Goal: Task Accomplishment & Management: Manage account settings

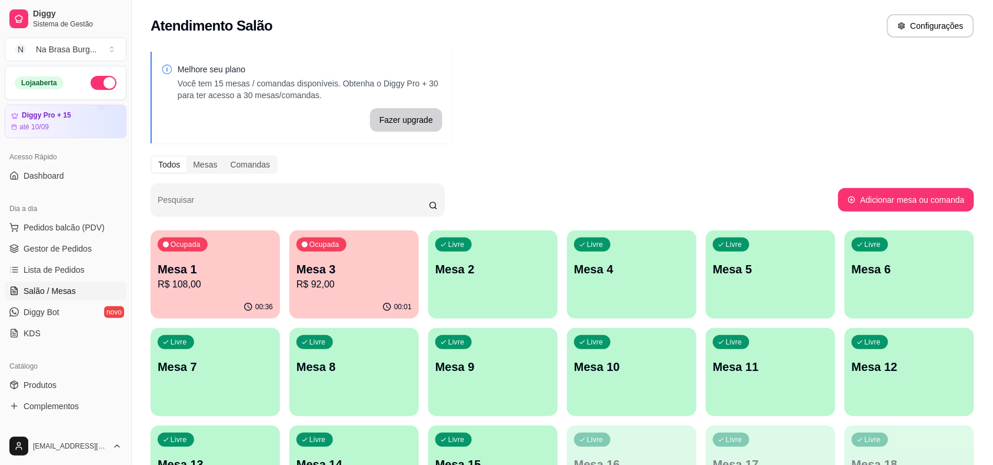
click at [213, 271] on p "Mesa 1" at bounding box center [215, 269] width 115 height 16
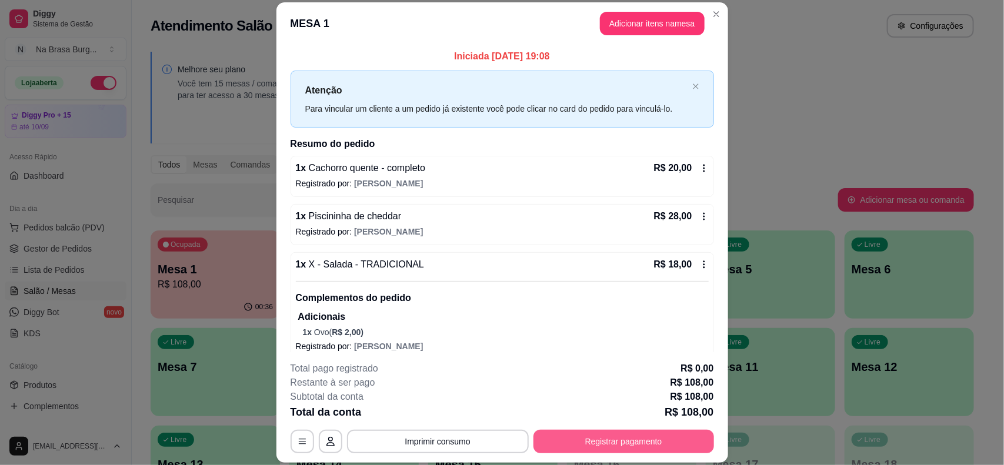
click at [656, 447] on button "Registrar pagamento" at bounding box center [623, 442] width 181 height 24
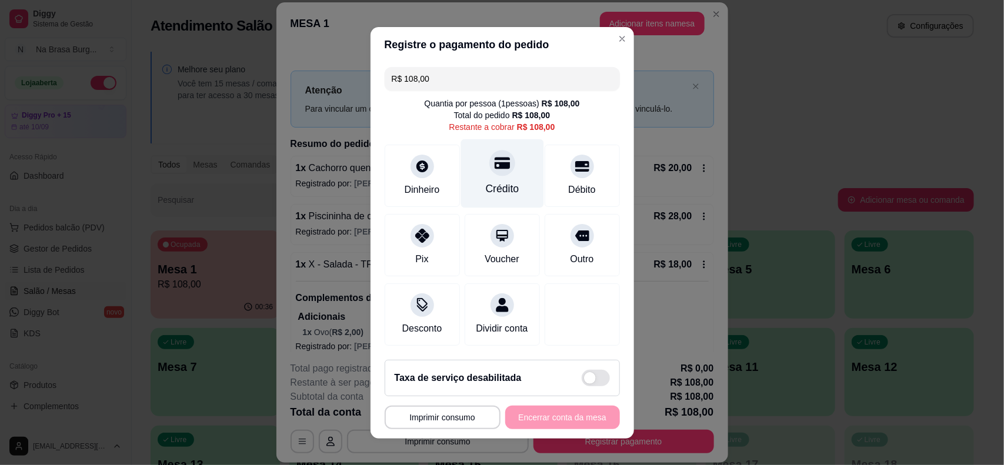
click at [468, 163] on div "Crédito" at bounding box center [502, 173] width 83 height 69
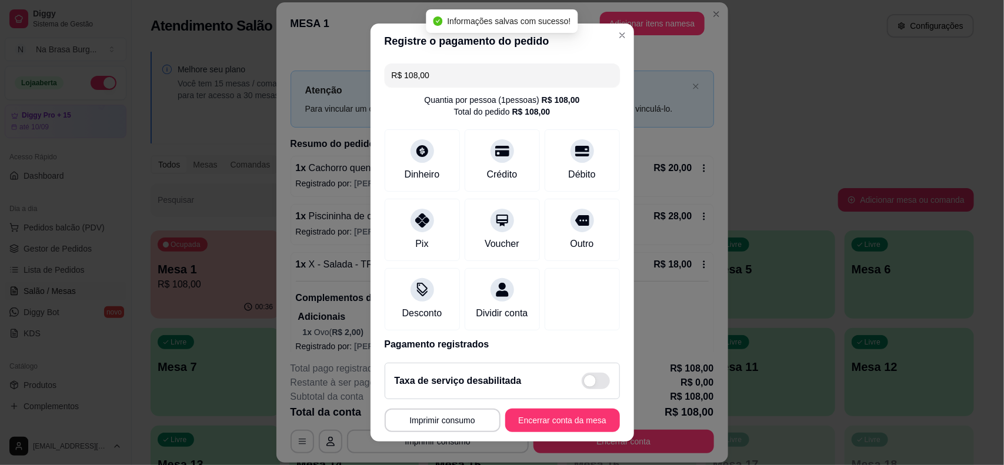
type input "R$ 0,00"
click at [532, 421] on button "Encerrar conta da mesa" at bounding box center [562, 421] width 115 height 24
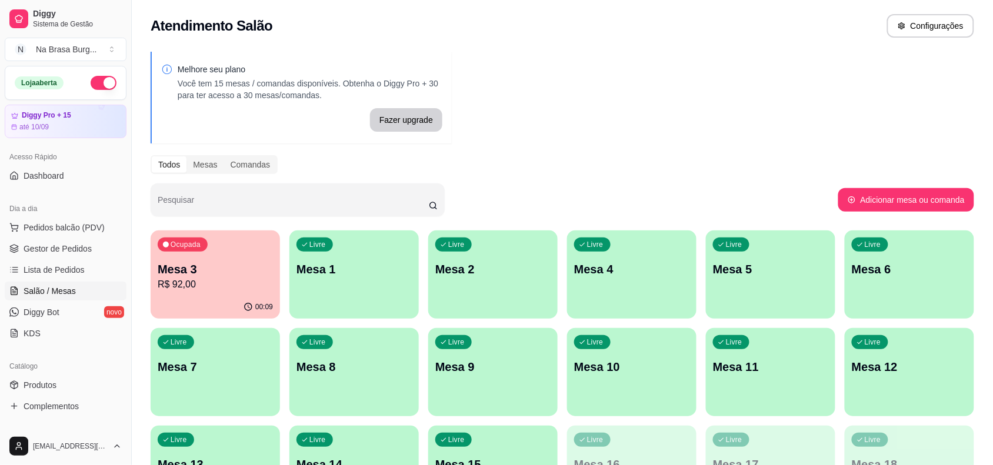
click at [187, 269] on p "Mesa 3" at bounding box center [215, 269] width 115 height 16
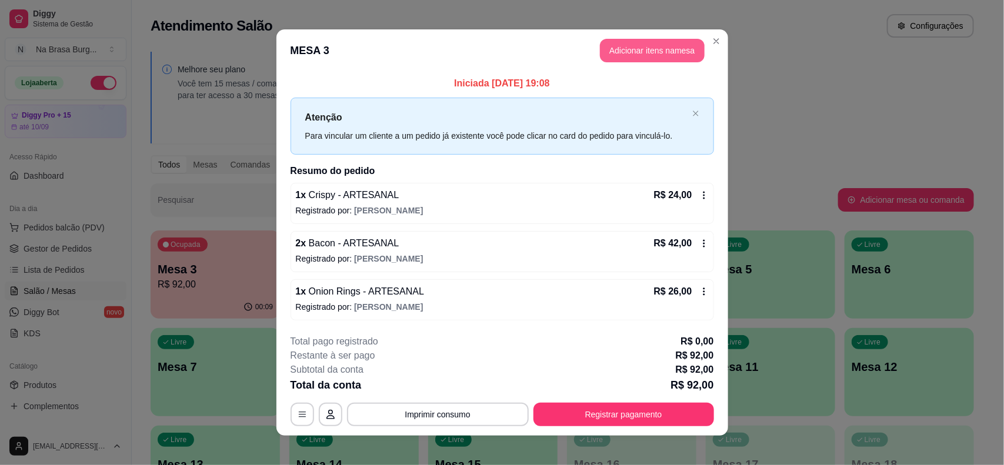
click at [611, 51] on button "Adicionar itens na mesa" at bounding box center [652, 51] width 105 height 24
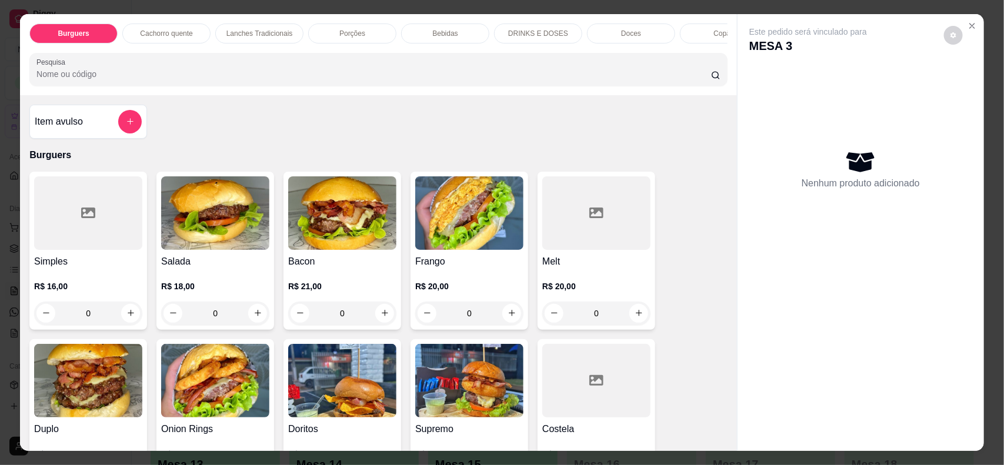
click at [458, 35] on div "Bebidas" at bounding box center [445, 34] width 88 height 20
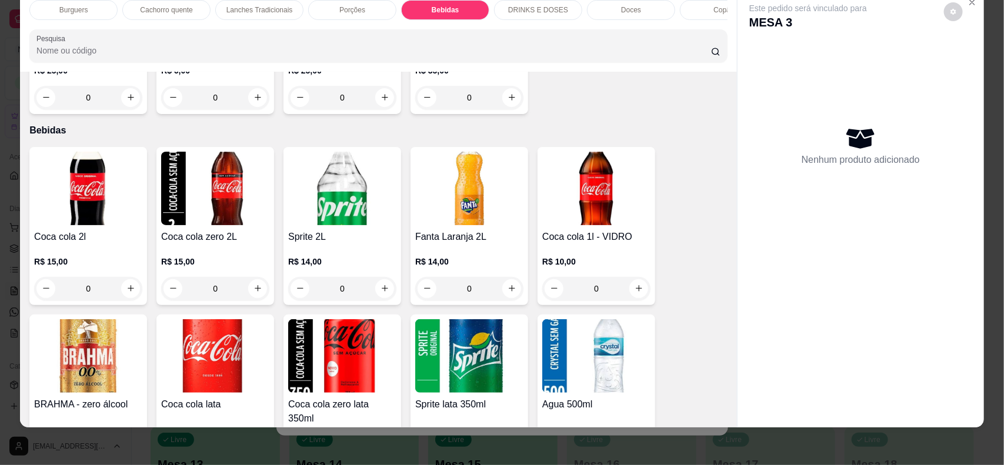
scroll to position [1275, 0]
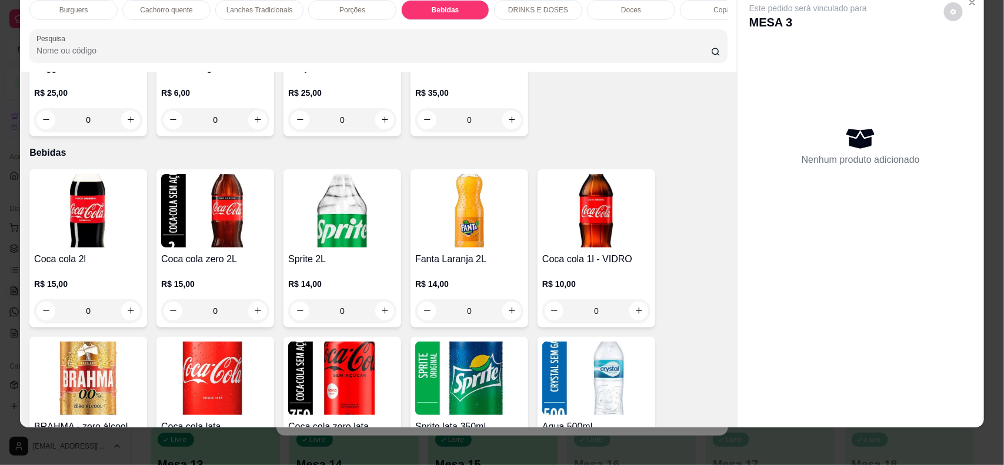
click at [93, 233] on img at bounding box center [88, 211] width 108 height 74
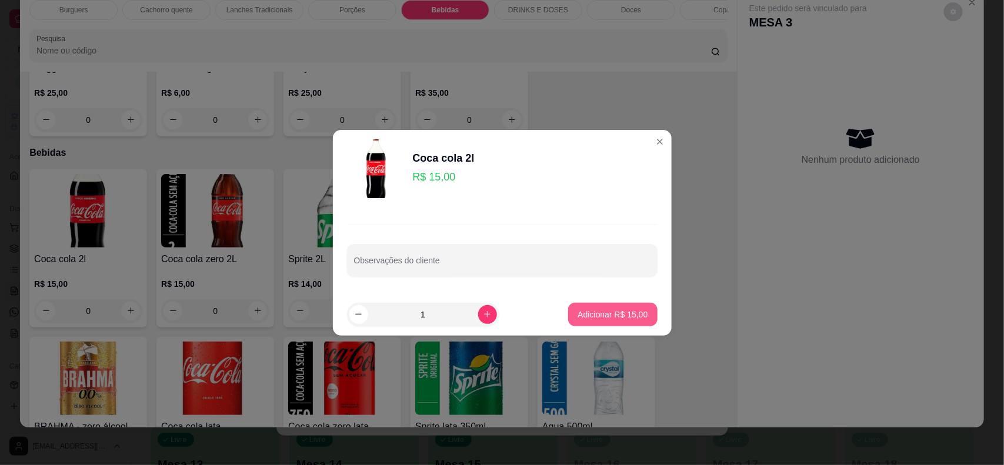
click at [607, 306] on button "Adicionar R$ 15,00" at bounding box center [612, 315] width 89 height 24
type input "1"
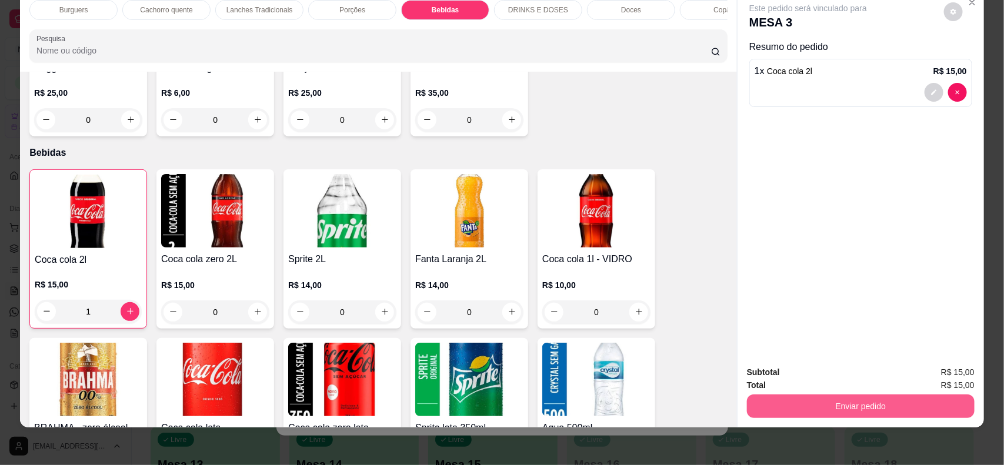
click at [820, 412] on button "Enviar pedido" at bounding box center [861, 407] width 228 height 24
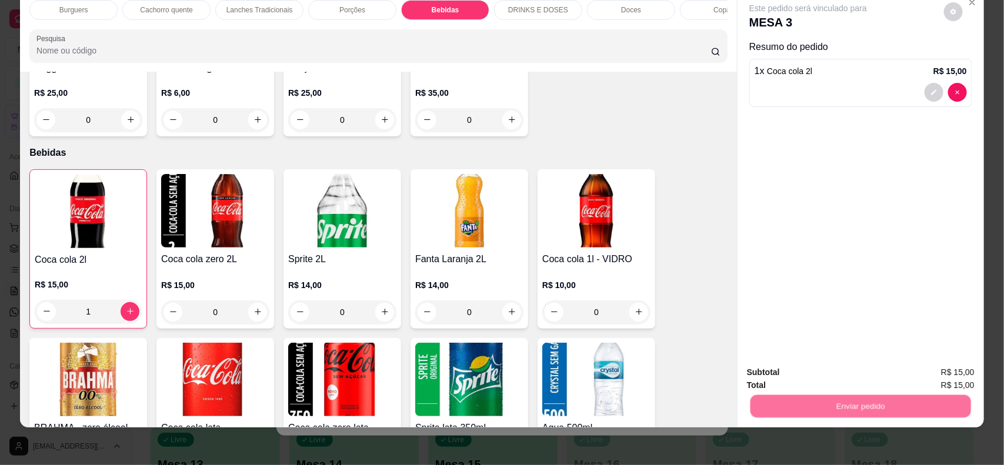
click at [798, 381] on button "Não registrar e enviar pedido" at bounding box center [821, 377] width 122 height 22
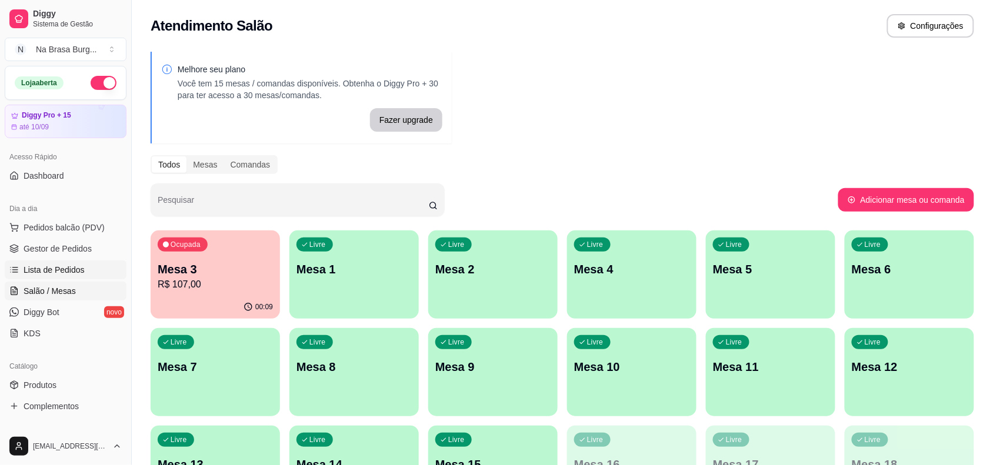
click at [54, 266] on span "Lista de Pedidos" at bounding box center [54, 270] width 61 height 12
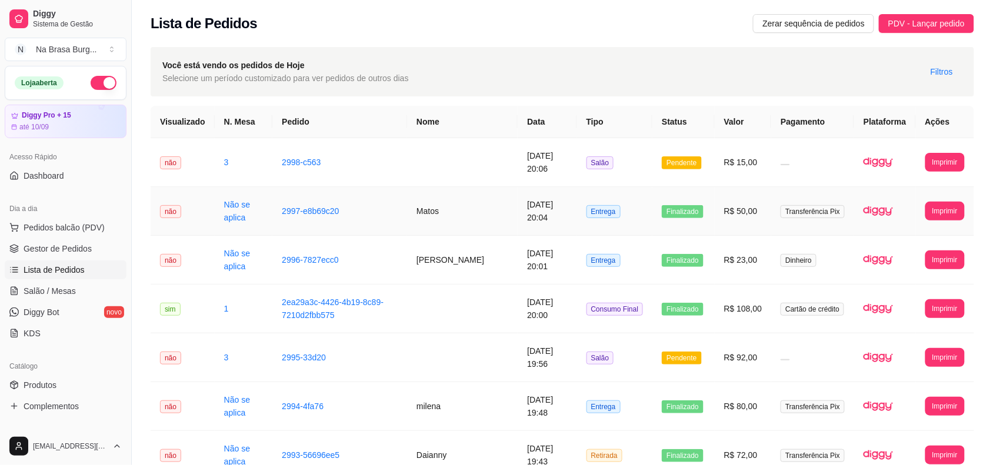
click at [445, 202] on td "Matos" at bounding box center [462, 211] width 111 height 49
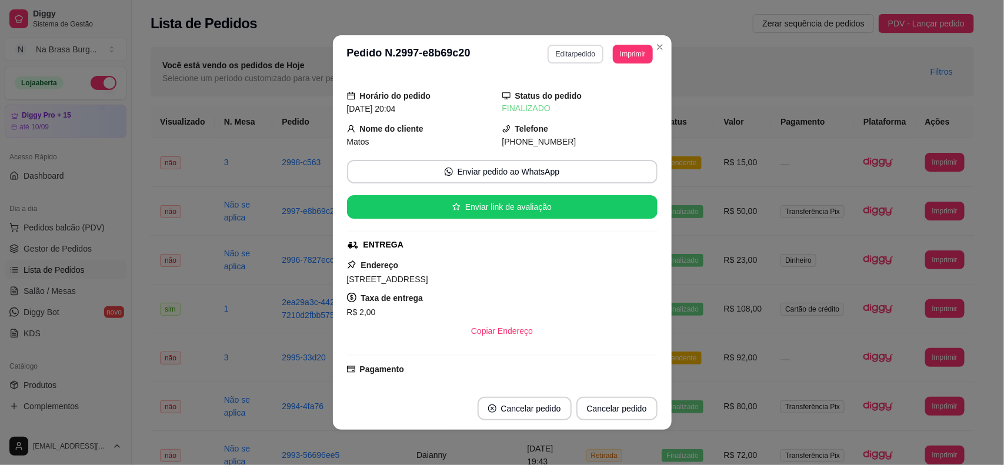
click at [566, 55] on button "Editar pedido" at bounding box center [576, 54] width 56 height 19
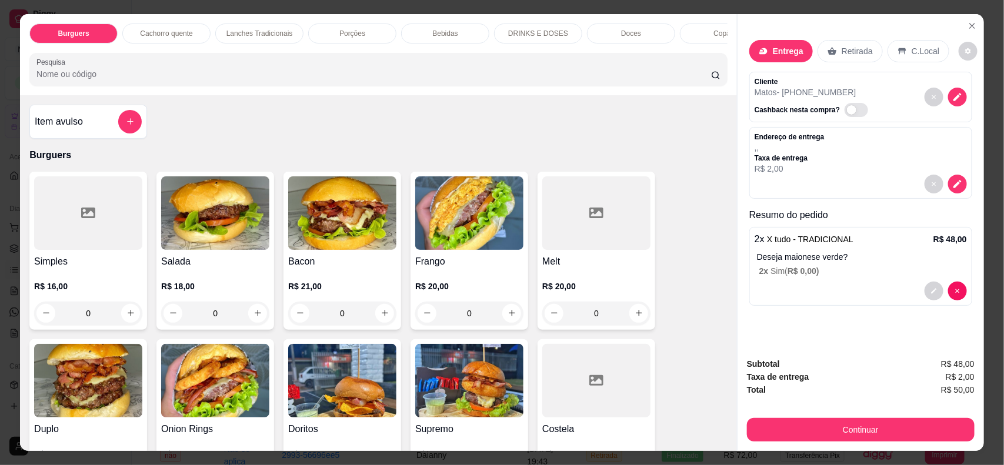
click at [469, 24] on div "Bebidas" at bounding box center [445, 34] width 88 height 20
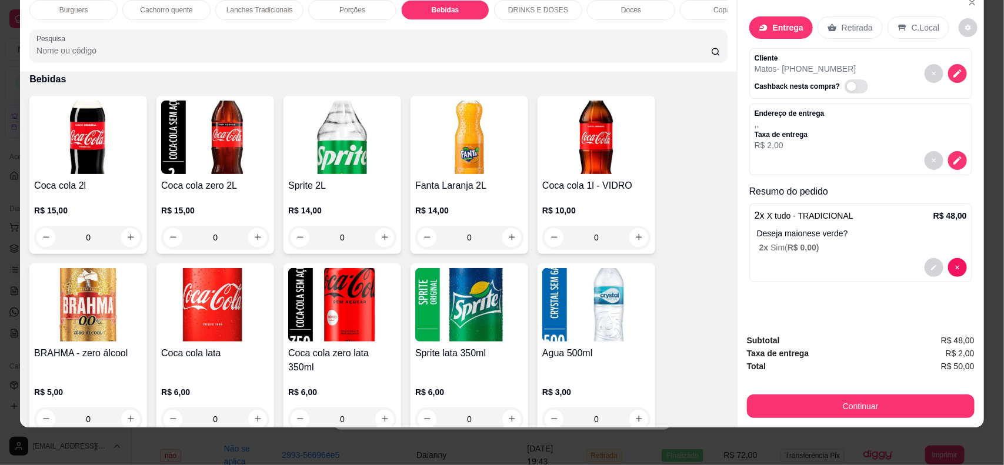
click at [20, 179] on div "Item avulso Burguers Simples R$ 16,00 0 Salada R$ 18,00 0 Bacon R$ 21,00 0 Fran…" at bounding box center [378, 250] width 717 height 356
click at [65, 169] on img at bounding box center [88, 138] width 108 height 74
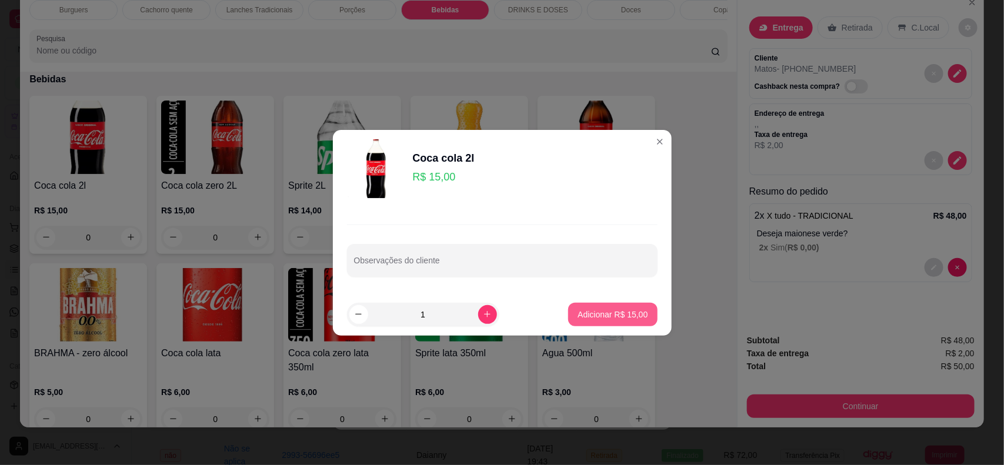
click at [596, 303] on div "Adicionar R$ 15,00" at bounding box center [612, 315] width 89 height 24
click at [624, 318] on p "Adicionar R$ 15,00" at bounding box center [613, 314] width 68 height 11
type input "1"
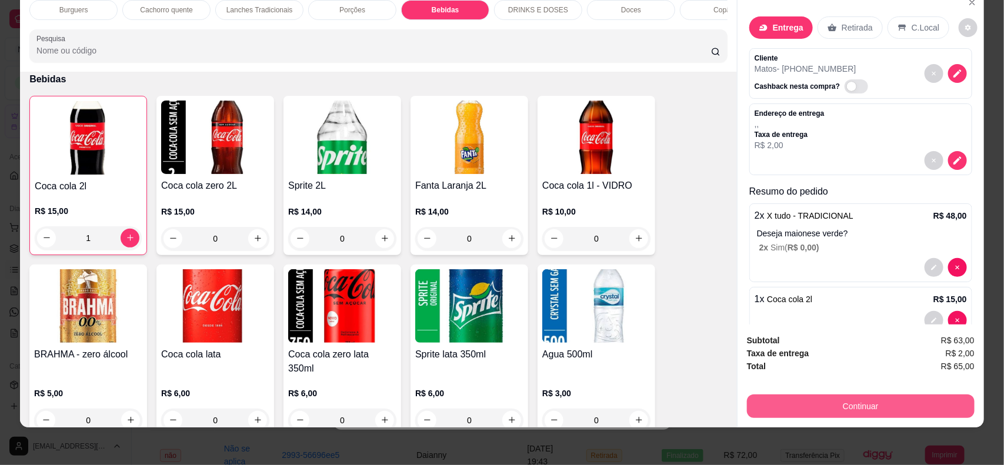
click at [798, 403] on button "Continuar" at bounding box center [861, 407] width 228 height 24
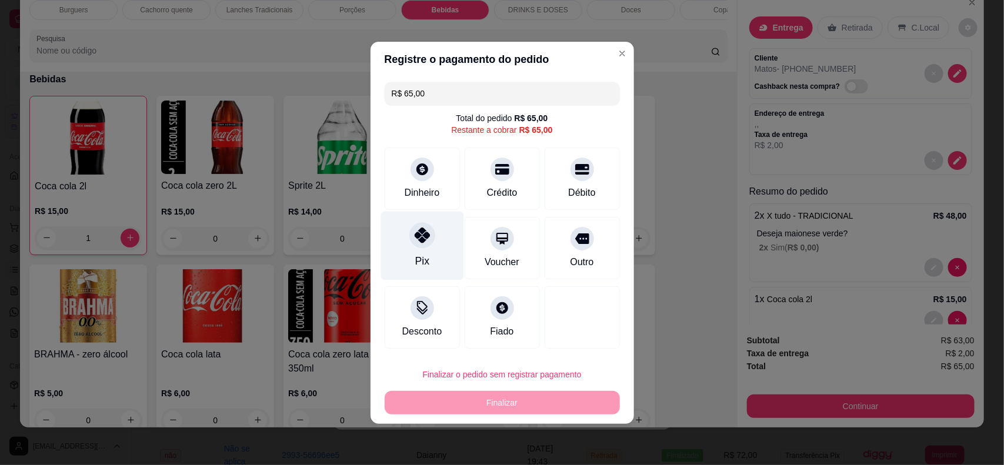
click at [409, 235] on div at bounding box center [422, 235] width 26 height 26
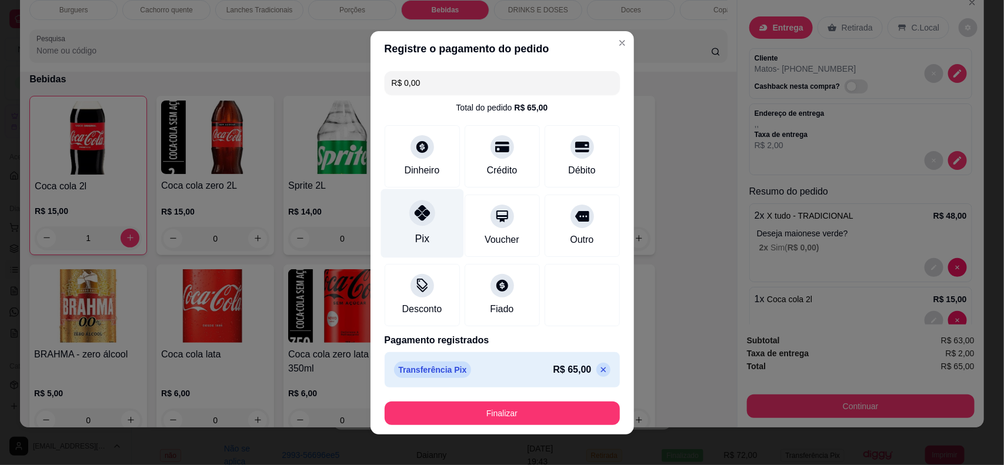
type input "R$ 0,00"
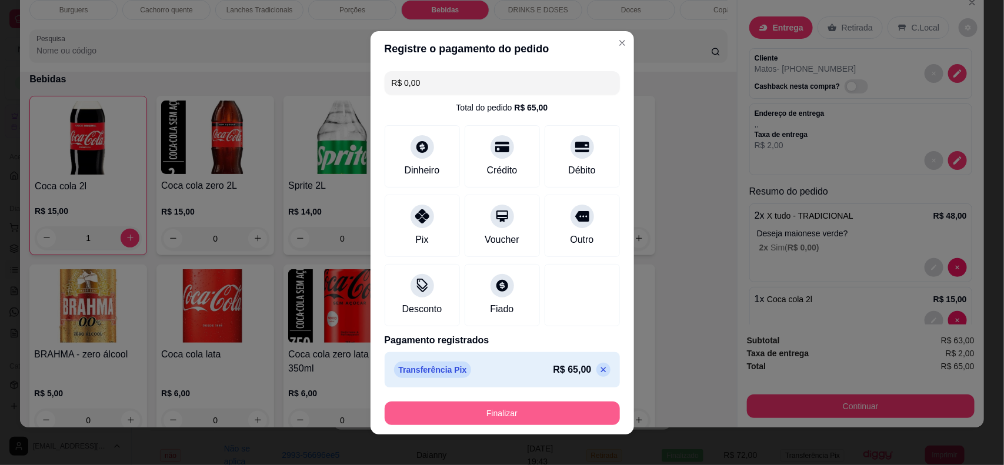
click at [496, 415] on button "Finalizar" at bounding box center [502, 414] width 235 height 24
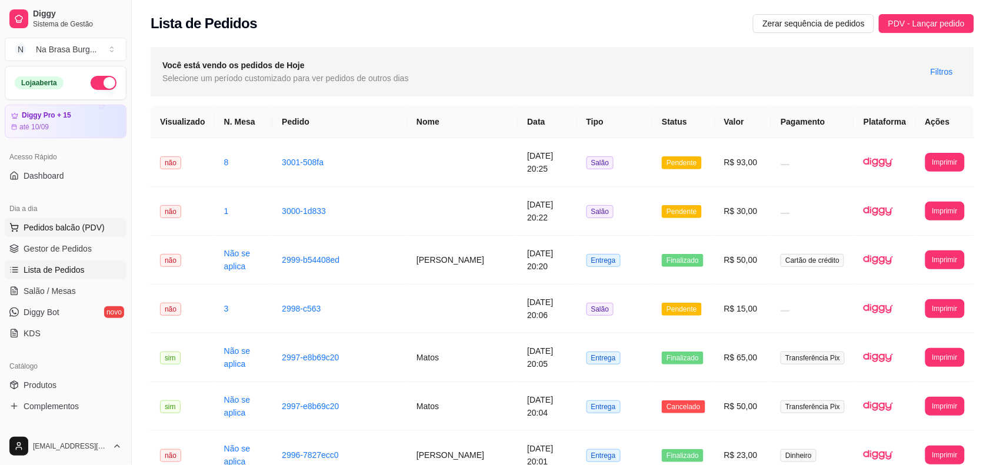
click at [91, 231] on span "Pedidos balcão (PDV)" at bounding box center [64, 228] width 81 height 12
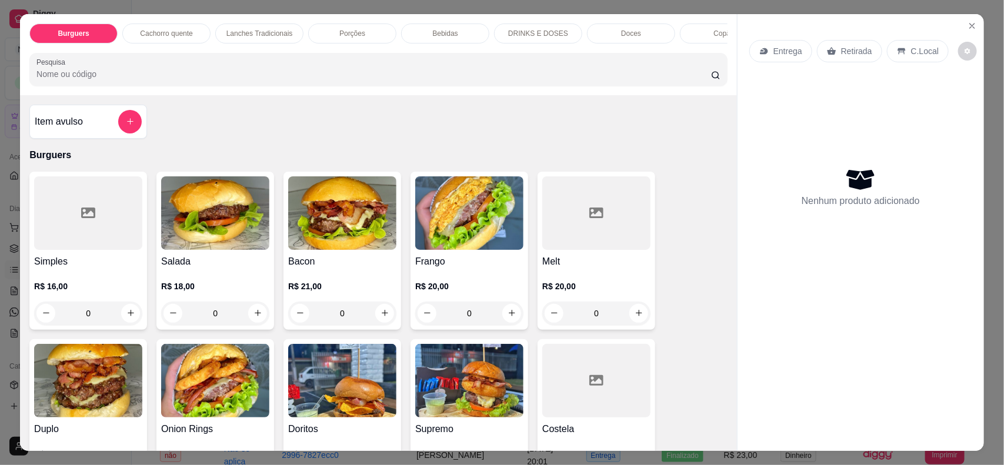
click at [0, 142] on div "Burguers Cachorro quente Lanches Tradicionais Porções Bebidas DRINKS E DOSES Do…" at bounding box center [502, 232] width 1004 height 465
click at [6, 131] on div "Burguers Cachorro quente Lanches Tradicionais Porções Bebidas DRINKS E DOSES Do…" at bounding box center [502, 232] width 1004 height 465
click at [968, 28] on icon "Close" at bounding box center [972, 25] width 9 height 9
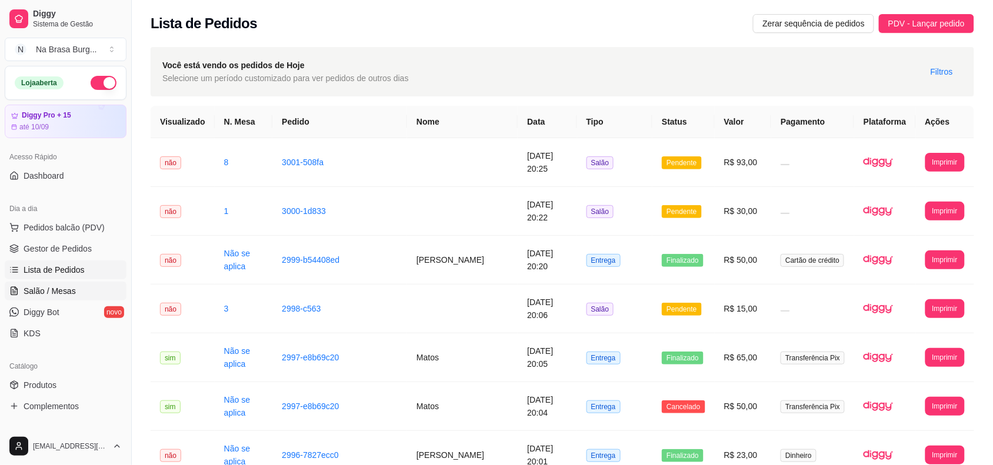
click at [43, 294] on span "Salão / Mesas" at bounding box center [50, 291] width 52 height 12
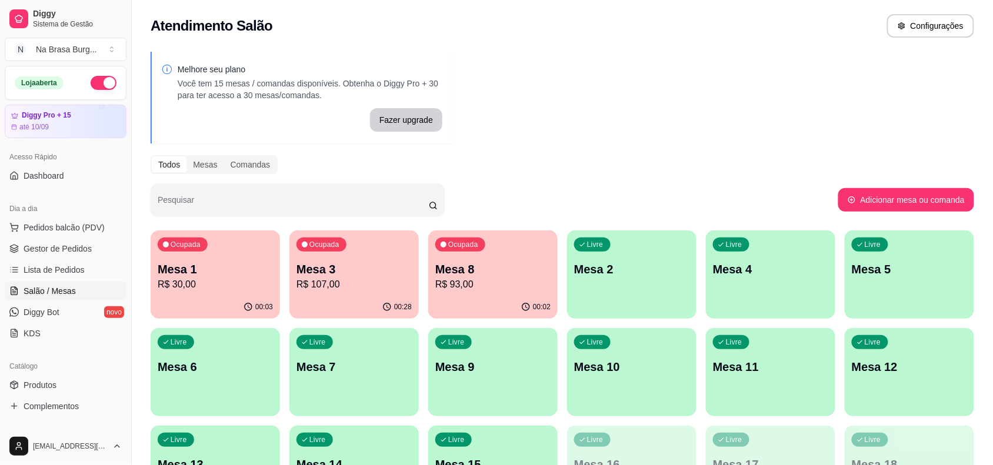
click at [707, 369] on div "Livre Mesa 11" at bounding box center [770, 365] width 129 height 74
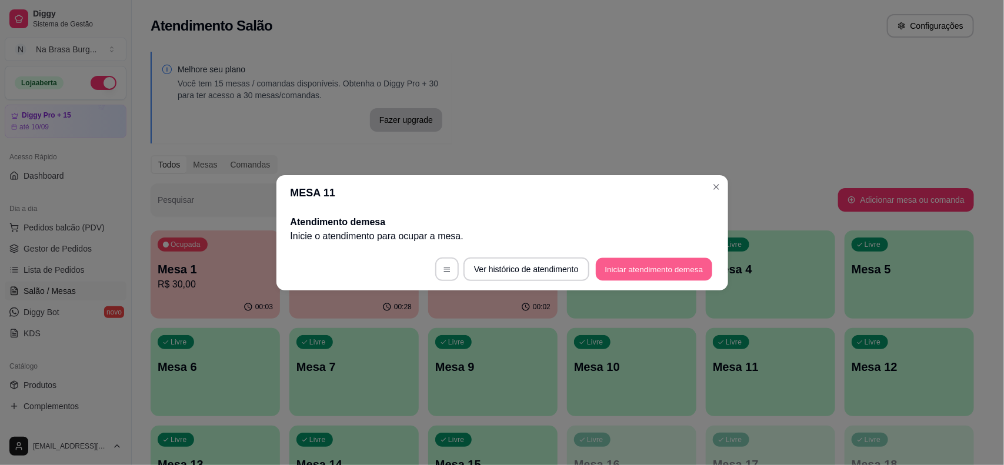
click at [643, 268] on button "Iniciar atendimento de mesa" at bounding box center [654, 269] width 116 height 23
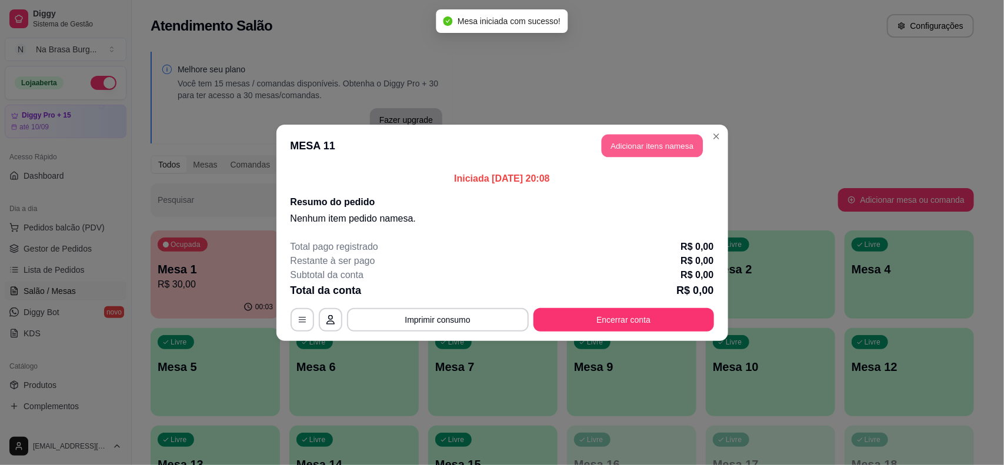
click at [653, 152] on button "Adicionar itens na mesa" at bounding box center [652, 145] width 101 height 23
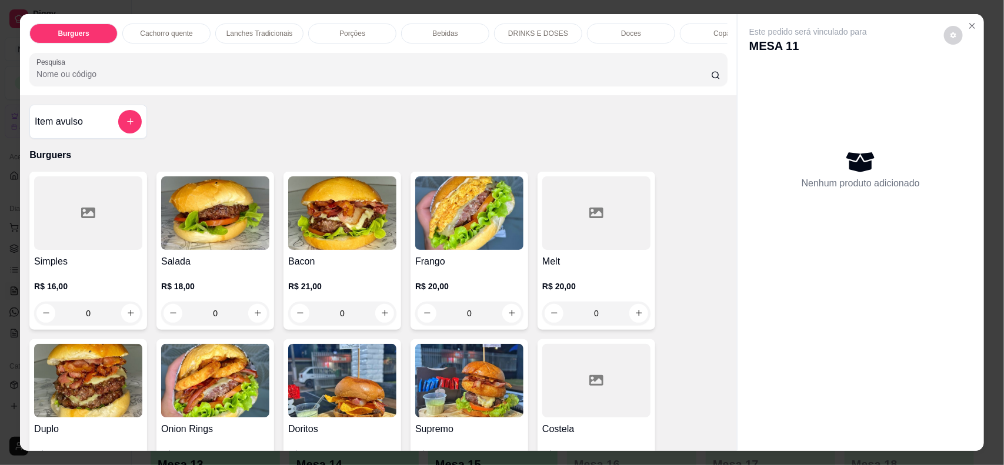
click at [272, 36] on p "Lanches Tradicionais" at bounding box center [259, 33] width 66 height 9
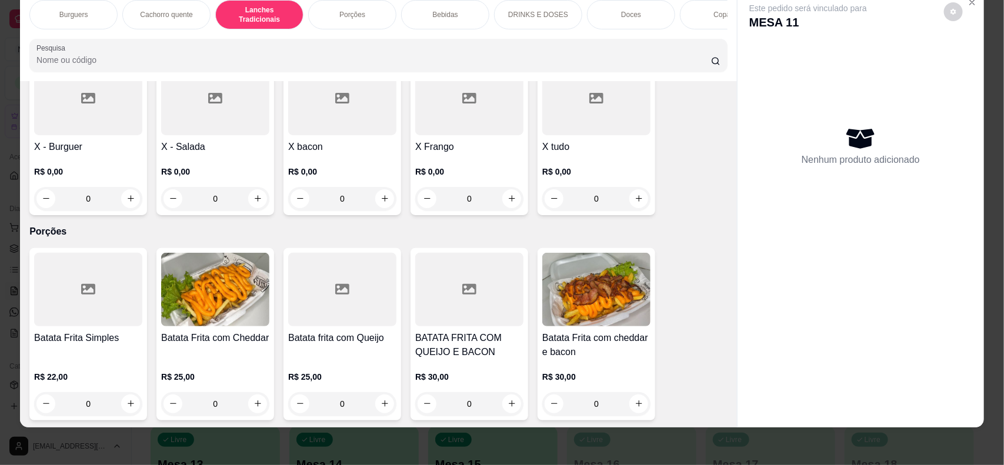
scroll to position [858, 0]
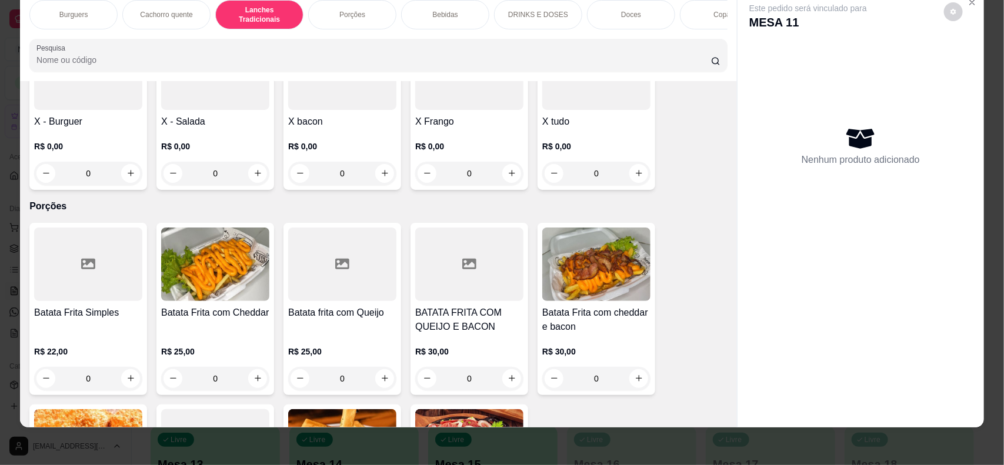
click at [606, 122] on h4 "X tudo" at bounding box center [596, 122] width 108 height 14
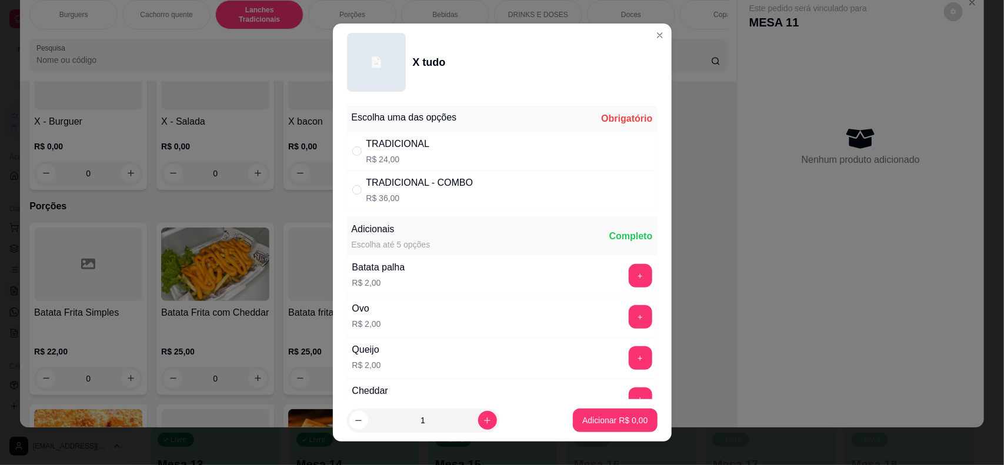
click at [468, 168] on div "TRADICIONAL R$ 24,00" at bounding box center [502, 151] width 311 height 39
radio input "true"
click at [589, 423] on p "Adicionar R$ 24,00" at bounding box center [613, 421] width 70 height 12
type input "1"
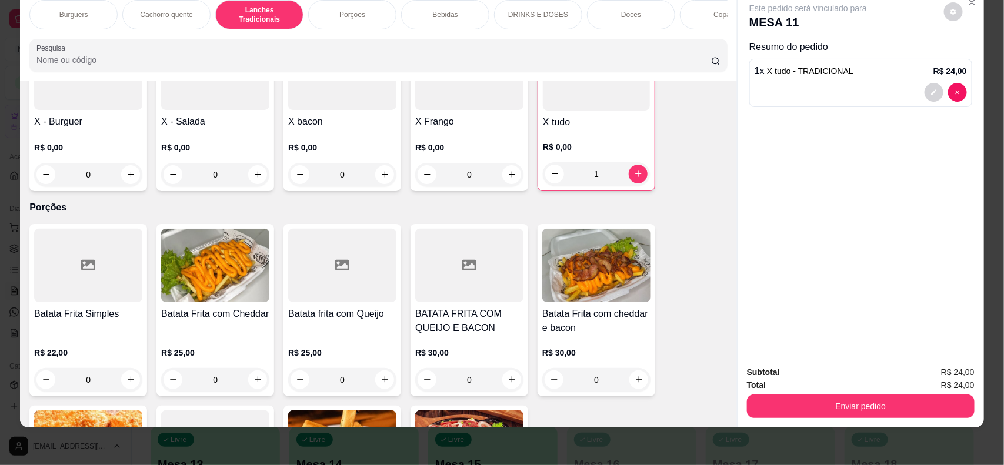
scroll to position [710, 0]
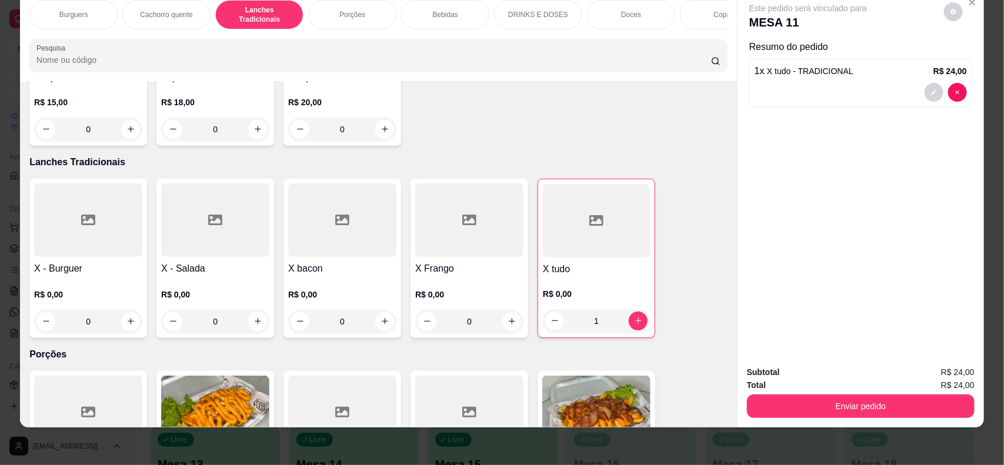
click at [48, 4] on div "Burguers" at bounding box center [73, 14] width 88 height 29
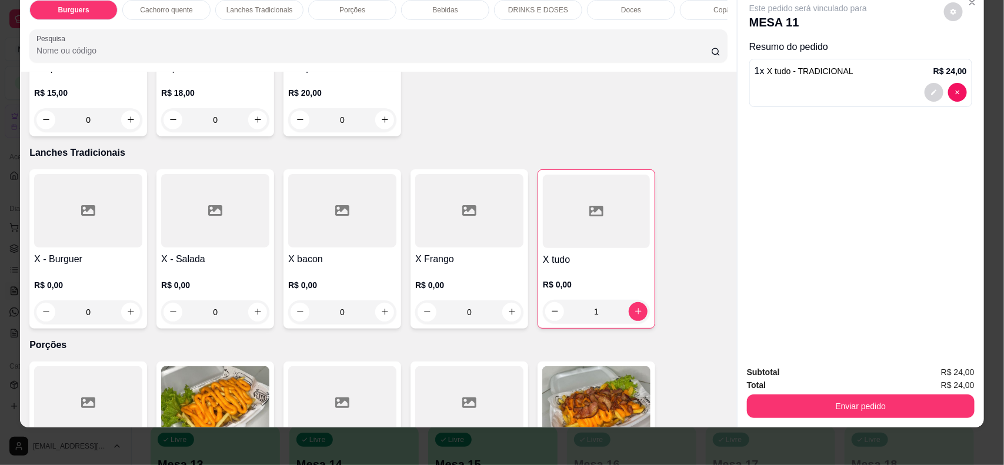
scroll to position [53, 0]
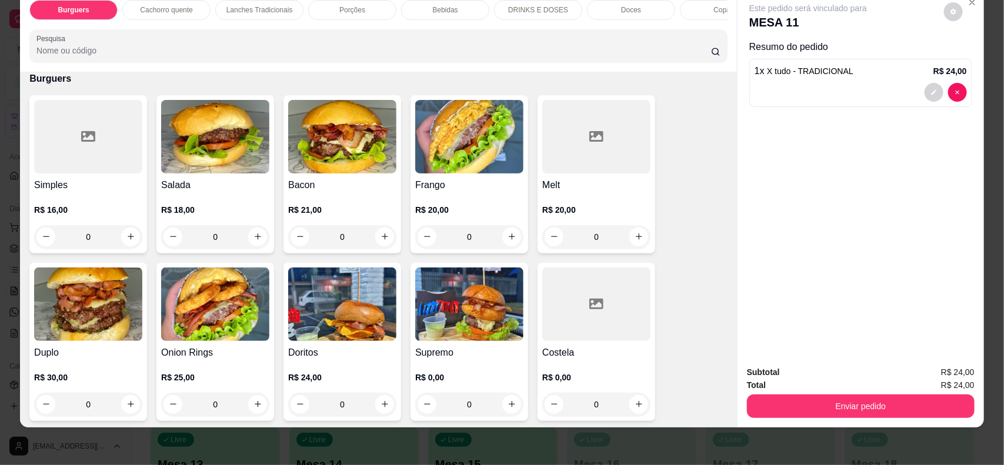
click at [328, 156] on img at bounding box center [342, 137] width 108 height 74
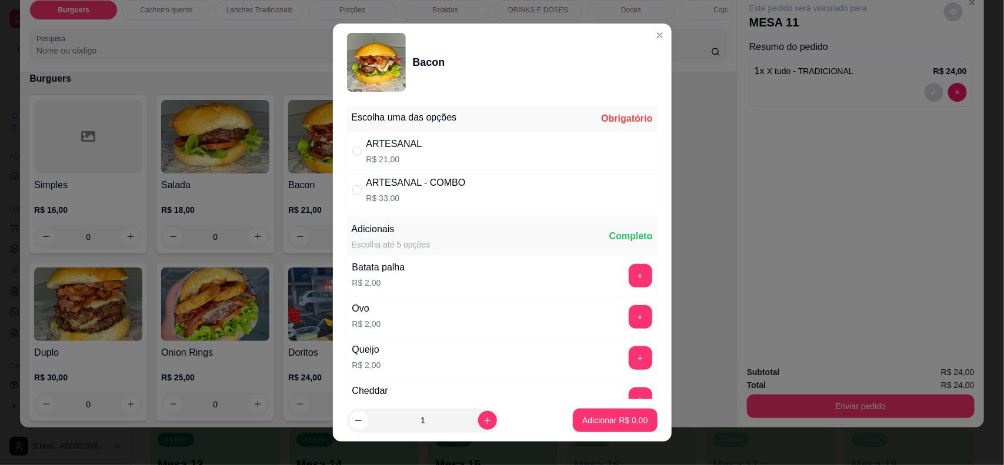
click at [448, 152] on div "ARTESANAL R$ 21,00" at bounding box center [502, 151] width 311 height 39
radio input "true"
click at [593, 415] on p "Adicionar R$ 21,00" at bounding box center [613, 420] width 68 height 11
type input "1"
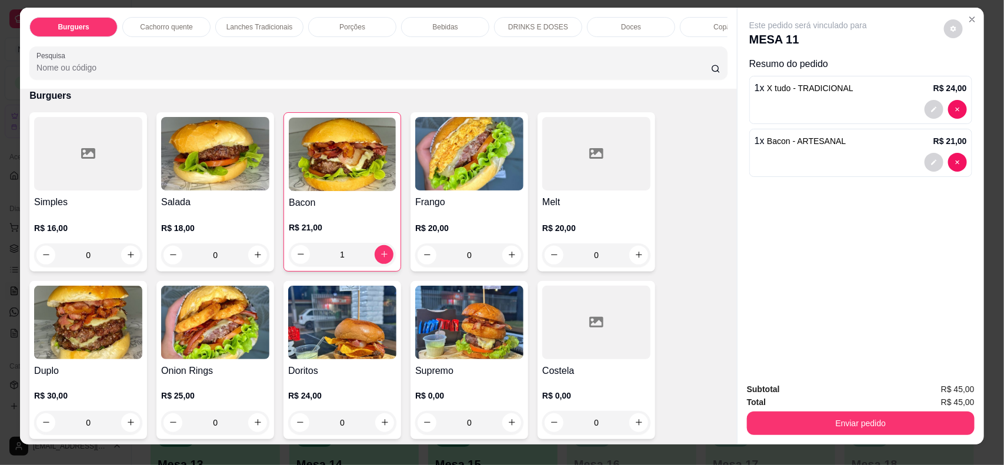
scroll to position [0, 0]
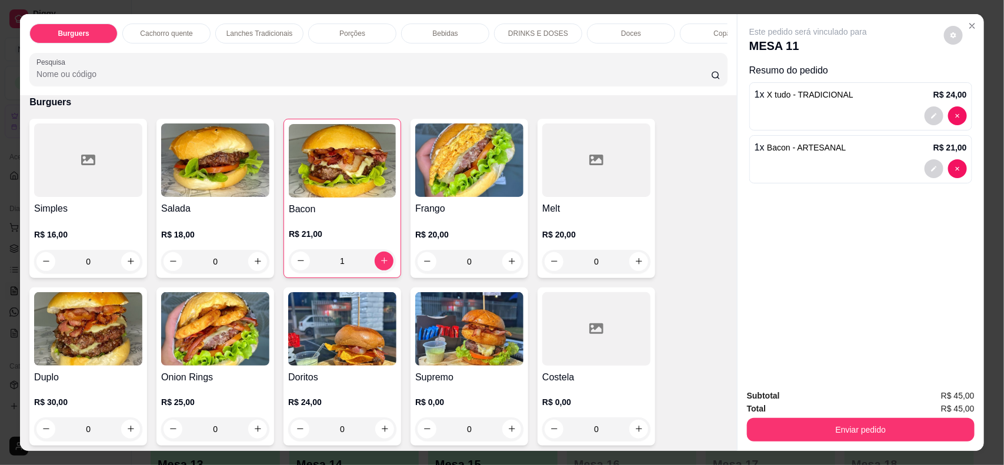
click at [441, 33] on p "Bebidas" at bounding box center [444, 33] width 25 height 9
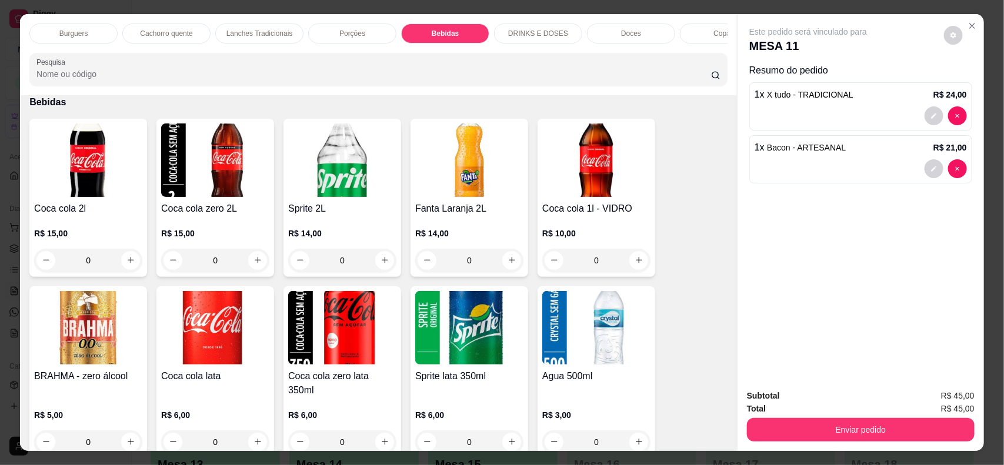
scroll to position [24, 0]
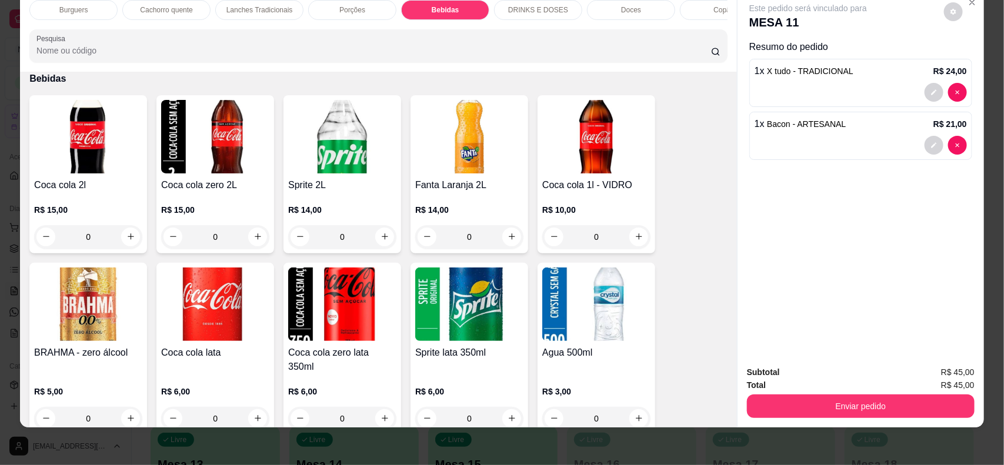
click at [556, 316] on img at bounding box center [596, 305] width 108 height 74
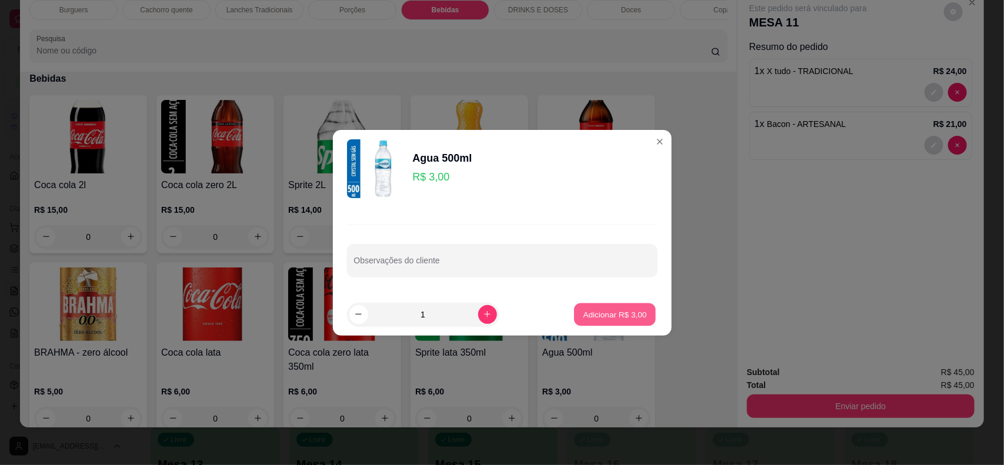
click at [598, 316] on p "Adicionar R$ 3,00" at bounding box center [615, 314] width 64 height 11
type input "1"
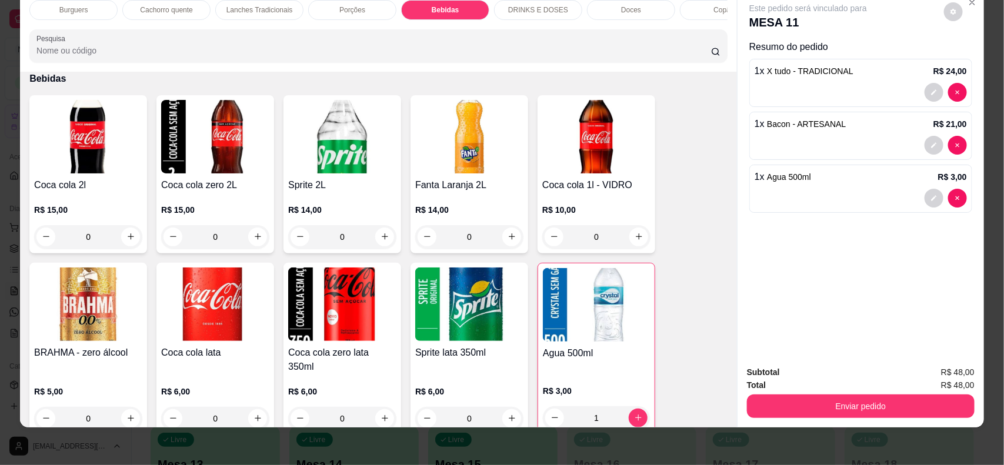
click at [770, 401] on button "Enviar pedido" at bounding box center [861, 407] width 228 height 24
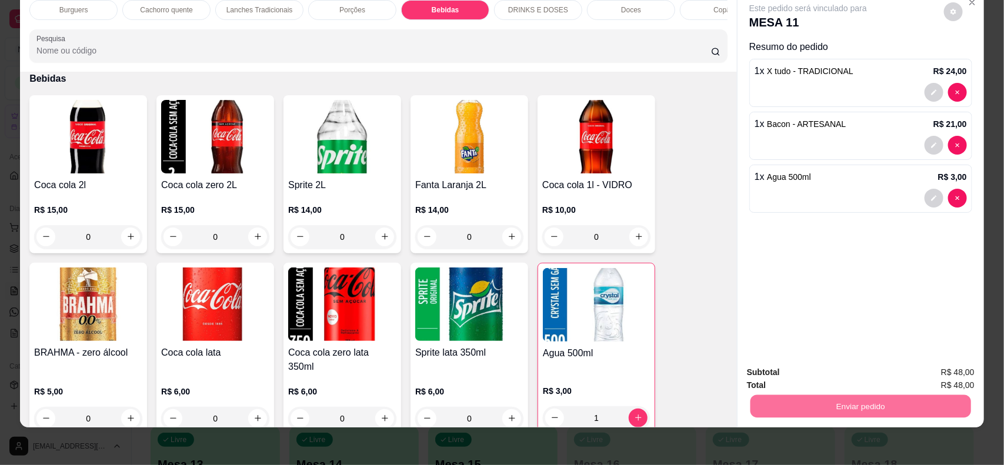
click at [778, 377] on button "Não registrar e enviar pedido" at bounding box center [821, 377] width 122 height 22
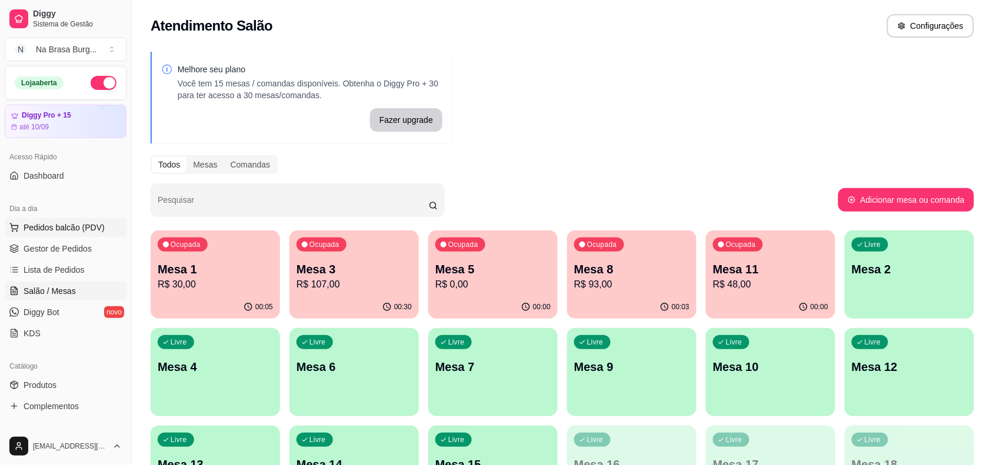
click at [64, 222] on span "Pedidos balcão (PDV)" at bounding box center [64, 228] width 81 height 12
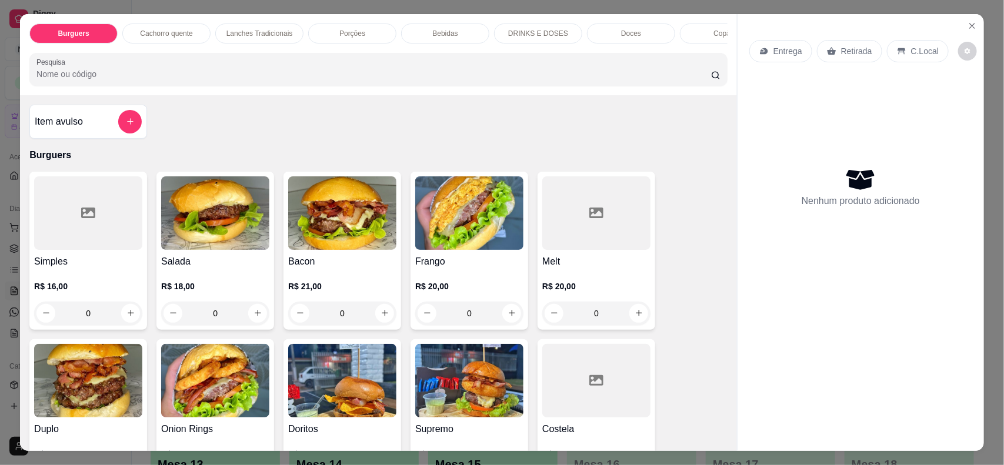
click at [257, 25] on div "Lanches Tradicionais" at bounding box center [259, 34] width 88 height 20
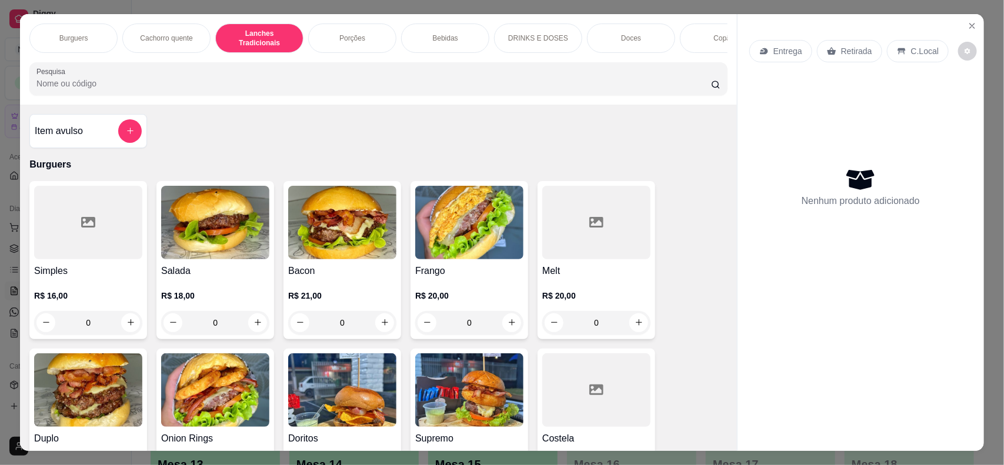
scroll to position [24, 0]
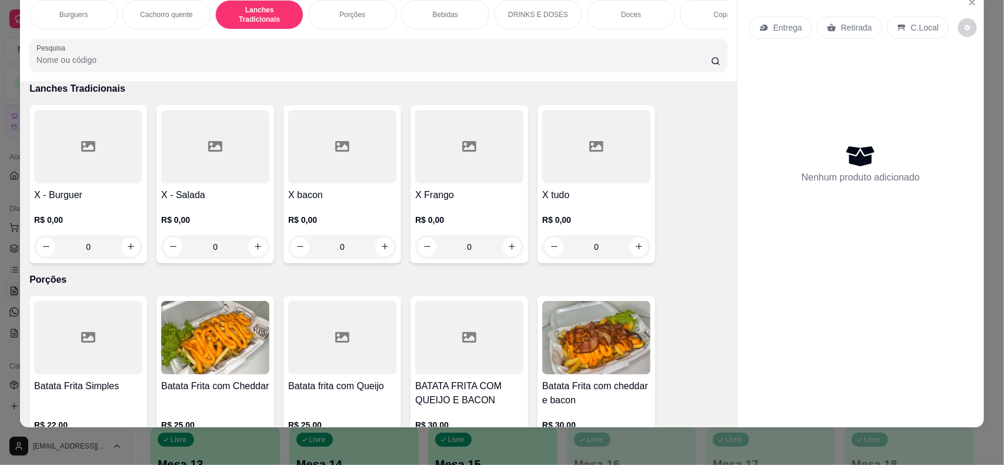
click at [575, 166] on div at bounding box center [596, 147] width 108 height 74
click at [438, 148] on div "TRADICIONAL R$ 24,00" at bounding box center [501, 151] width 311 height 39
radio input "true"
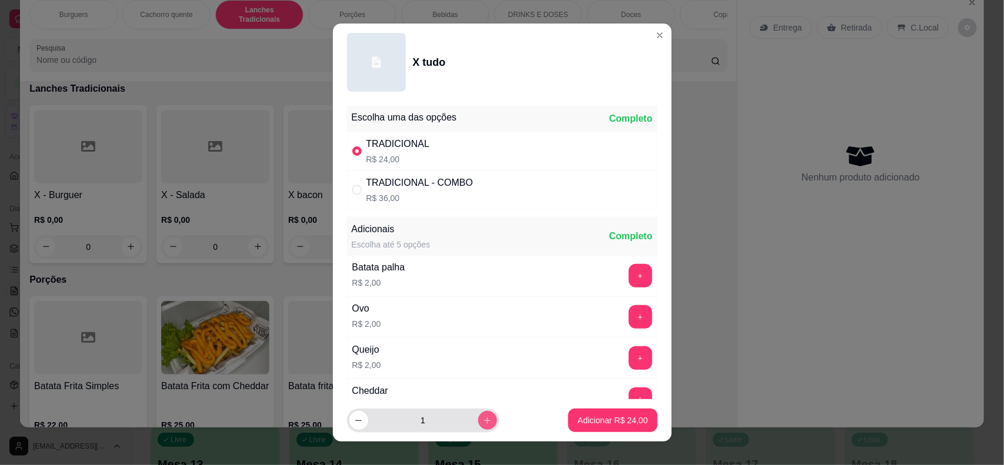
click at [483, 418] on icon "increase-product-quantity" at bounding box center [487, 420] width 9 height 9
type input "2"
click at [603, 407] on footer "2 Adicionar R$ 48,00" at bounding box center [502, 420] width 339 height 42
click at [598, 413] on button "Adicionar R$ 48,00" at bounding box center [612, 421] width 89 height 24
type input "2"
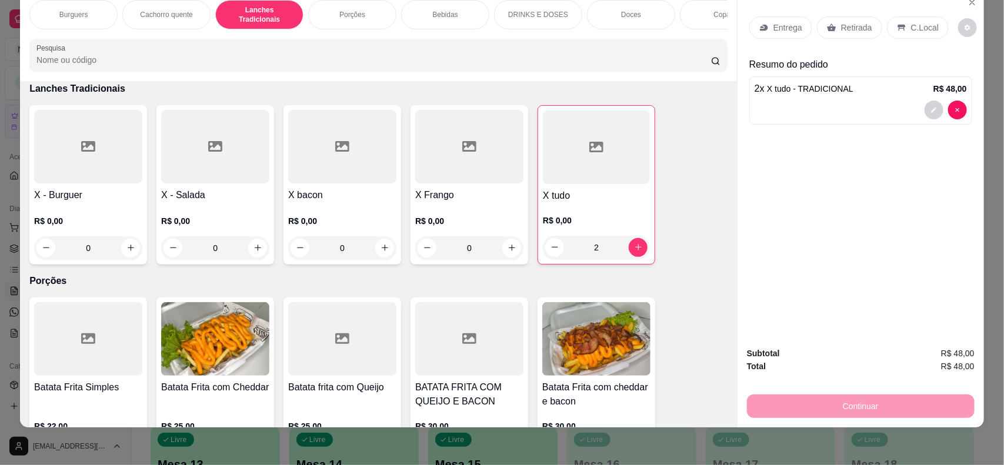
click at [69, 1] on div "Burguers" at bounding box center [73, 14] width 88 height 29
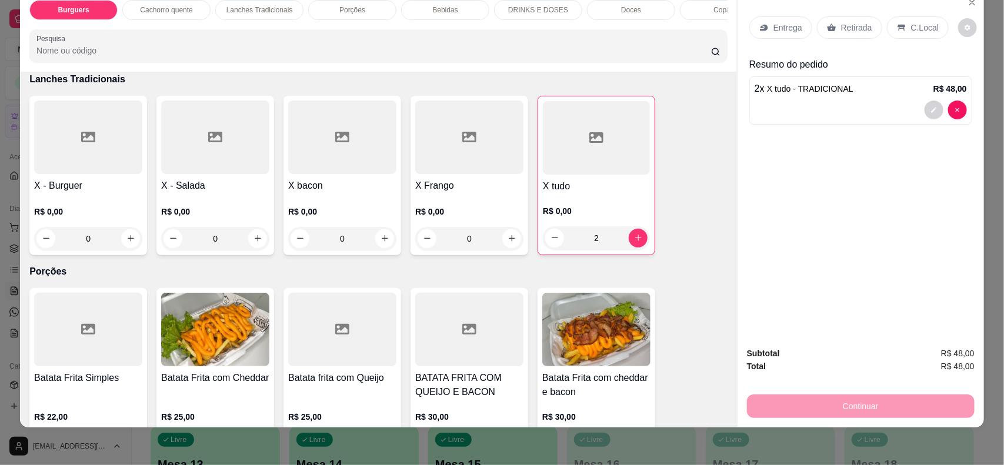
scroll to position [53, 0]
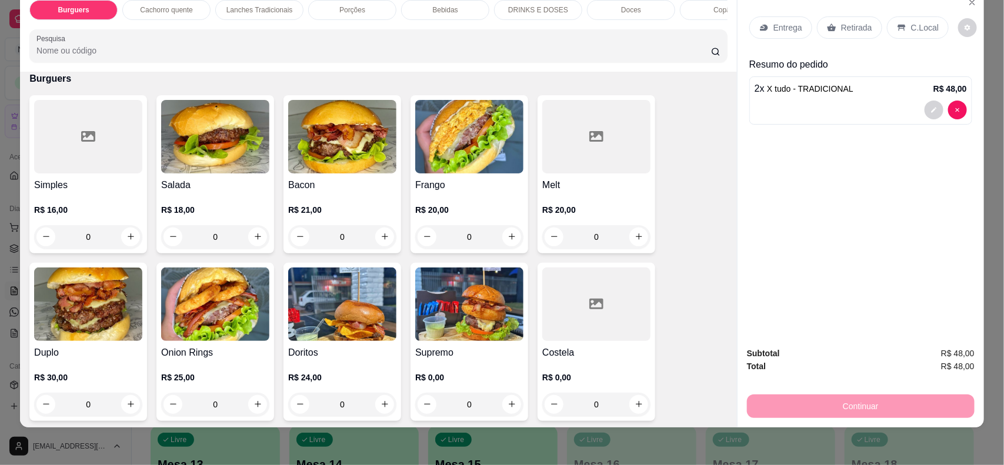
click at [169, 185] on div "Salada R$ 18,00 0" at bounding box center [215, 174] width 118 height 158
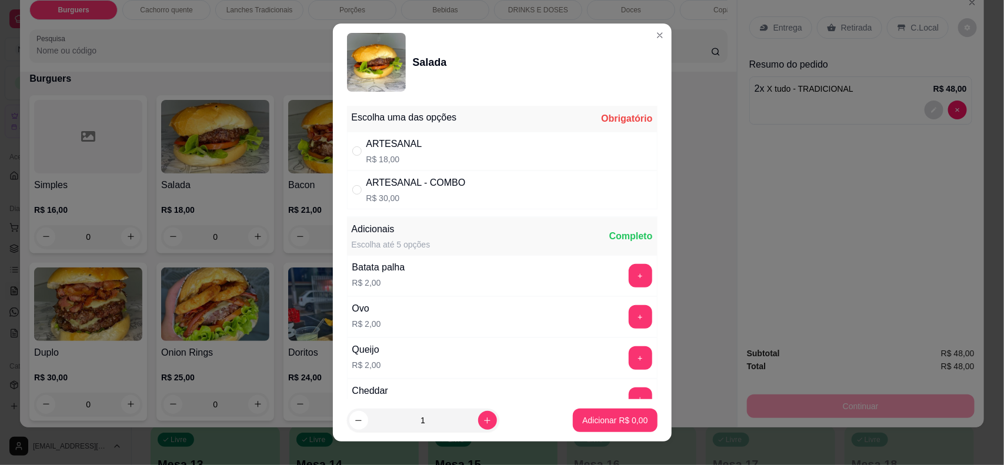
click at [404, 161] on p "R$ 18,00" at bounding box center [394, 160] width 56 height 12
radio input "true"
click at [579, 425] on p "Adicionar R$ 18,00" at bounding box center [613, 420] width 68 height 11
type input "1"
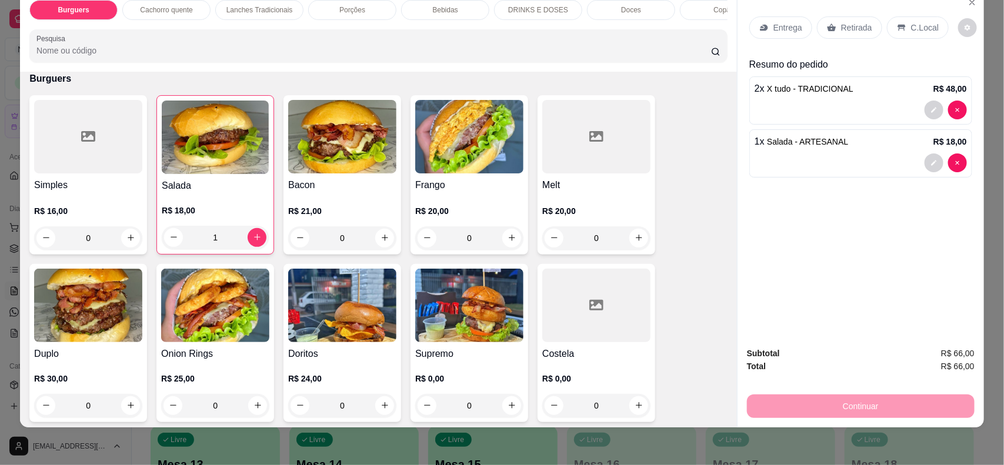
click at [776, 34] on div "Entrega" at bounding box center [780, 27] width 63 height 22
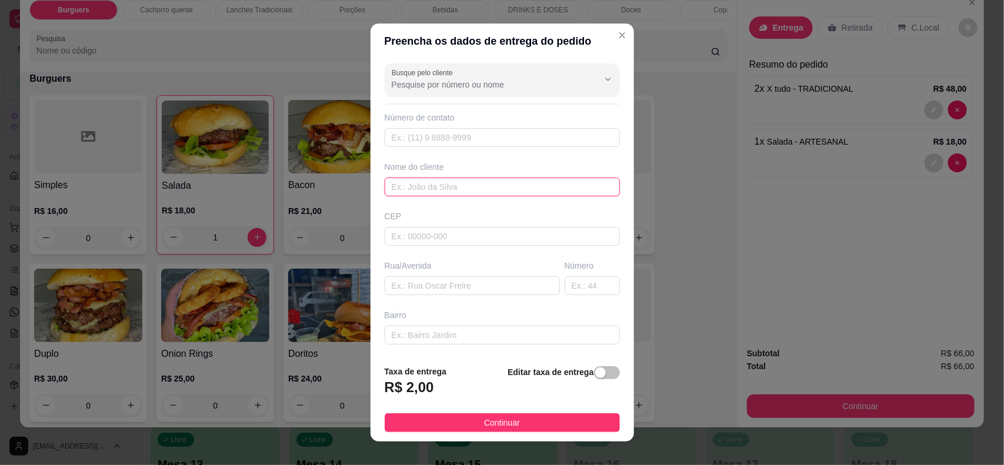
click at [443, 190] on input "text" at bounding box center [502, 187] width 235 height 19
type input "paçoca"
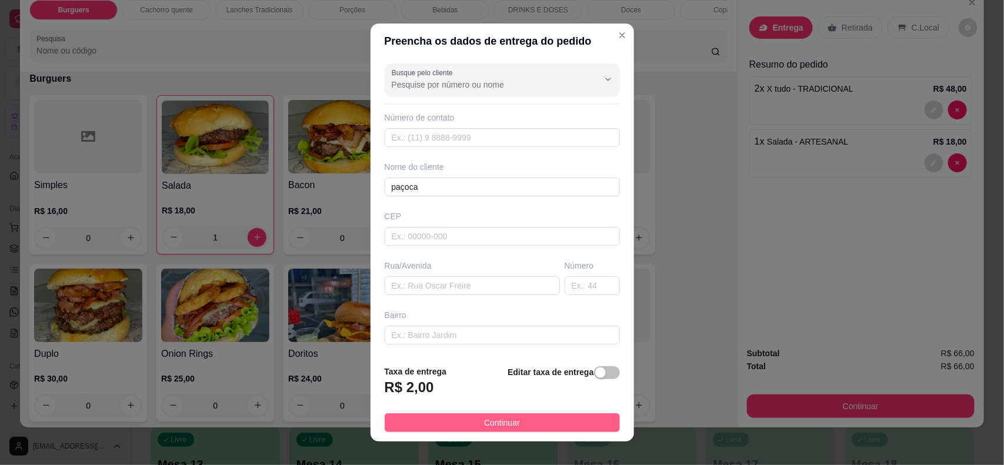
click at [484, 422] on span "Continuar" at bounding box center [502, 422] width 36 height 13
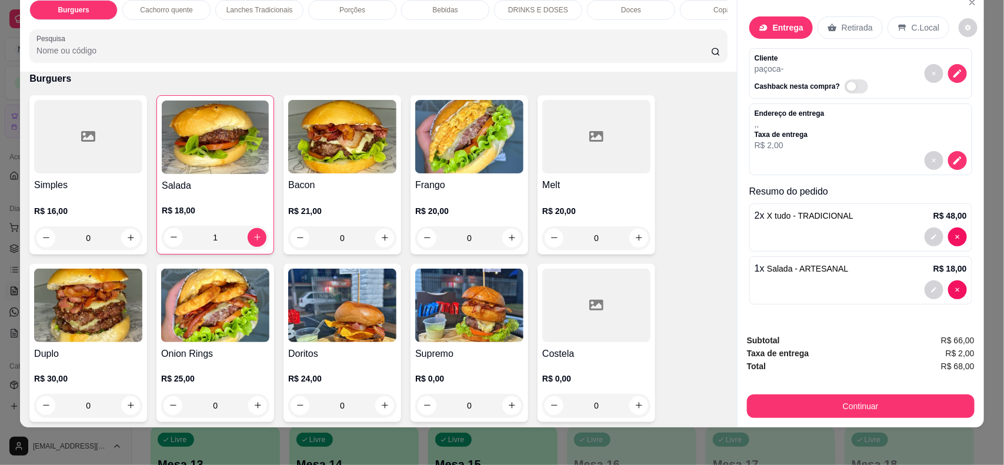
click at [859, 419] on div "Subtotal R$ 66,00 Taxa de entrega R$ 2,00 Total R$ 68,00 Continuar" at bounding box center [861, 376] width 246 height 103
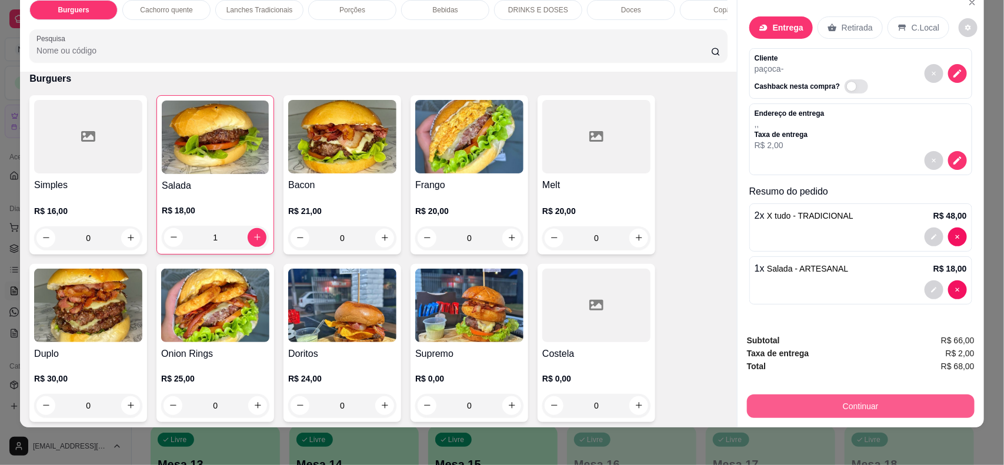
click at [858, 412] on button "Continuar" at bounding box center [861, 407] width 228 height 24
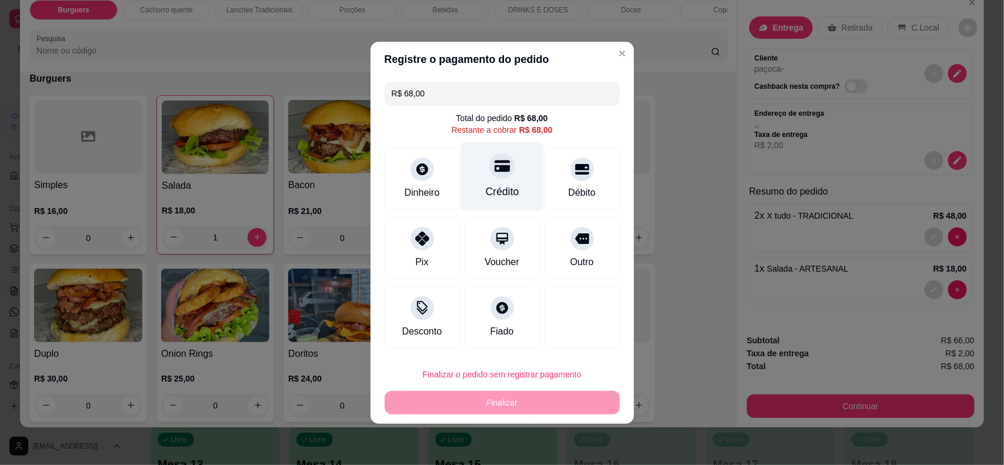
click at [480, 160] on div "Crédito" at bounding box center [502, 176] width 83 height 69
type input "R$ 0,00"
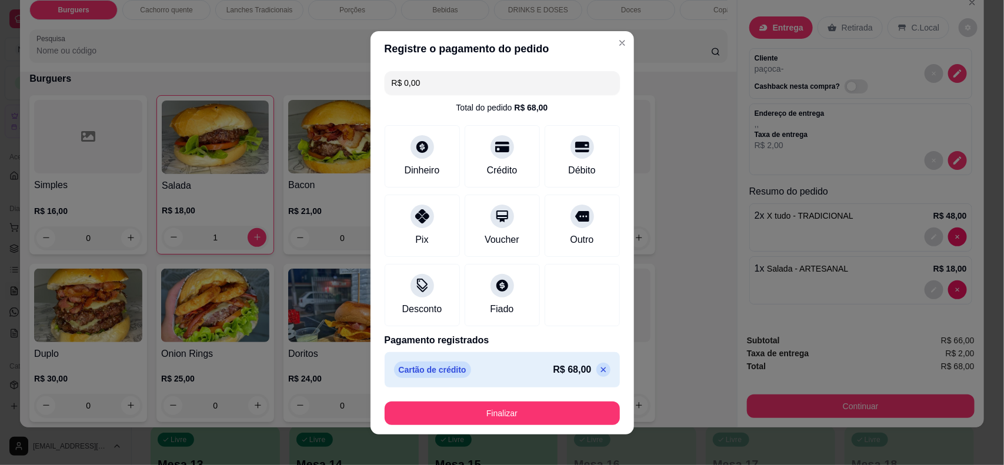
click at [562, 427] on footer "Finalizar" at bounding box center [502, 413] width 263 height 42
click at [562, 421] on button "Finalizar" at bounding box center [502, 414] width 235 height 24
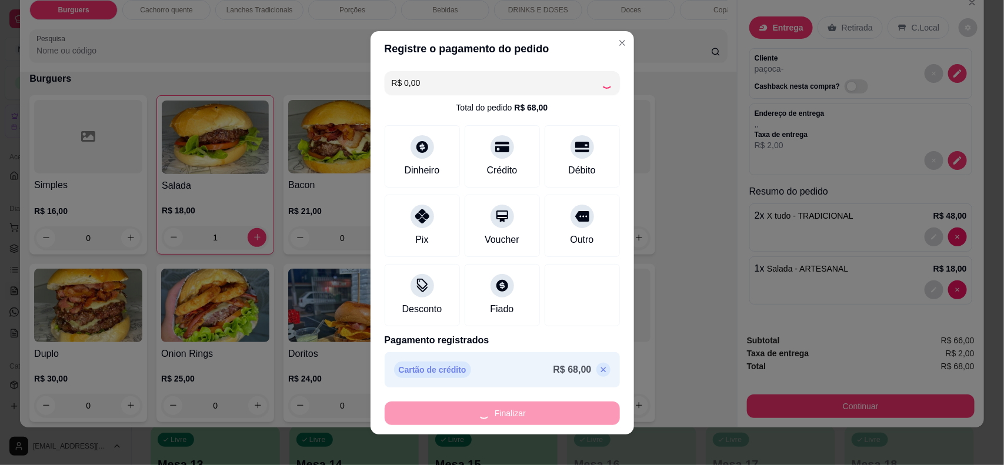
type input "0"
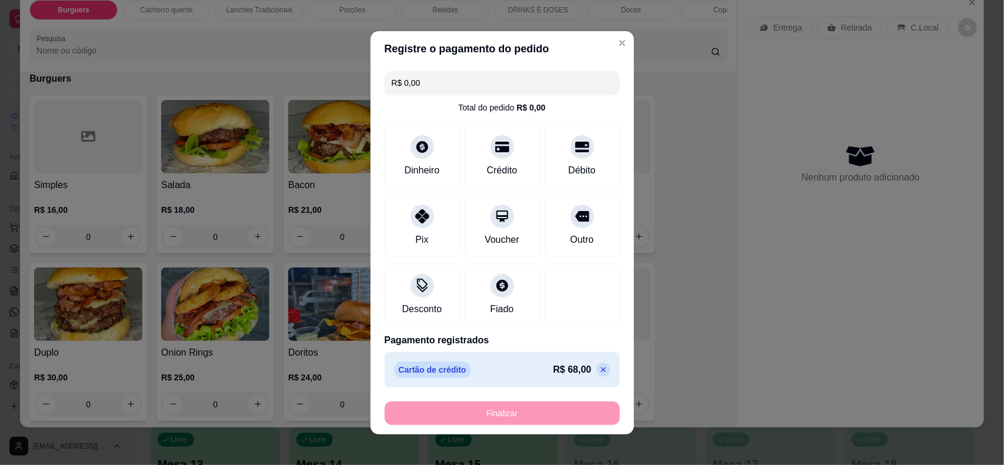
type input "-R$ 68,00"
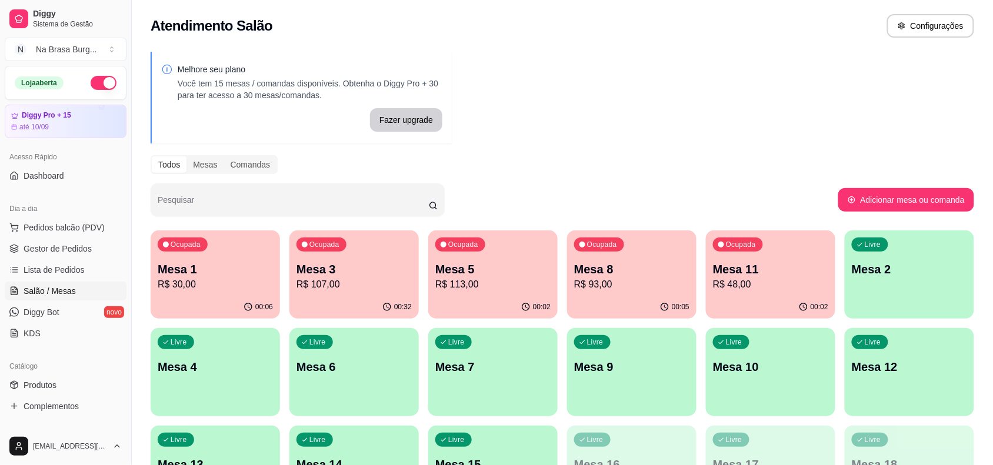
click at [732, 256] on div "Ocupada Mesa 11 R$ 48,00" at bounding box center [770, 263] width 129 height 65
click at [625, 263] on p "Mesa 8" at bounding box center [631, 269] width 115 height 16
click at [208, 283] on p "R$ 30,00" at bounding box center [215, 285] width 112 height 14
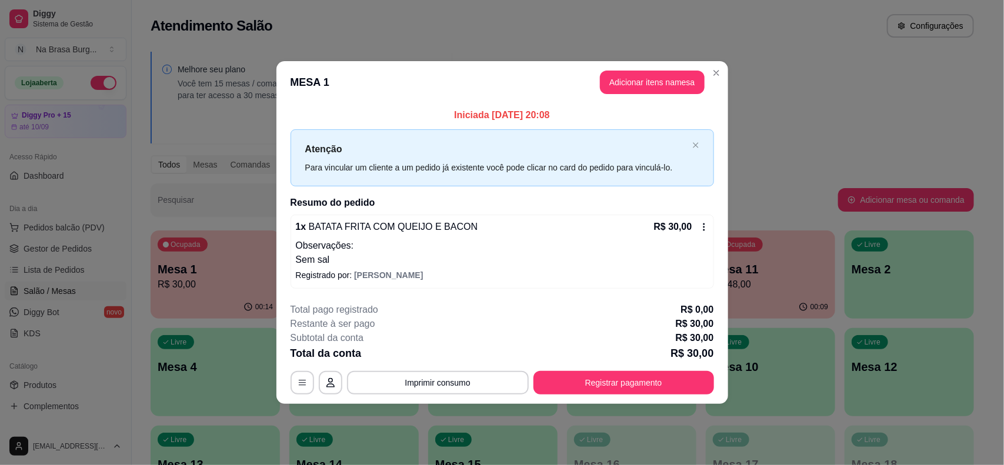
click at [672, 89] on button "Adicionar itens na mesa" at bounding box center [652, 83] width 105 height 24
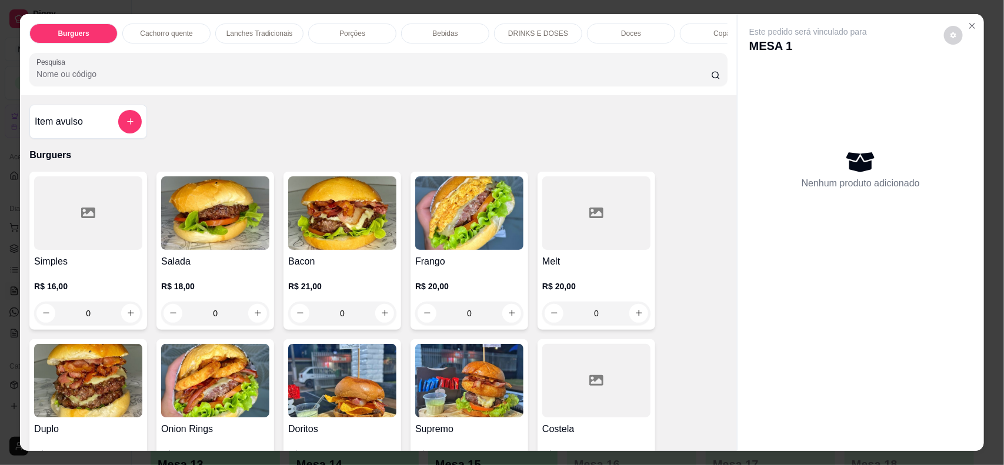
click at [457, 31] on div "Bebidas" at bounding box center [445, 34] width 88 height 20
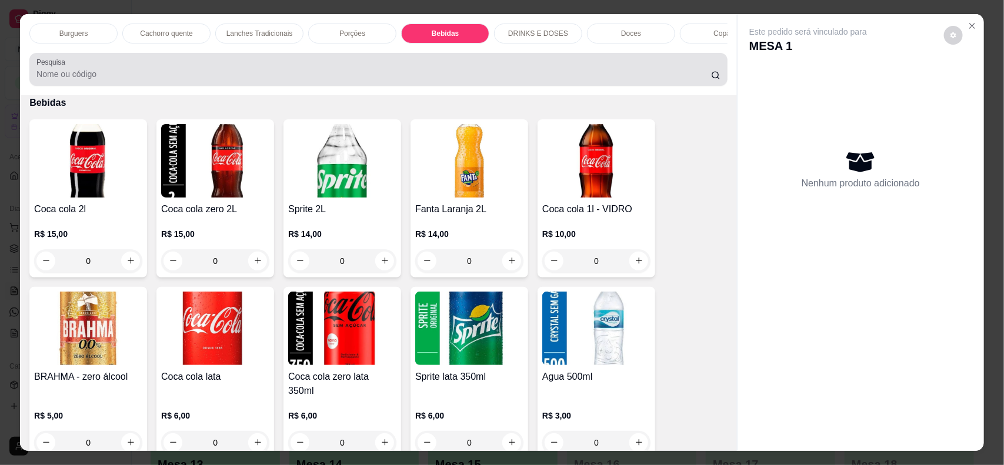
scroll to position [24, 0]
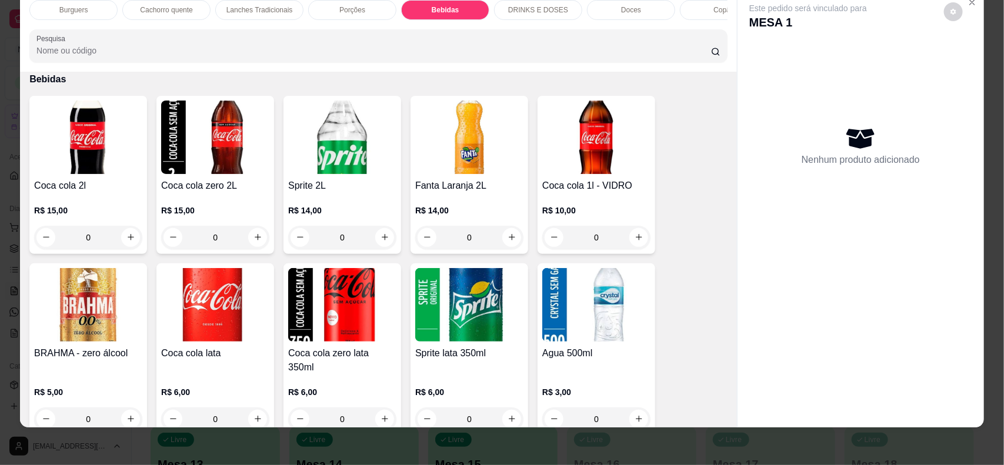
click at [39, 193] on h4 "Coca cola 2l" at bounding box center [88, 186] width 108 height 14
click at [601, 171] on img at bounding box center [596, 138] width 108 height 74
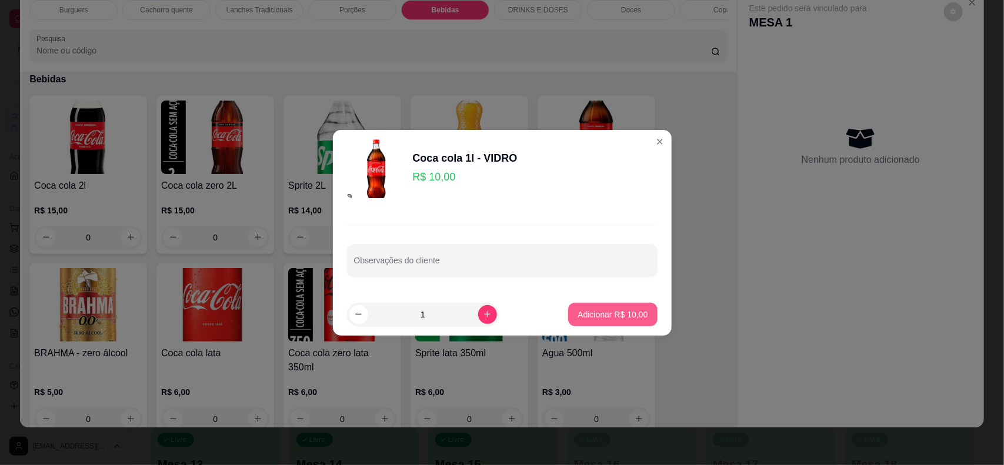
click at [616, 313] on p "Adicionar R$ 10,00" at bounding box center [613, 315] width 70 height 12
type input "1"
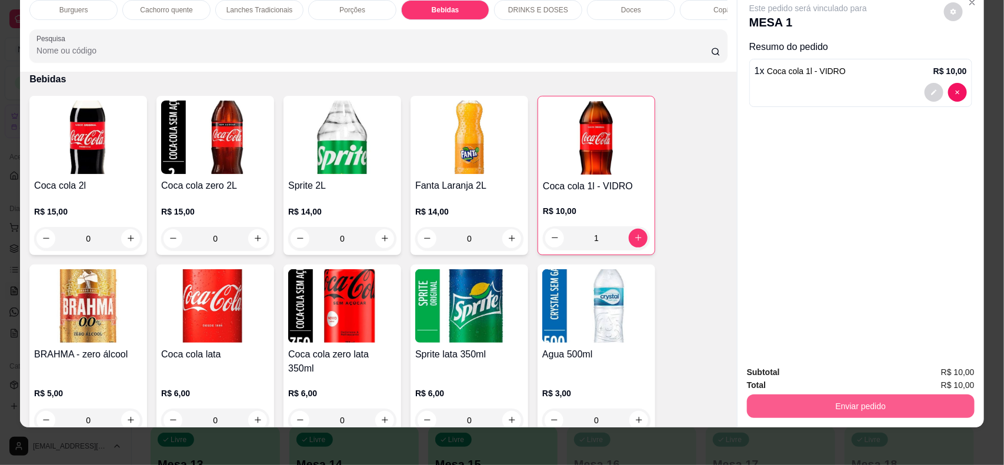
click at [818, 404] on button "Enviar pedido" at bounding box center [861, 407] width 228 height 24
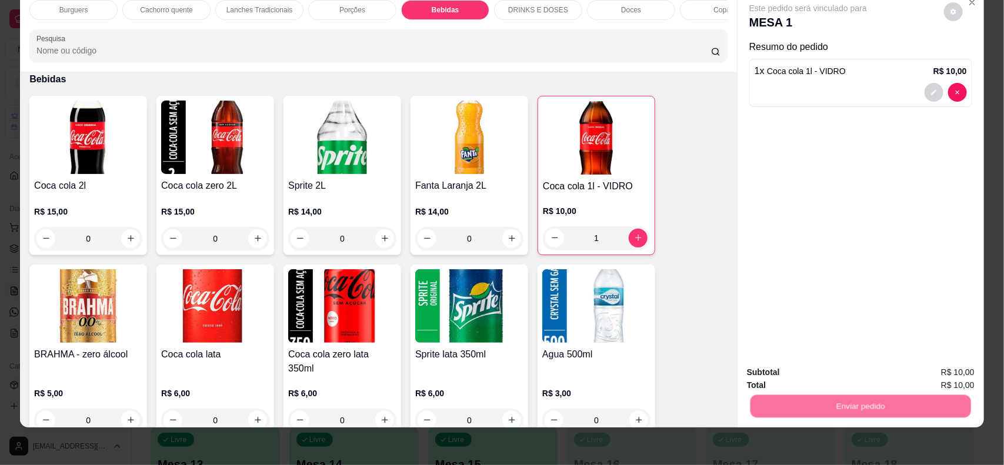
click at [804, 368] on button "Não registrar e enviar pedido" at bounding box center [821, 377] width 122 height 22
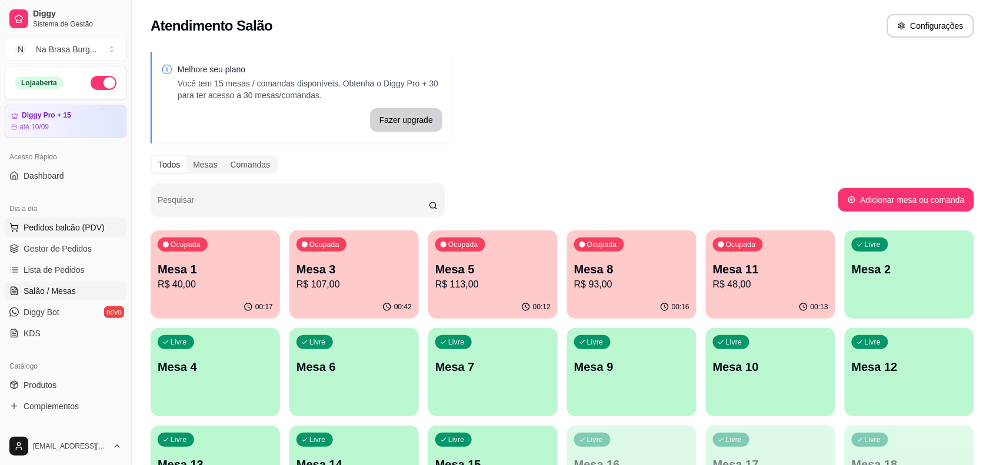
click at [83, 228] on span "Pedidos balcão (PDV)" at bounding box center [64, 228] width 81 height 12
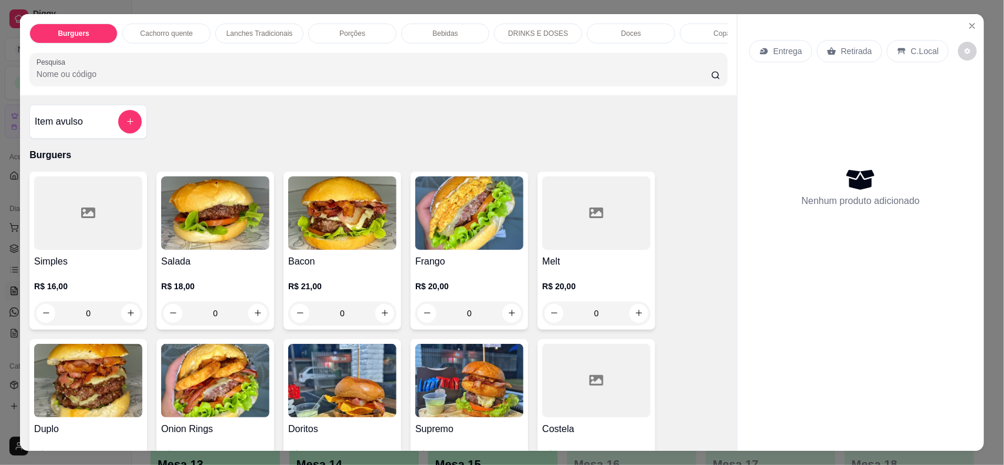
click at [91, 395] on img at bounding box center [88, 381] width 108 height 74
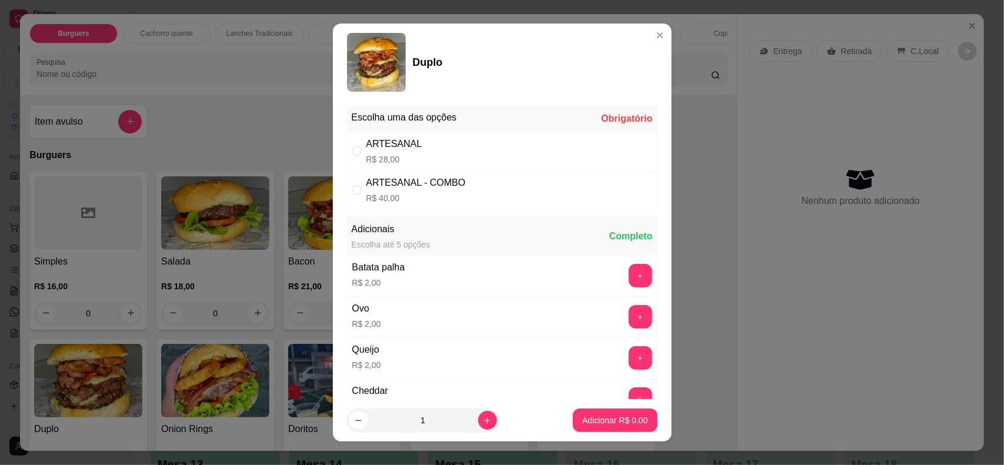
click at [477, 122] on div "Escolha uma das opções Obrigatório" at bounding box center [502, 119] width 311 height 26
click at [478, 145] on div "ARTESANAL R$ 28,00" at bounding box center [502, 151] width 311 height 39
radio input "true"
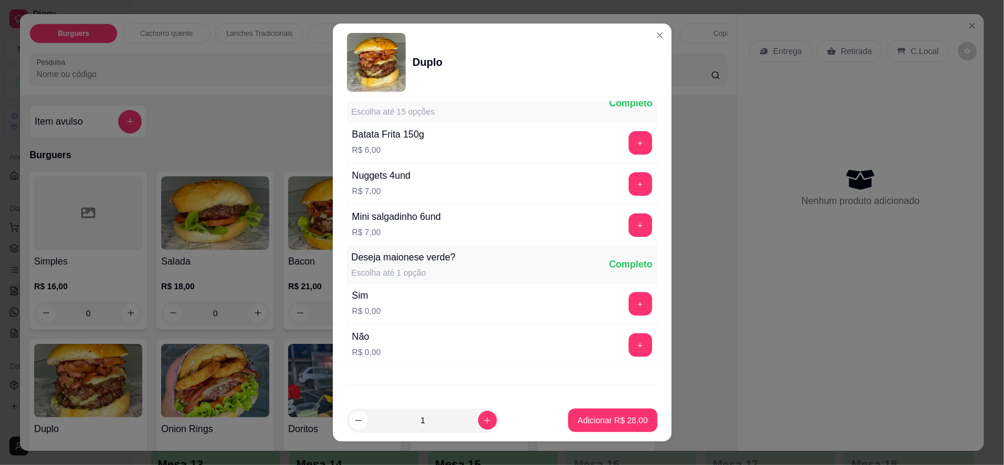
scroll to position [588, 0]
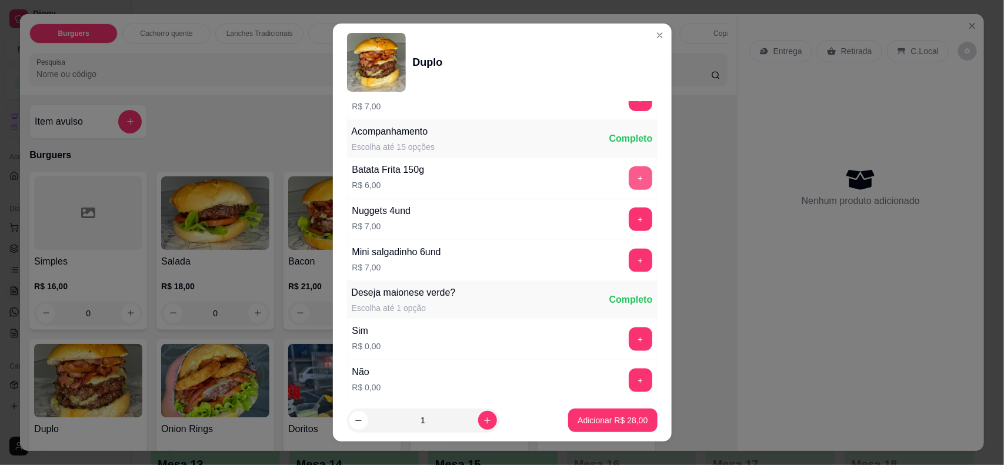
click at [629, 179] on button "+" at bounding box center [641, 178] width 24 height 24
click at [483, 422] on icon "increase-product-quantity" at bounding box center [487, 420] width 9 height 9
type input "2"
click at [588, 427] on button "Adicionar R$ 68,00" at bounding box center [612, 421] width 89 height 24
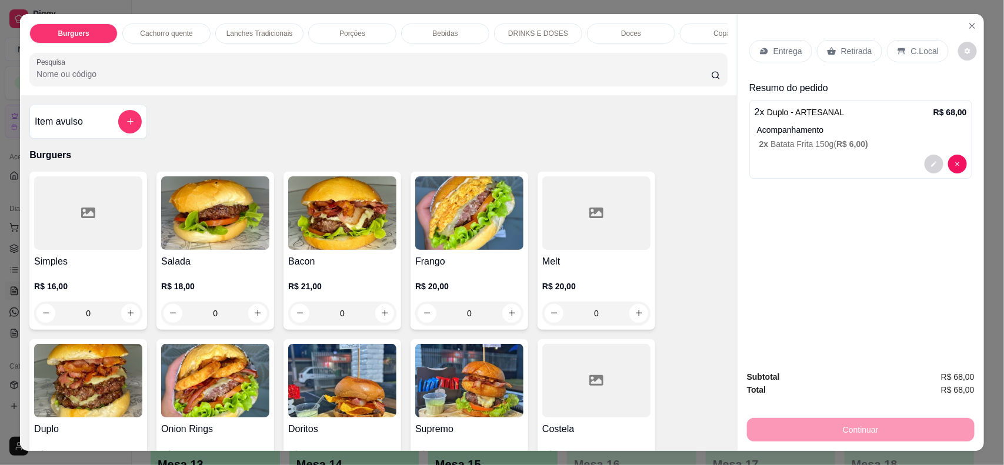
click at [786, 49] on p "Entrega" at bounding box center [787, 51] width 29 height 12
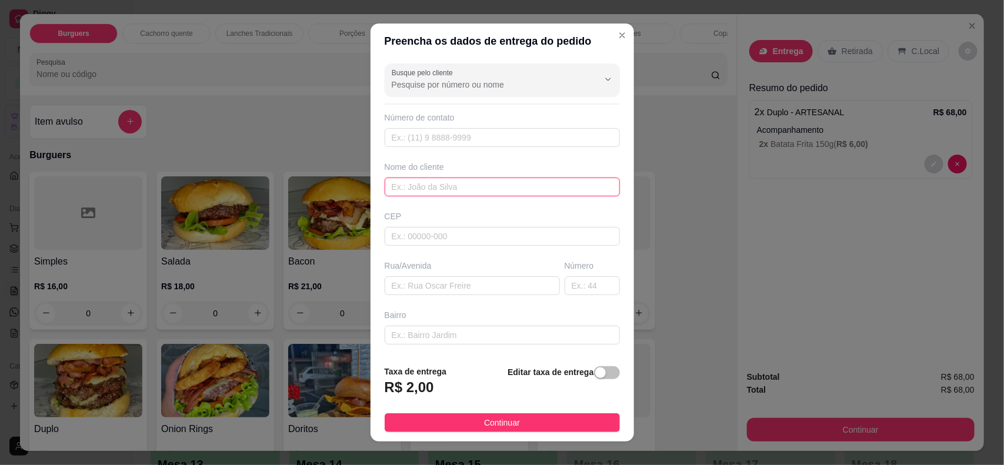
click at [486, 184] on input "text" at bounding box center [502, 187] width 235 height 19
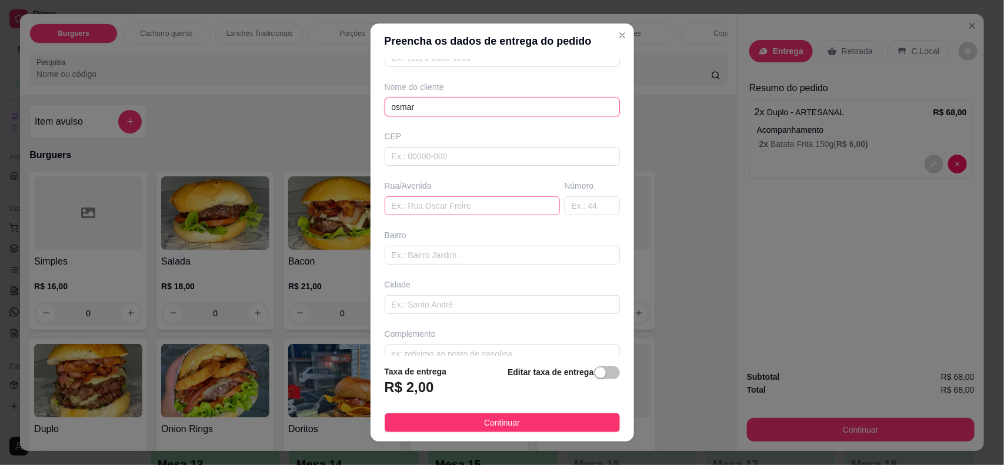
scroll to position [101, 0]
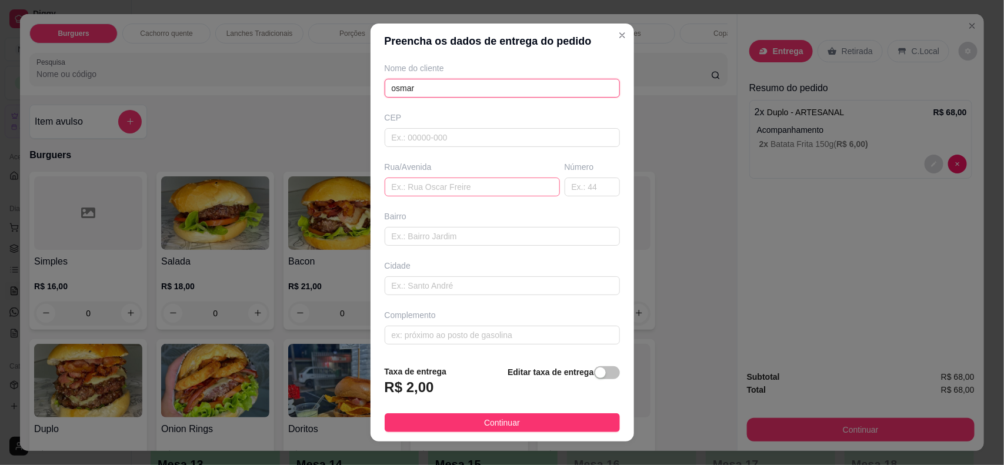
type input "osmar"
click at [486, 187] on input "text" at bounding box center [472, 187] width 175 height 19
type input "cemiterio"
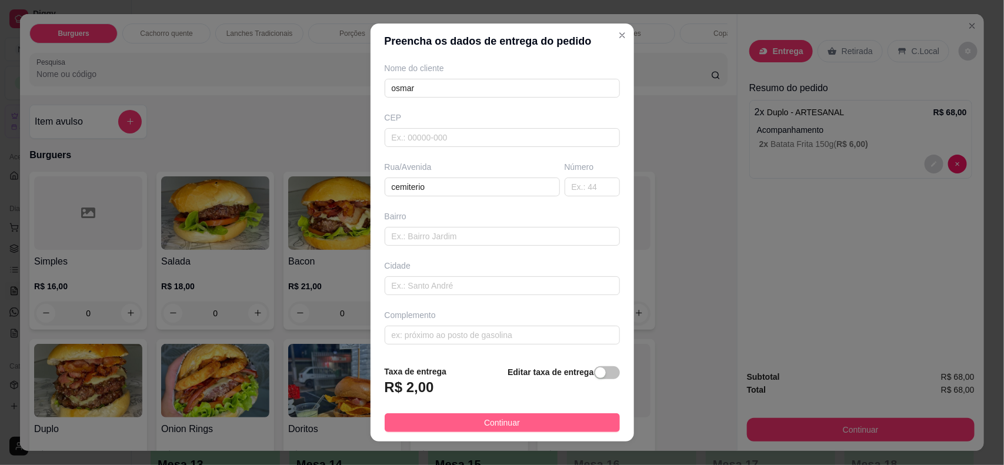
click at [525, 431] on button "Continuar" at bounding box center [502, 422] width 235 height 19
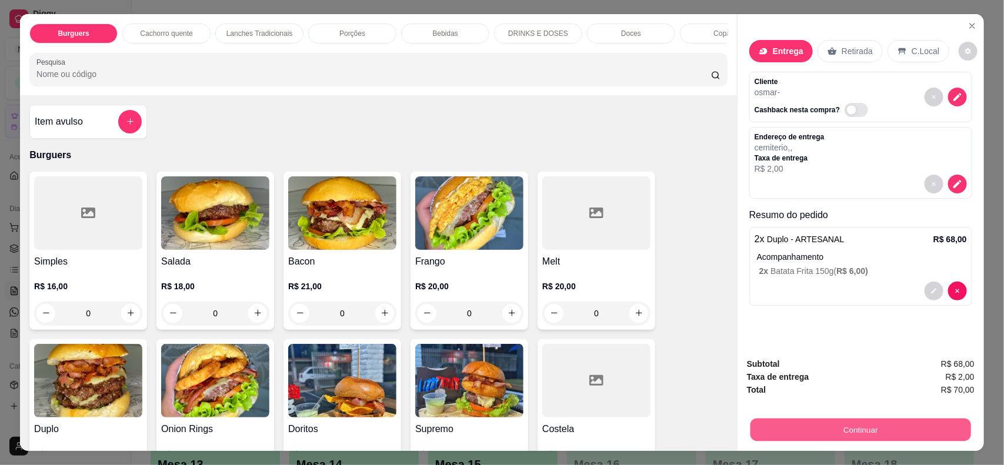
click at [834, 421] on button "Continuar" at bounding box center [860, 430] width 221 height 23
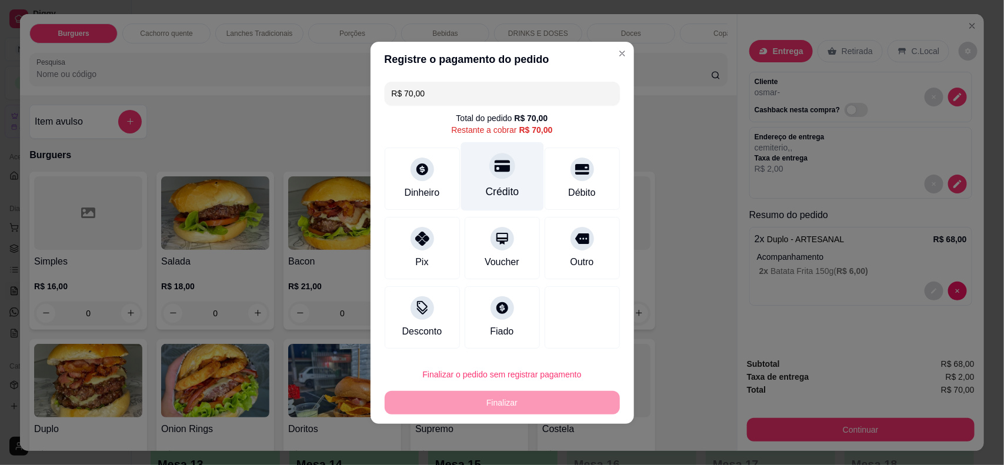
click at [498, 180] on div "Crédito" at bounding box center [502, 176] width 83 height 69
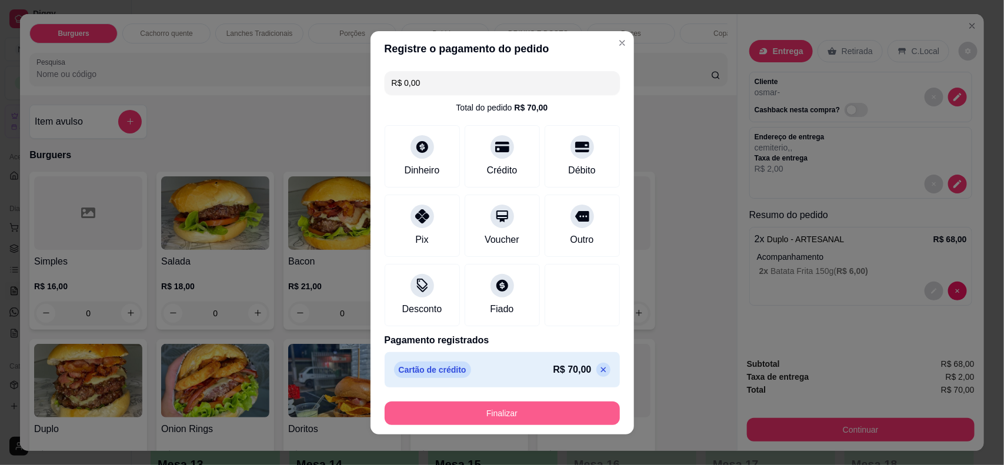
click at [524, 415] on button "Finalizar" at bounding box center [502, 414] width 235 height 24
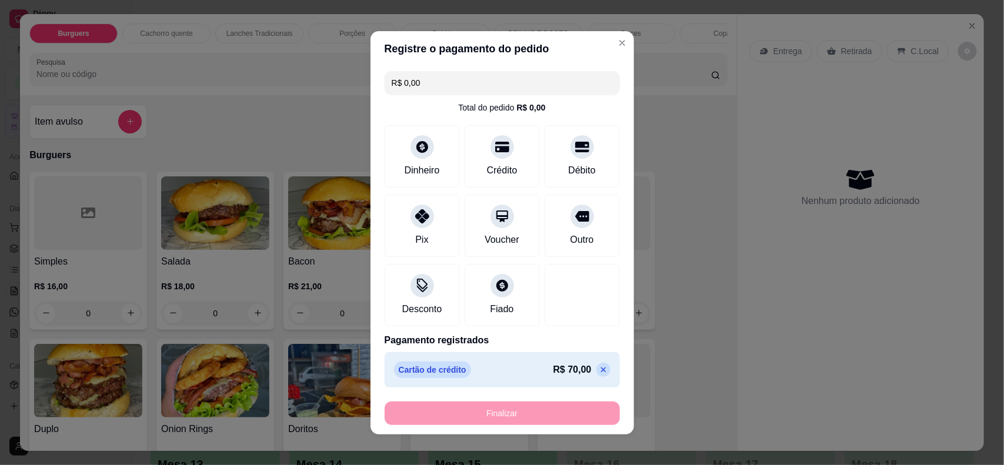
type input "-R$ 70,00"
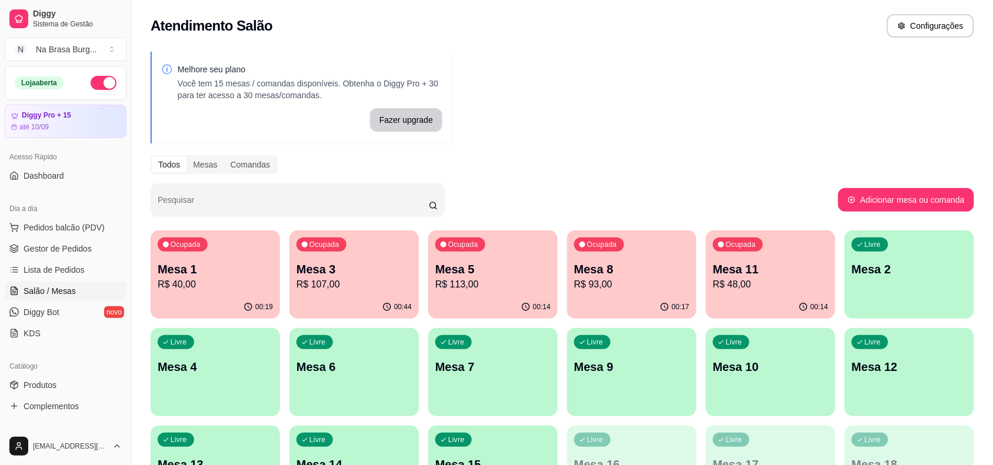
click at [66, 259] on ul "Pedidos balcão (PDV) Gestor de Pedidos Lista de Pedidos Salão / Mesas Diggy Bot…" at bounding box center [66, 280] width 122 height 125
click at [68, 263] on link "Lista de Pedidos" at bounding box center [66, 270] width 122 height 19
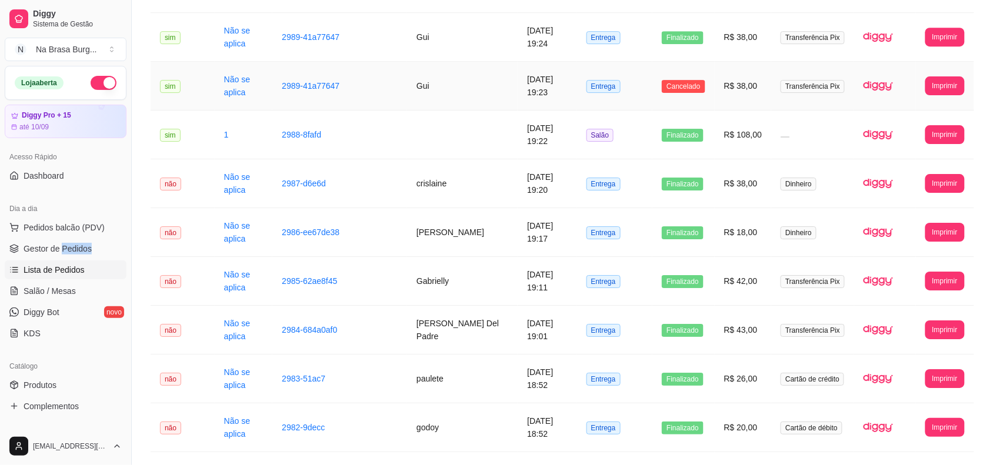
scroll to position [1227, 0]
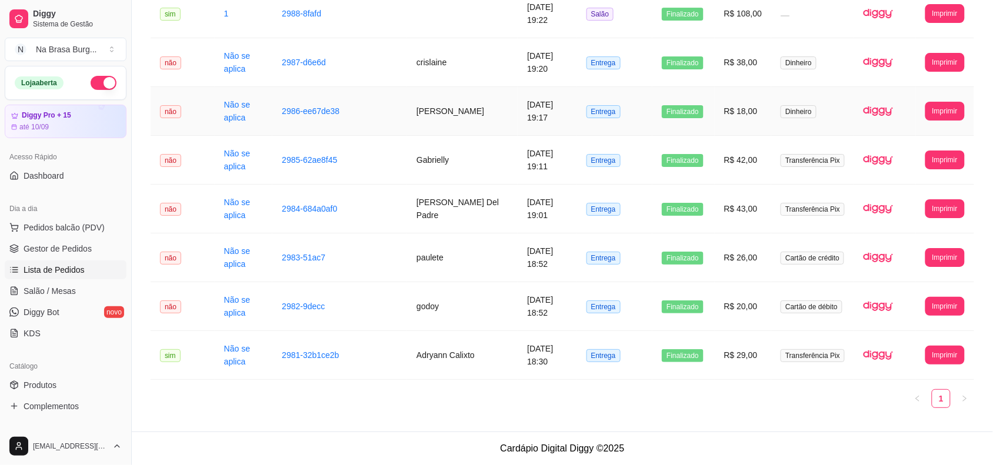
click at [612, 118] on td "Entrega" at bounding box center [615, 111] width 76 height 49
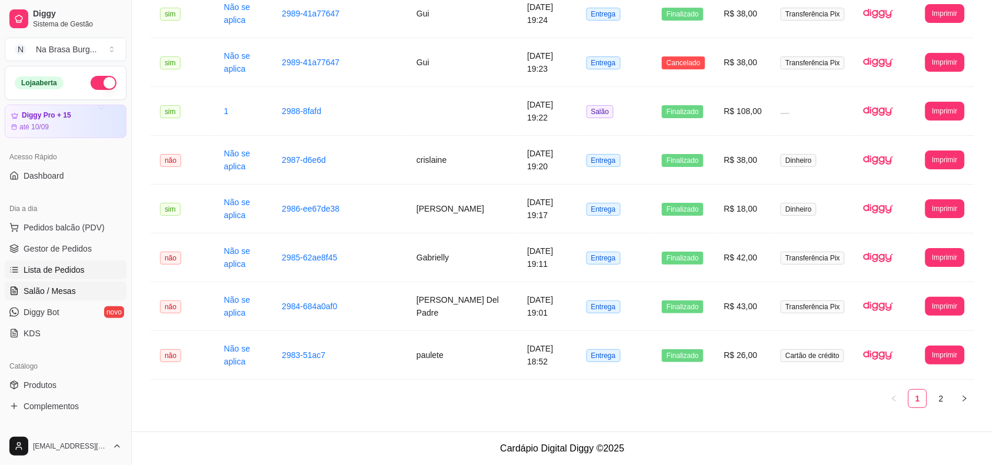
click at [69, 286] on span "Salão / Mesas" at bounding box center [50, 291] width 52 height 12
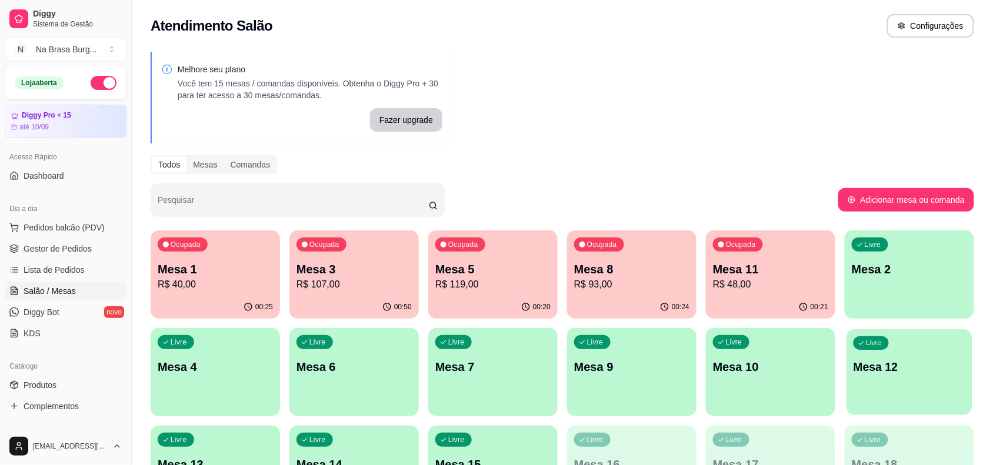
click at [868, 371] on p "Mesa 12" at bounding box center [909, 367] width 112 height 16
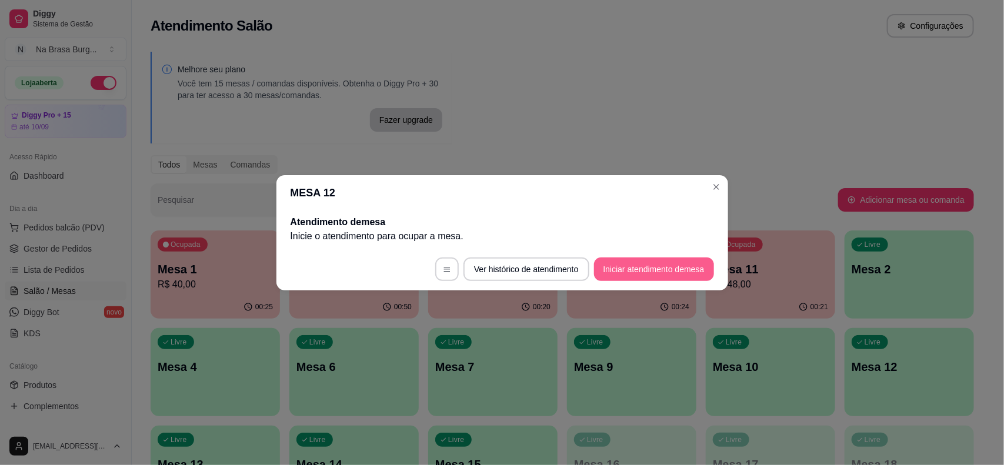
click at [652, 262] on button "Iniciar atendimento de mesa" at bounding box center [654, 270] width 120 height 24
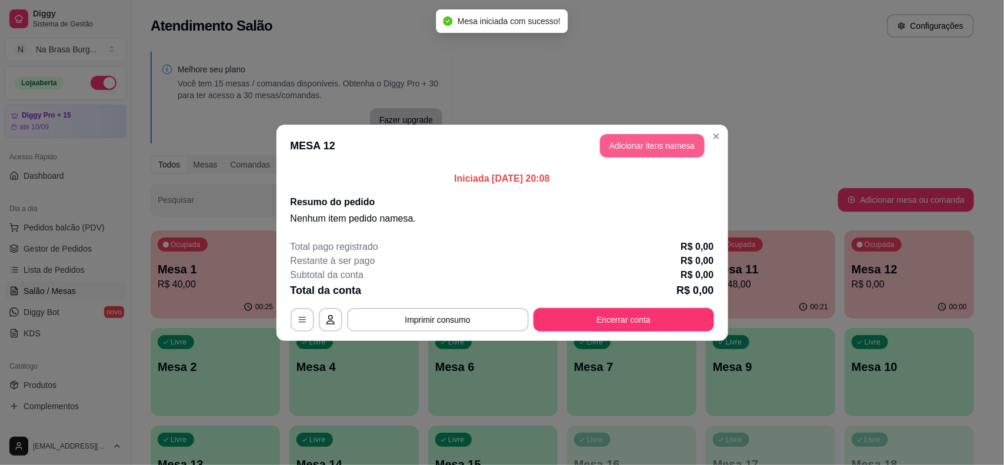
click at [648, 144] on button "Adicionar itens na mesa" at bounding box center [652, 146] width 105 height 24
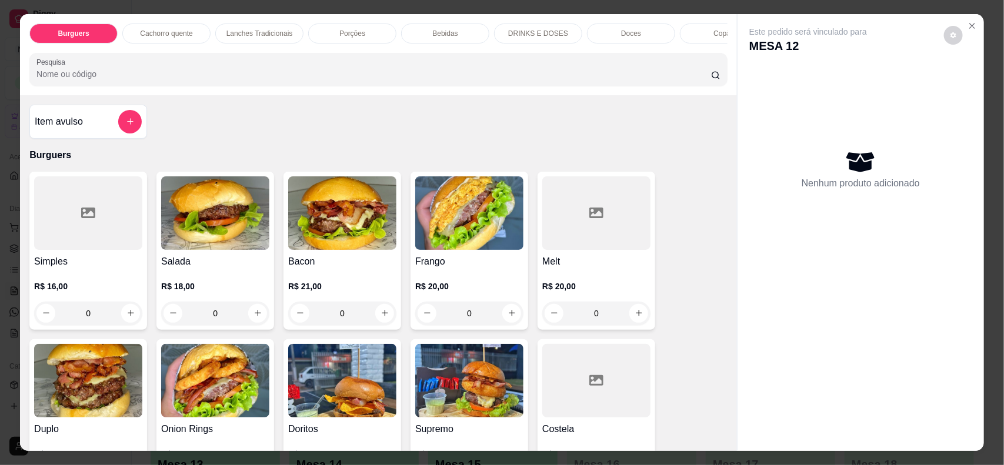
scroll to position [74, 0]
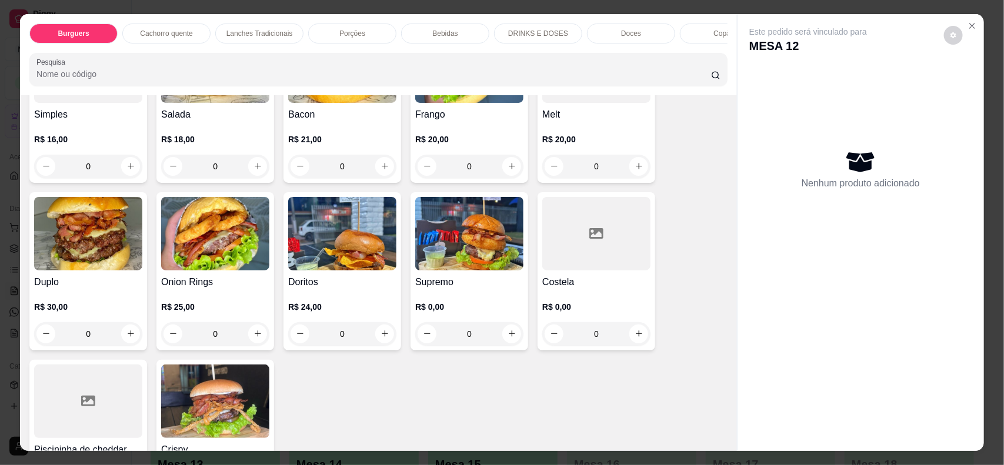
click at [269, 25] on div "Lanches Tradicionais" at bounding box center [259, 34] width 88 height 20
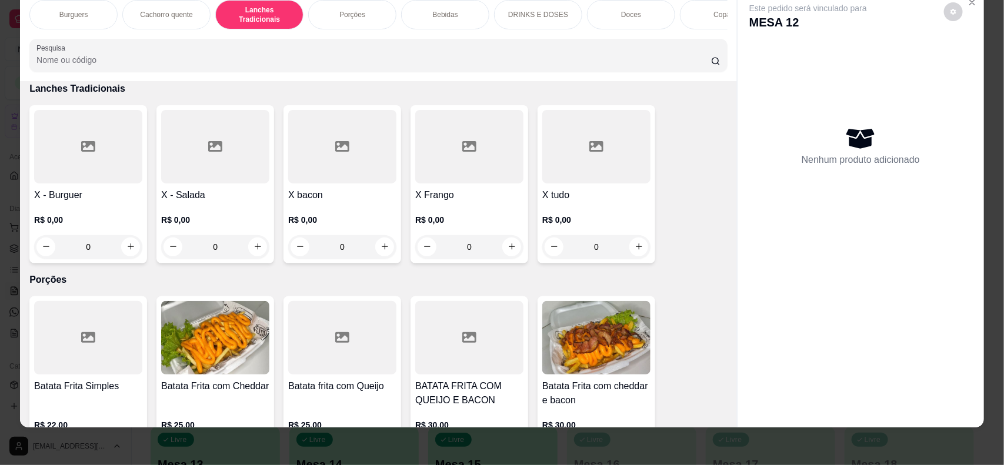
click at [556, 169] on div at bounding box center [596, 147] width 108 height 74
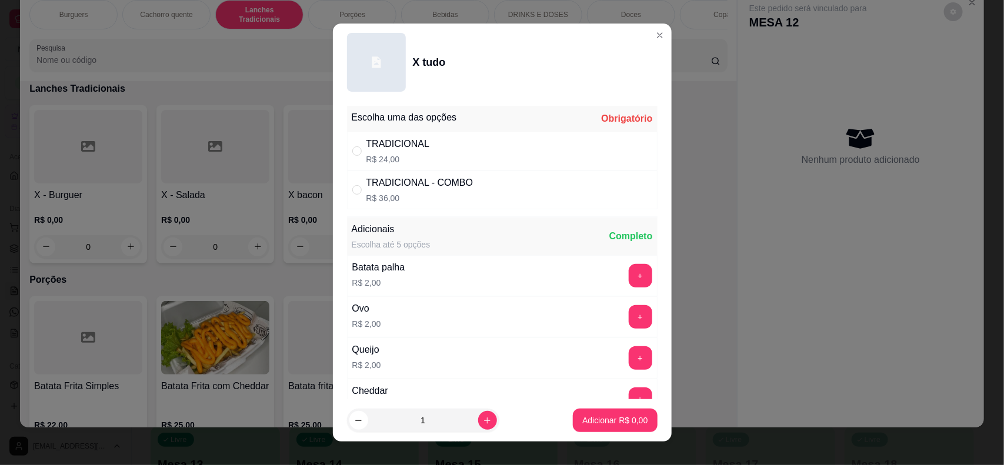
click at [459, 150] on div "TRADICIONAL R$ 24,00" at bounding box center [502, 151] width 311 height 39
radio input "true"
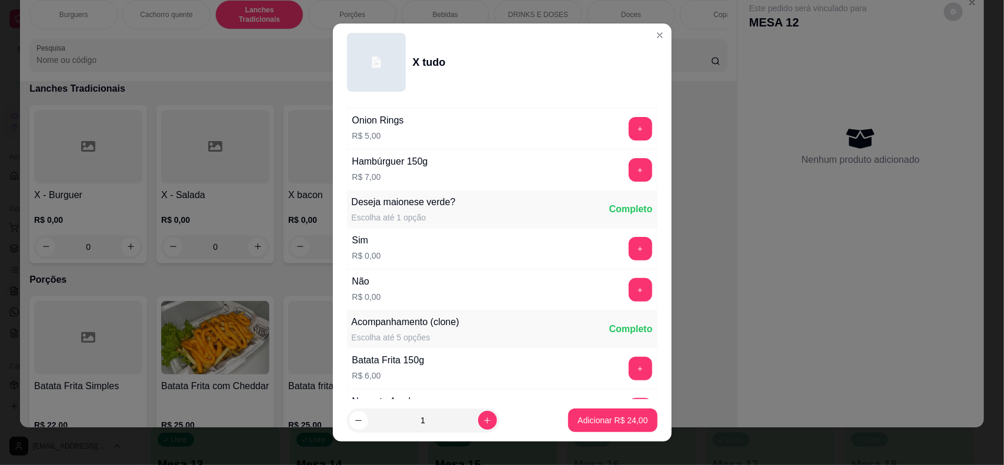
scroll to position [515, 0]
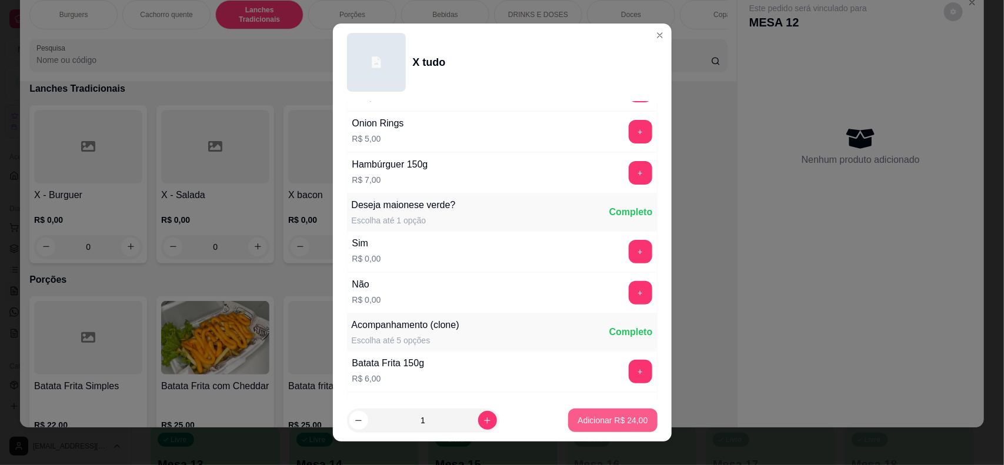
click at [597, 415] on p "Adicionar R$ 24,00" at bounding box center [613, 421] width 70 height 12
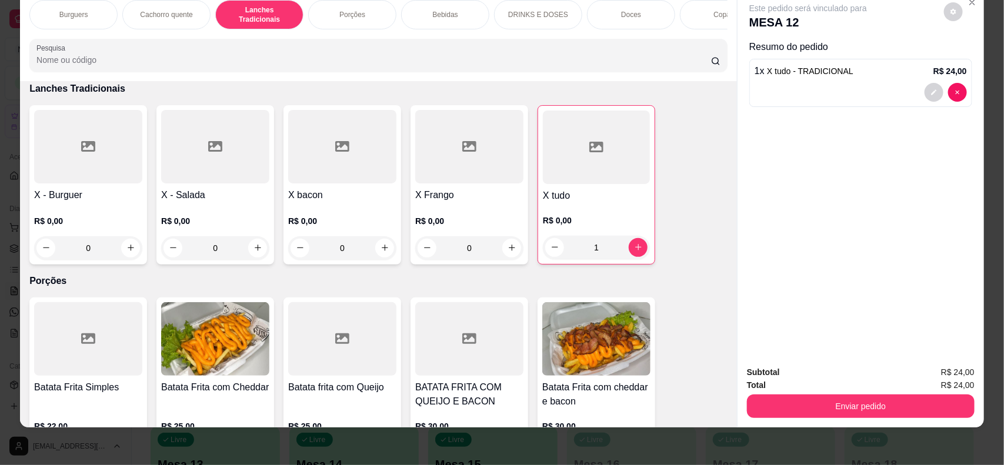
click at [546, 244] on div "1" at bounding box center [596, 248] width 107 height 24
type input "0"
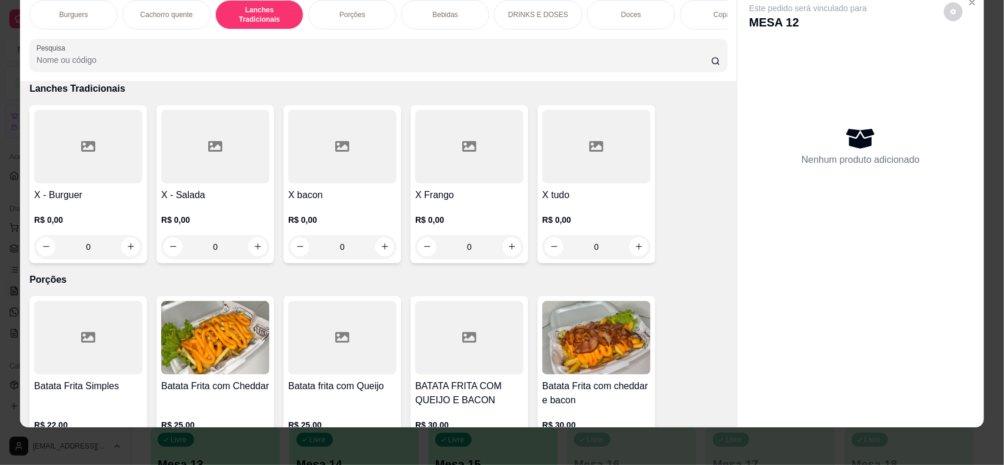
click at [599, 201] on h4 "X tudo" at bounding box center [596, 195] width 108 height 14
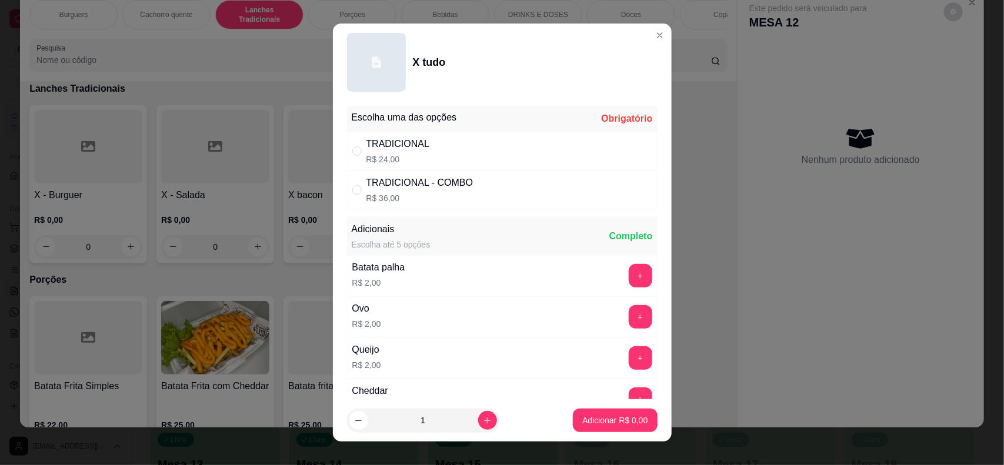
click at [471, 157] on div "TRADICIONAL R$ 24,00" at bounding box center [502, 151] width 311 height 39
radio input "true"
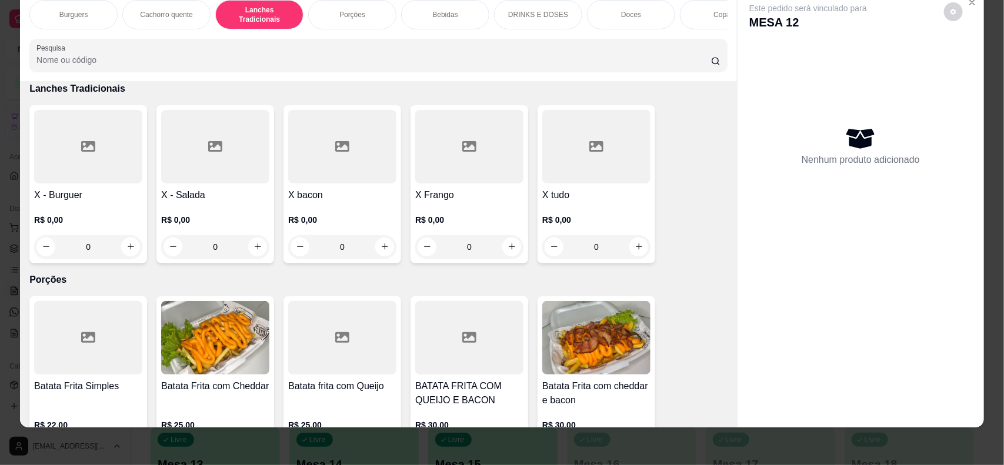
click at [562, 171] on div at bounding box center [596, 147] width 108 height 74
click at [406, 152] on div "TRADICIONAL R$ 24,00" at bounding box center [398, 150] width 64 height 28
radio input "true"
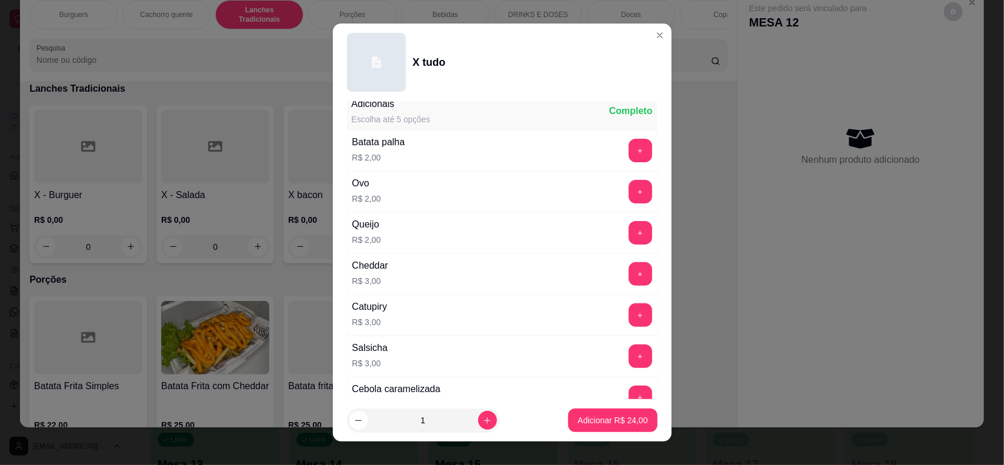
scroll to position [147, 0]
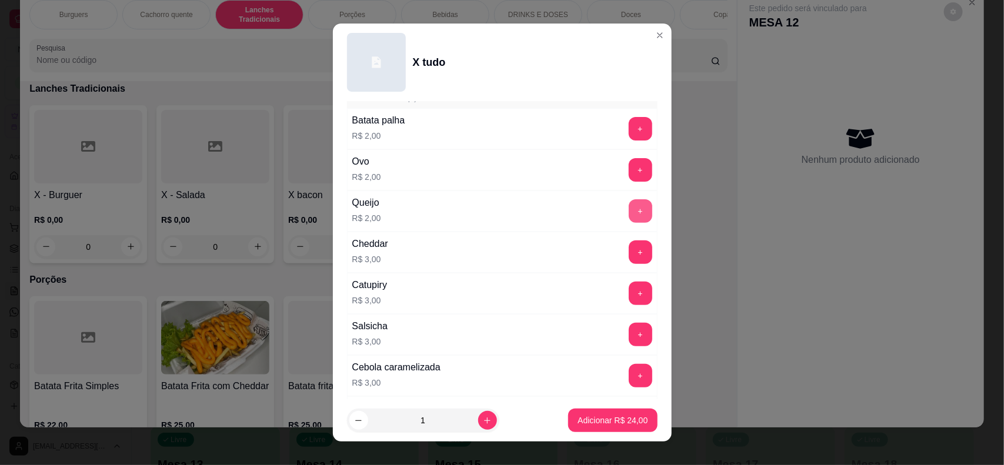
click at [629, 208] on button "+" at bounding box center [641, 211] width 24 height 24
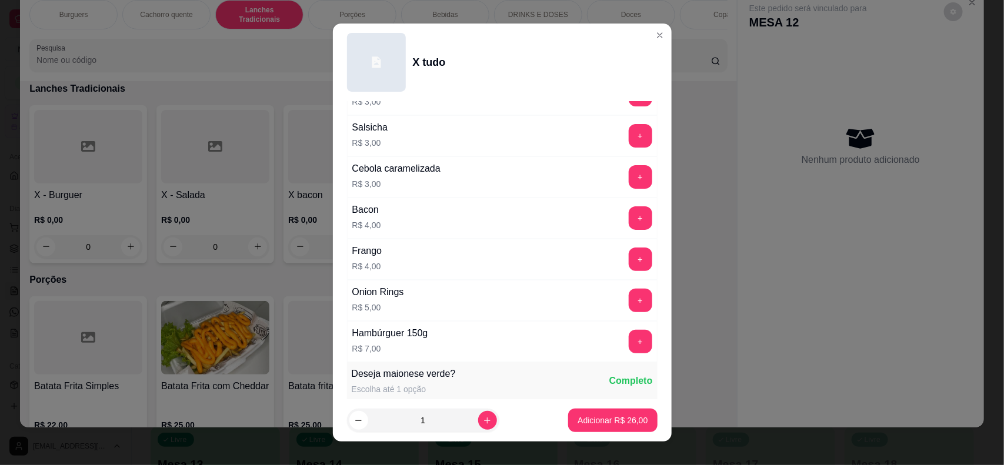
scroll to position [368, 0]
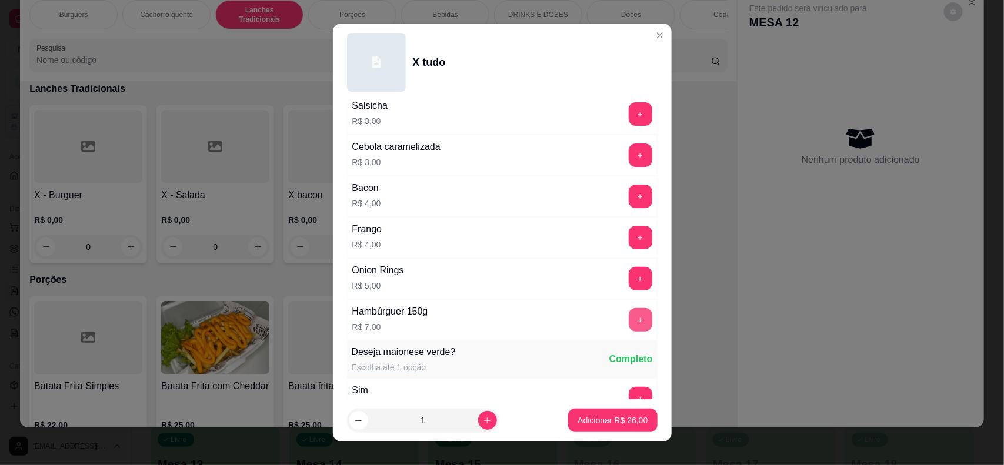
click at [629, 325] on button "+" at bounding box center [641, 320] width 24 height 24
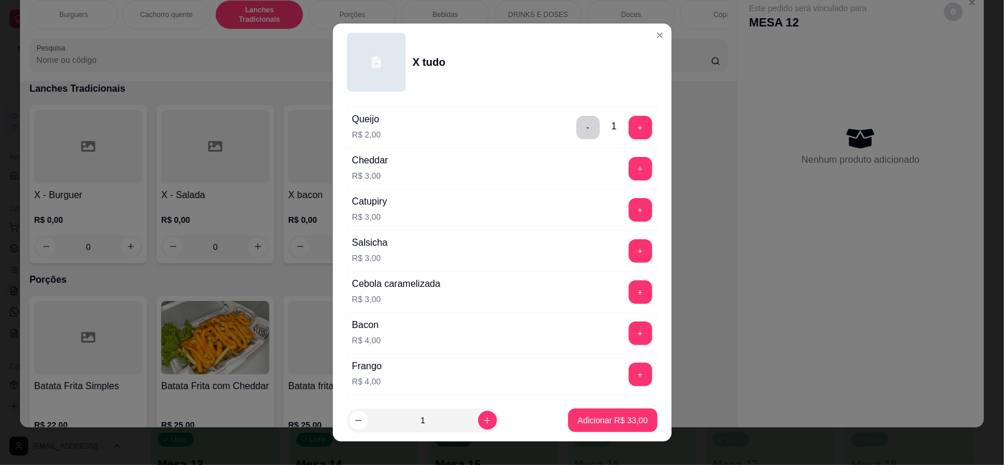
scroll to position [147, 0]
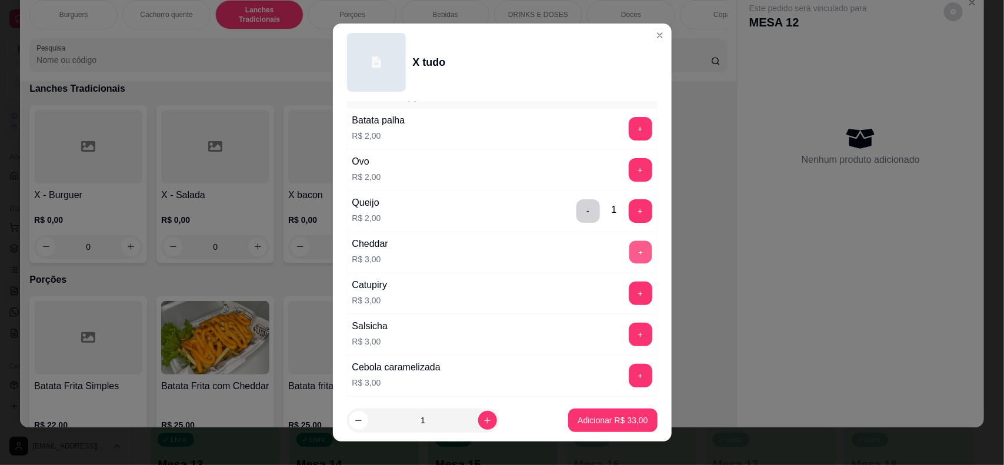
click at [629, 257] on button "+" at bounding box center [640, 252] width 23 height 23
click at [629, 169] on button "+" at bounding box center [641, 170] width 24 height 24
click at [478, 419] on button "increase-product-quantity" at bounding box center [487, 420] width 19 height 19
type input "2"
click at [589, 415] on button "Adicionar R$ 76,00" at bounding box center [612, 421] width 89 height 24
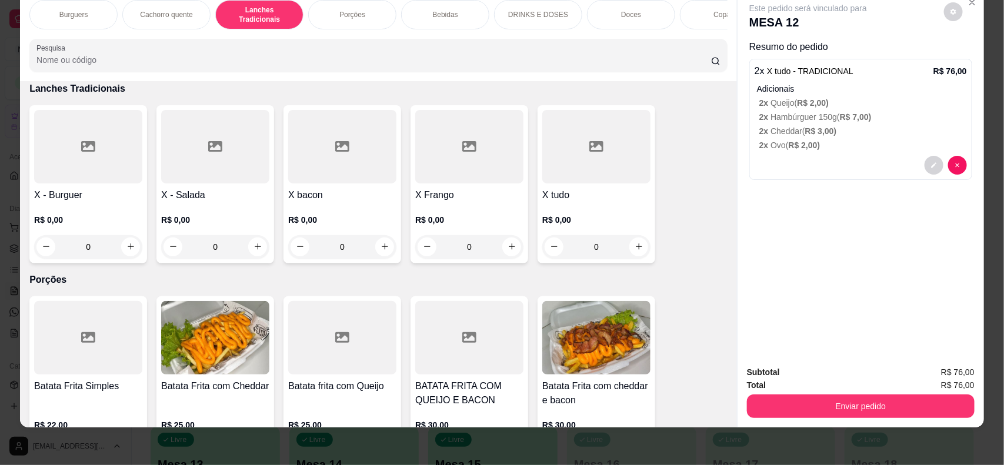
click at [363, 15] on div "Porções" at bounding box center [352, 14] width 88 height 29
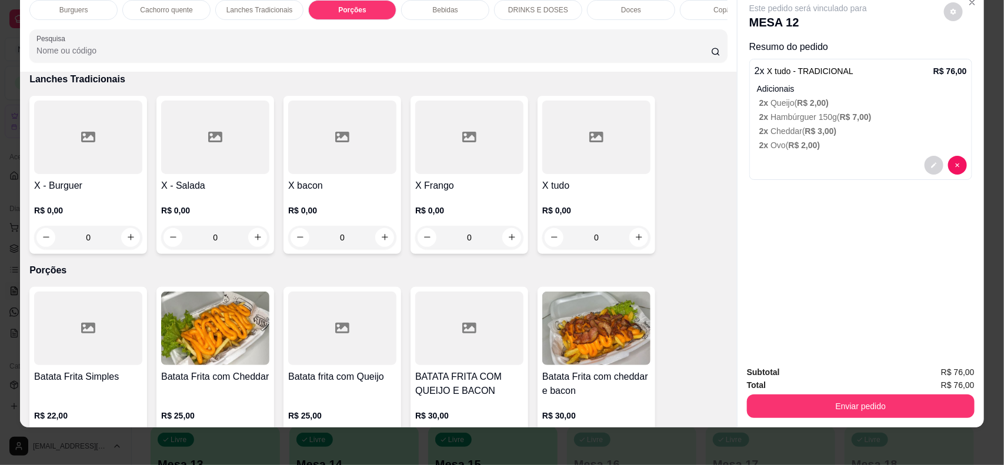
scroll to position [975, 0]
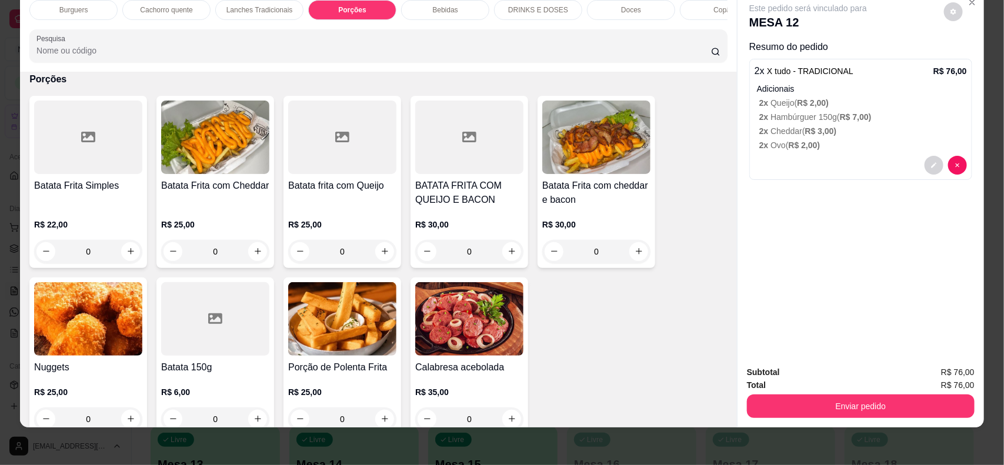
click at [602, 174] on img at bounding box center [596, 138] width 108 height 74
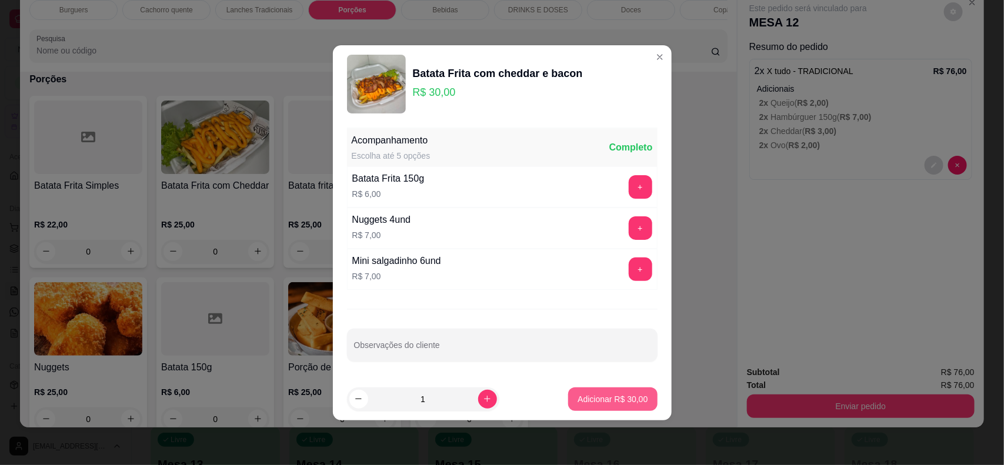
click at [581, 389] on button "Adicionar R$ 30,00" at bounding box center [612, 400] width 89 height 24
type input "1"
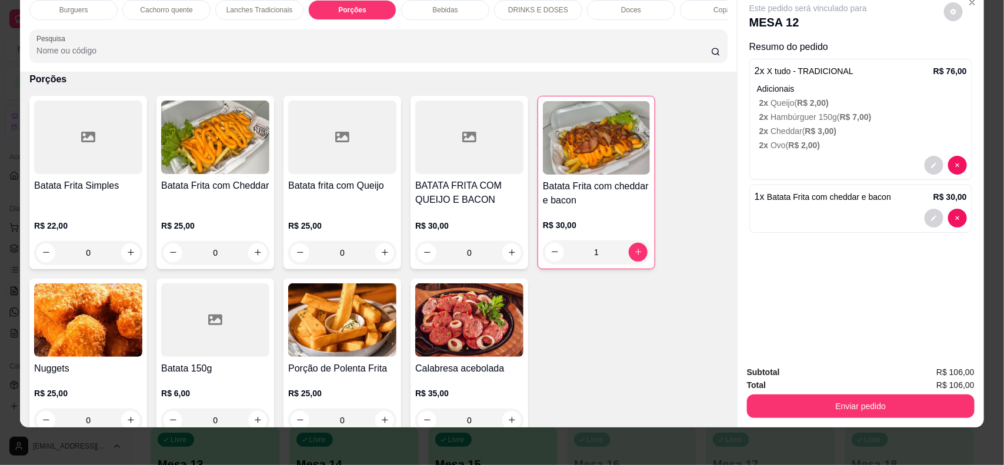
click at [456, 14] on div "Bebidas" at bounding box center [445, 10] width 88 height 20
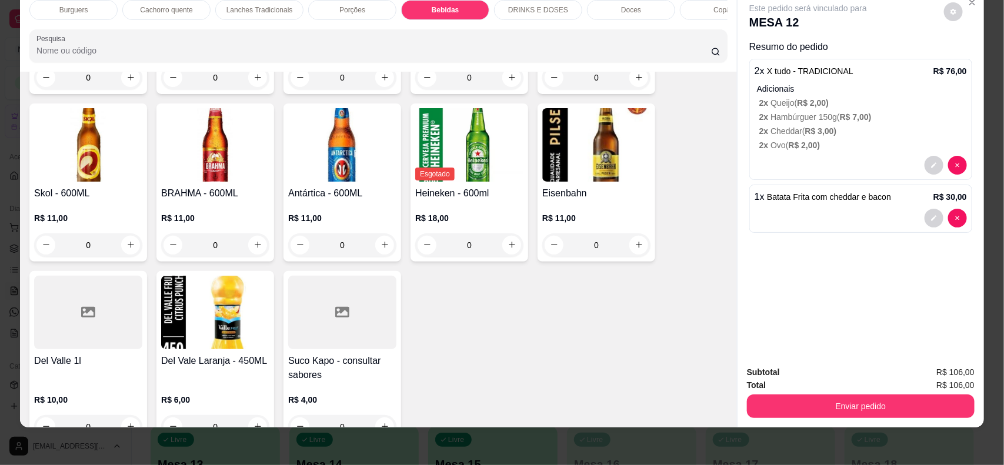
scroll to position [1570, 0]
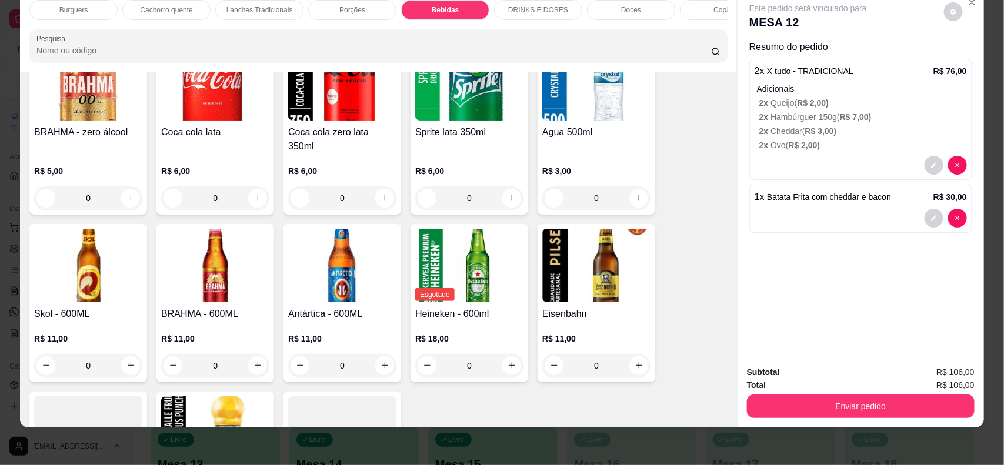
click at [89, 231] on img at bounding box center [88, 266] width 108 height 74
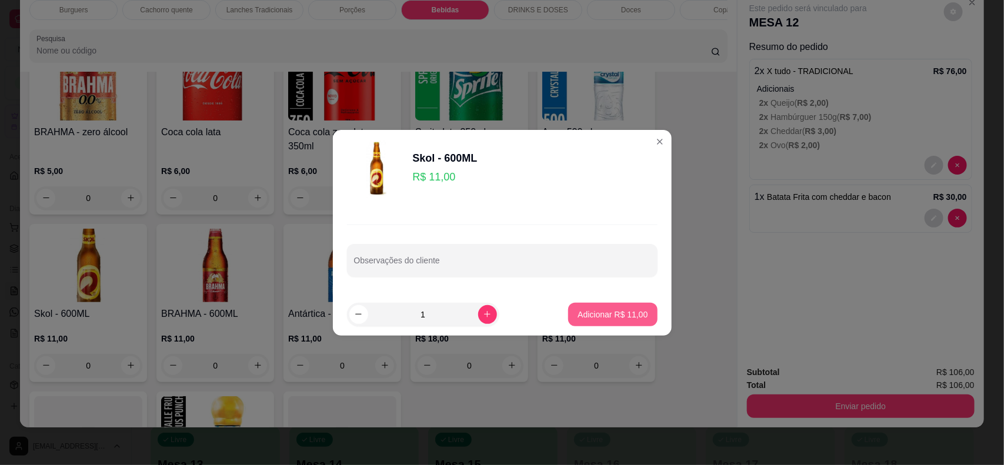
click at [594, 312] on p "Adicionar R$ 11,00" at bounding box center [613, 315] width 70 height 12
type input "1"
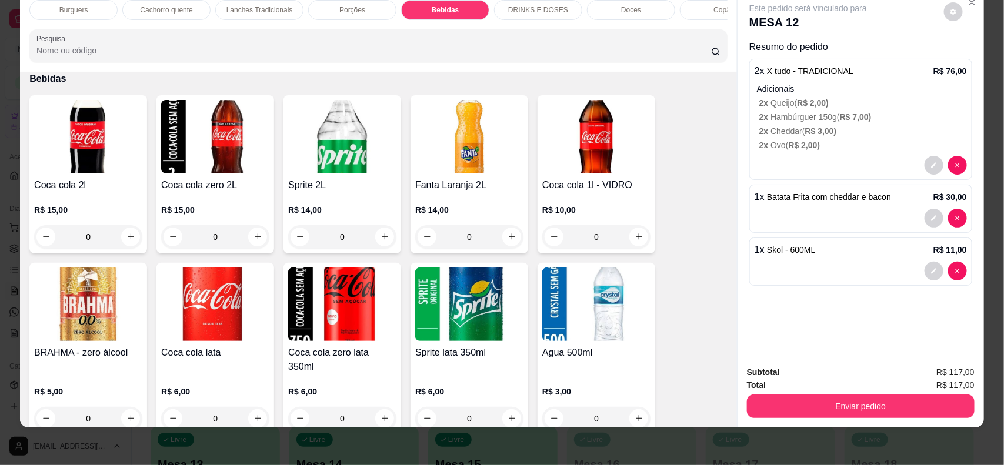
scroll to position [0, 0]
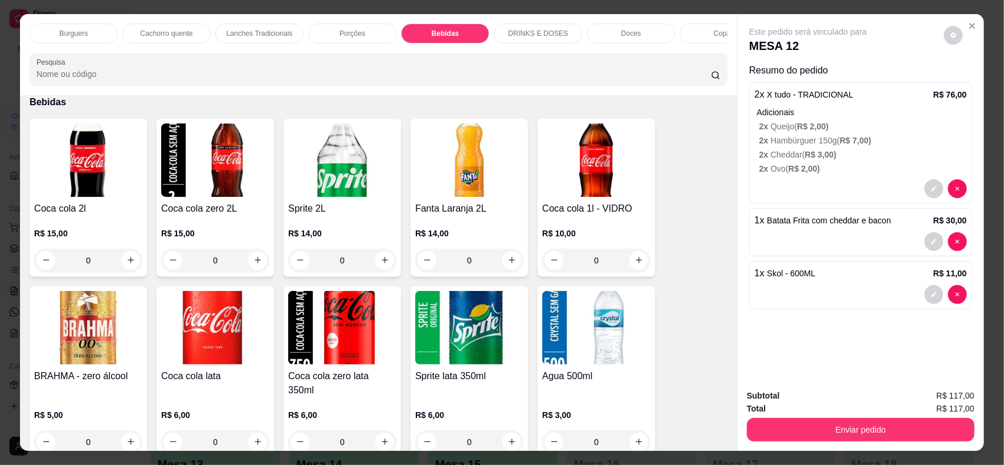
drag, startPoint x: 663, startPoint y: 55, endPoint x: 670, endPoint y: 52, distance: 8.2
click at [668, 53] on div "Burguers Cachorro quente Lanches Tradicionais Porções Bebidas DRINKS E DOSES Do…" at bounding box center [378, 54] width 717 height 81
click at [676, 36] on p "Copão" at bounding box center [683, 33] width 21 height 9
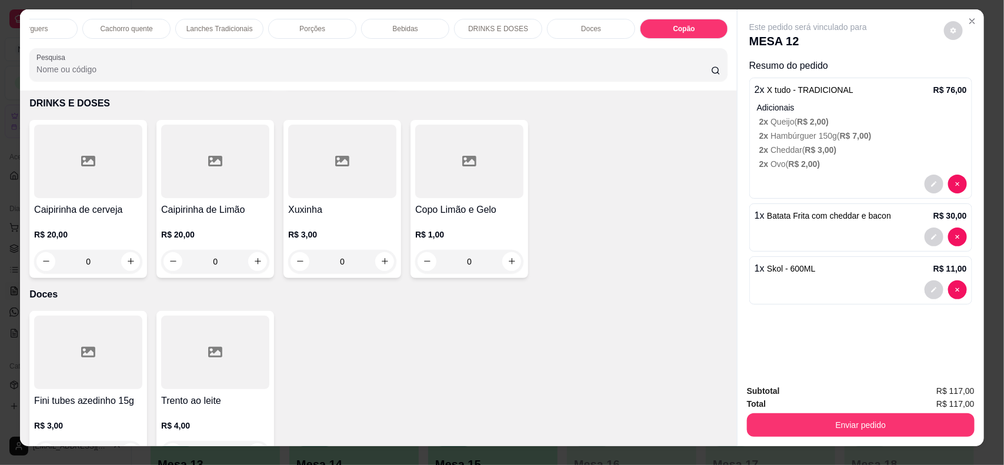
scroll to position [0, 0]
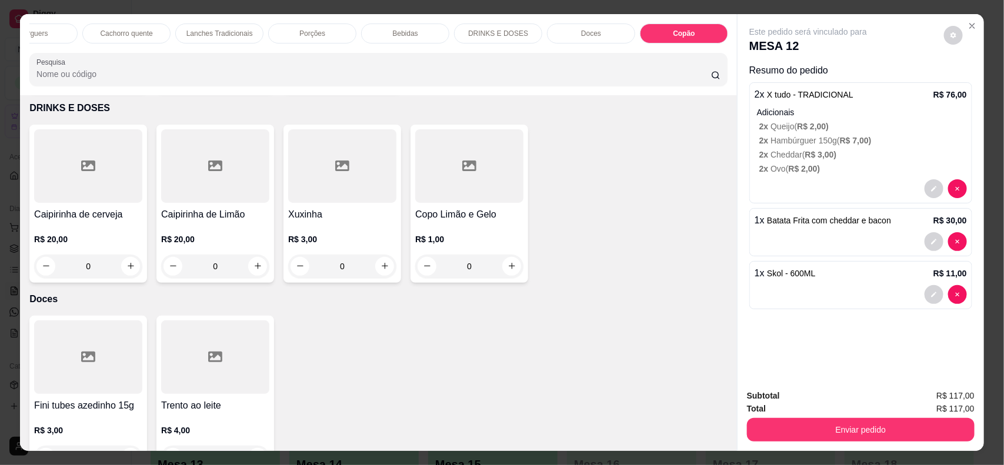
click at [792, 138] on p "2 x Hambúrguer 150g ( R$ 7,00 )" at bounding box center [863, 141] width 208 height 12
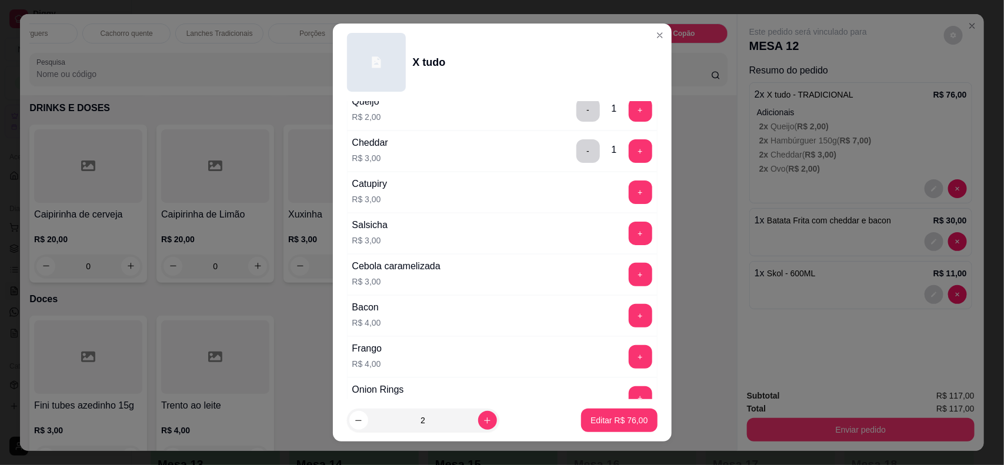
scroll to position [294, 0]
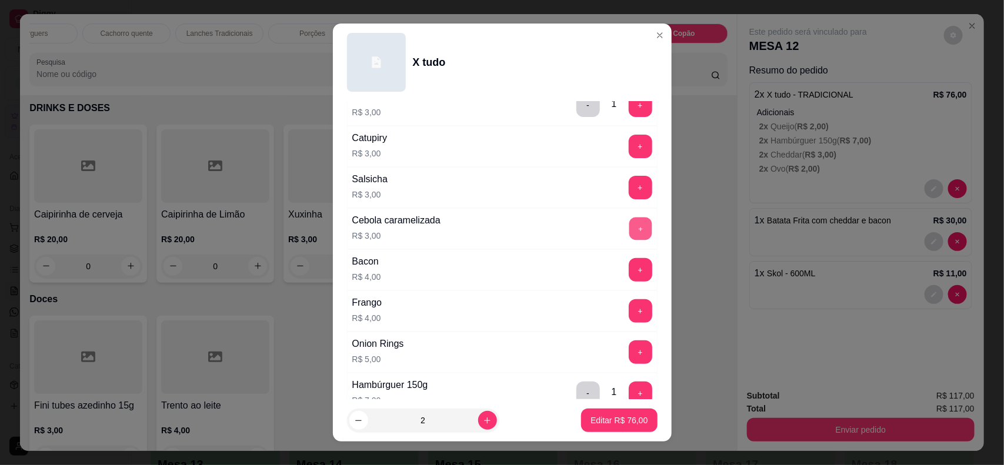
click at [629, 227] on button "+" at bounding box center [640, 228] width 23 height 23
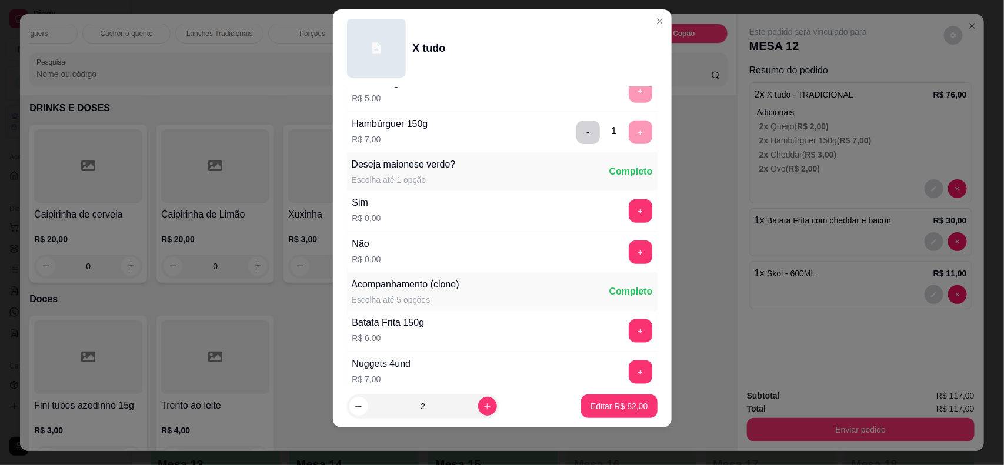
scroll to position [610, 0]
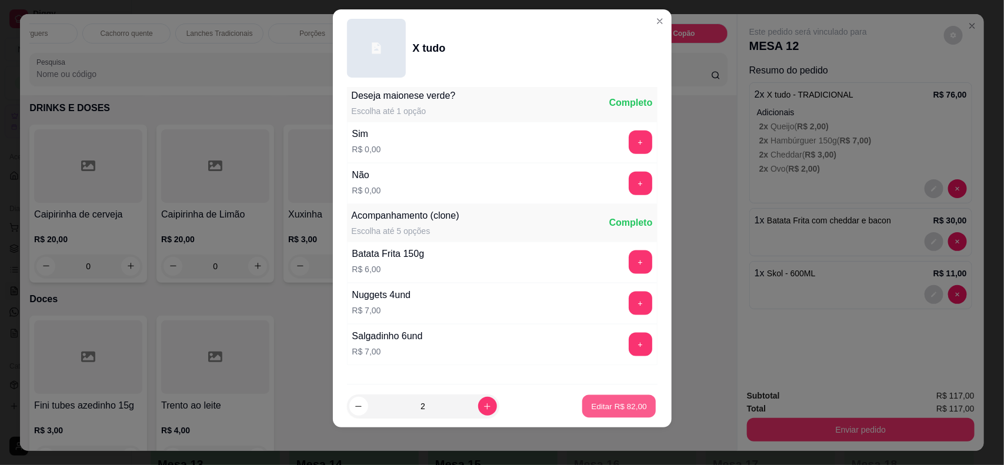
click at [597, 404] on p "Editar R$ 82,00" at bounding box center [619, 406] width 55 height 11
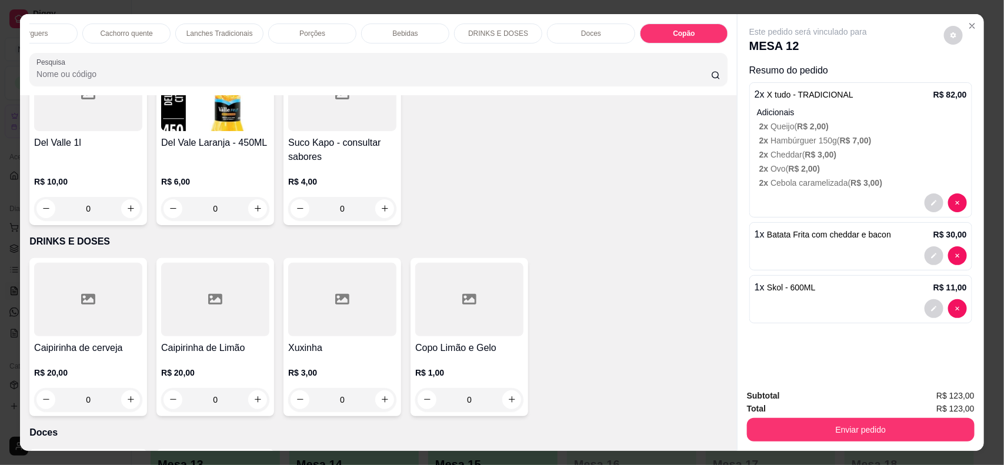
scroll to position [1920, 0]
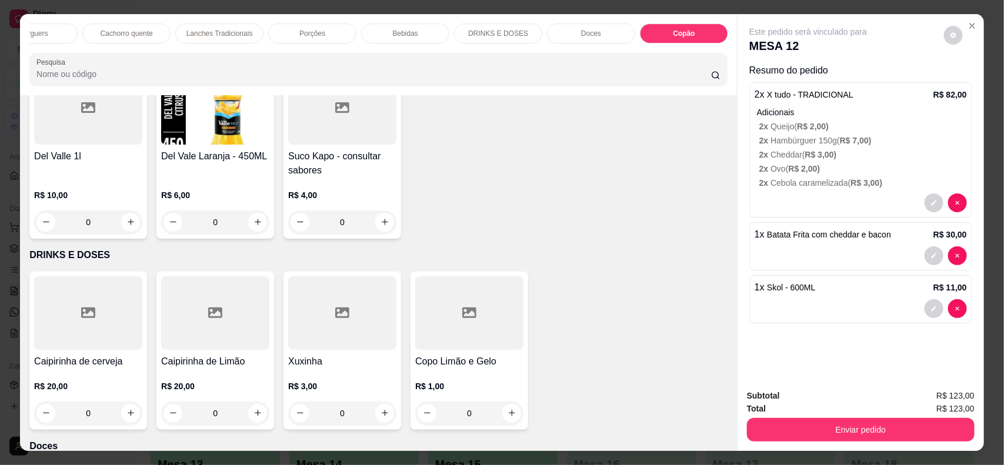
click at [383, 29] on div "Bebidas" at bounding box center [405, 34] width 88 height 20
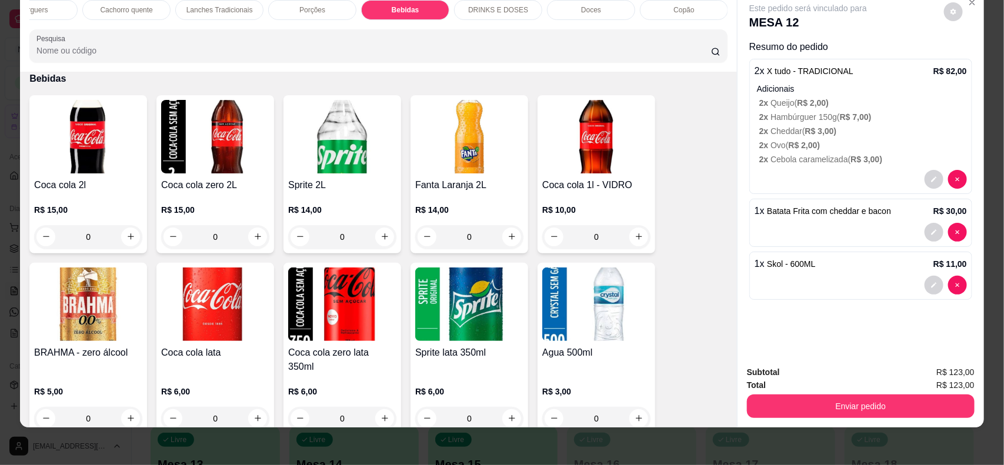
click at [81, 171] on img at bounding box center [88, 137] width 108 height 74
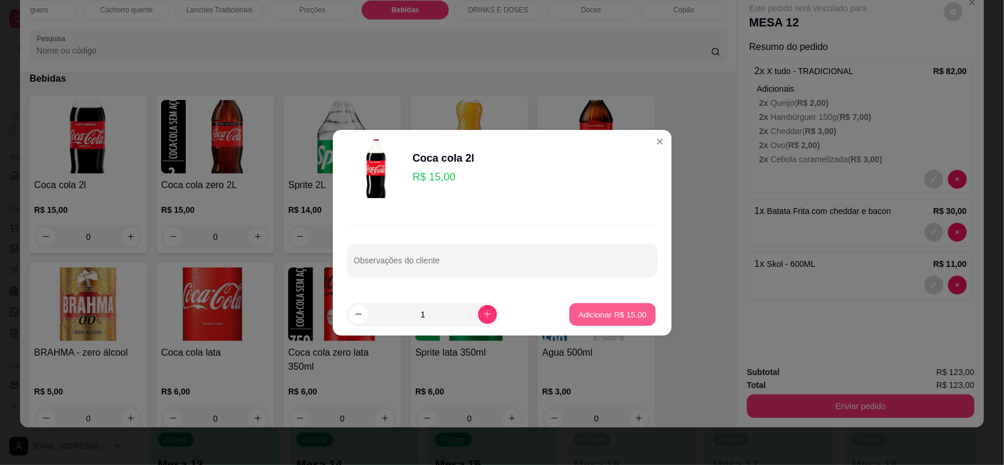
click at [630, 318] on p "Adicionar R$ 15,00" at bounding box center [613, 314] width 68 height 11
type input "1"
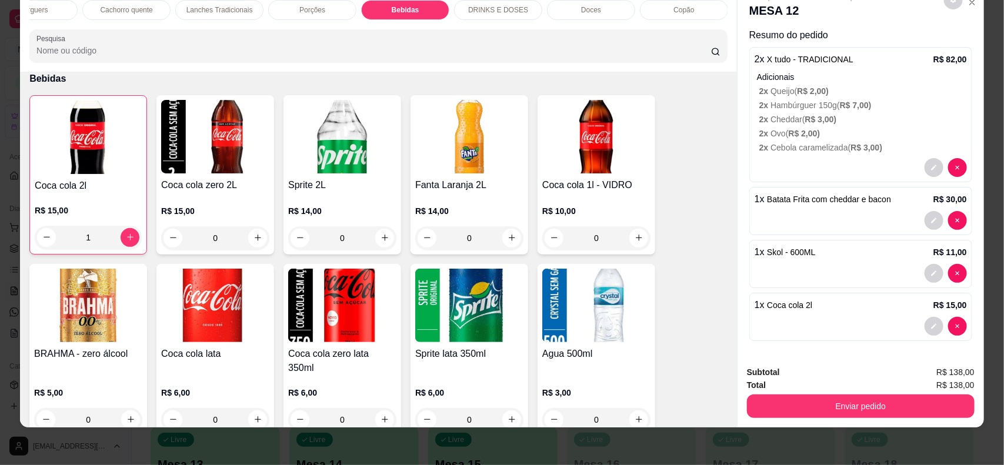
scroll to position [13, 0]
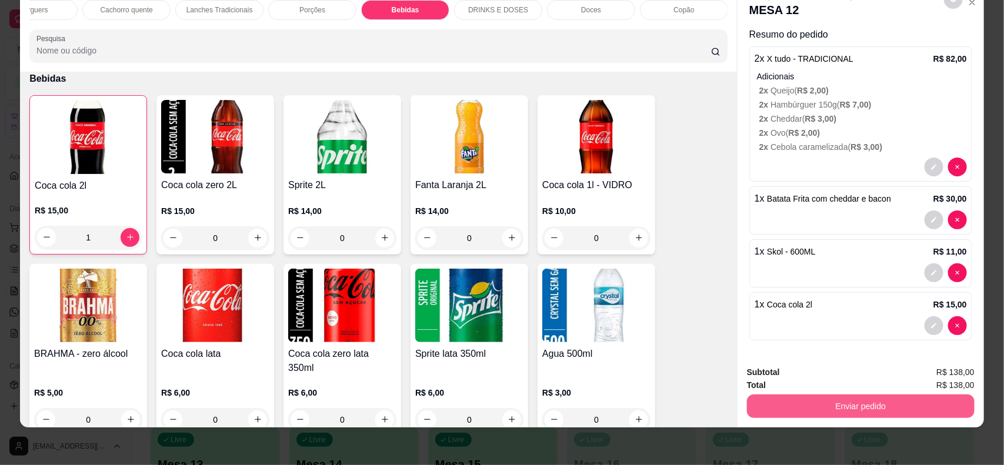
click at [869, 397] on button "Enviar pedido" at bounding box center [861, 407] width 228 height 24
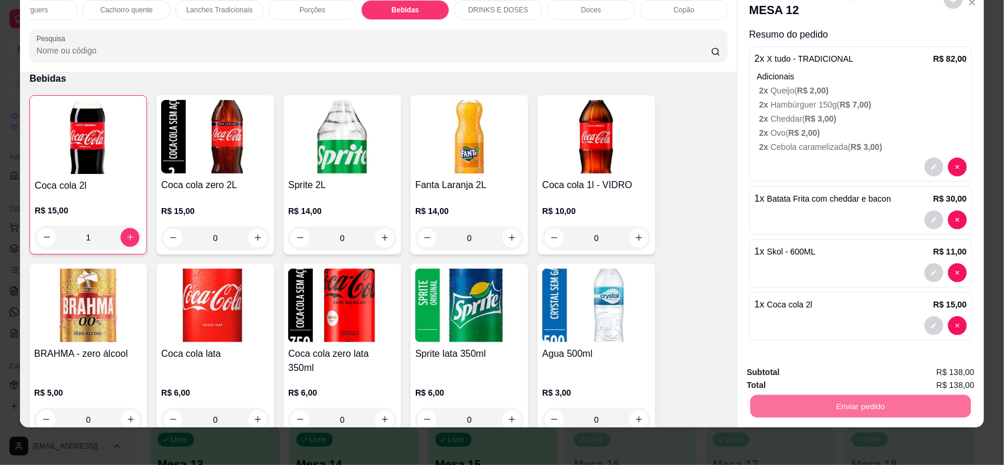
click at [832, 376] on button "Não registrar e enviar pedido" at bounding box center [821, 377] width 122 height 22
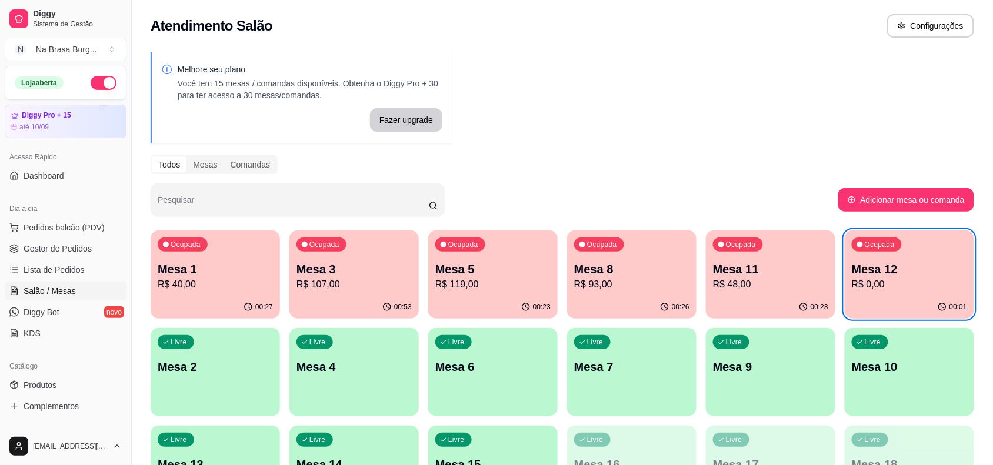
click at [228, 275] on p "Mesa 1" at bounding box center [215, 269] width 115 height 16
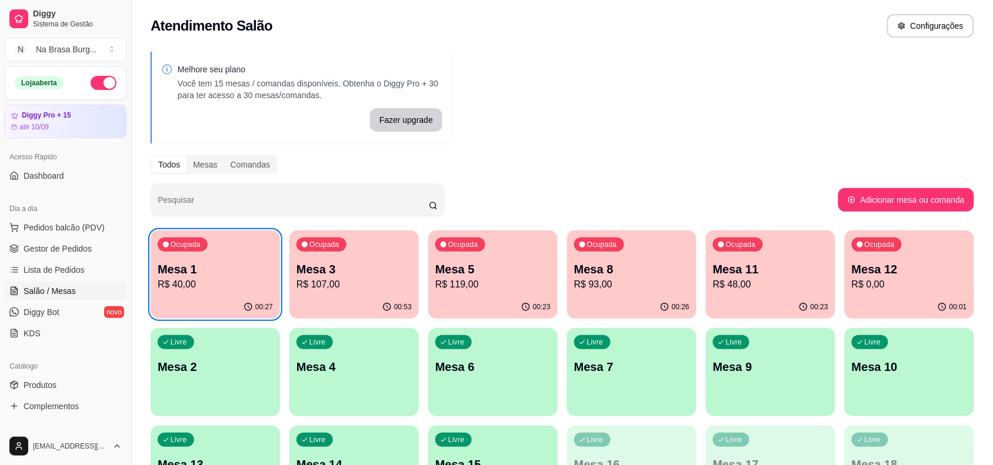
click at [355, 298] on div "00:53" at bounding box center [353, 307] width 129 height 23
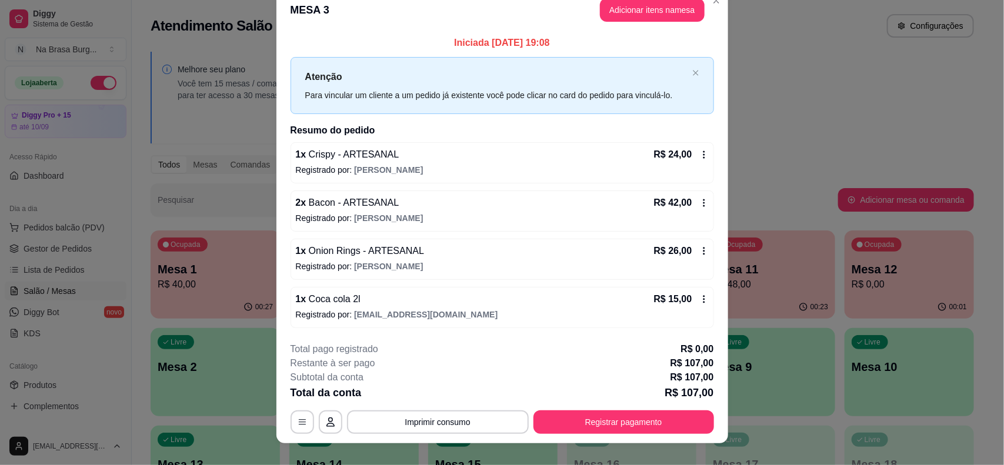
scroll to position [33, 0]
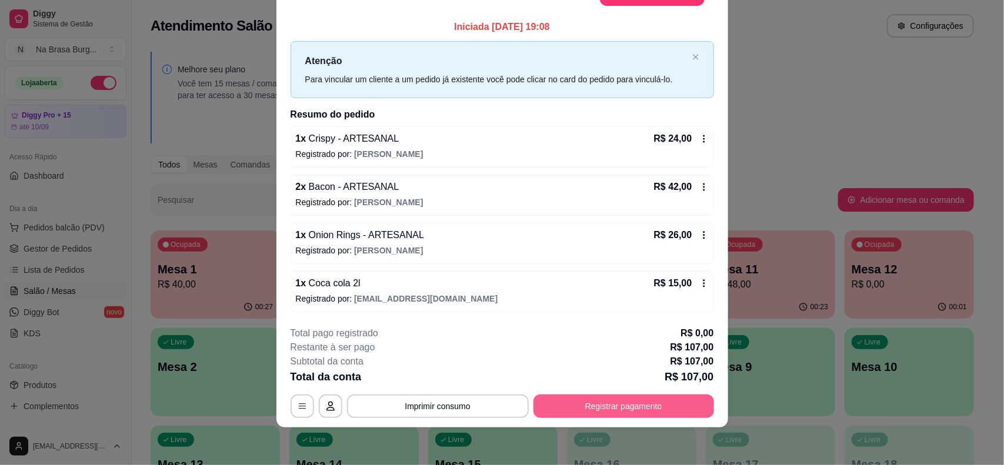
click at [618, 409] on button "Registrar pagamento" at bounding box center [623, 407] width 181 height 24
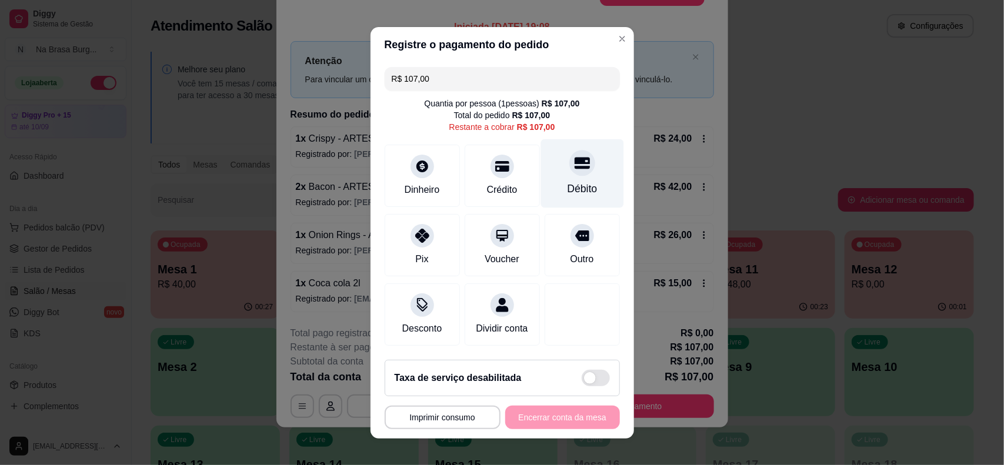
click at [569, 172] on div at bounding box center [582, 163] width 26 height 26
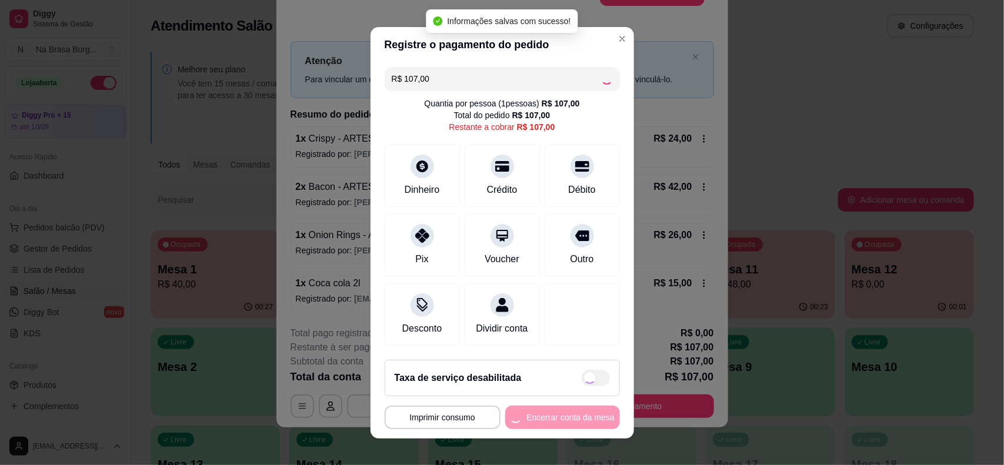
type input "R$ 0,00"
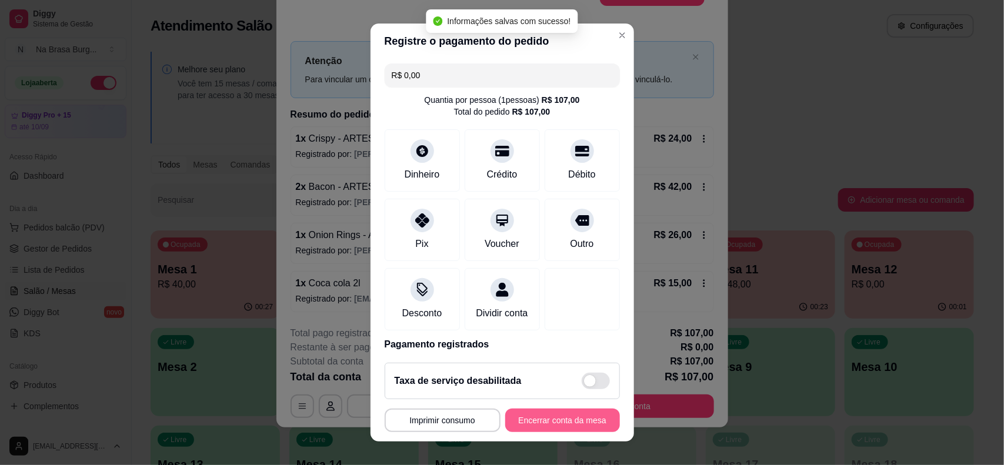
click at [566, 423] on button "Encerrar conta da mesa" at bounding box center [562, 421] width 115 height 24
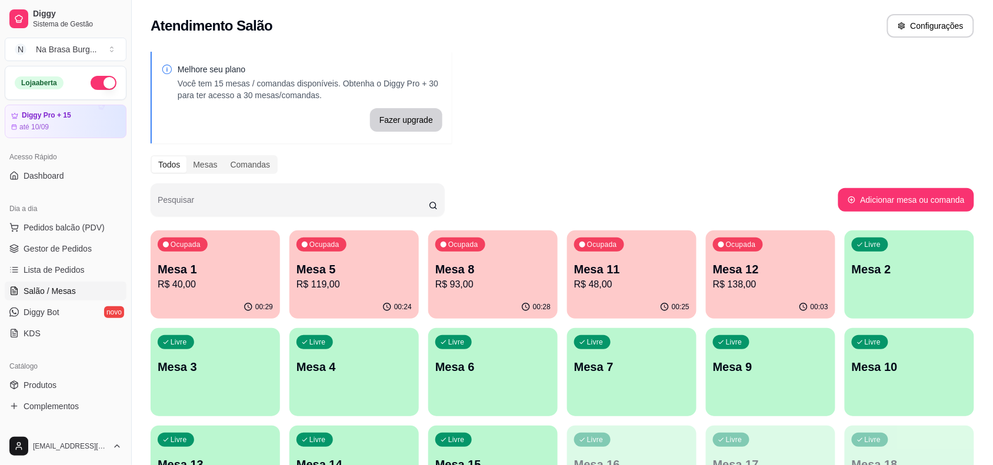
click at [250, 278] on p "R$ 40,00" at bounding box center [215, 285] width 115 height 14
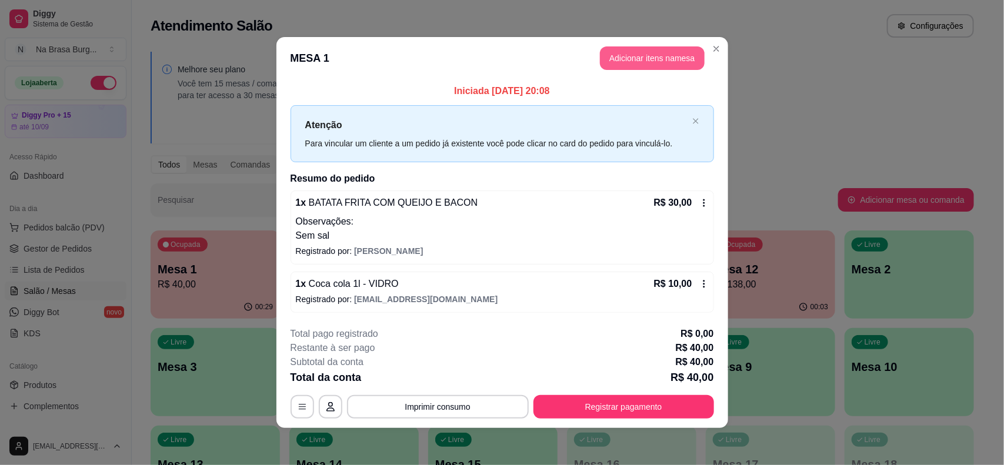
click at [639, 62] on button "Adicionar itens na mesa" at bounding box center [652, 58] width 105 height 24
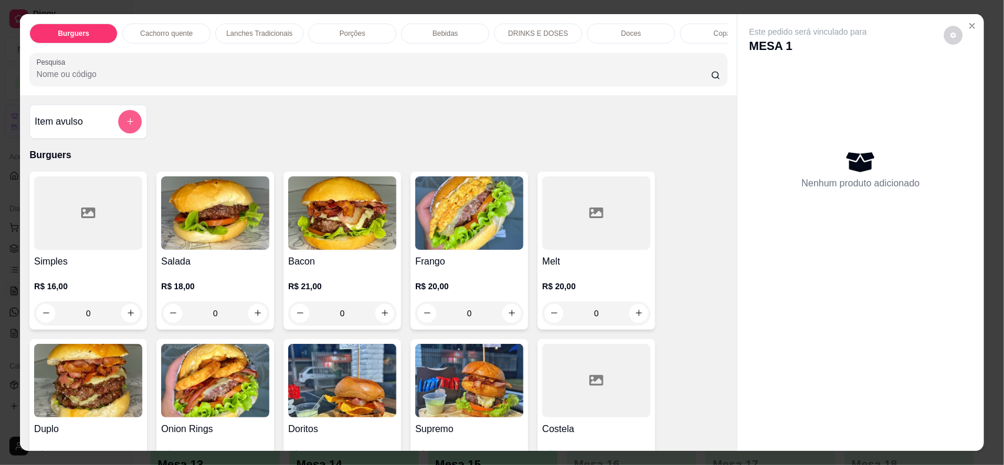
click at [124, 134] on button "add-separate-item" at bounding box center [130, 122] width 24 height 24
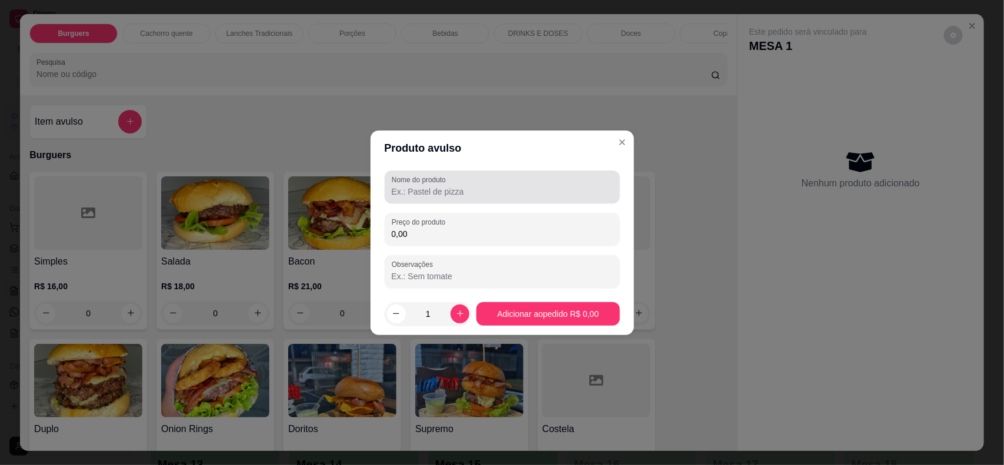
click at [503, 189] on input "Nome do produto" at bounding box center [502, 192] width 221 height 12
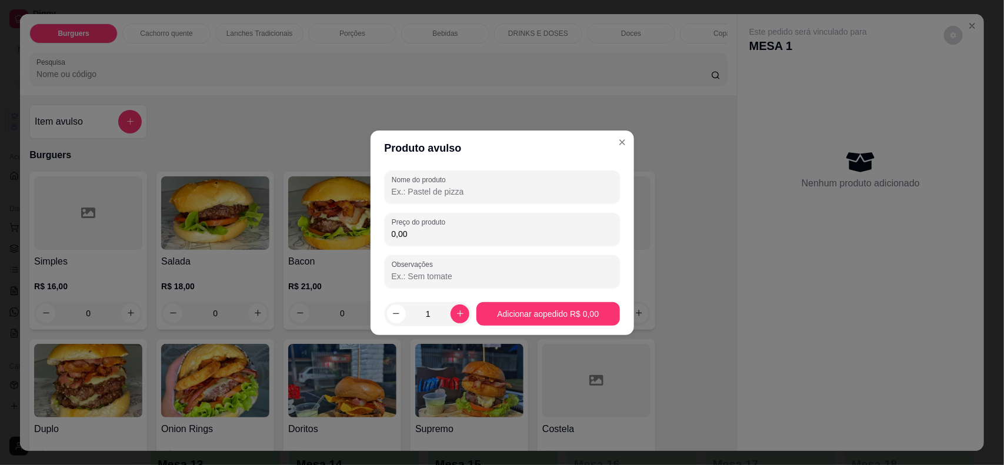
type input "8"
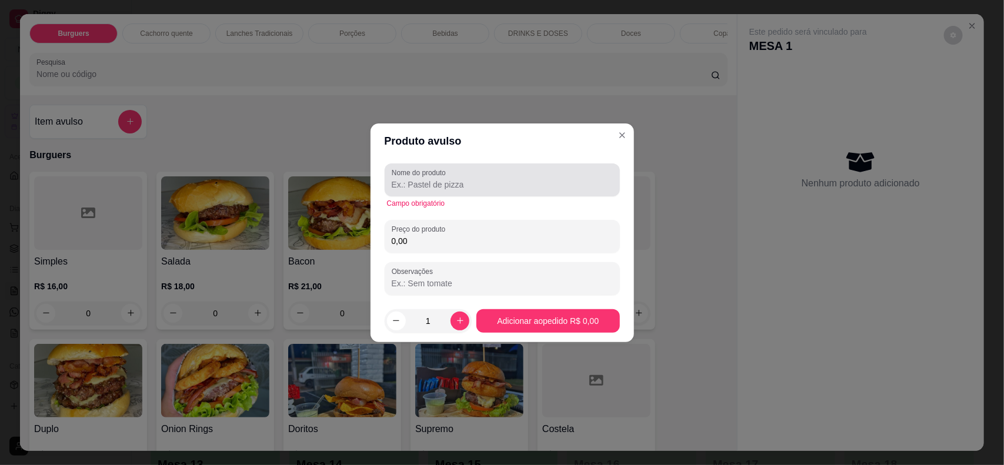
click at [489, 194] on div "Nome do produto" at bounding box center [502, 180] width 235 height 33
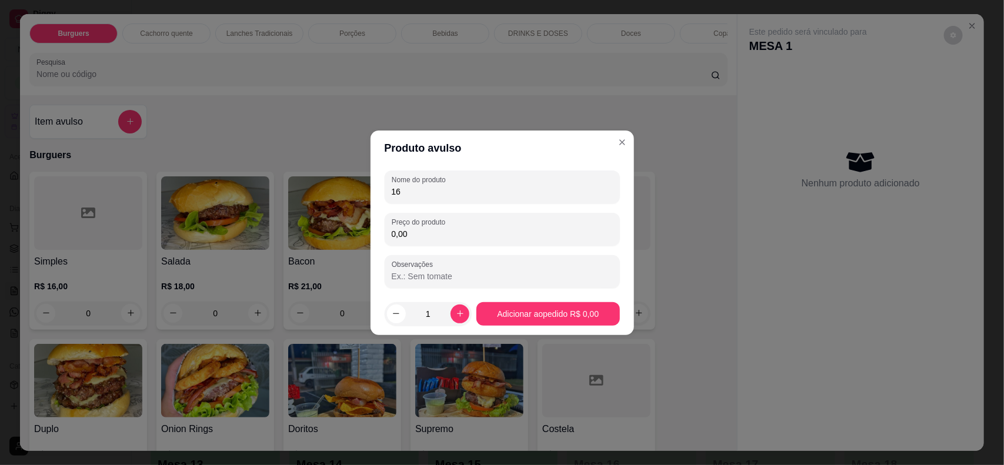
type input "16"
click at [465, 247] on div "Nome do produto 16 Preço do produto 0,00 Observações" at bounding box center [502, 230] width 235 height 118
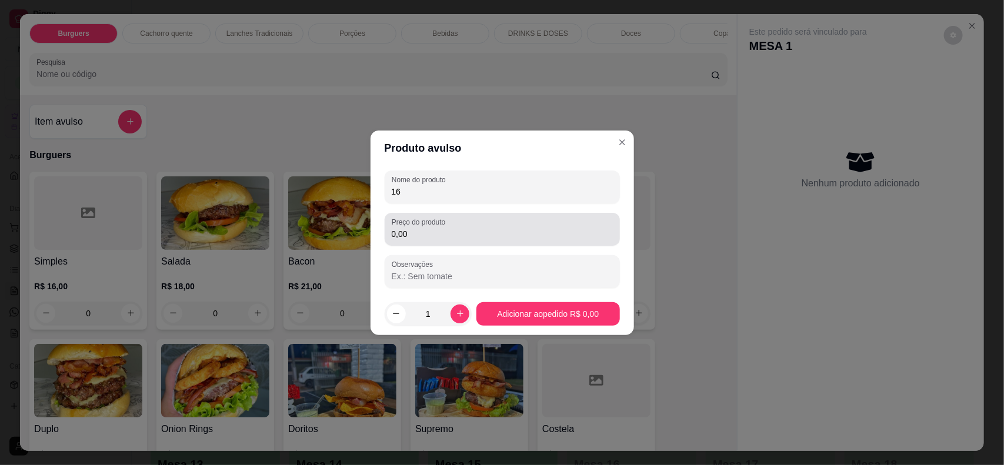
click at [469, 231] on input "0,00" at bounding box center [502, 234] width 221 height 12
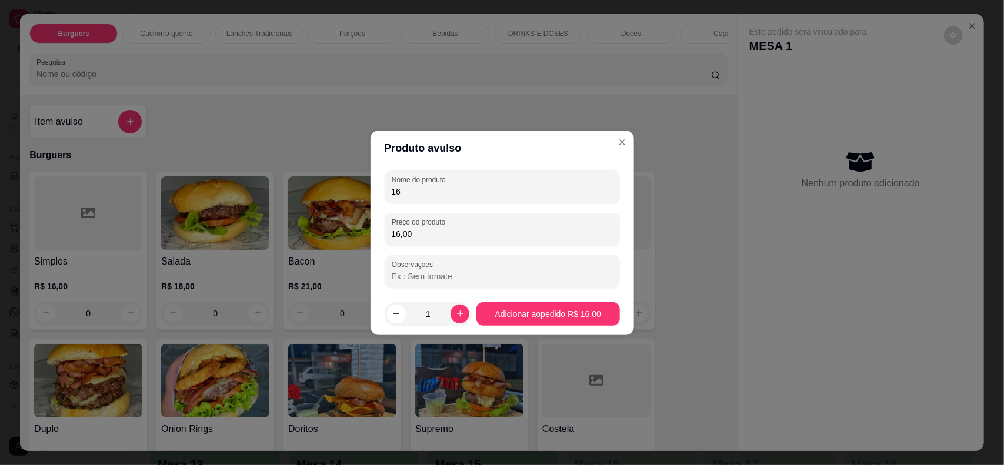
type input "16,00"
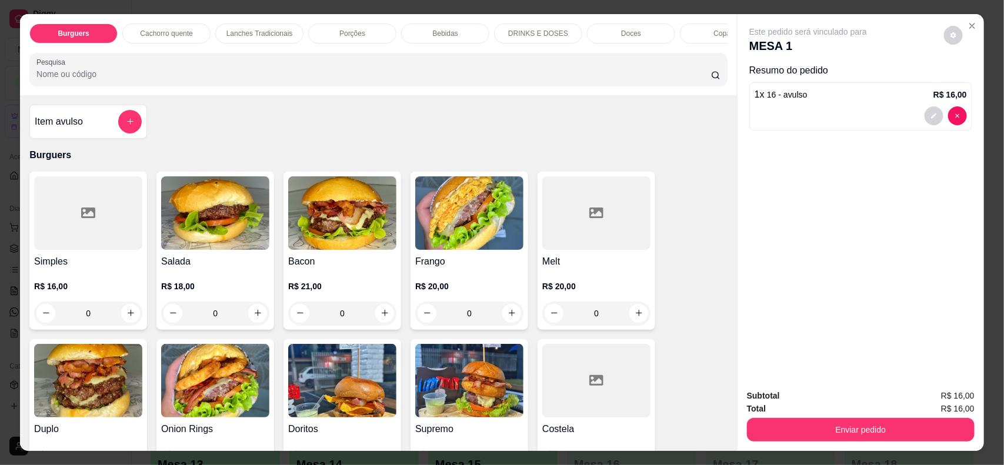
click at [853, 445] on div "Subtotal R$ 16,00 Total R$ 16,00 Enviar pedido" at bounding box center [861, 415] width 246 height 71
click at [813, 413] on div "Total R$ 16,00" at bounding box center [861, 408] width 228 height 13
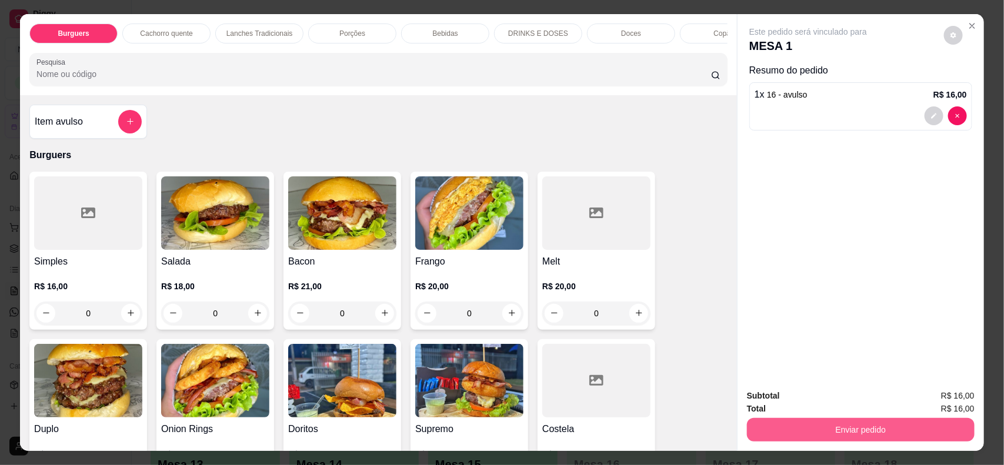
click at [812, 431] on button "Enviar pedido" at bounding box center [861, 430] width 228 height 24
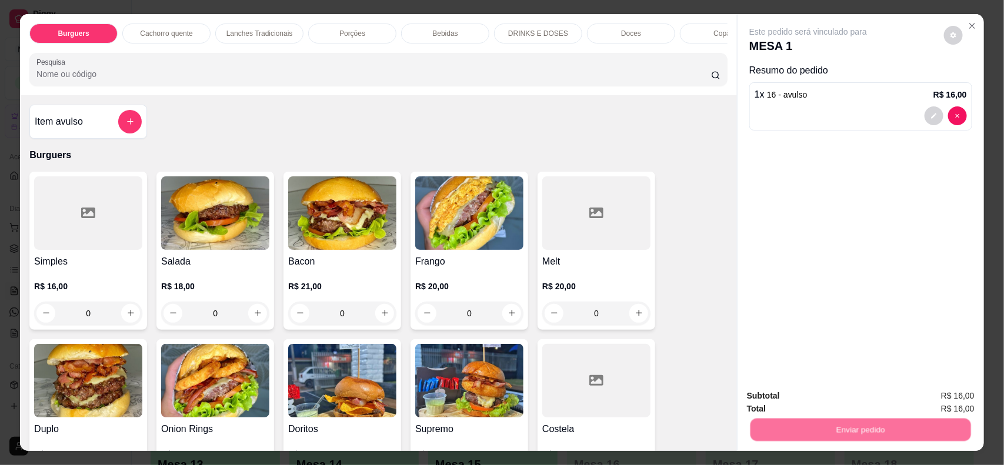
click at [804, 397] on button "Não registrar e enviar pedido" at bounding box center [821, 401] width 122 height 22
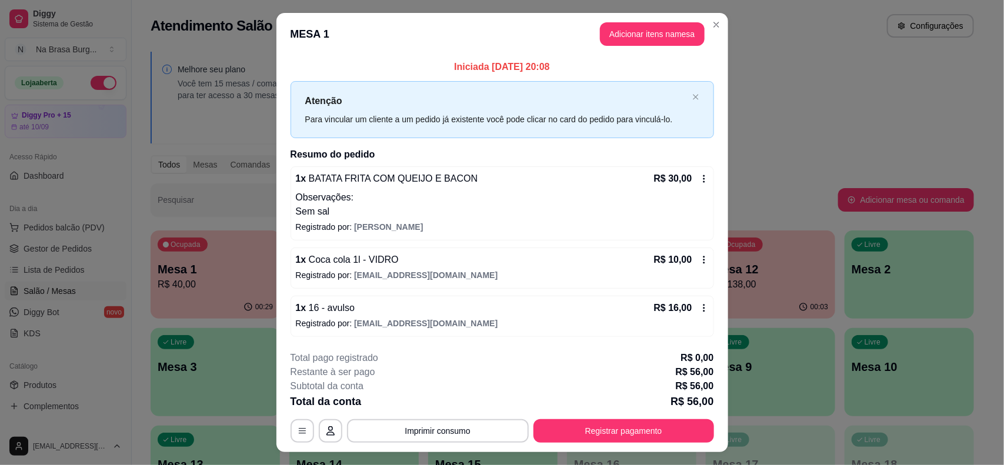
scroll to position [25, 0]
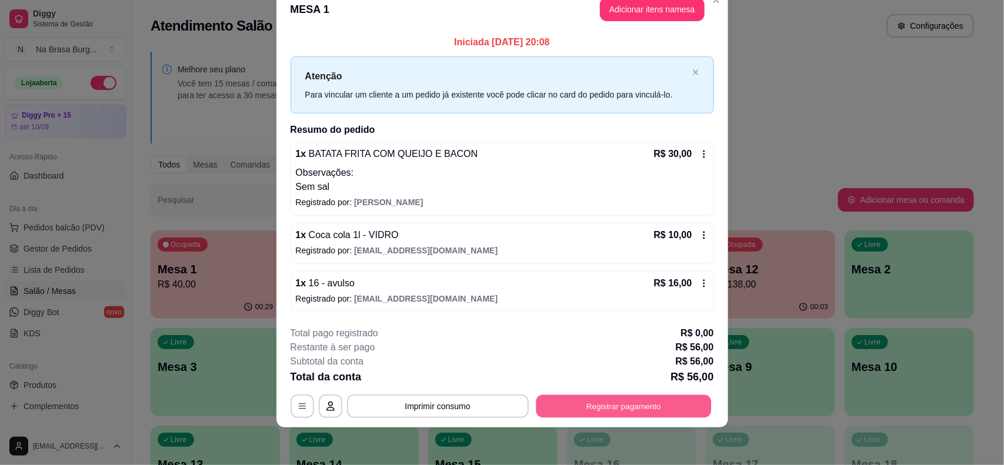
click at [610, 405] on button "Registrar pagamento" at bounding box center [623, 406] width 175 height 23
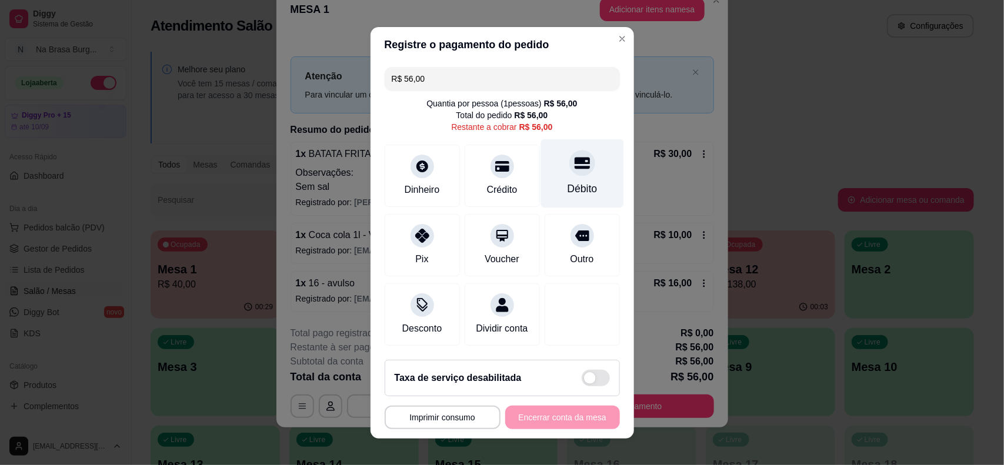
click at [574, 166] on icon at bounding box center [581, 162] width 15 height 15
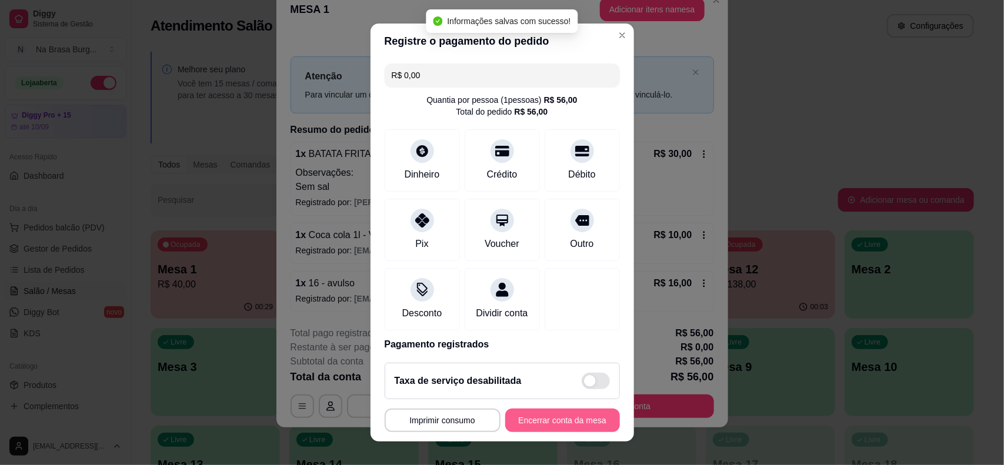
type input "R$ 0,00"
click at [556, 422] on button "Encerrar conta da mesa" at bounding box center [562, 421] width 115 height 24
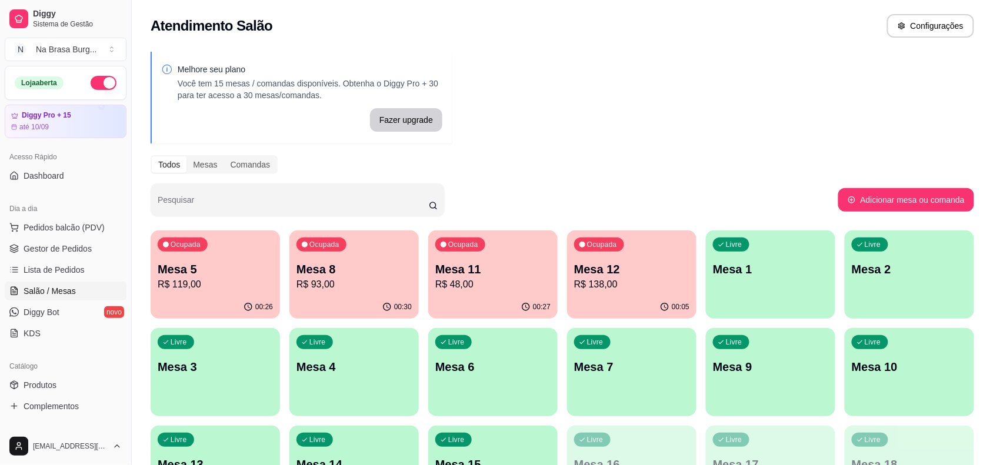
click at [475, 292] on div "Ocupada Mesa 11 R$ 48,00" at bounding box center [492, 263] width 129 height 65
click at [363, 281] on p "R$ 93,00" at bounding box center [353, 285] width 115 height 14
click at [649, 260] on div "Ocupada Mesa 12 R$ 138,00" at bounding box center [631, 263] width 129 height 65
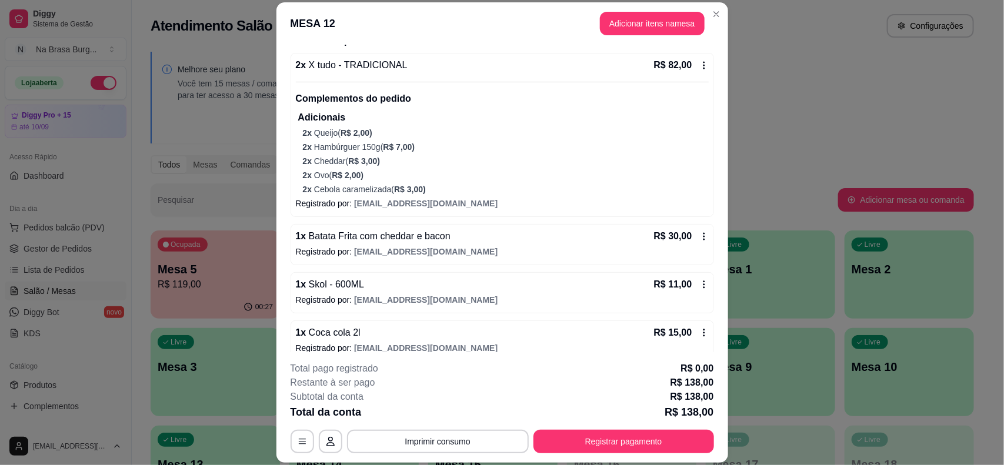
scroll to position [118, 0]
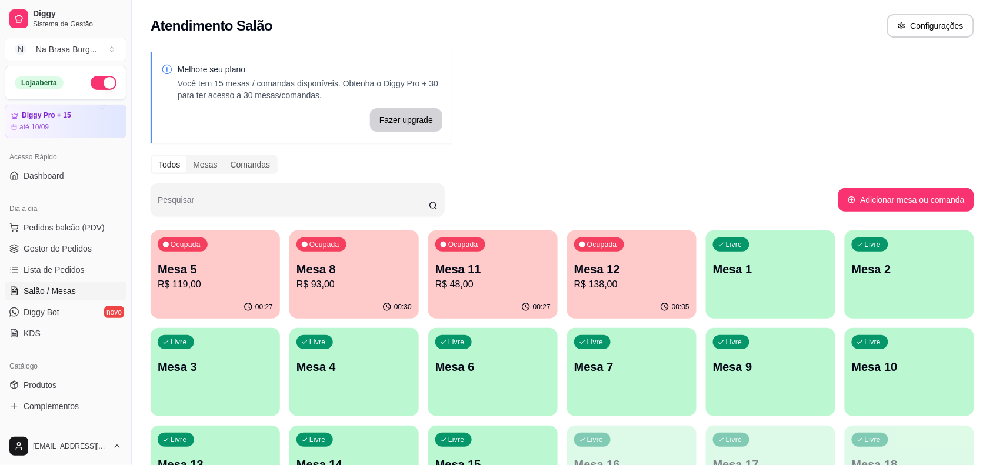
click at [554, 204] on div "Pesquisar" at bounding box center [495, 200] width 688 height 33
click at [595, 266] on p "Mesa 12" at bounding box center [632, 270] width 112 height 16
click at [459, 281] on p "R$ 48,00" at bounding box center [492, 285] width 115 height 14
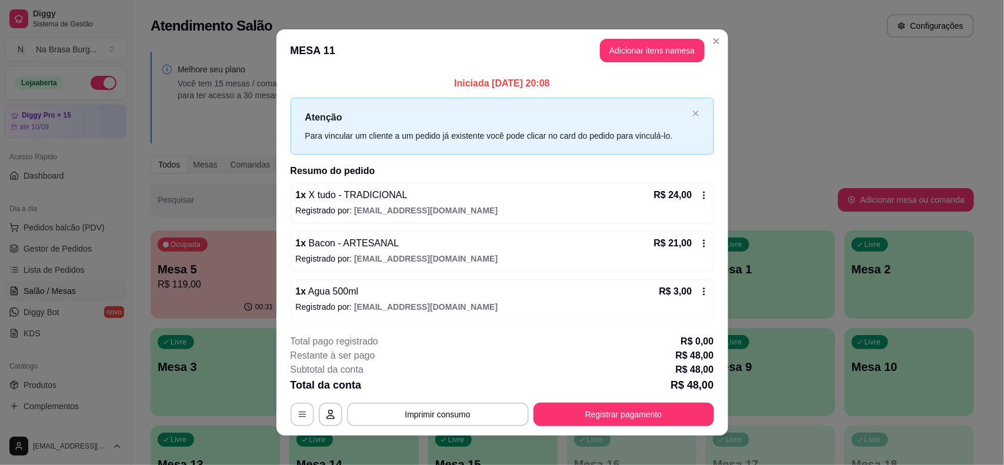
scroll to position [9, 0]
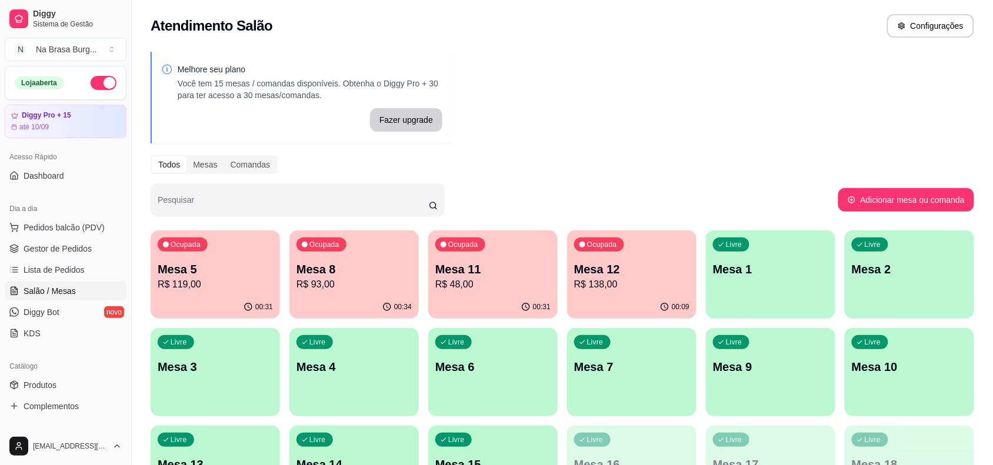
click at [386, 251] on div "Ocupada Mesa 8 R$ 93,00" at bounding box center [353, 263] width 129 height 65
click at [188, 269] on p "Mesa 5" at bounding box center [215, 270] width 112 height 16
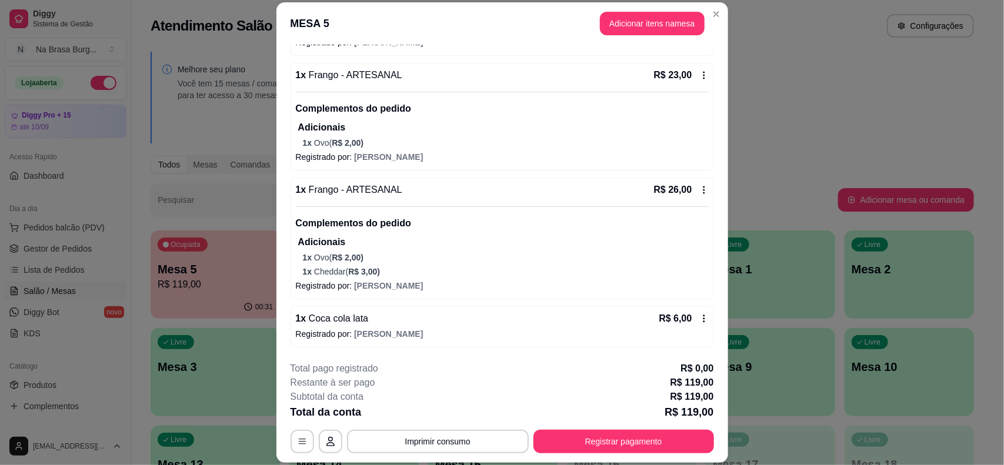
scroll to position [239, 0]
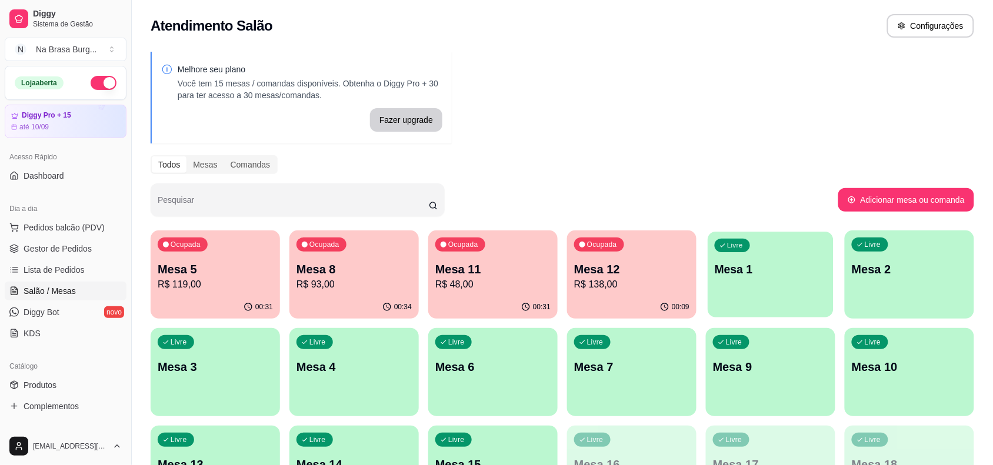
click at [798, 273] on p "Mesa 1" at bounding box center [771, 270] width 112 height 16
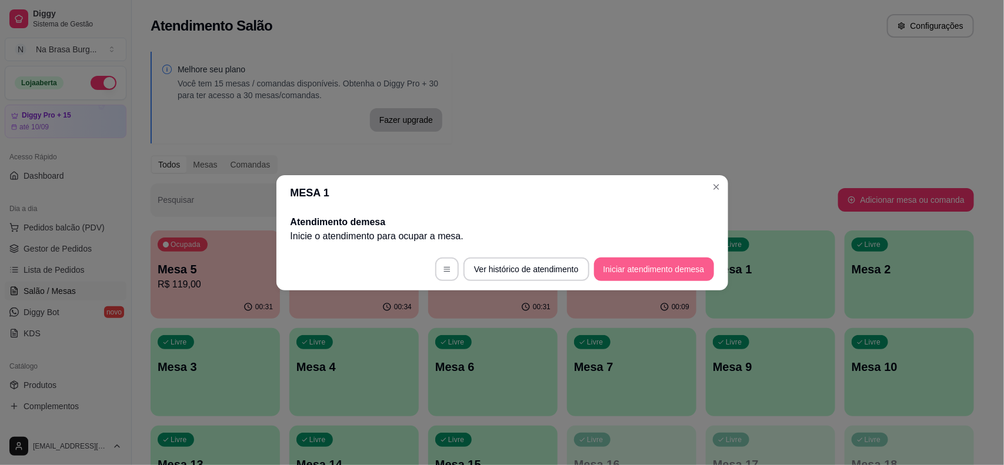
click at [666, 272] on button "Iniciar atendimento de mesa" at bounding box center [654, 270] width 120 height 24
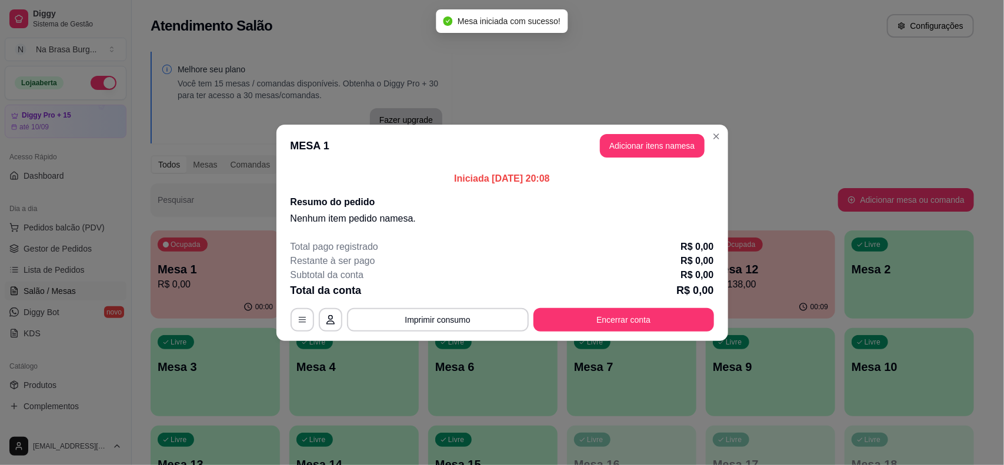
click at [640, 145] on button "Adicionar itens na mesa" at bounding box center [652, 146] width 105 height 24
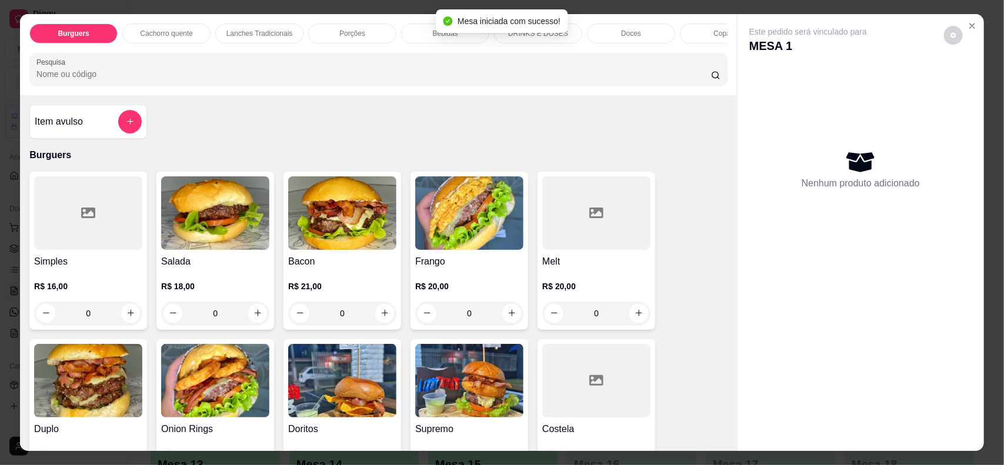
click at [248, 30] on p "Lanches Tradicionais" at bounding box center [259, 33] width 66 height 9
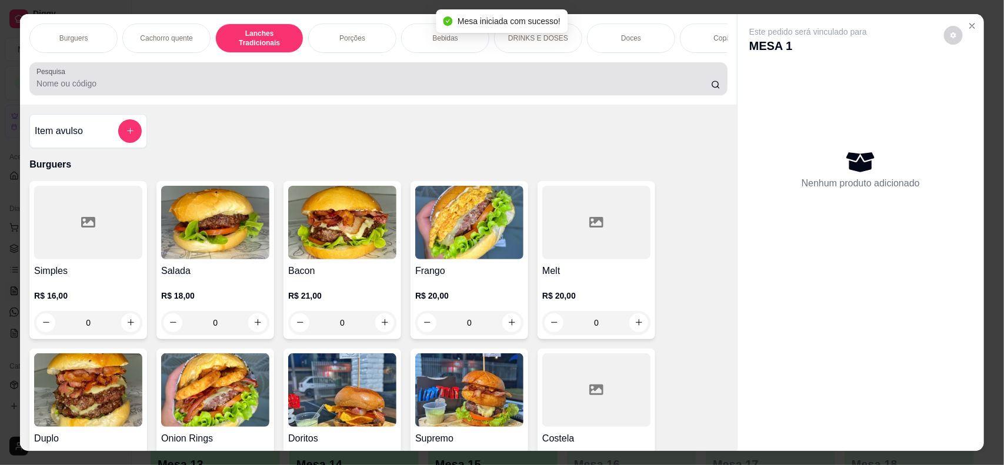
scroll to position [24, 0]
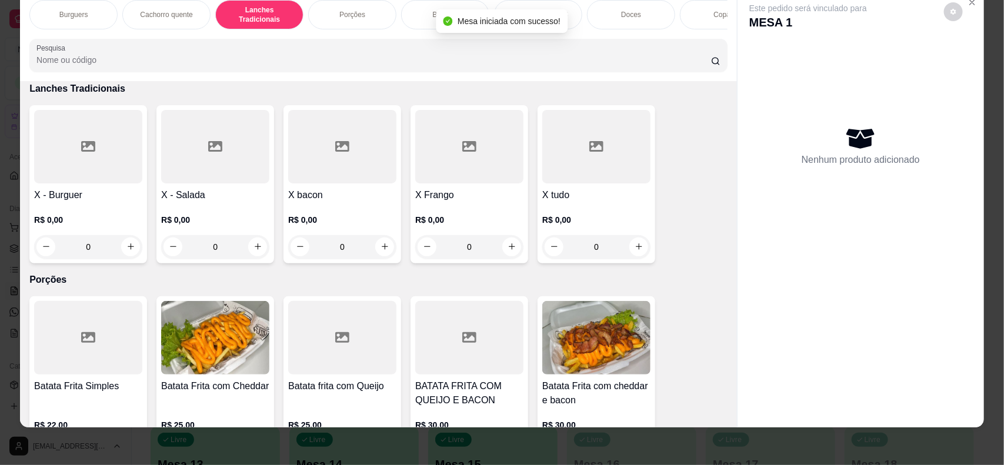
click at [586, 213] on div "R$ 0,00 0" at bounding box center [596, 230] width 108 height 56
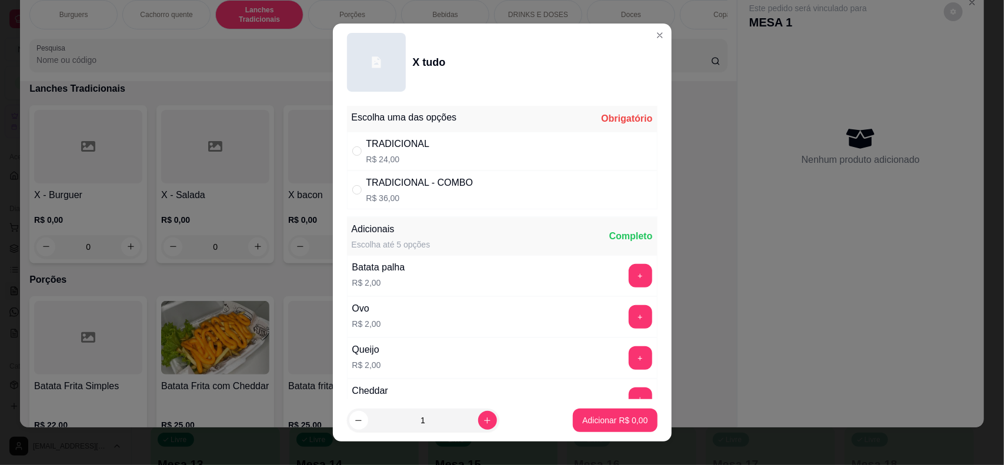
click at [519, 150] on div "TRADICIONAL R$ 24,00" at bounding box center [502, 151] width 311 height 39
radio input "true"
click at [593, 423] on p "Adicionar R$ 24,00" at bounding box center [613, 421] width 70 height 12
type input "1"
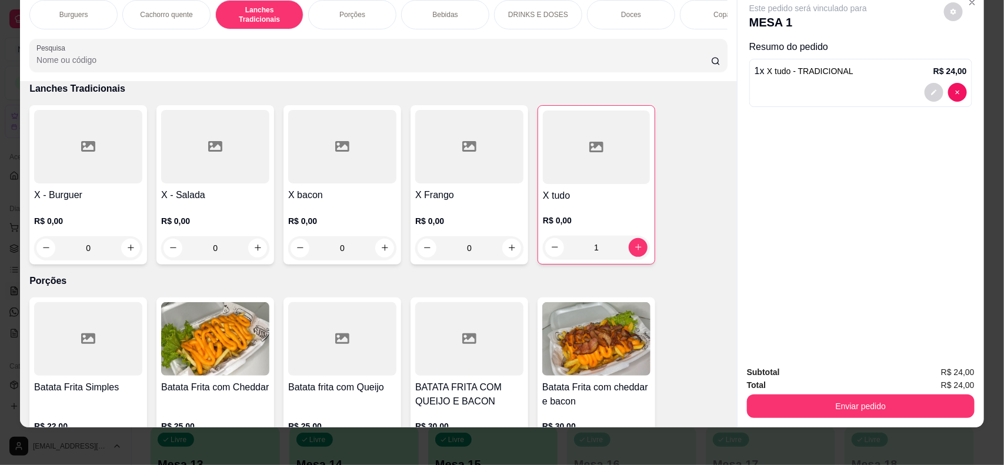
click at [82, 15] on div "Burguers" at bounding box center [73, 14] width 88 height 29
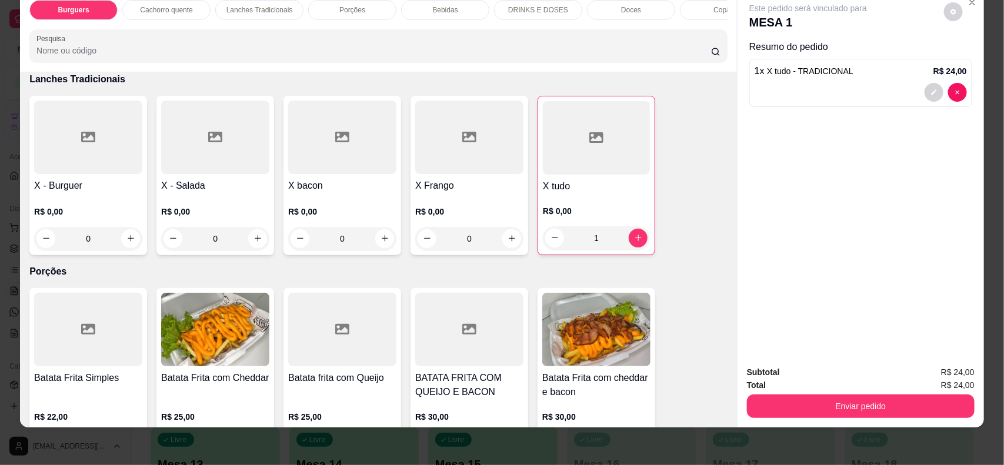
scroll to position [53, 0]
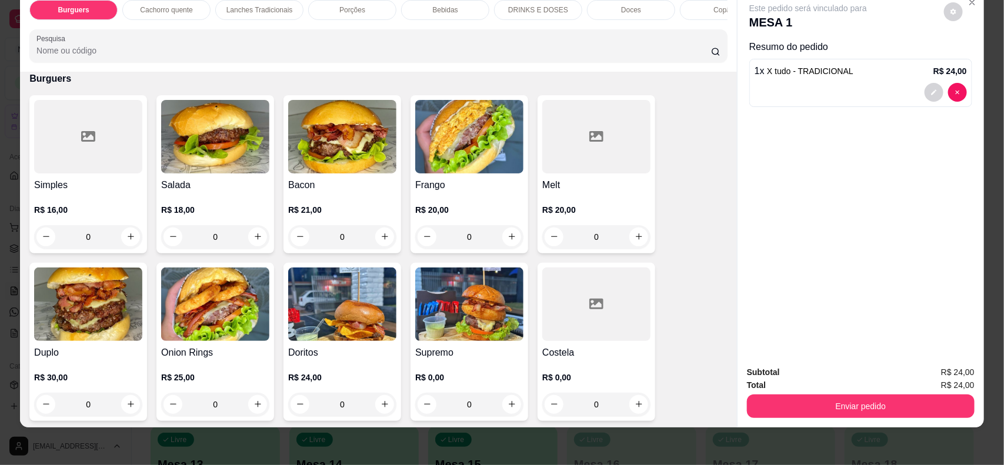
click at [599, 192] on h4 "Melt" at bounding box center [596, 185] width 108 height 14
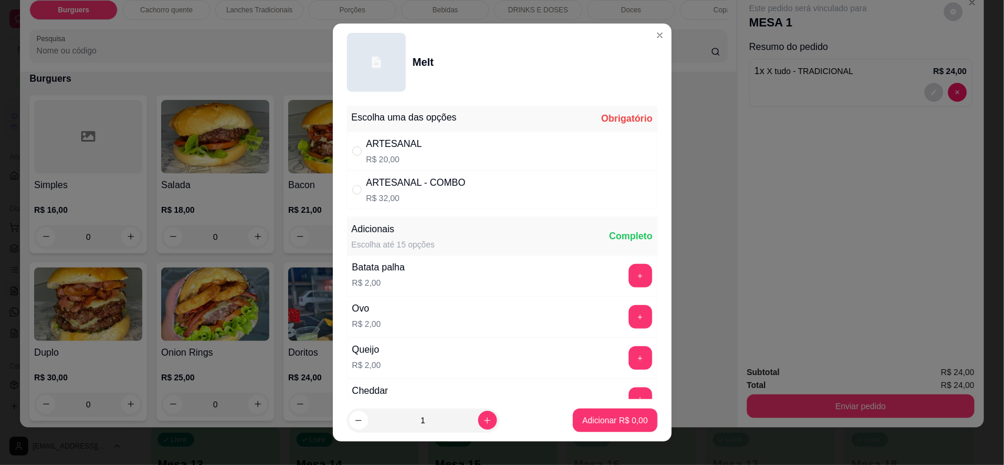
click at [430, 151] on div "ARTESANAL R$ 20,00" at bounding box center [502, 151] width 311 height 39
radio input "true"
click at [483, 422] on icon "increase-product-quantity" at bounding box center [487, 420] width 9 height 9
click at [483, 419] on icon "increase-product-quantity" at bounding box center [487, 420] width 9 height 9
type input "3"
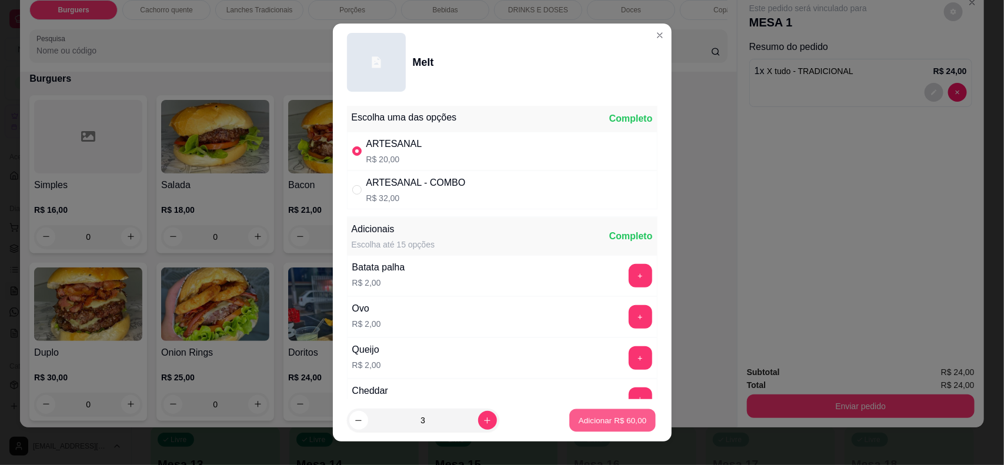
click at [579, 421] on p "Adicionar R$ 60,00" at bounding box center [613, 420] width 68 height 11
type input "3"
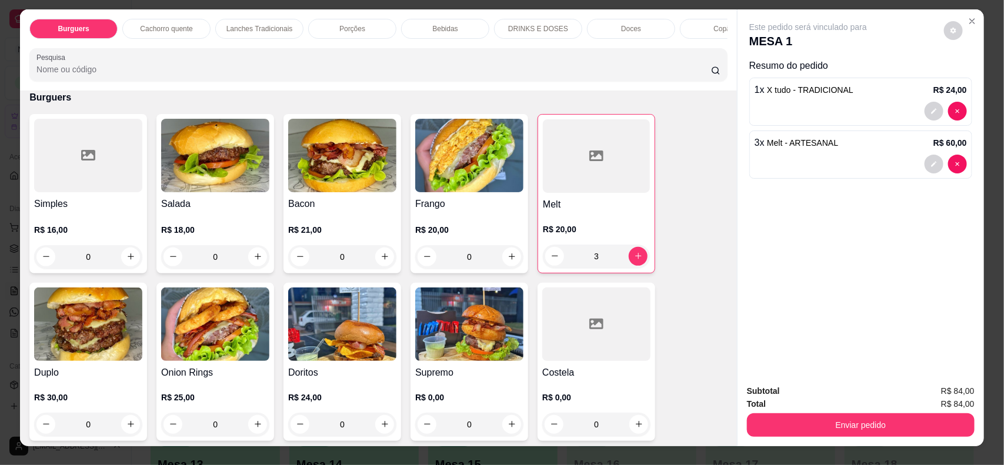
scroll to position [0, 0]
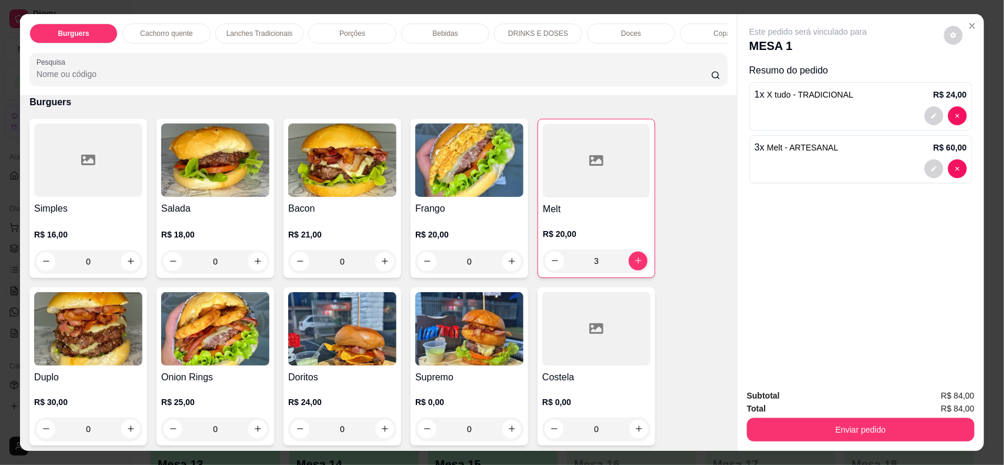
click at [452, 38] on div "Bebidas" at bounding box center [445, 34] width 88 height 20
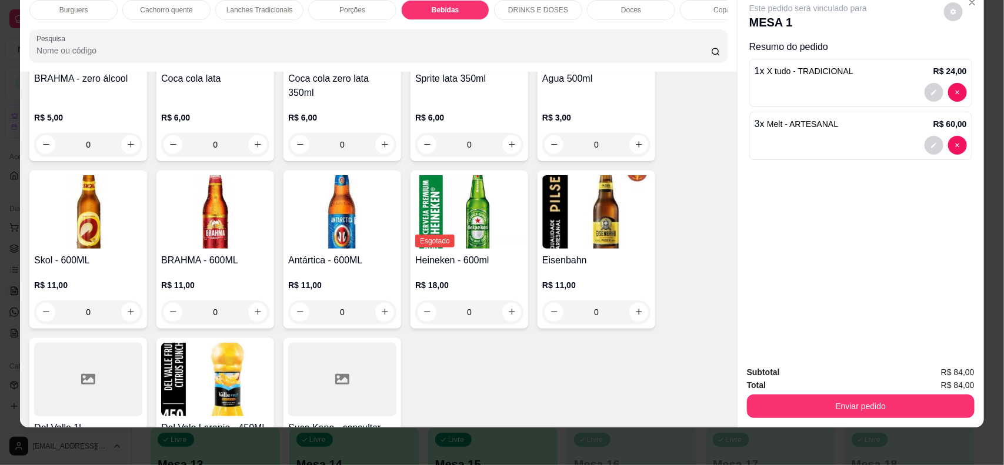
scroll to position [1645, 0]
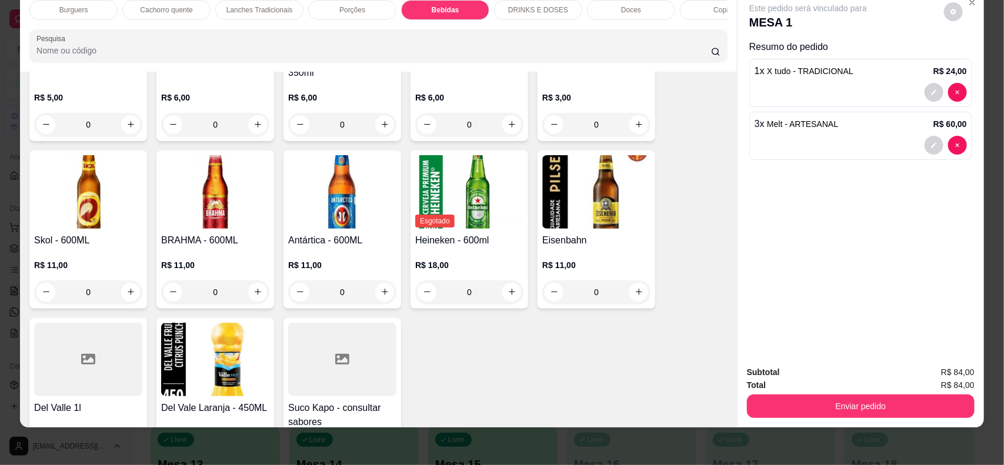
click at [66, 209] on img at bounding box center [88, 192] width 108 height 74
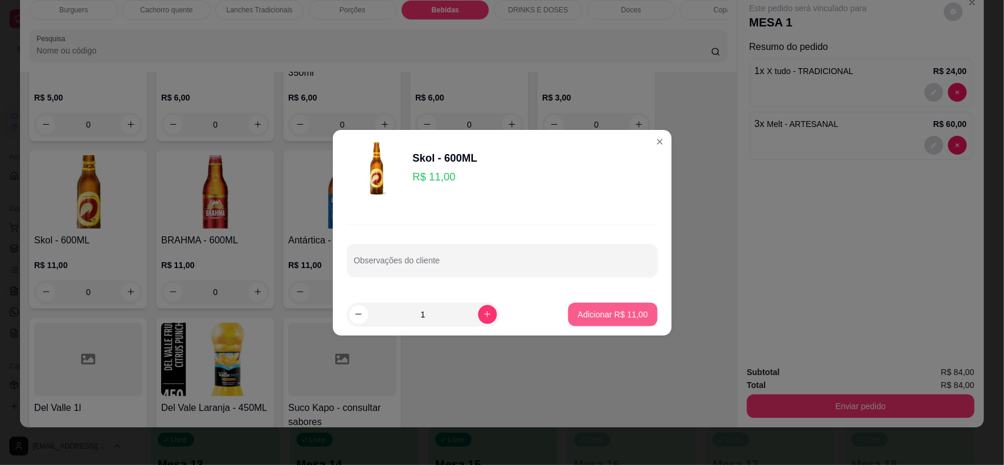
click at [578, 310] on p "Adicionar R$ 11,00" at bounding box center [613, 315] width 70 height 12
type input "1"
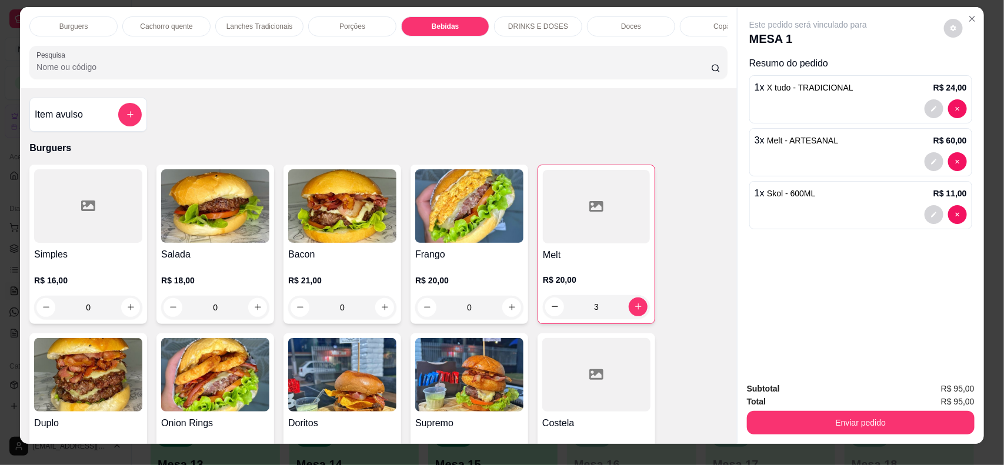
scroll to position [0, 0]
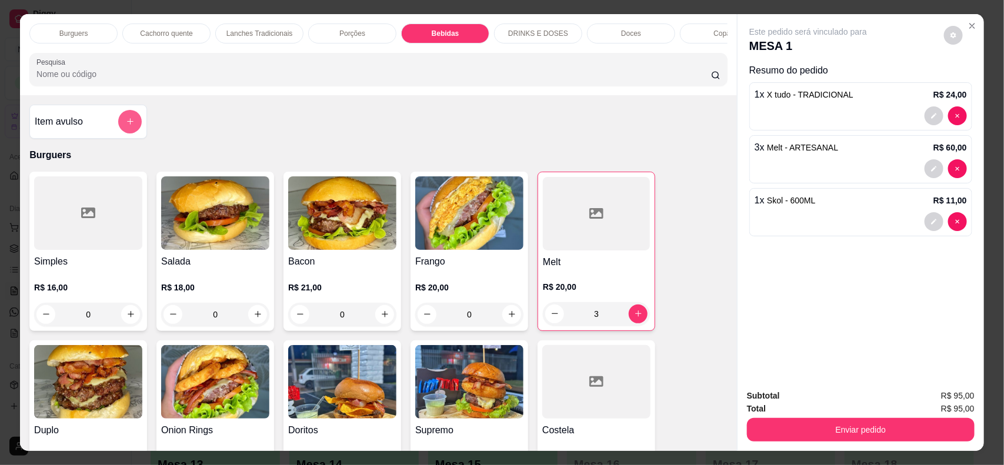
click at [126, 126] on icon "add-separate-item" at bounding box center [130, 121] width 9 height 9
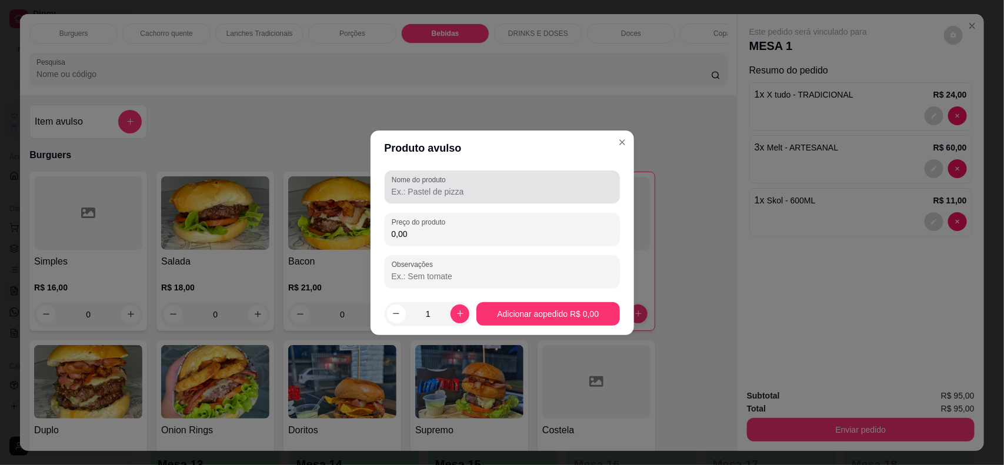
click at [437, 186] on input "Nome do produto" at bounding box center [502, 192] width 221 height 12
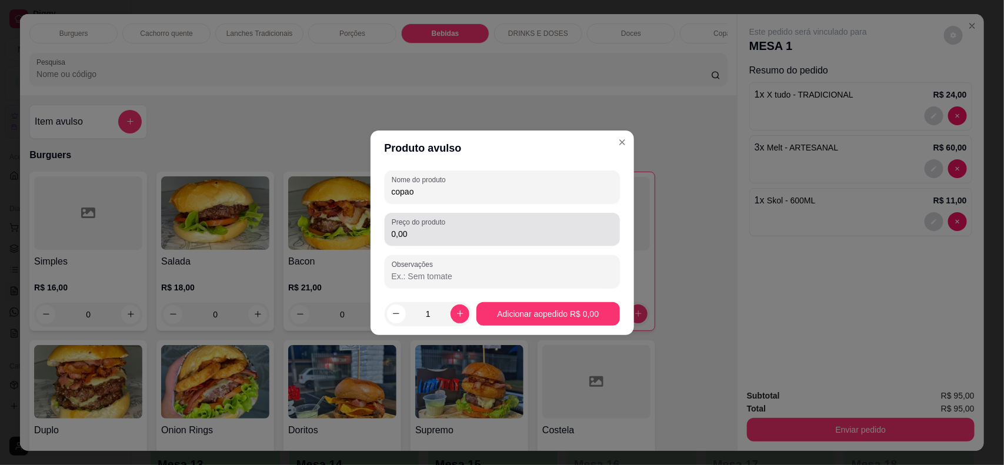
type input "copao"
click at [448, 231] on input "0,00" at bounding box center [502, 234] width 221 height 12
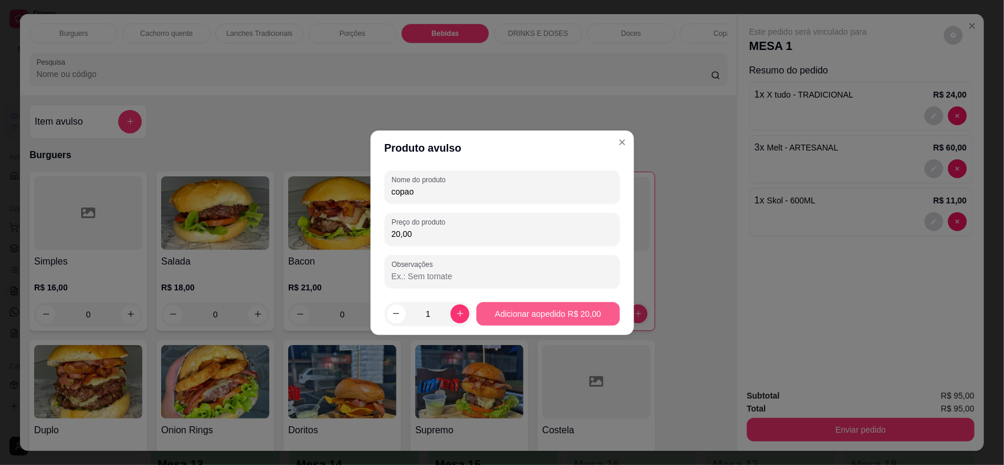
type input "20,00"
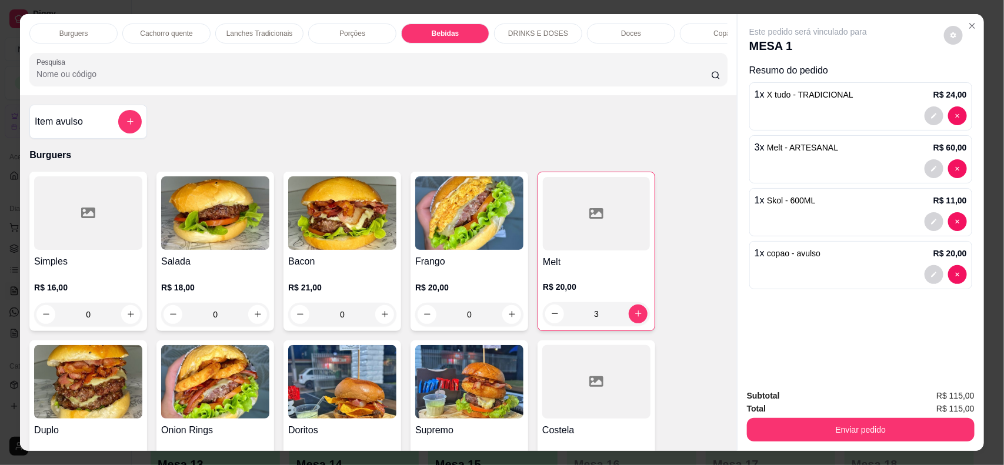
click at [336, 26] on div "Porções" at bounding box center [352, 34] width 88 height 20
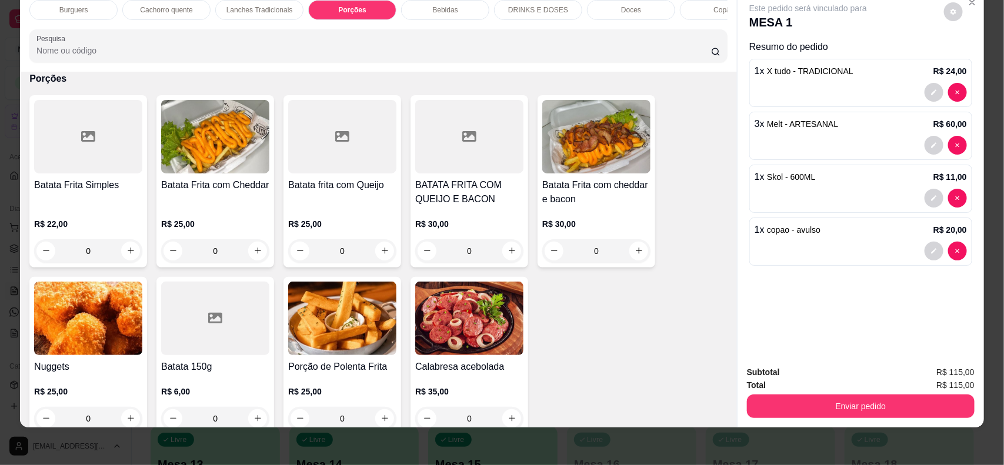
click at [455, 174] on div at bounding box center [469, 137] width 108 height 74
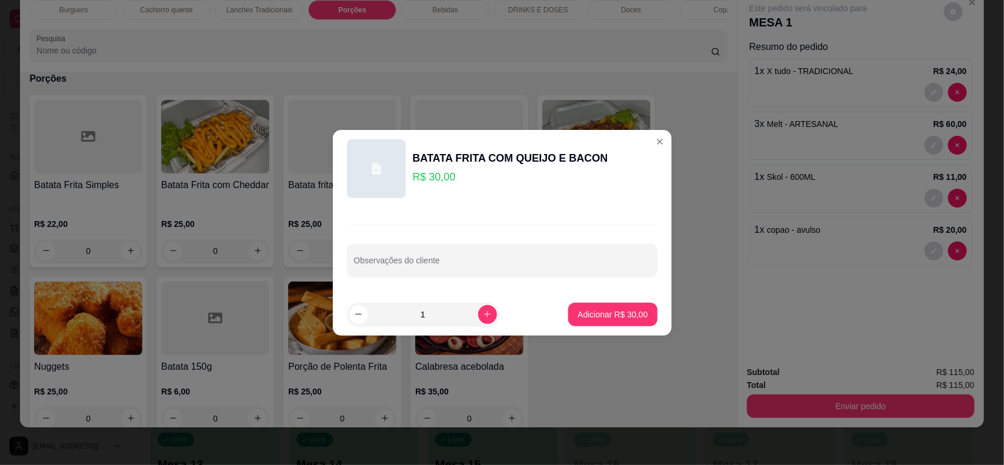
click at [606, 328] on footer "1 Adicionar R$ 30,00" at bounding box center [502, 314] width 339 height 42
click at [606, 319] on p "Adicionar R$ 30,00" at bounding box center [613, 315] width 70 height 12
type input "1"
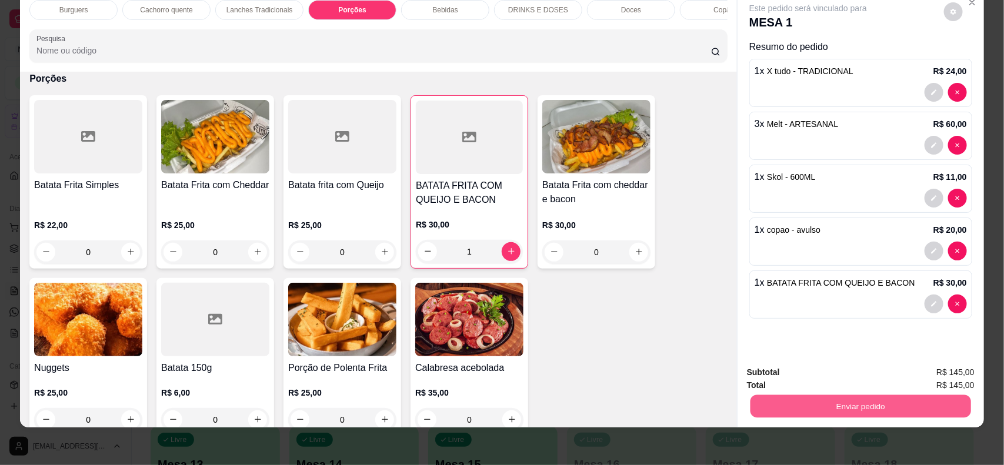
click at [931, 406] on button "Enviar pedido" at bounding box center [860, 406] width 221 height 23
click at [792, 375] on button "Não registrar e enviar pedido" at bounding box center [821, 377] width 122 height 22
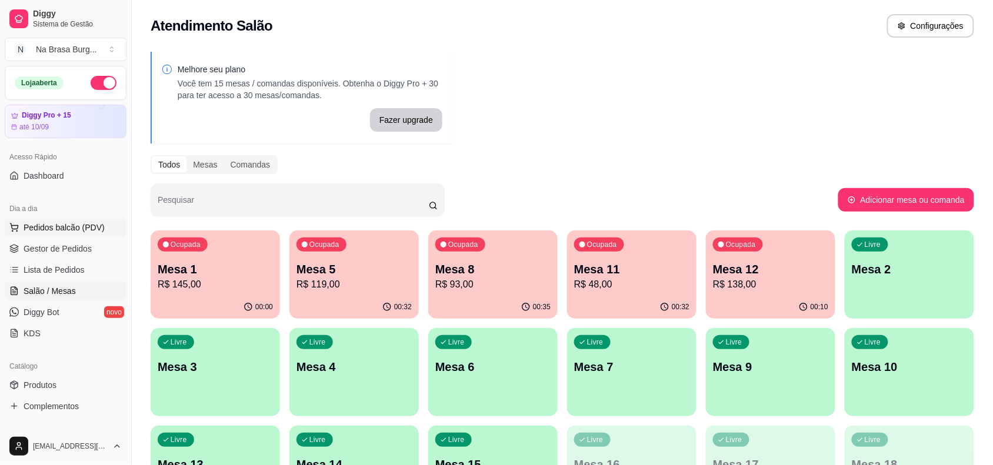
click at [86, 222] on span "Pedidos balcão (PDV)" at bounding box center [64, 228] width 81 height 12
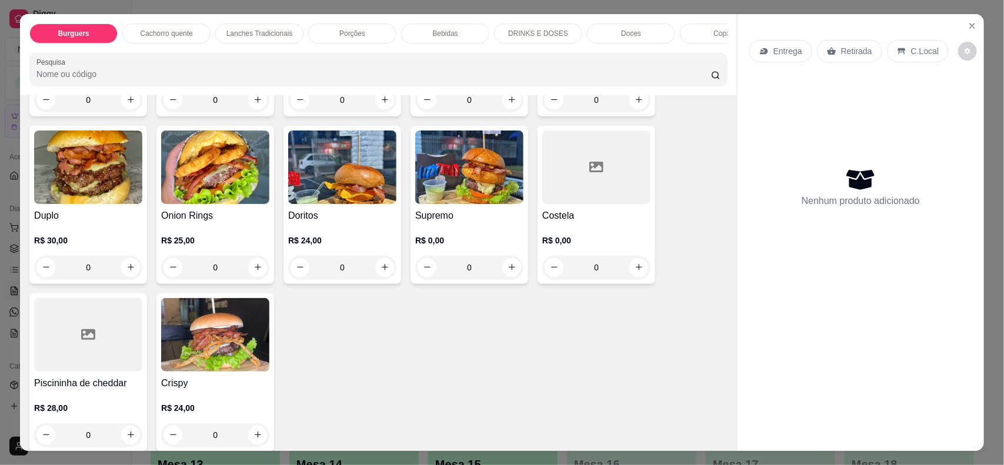
scroll to position [221, 0]
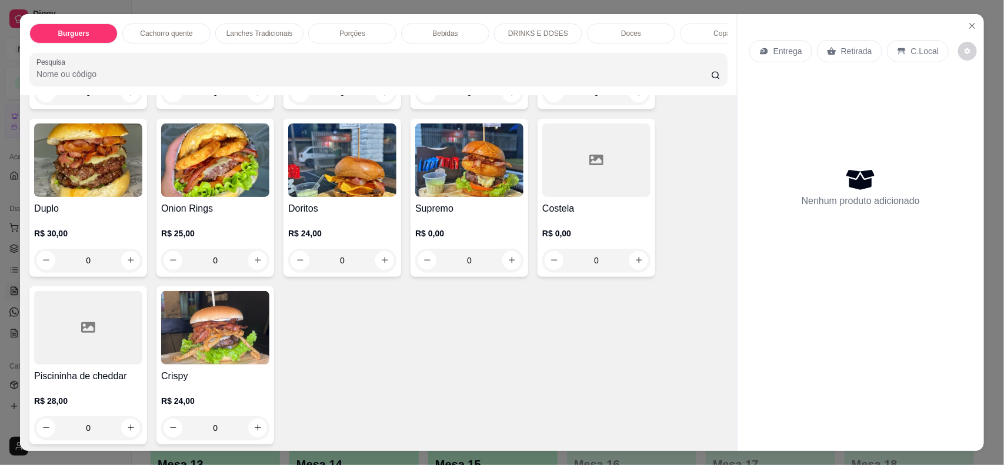
click at [189, 362] on img at bounding box center [215, 328] width 108 height 74
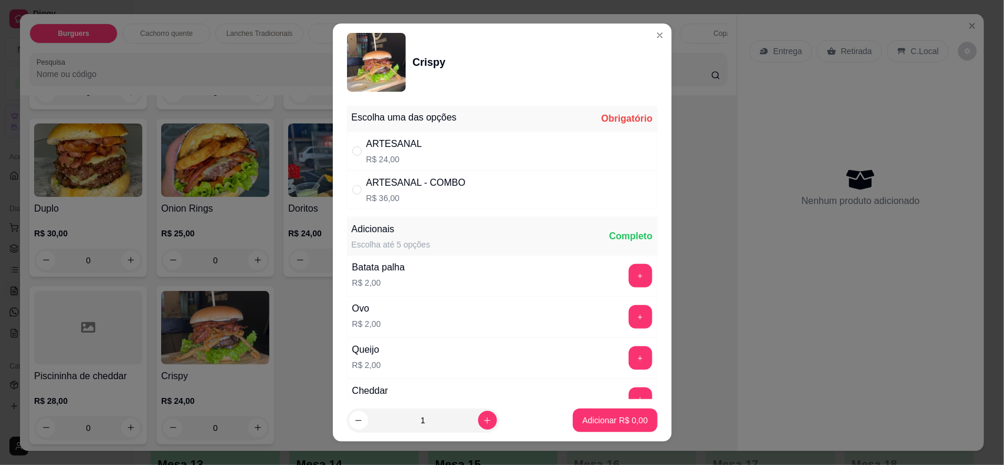
click at [442, 136] on div "ARTESANAL R$ 24,00" at bounding box center [502, 151] width 311 height 39
radio input "true"
click at [574, 415] on button "Adicionar R$ 24,00" at bounding box center [612, 421] width 89 height 24
type input "1"
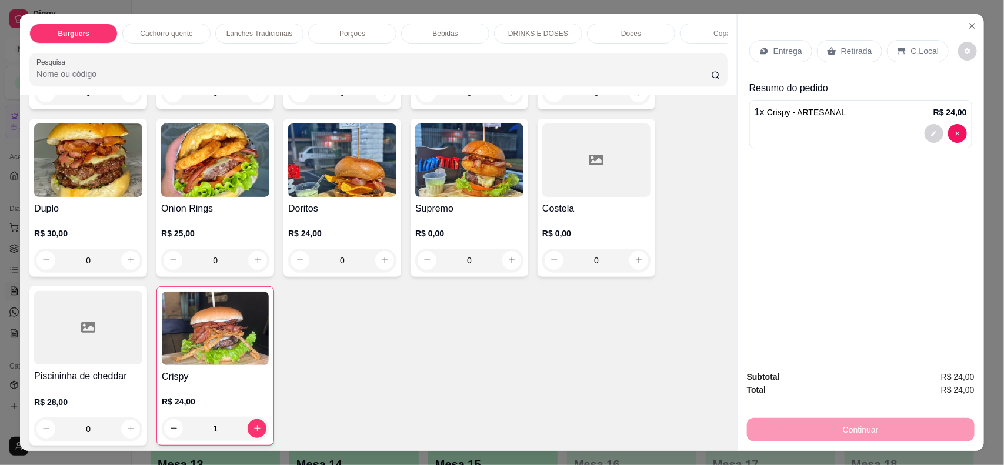
click at [759, 50] on icon at bounding box center [763, 50] width 9 height 9
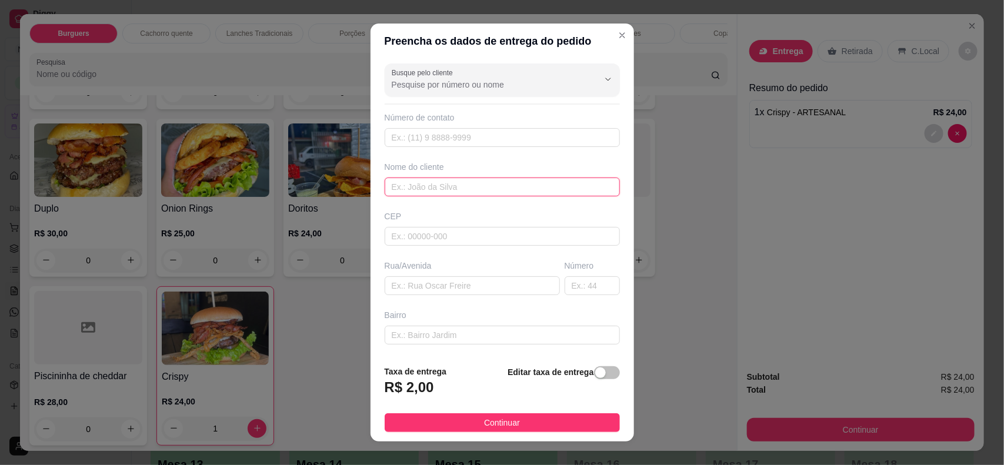
click at [458, 182] on input "text" at bounding box center [502, 187] width 235 height 19
type input "[PERSON_NAME]"
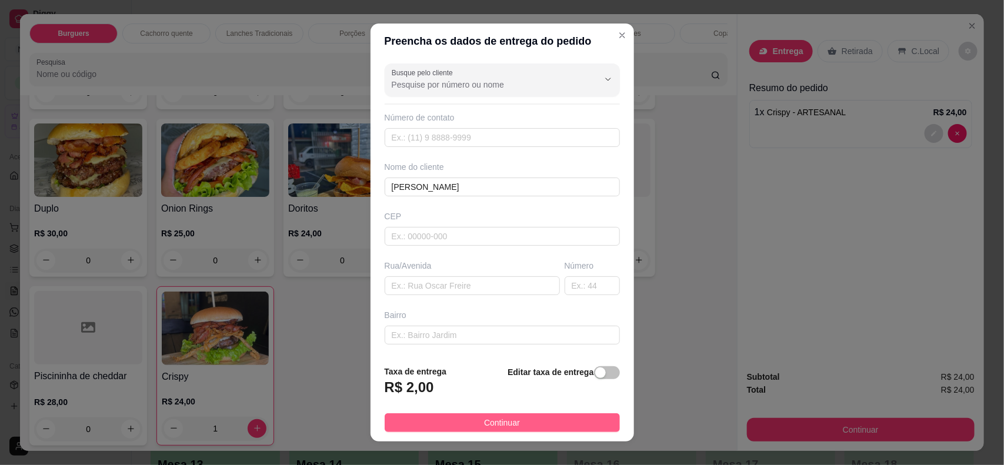
click at [545, 425] on button "Continuar" at bounding box center [502, 422] width 235 height 19
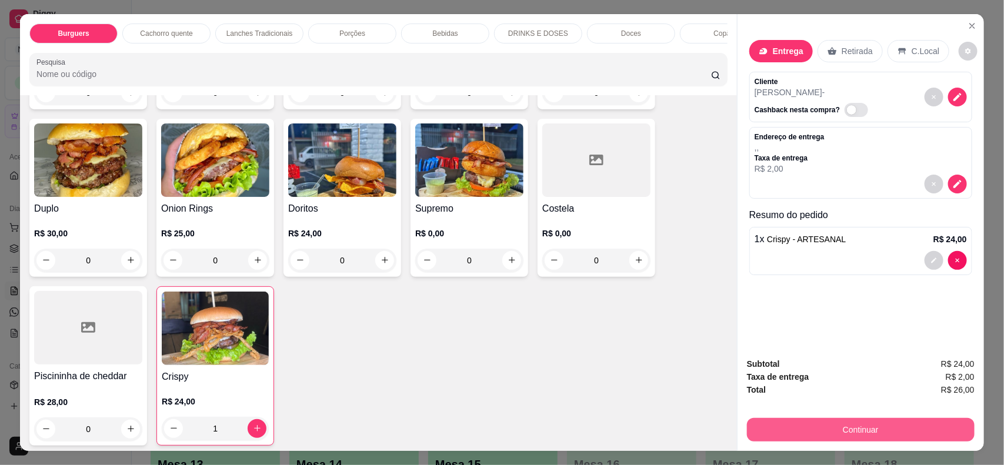
click at [837, 423] on button "Continuar" at bounding box center [861, 430] width 228 height 24
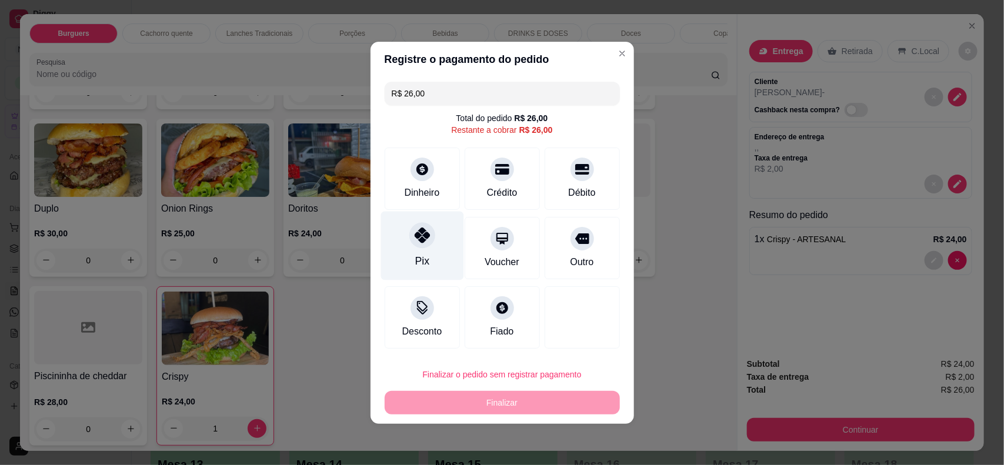
click at [422, 222] on div "Pix" at bounding box center [422, 245] width 83 height 69
type input "R$ 0,00"
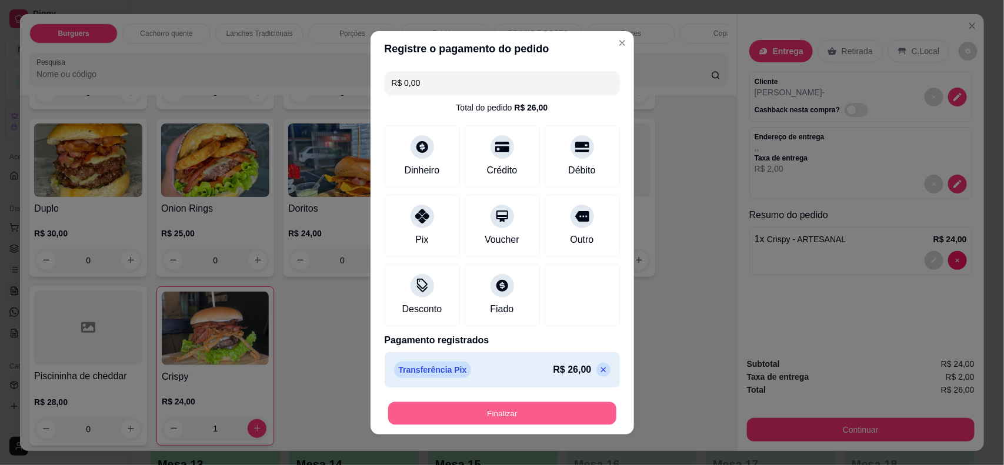
click at [506, 407] on button "Finalizar" at bounding box center [502, 413] width 228 height 23
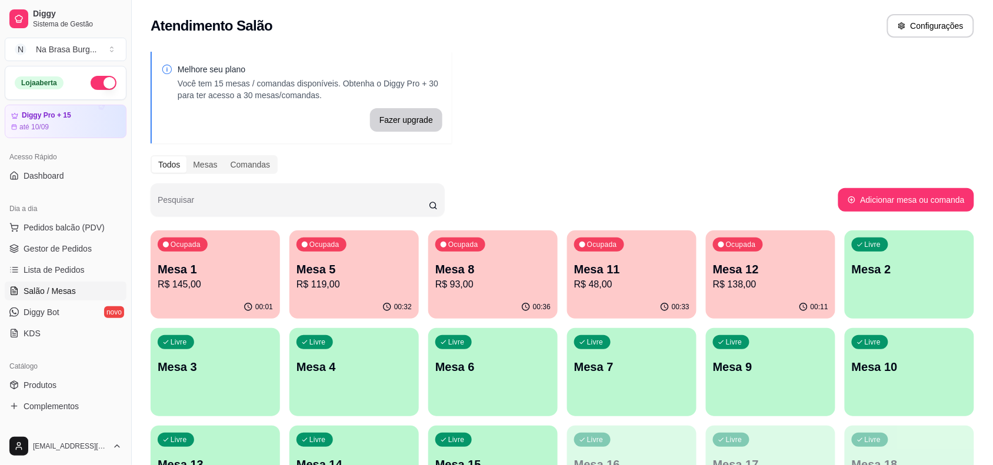
click at [360, 278] on p "R$ 119,00" at bounding box center [353, 285] width 115 height 14
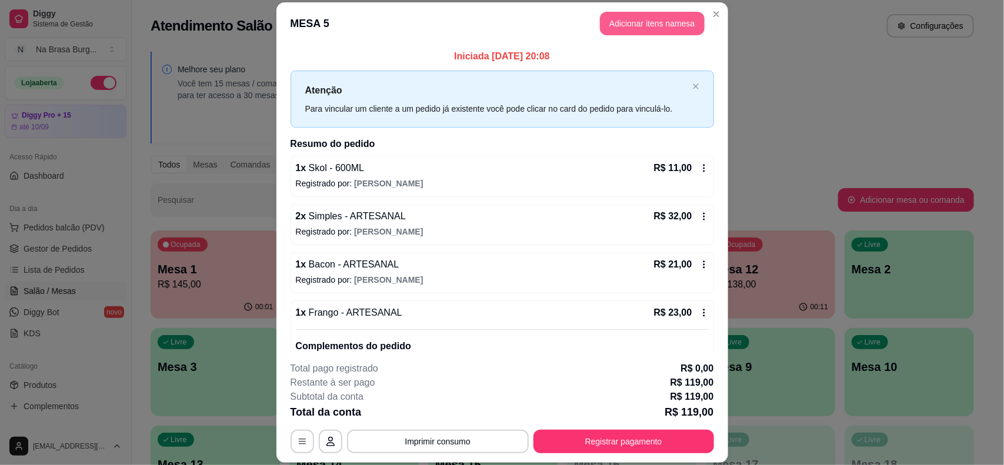
click at [623, 22] on button "Adicionar itens na mesa" at bounding box center [652, 24] width 105 height 24
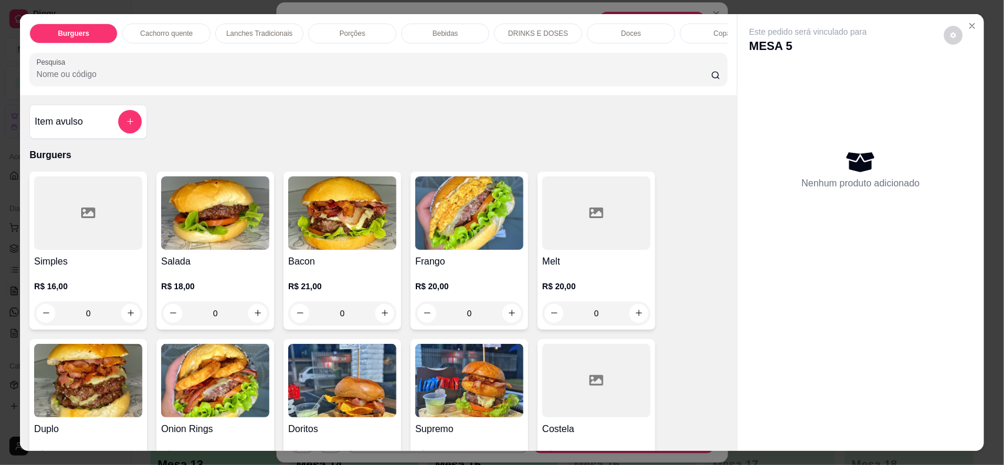
click at [447, 34] on p "Bebidas" at bounding box center [444, 33] width 25 height 9
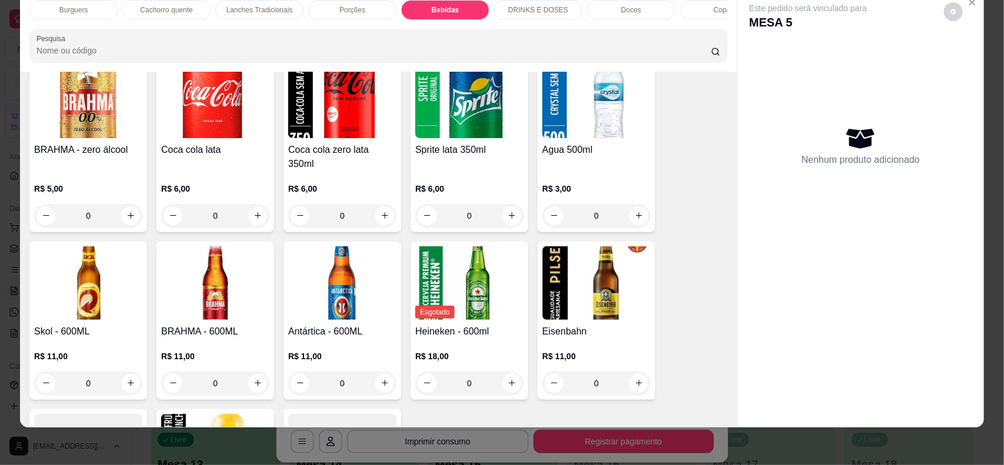
scroll to position [1569, 0]
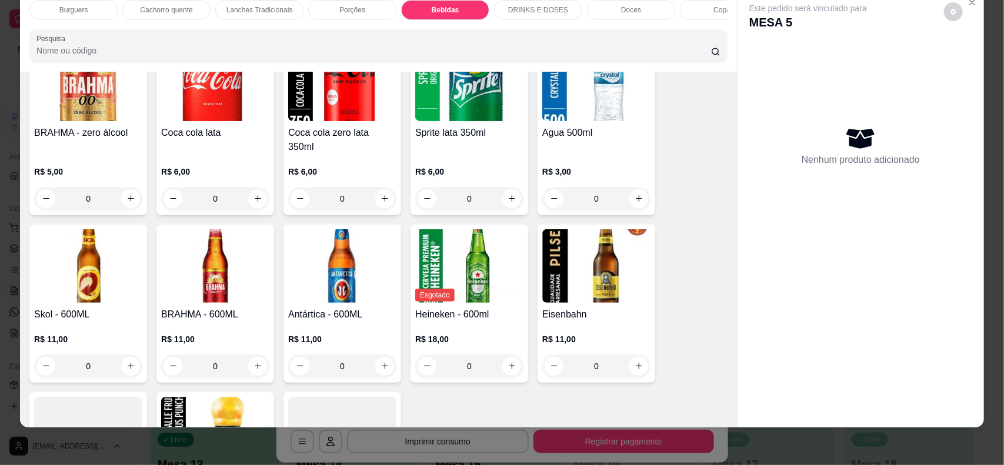
click at [65, 279] on img at bounding box center [88, 266] width 108 height 74
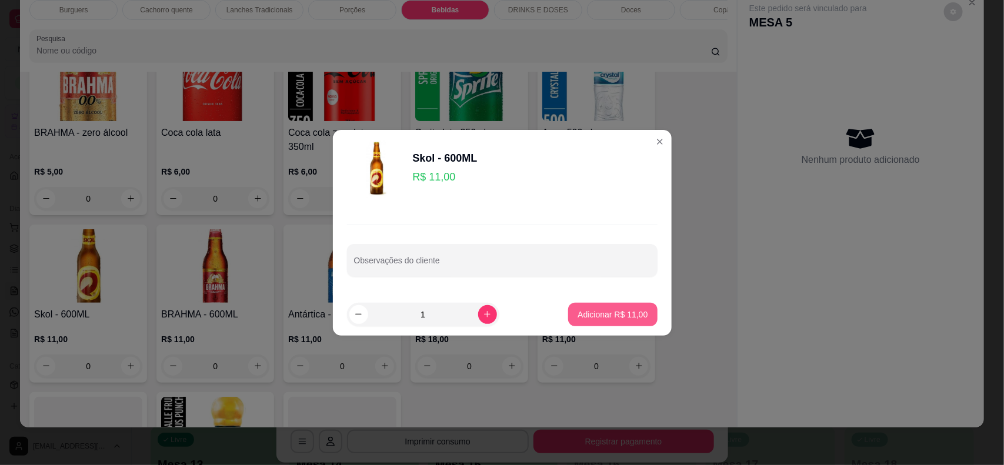
click at [578, 312] on p "Adicionar R$ 11,00" at bounding box center [613, 315] width 70 height 12
type input "1"
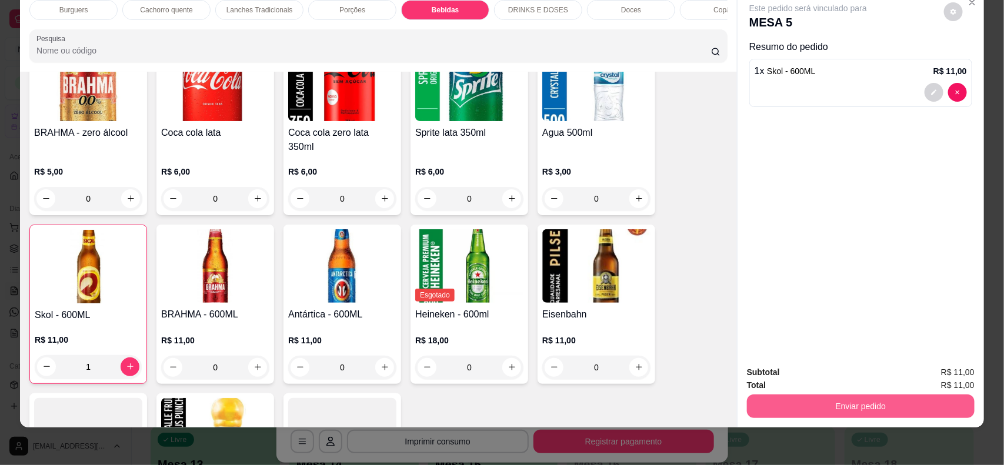
click at [832, 418] on div "Enviar pedido" at bounding box center [861, 405] width 228 height 26
click at [833, 406] on button "Enviar pedido" at bounding box center [860, 406] width 221 height 23
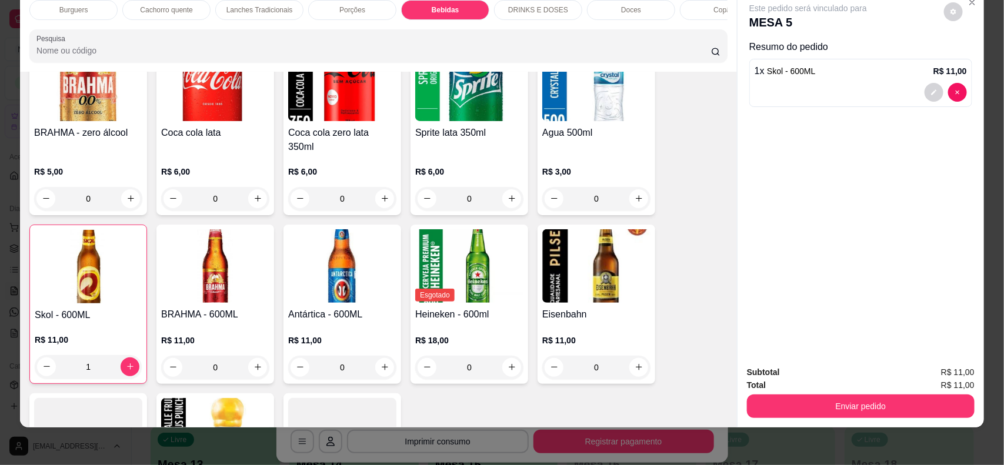
click at [824, 398] on button "Enviar pedido" at bounding box center [861, 407] width 228 height 24
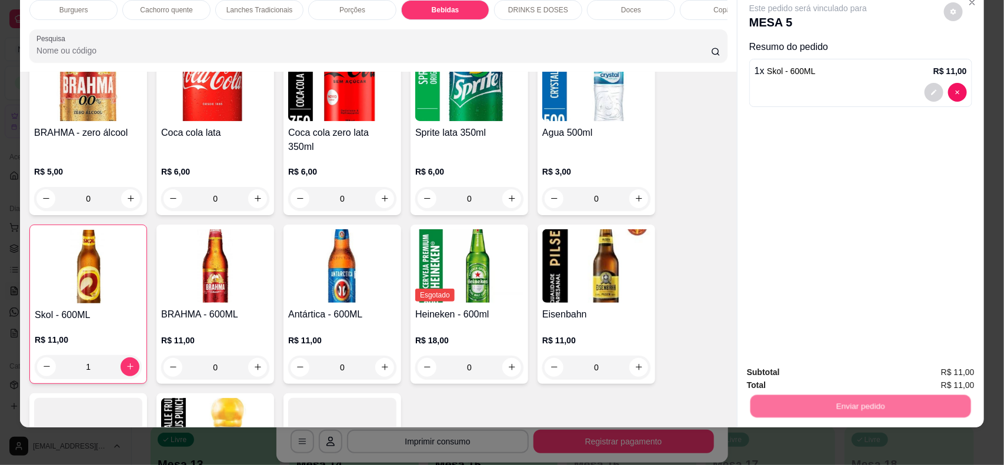
click at [819, 380] on button "Não registrar e enviar pedido" at bounding box center [821, 377] width 122 height 22
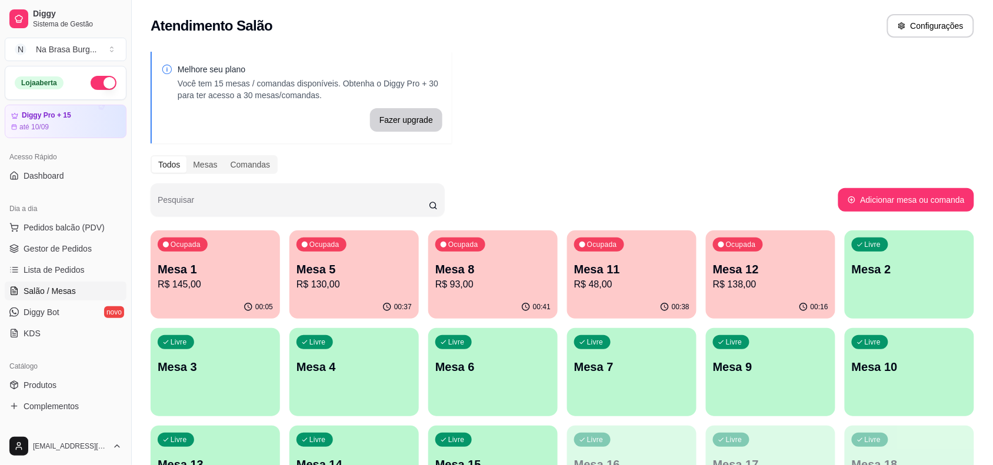
click at [625, 284] on p "R$ 48,00" at bounding box center [631, 285] width 115 height 14
click at [485, 263] on p "Mesa 8" at bounding box center [493, 270] width 112 height 16
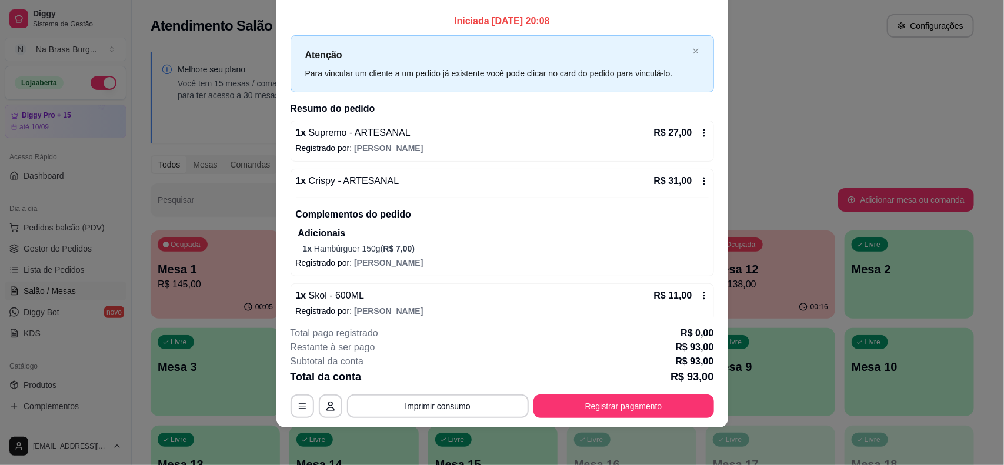
scroll to position [0, 0]
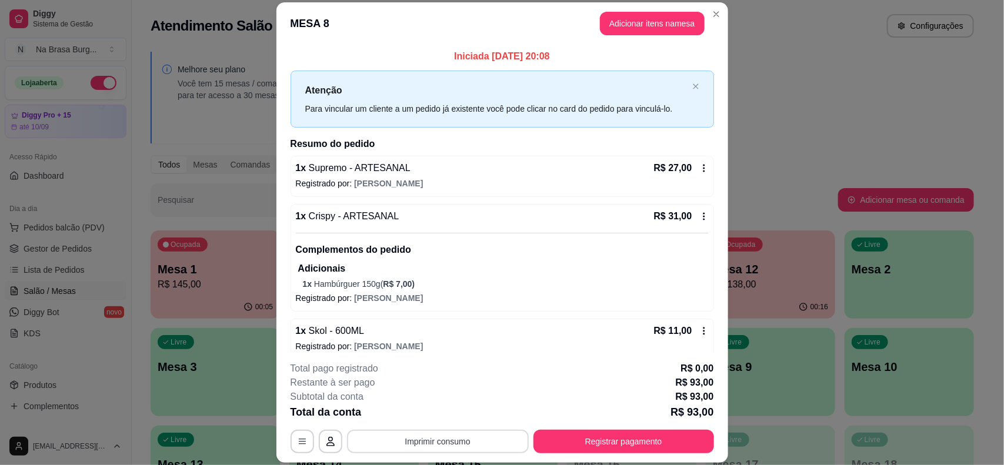
click at [445, 442] on button "Imprimir consumo" at bounding box center [438, 442] width 182 height 24
click at [451, 400] on h4 "Escolha a impressora" at bounding box center [435, 395] width 85 height 12
click at [451, 411] on button "IMPRESSORA" at bounding box center [435, 414] width 85 height 19
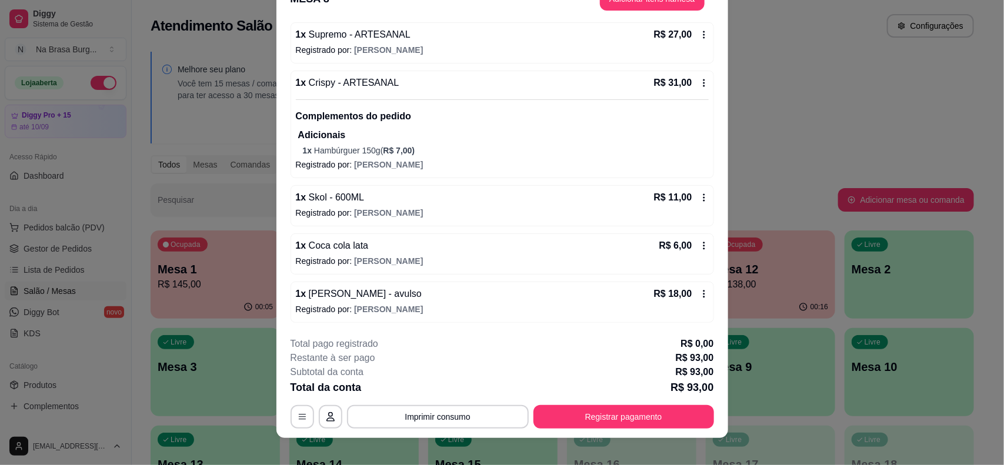
scroll to position [35, 0]
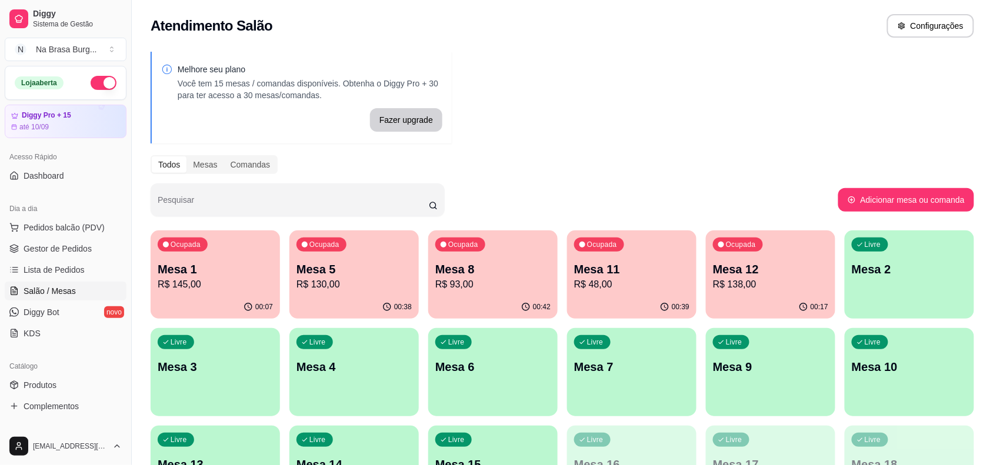
click at [603, 283] on p "R$ 48,00" at bounding box center [631, 285] width 115 height 14
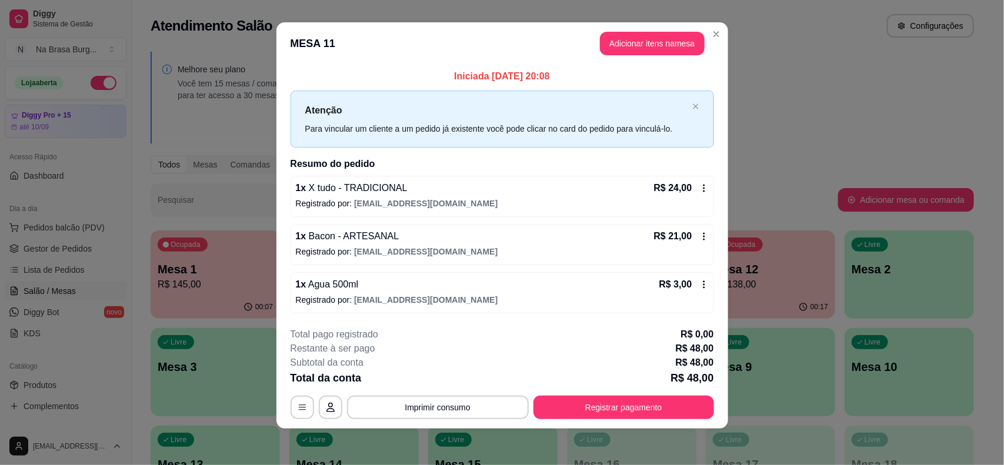
scroll to position [9, 0]
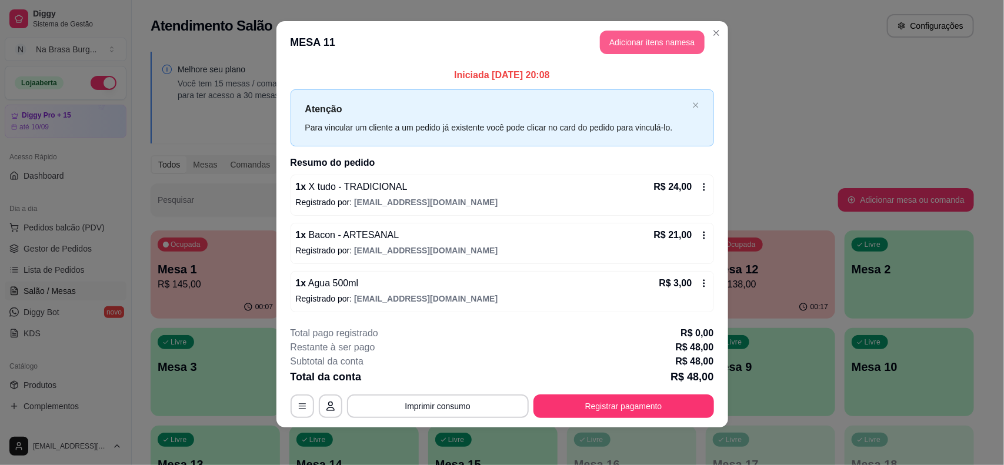
click at [632, 42] on button "Adicionar itens na mesa" at bounding box center [652, 43] width 105 height 24
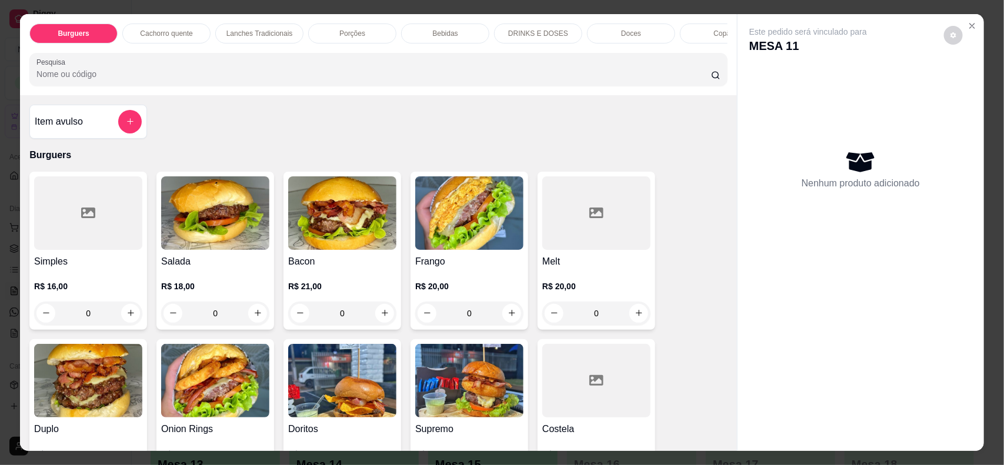
click at [415, 31] on div "Bebidas" at bounding box center [445, 34] width 88 height 20
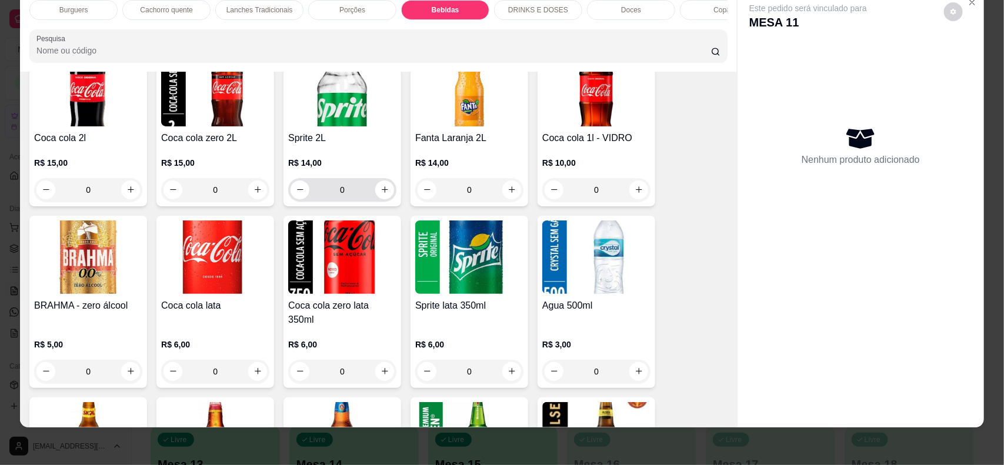
scroll to position [1422, 0]
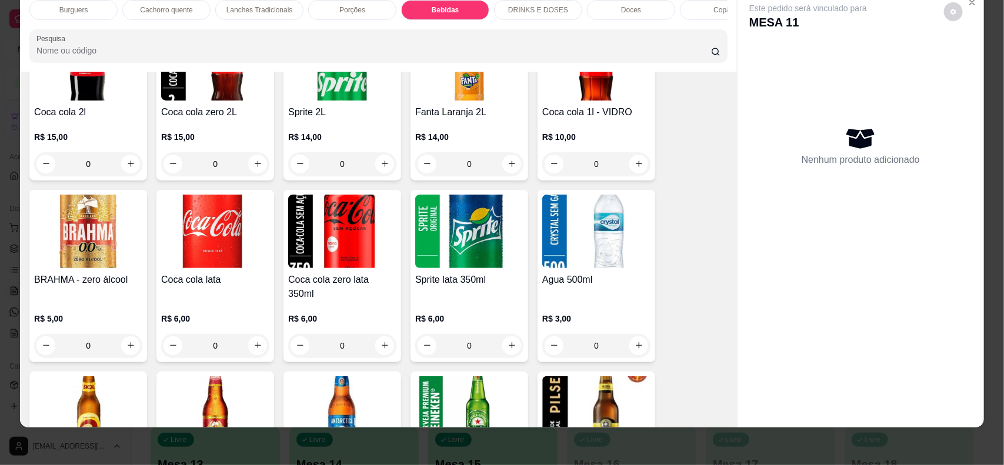
click at [222, 265] on img at bounding box center [215, 232] width 108 height 74
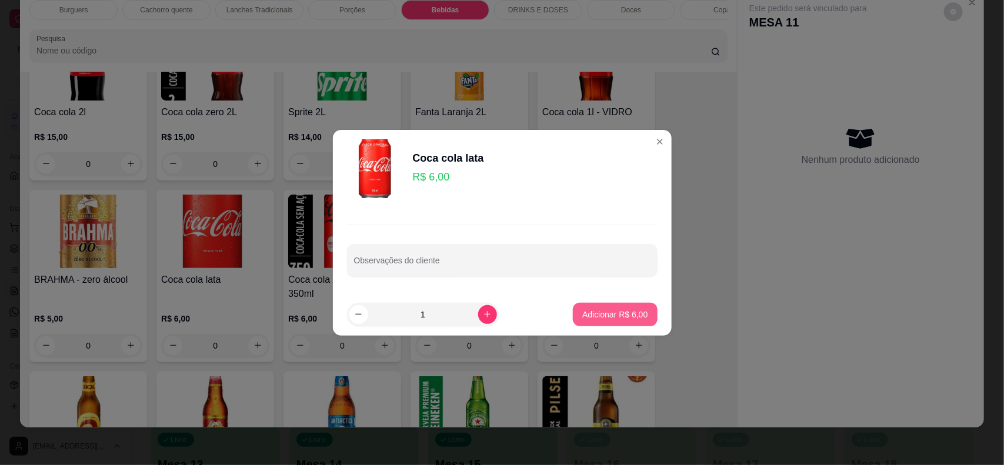
click at [582, 310] on p "Adicionar R$ 6,00" at bounding box center [614, 315] width 65 height 12
type input "1"
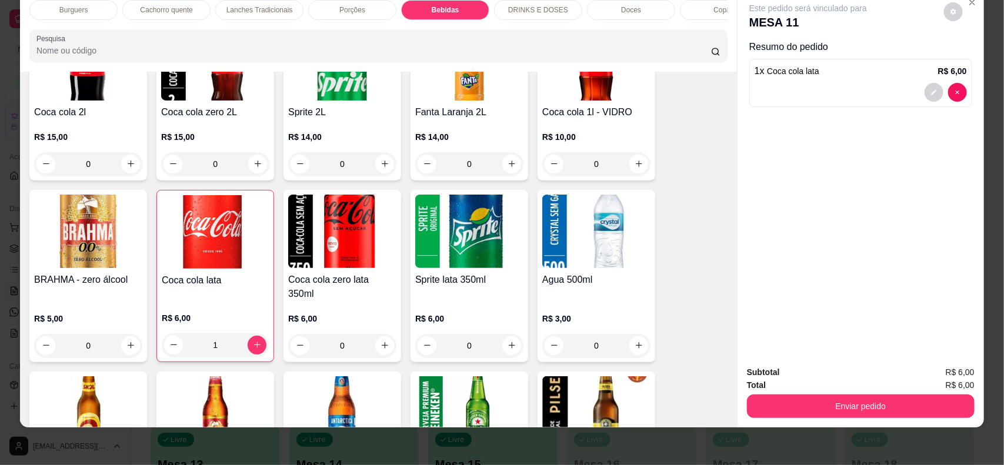
click at [473, 287] on h4 "Sprite lata 350ml" at bounding box center [469, 280] width 108 height 14
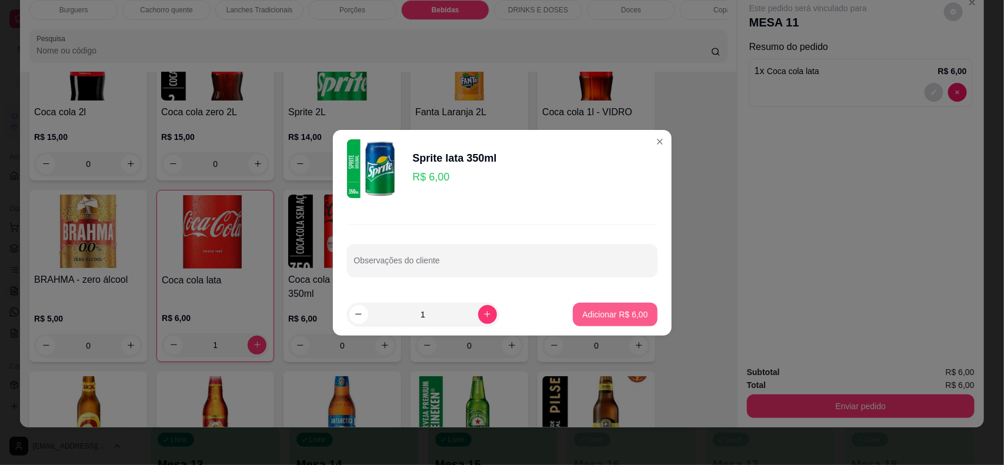
click at [619, 303] on button "Adicionar R$ 6,00" at bounding box center [615, 315] width 84 height 24
type input "1"
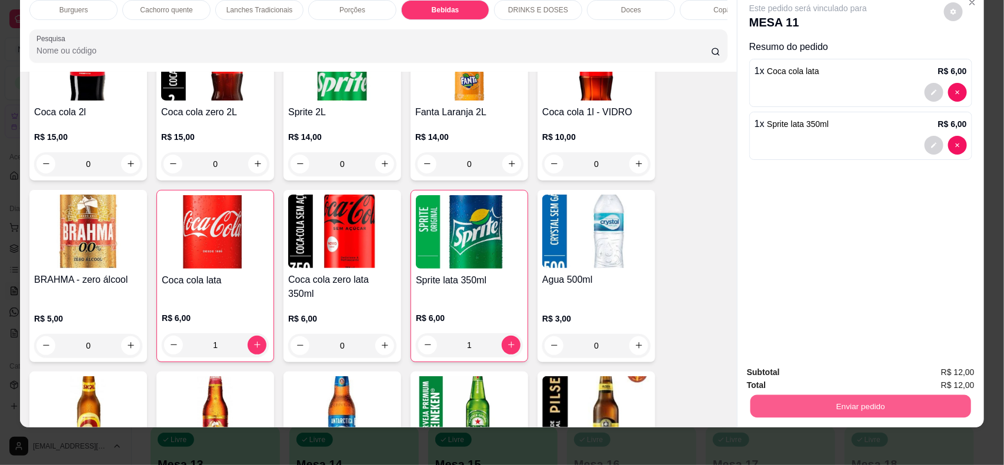
click at [813, 401] on button "Enviar pedido" at bounding box center [860, 406] width 221 height 23
click at [793, 376] on button "Não registrar e enviar pedido" at bounding box center [821, 377] width 122 height 22
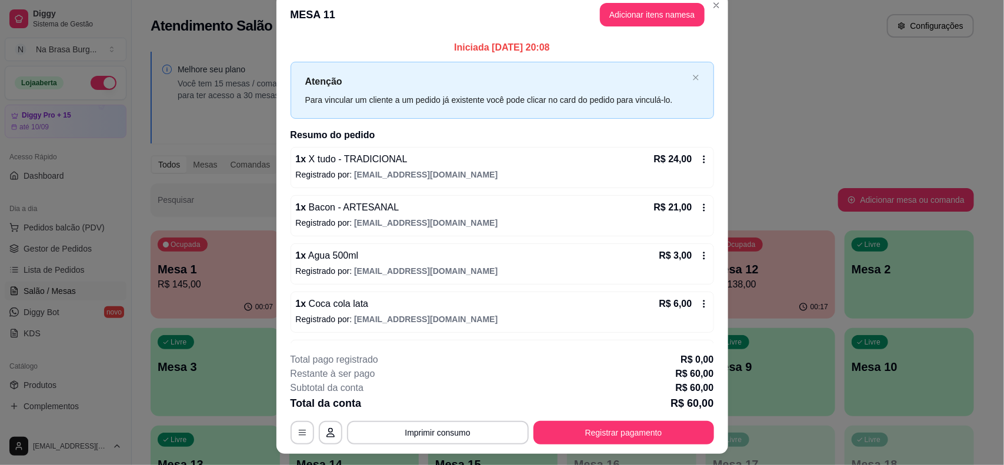
scroll to position [0, 0]
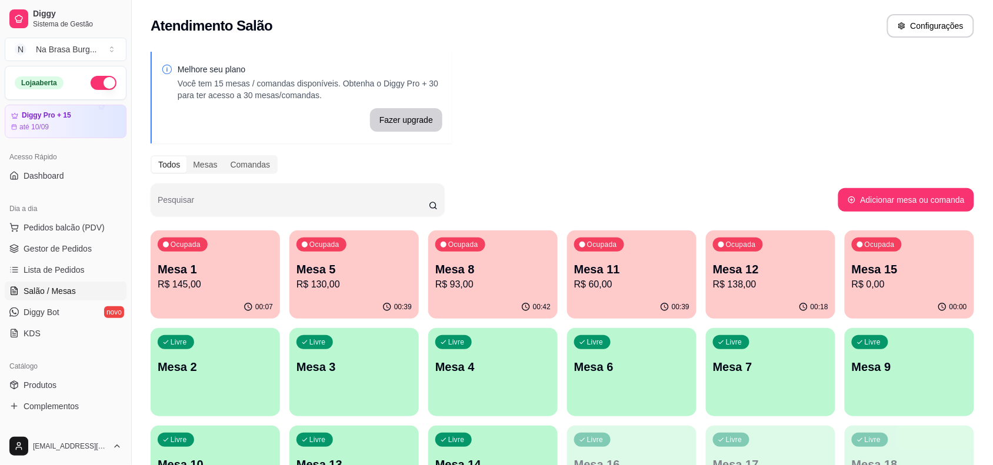
click at [763, 273] on p "Mesa 12" at bounding box center [770, 269] width 115 height 16
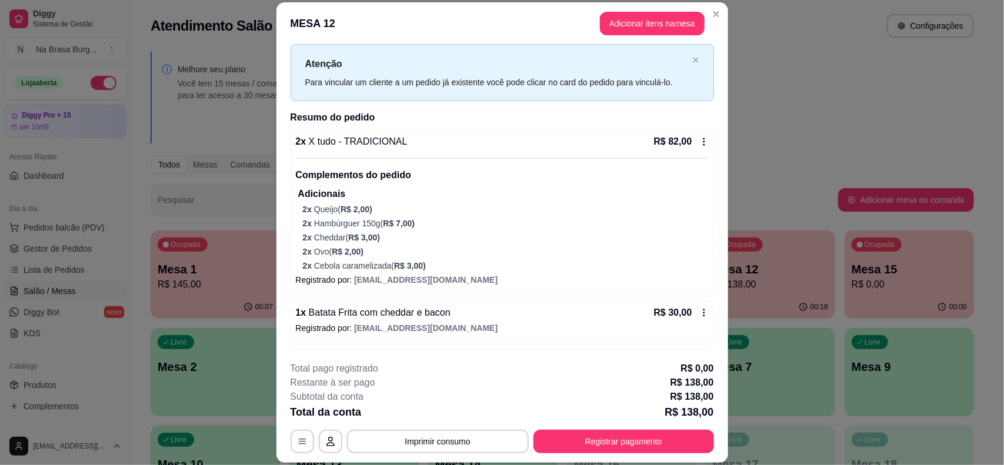
scroll to position [74, 0]
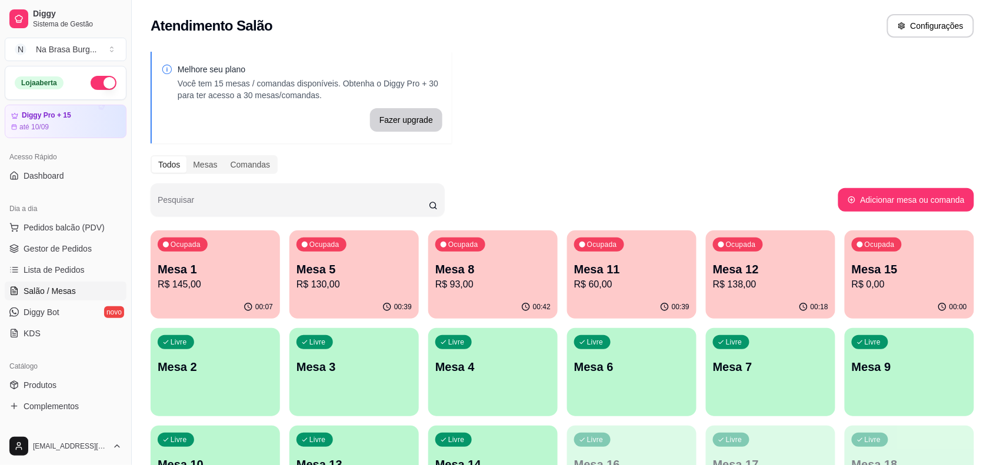
click at [303, 283] on p "R$ 130,00" at bounding box center [353, 285] width 115 height 14
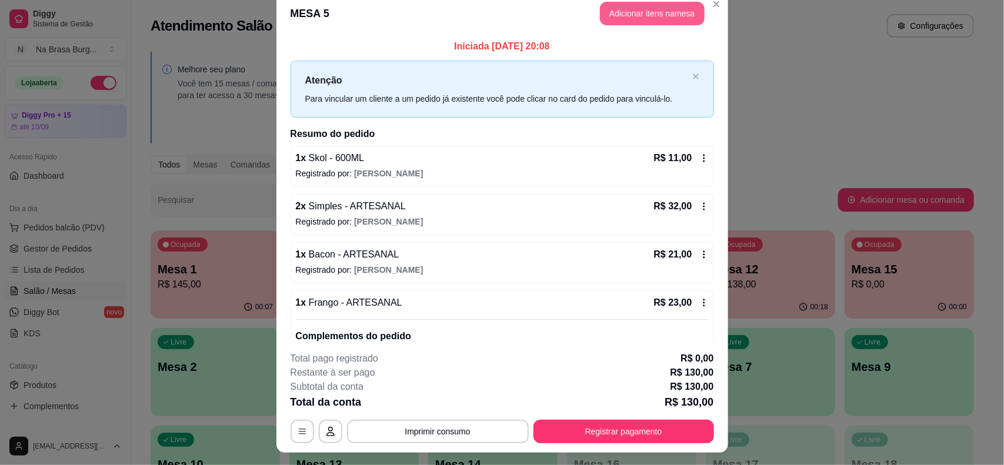
scroll to position [0, 0]
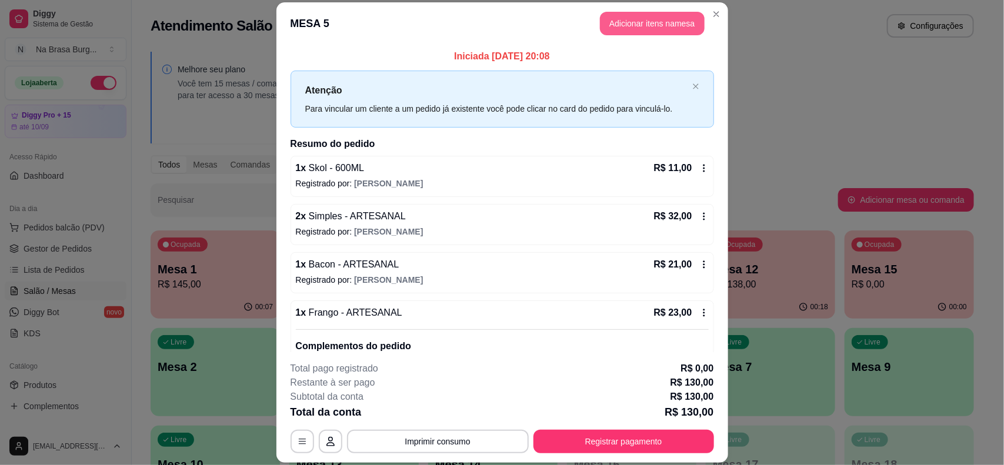
click at [631, 30] on button "Adicionar itens na mesa" at bounding box center [652, 24] width 105 height 24
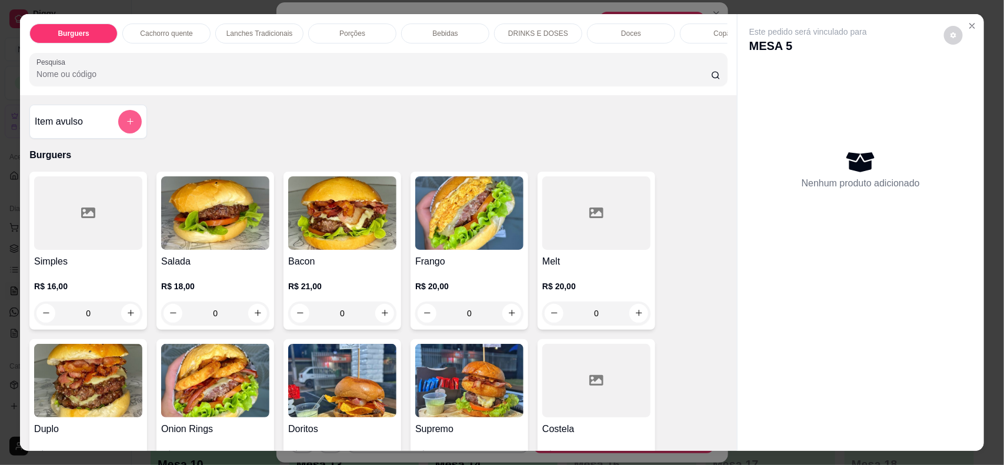
click at [134, 131] on button "add-separate-item" at bounding box center [130, 122] width 24 height 24
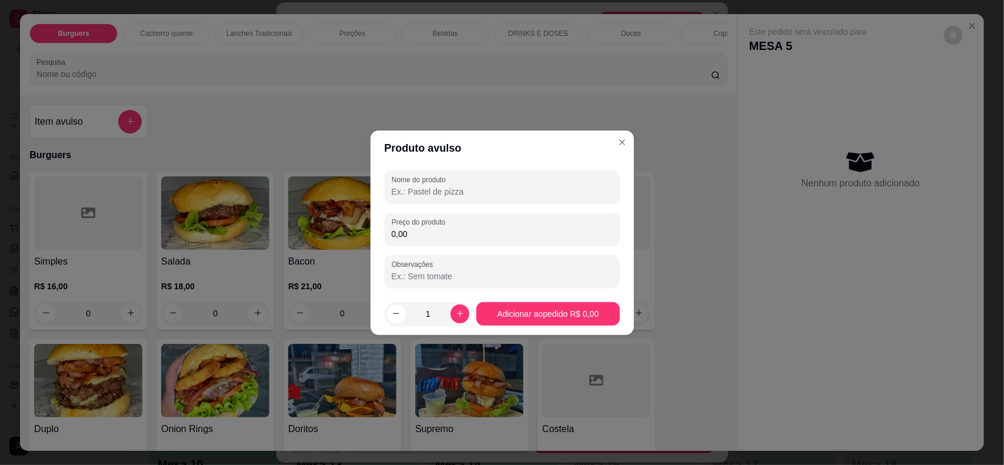
click at [429, 200] on div "Nome do produto" at bounding box center [502, 187] width 235 height 33
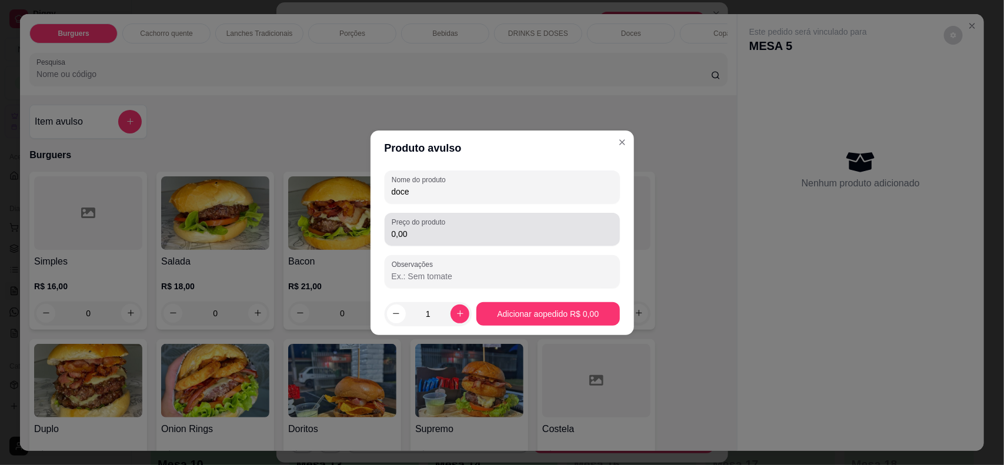
type input "doce"
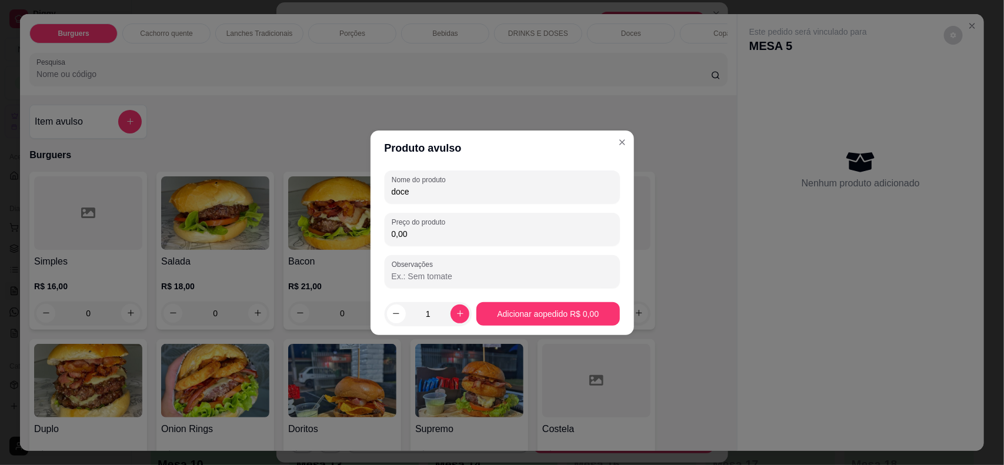
click at [450, 228] on input "0,00" at bounding box center [502, 234] width 221 height 12
type input "4,00"
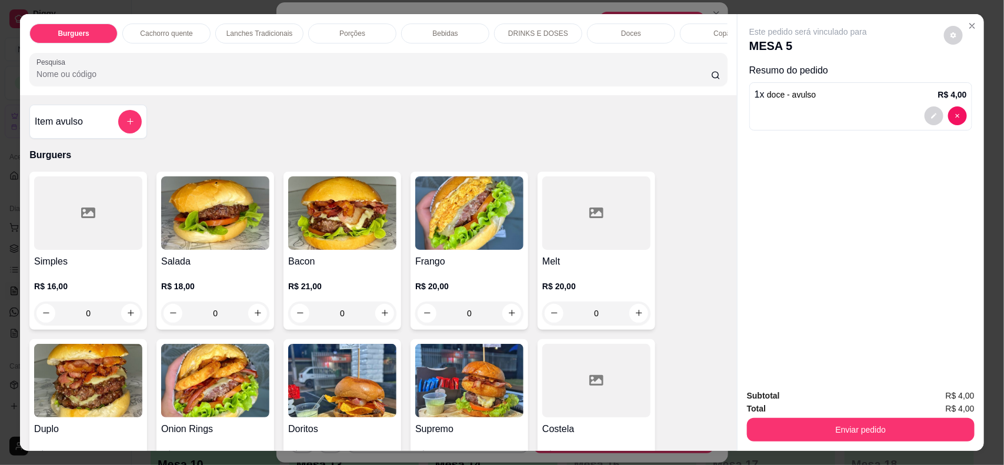
click at [800, 425] on button "Enviar pedido" at bounding box center [861, 430] width 228 height 24
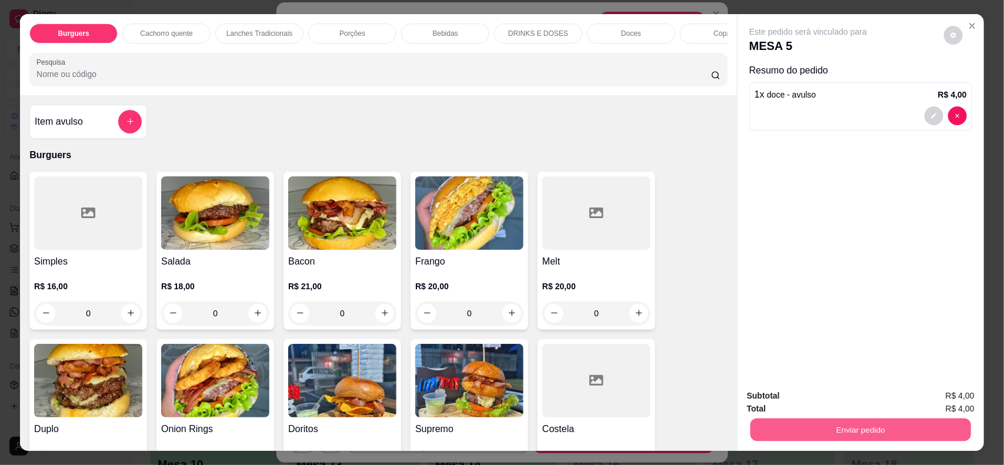
click at [777, 398] on button "Não registrar e enviar pedido" at bounding box center [821, 401] width 122 height 22
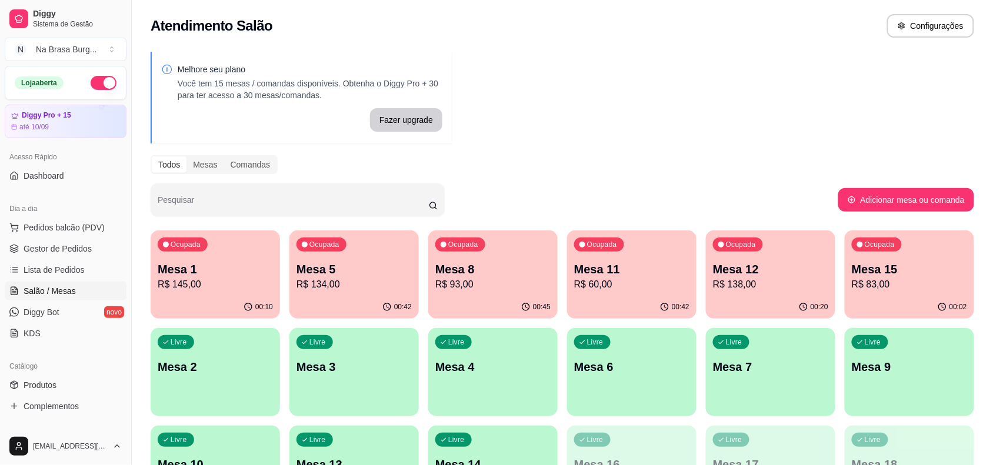
click at [893, 248] on p "Ocupada" at bounding box center [880, 244] width 30 height 9
click at [84, 233] on span "Pedidos balcão (PDV)" at bounding box center [64, 228] width 81 height 12
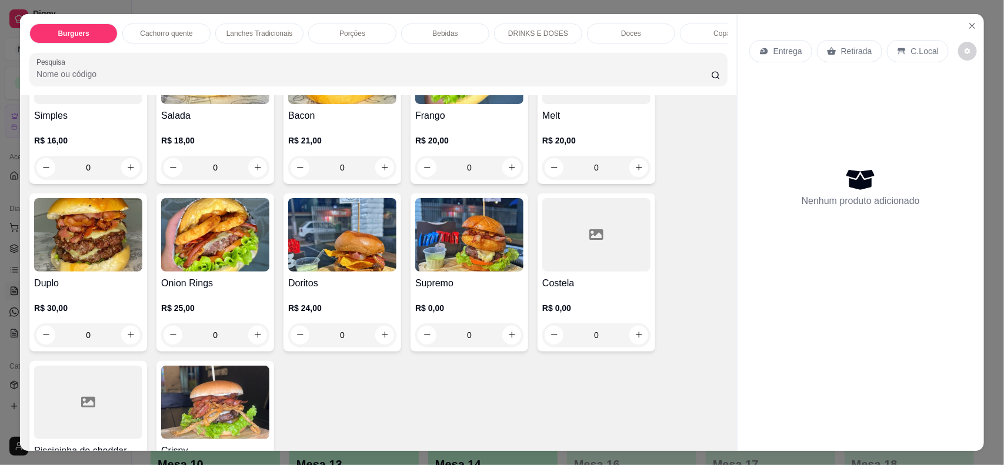
scroll to position [147, 0]
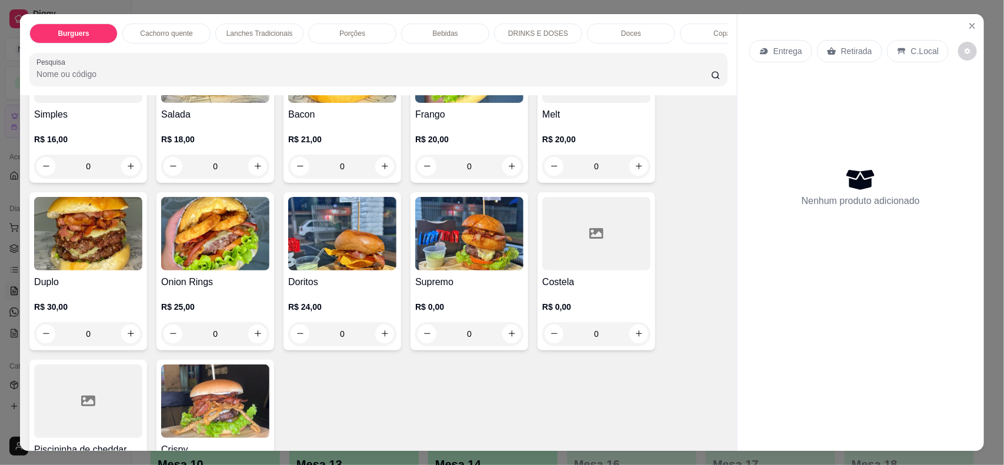
click at [72, 313] on p "R$ 30,00" at bounding box center [88, 307] width 108 height 12
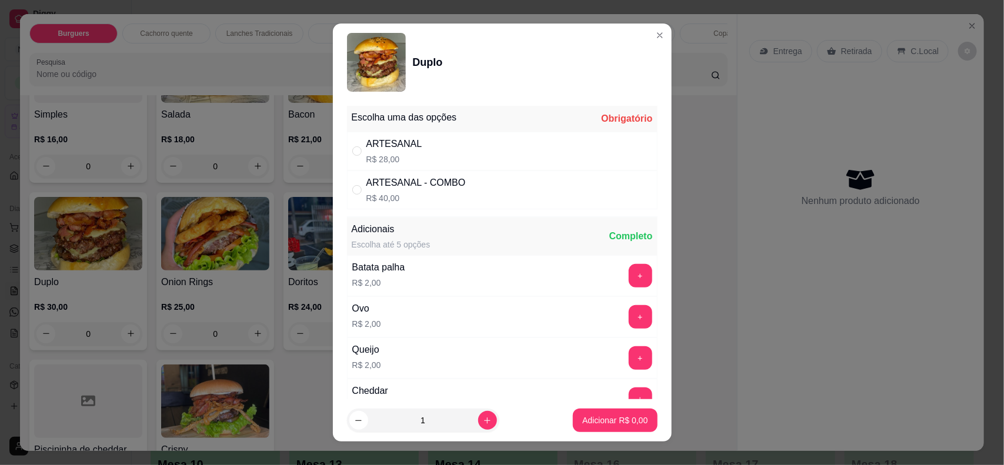
click at [422, 151] on div "ARTESANAL R$ 28,00" at bounding box center [502, 151] width 311 height 39
radio input "true"
click at [478, 415] on button "increase-product-quantity" at bounding box center [487, 420] width 19 height 19
type input "2"
click at [596, 416] on p "Adicionar R$ 56,00" at bounding box center [613, 421] width 70 height 12
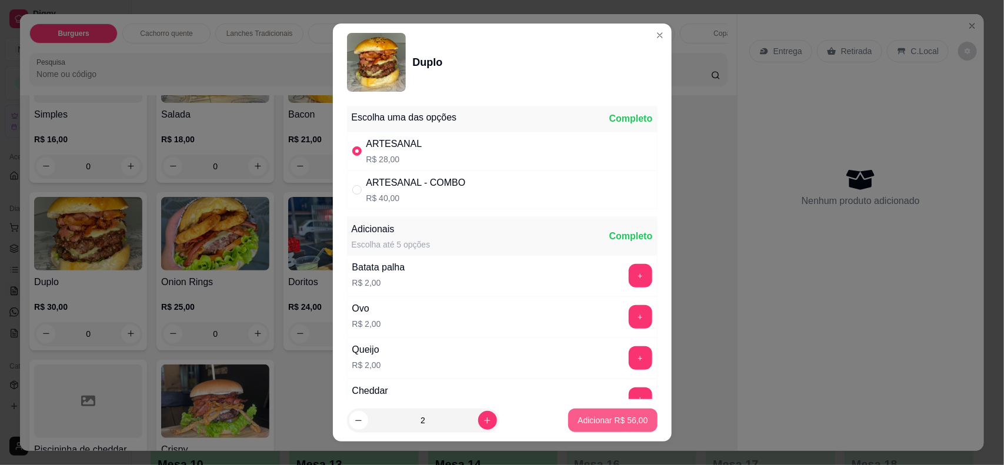
type input "2"
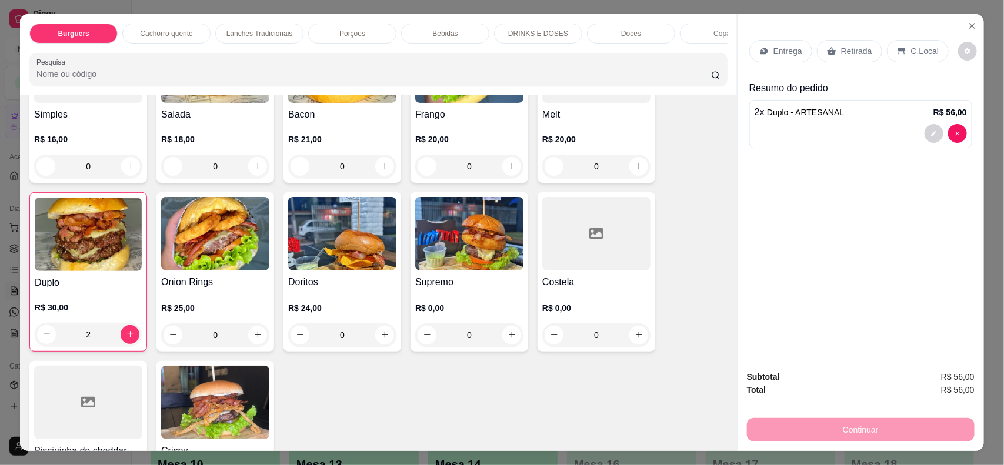
click at [347, 29] on p "Porções" at bounding box center [352, 33] width 26 height 9
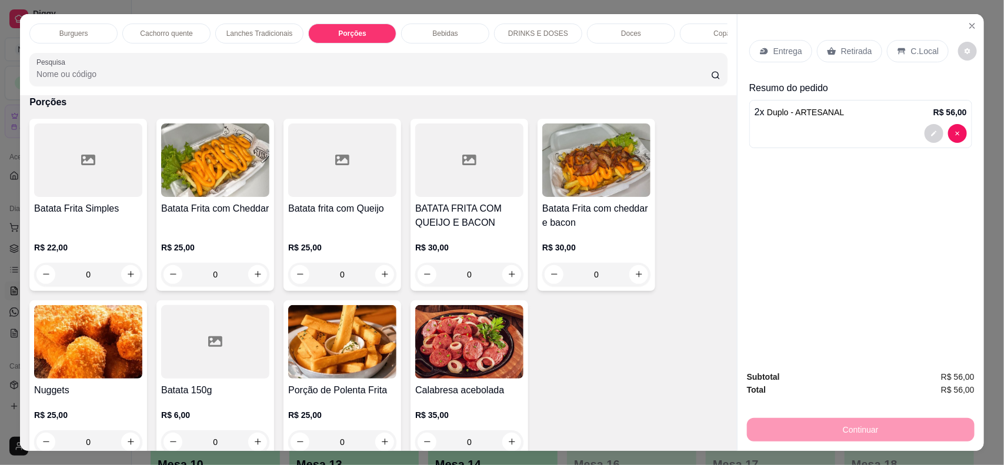
scroll to position [24, 0]
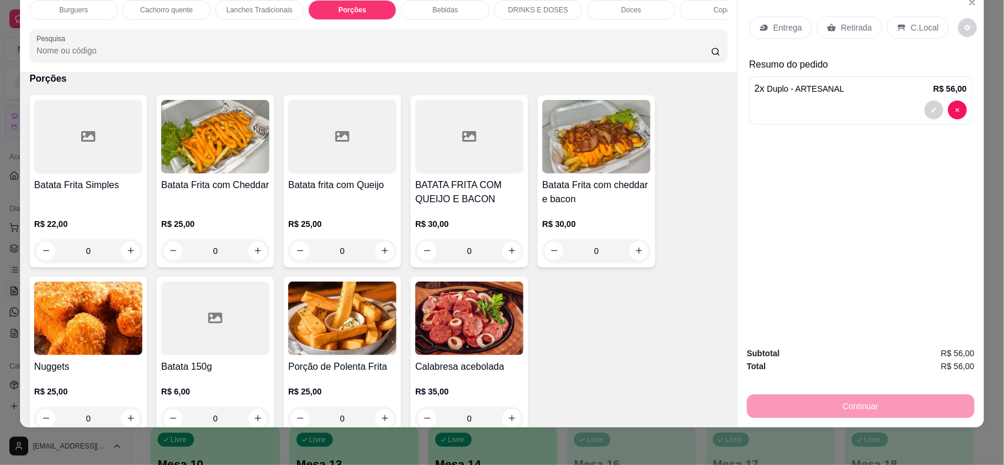
click at [483, 174] on div at bounding box center [469, 137] width 108 height 74
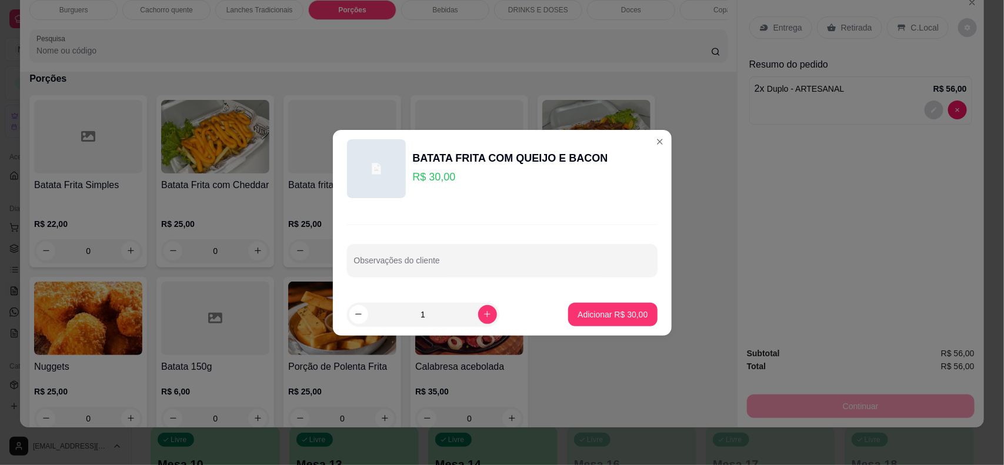
click at [588, 297] on footer "1 Adicionar R$ 30,00" at bounding box center [502, 314] width 339 height 42
click at [595, 311] on p "Adicionar R$ 30,00" at bounding box center [613, 315] width 70 height 12
type input "1"
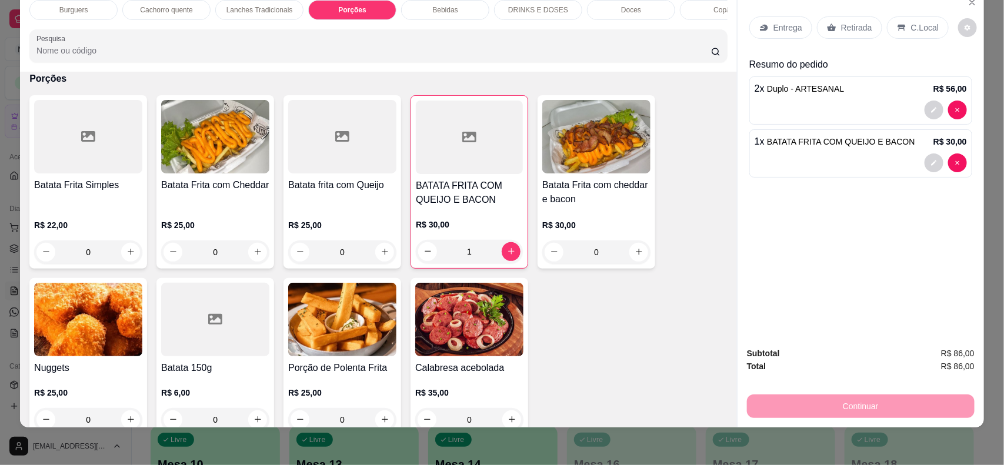
click at [772, 37] on div "Entrega" at bounding box center [780, 27] width 63 height 22
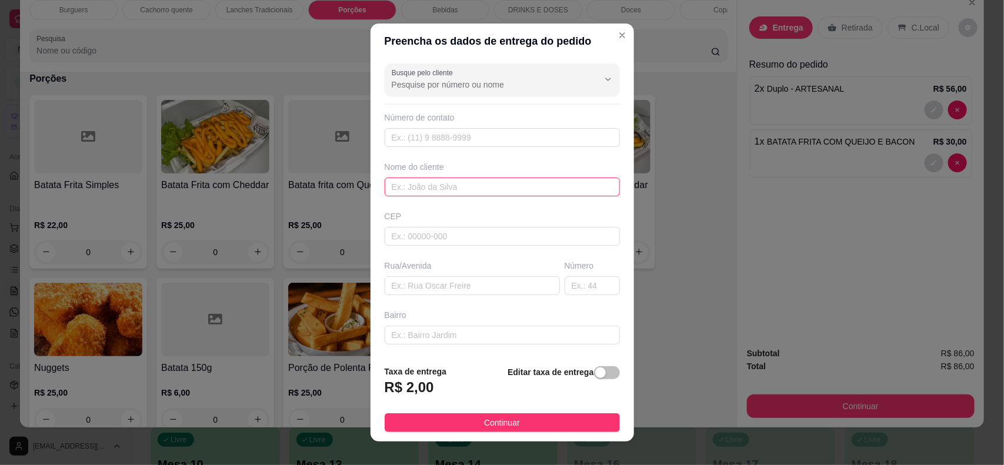
click at [501, 184] on input "text" at bounding box center [502, 187] width 235 height 19
type input "fabiano"
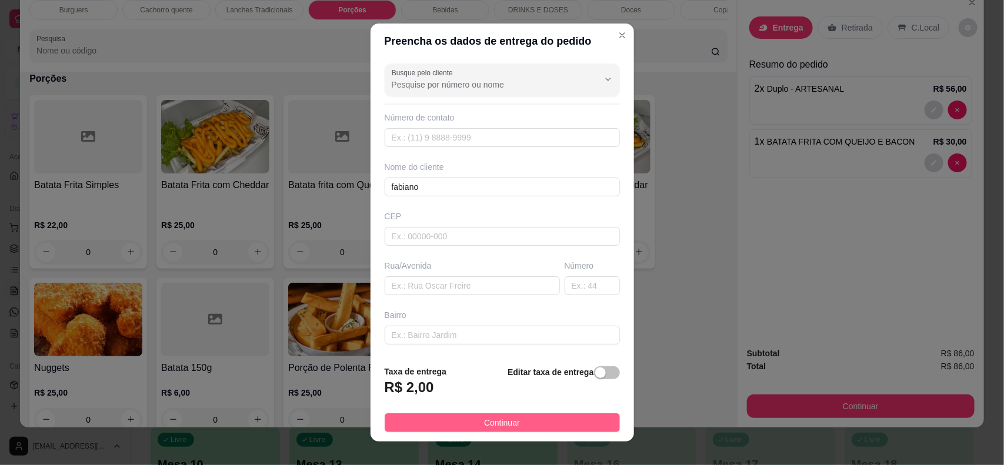
click at [492, 419] on span "Continuar" at bounding box center [502, 422] width 36 height 13
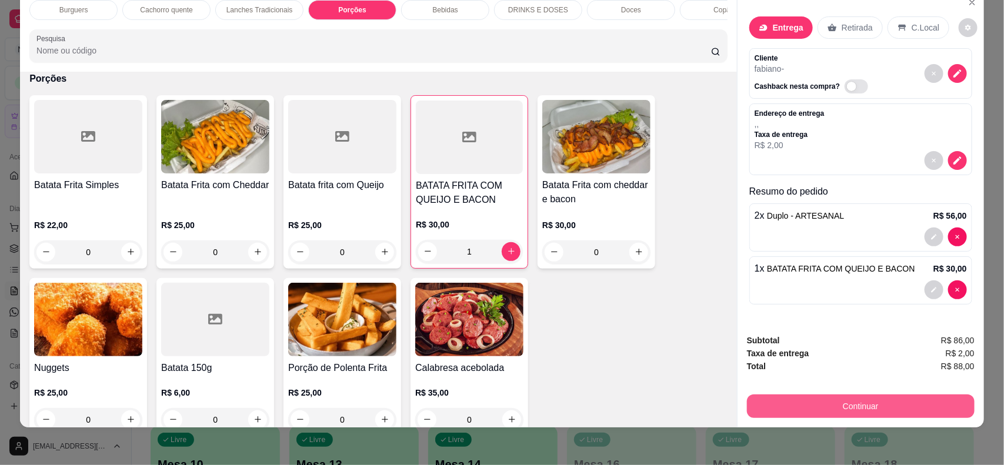
click at [778, 410] on button "Continuar" at bounding box center [861, 407] width 228 height 24
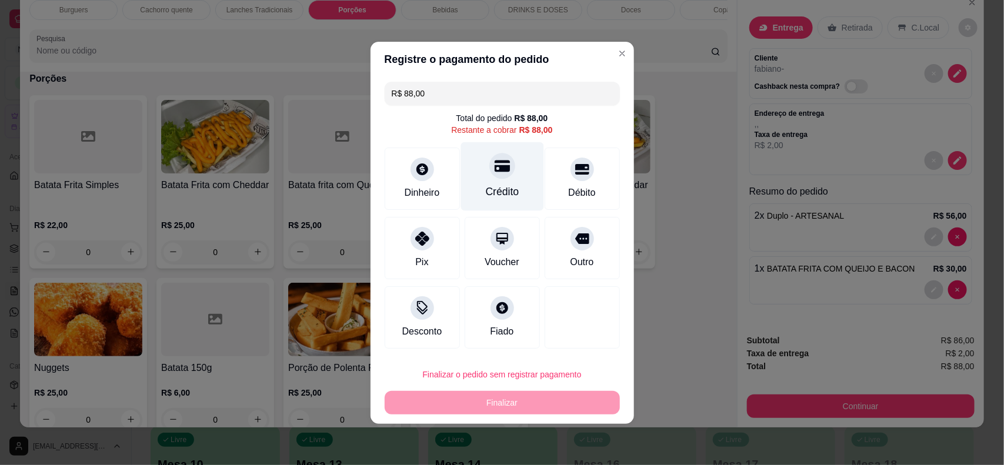
click at [494, 181] on div "Crédito" at bounding box center [502, 176] width 83 height 69
type input "R$ 0,00"
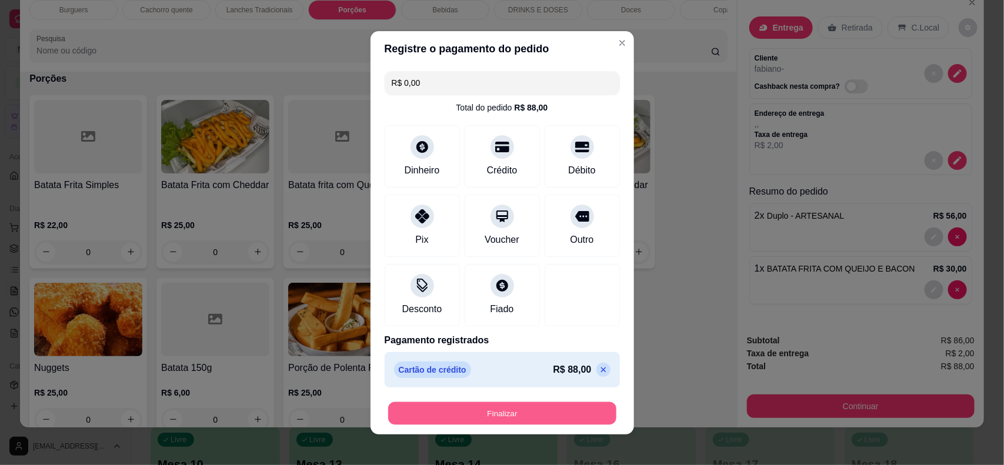
click at [563, 409] on button "Finalizar" at bounding box center [502, 413] width 228 height 23
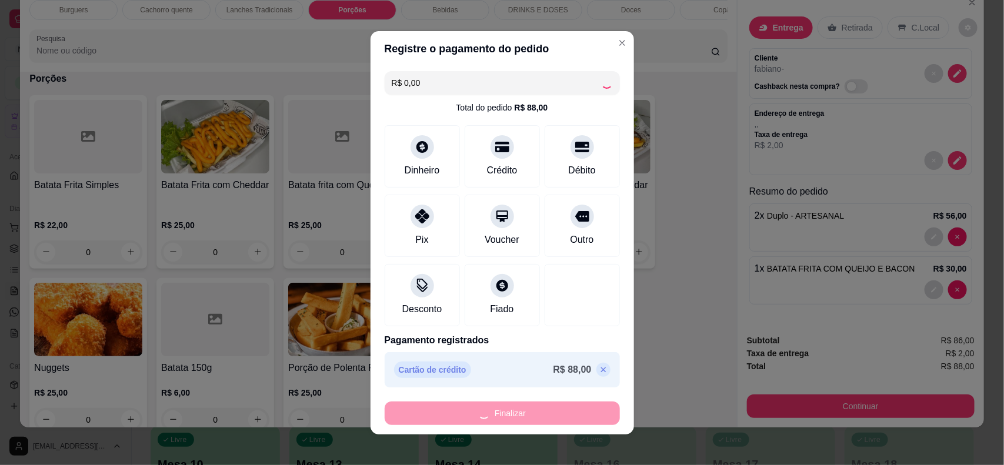
type input "0"
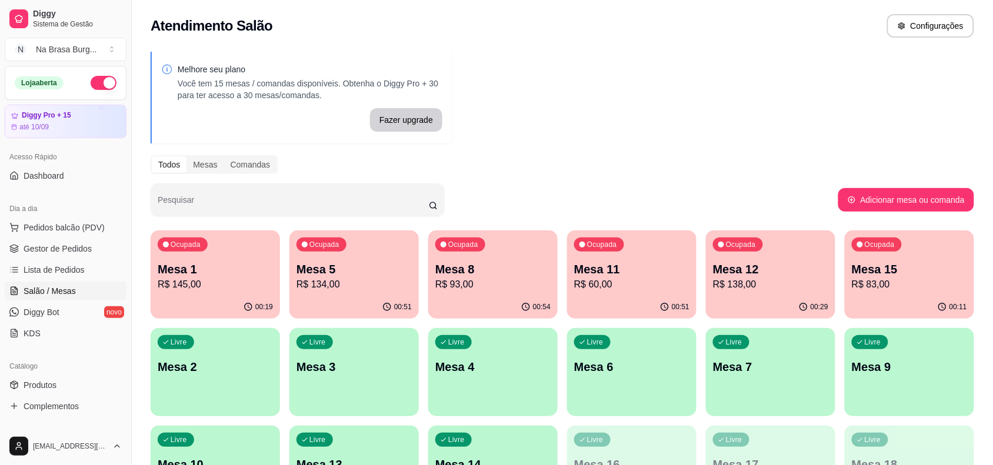
click at [630, 297] on div "00:51" at bounding box center [631, 307] width 129 height 23
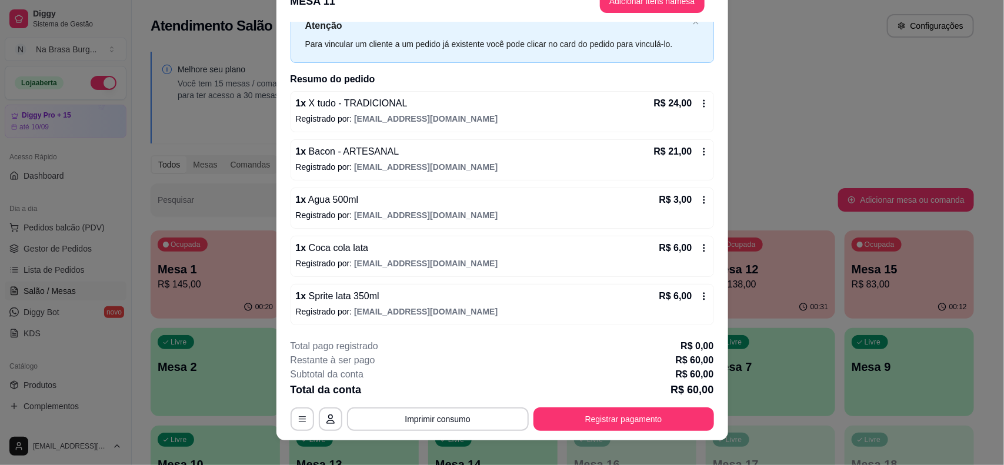
scroll to position [35, 0]
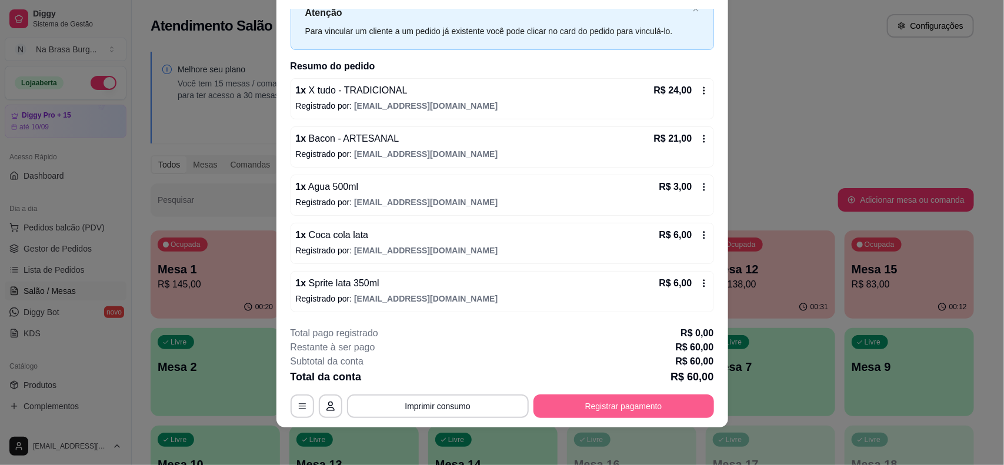
click at [598, 406] on button "Registrar pagamento" at bounding box center [623, 407] width 181 height 24
click at [576, 413] on button "Registrar pagamento" at bounding box center [623, 407] width 181 height 24
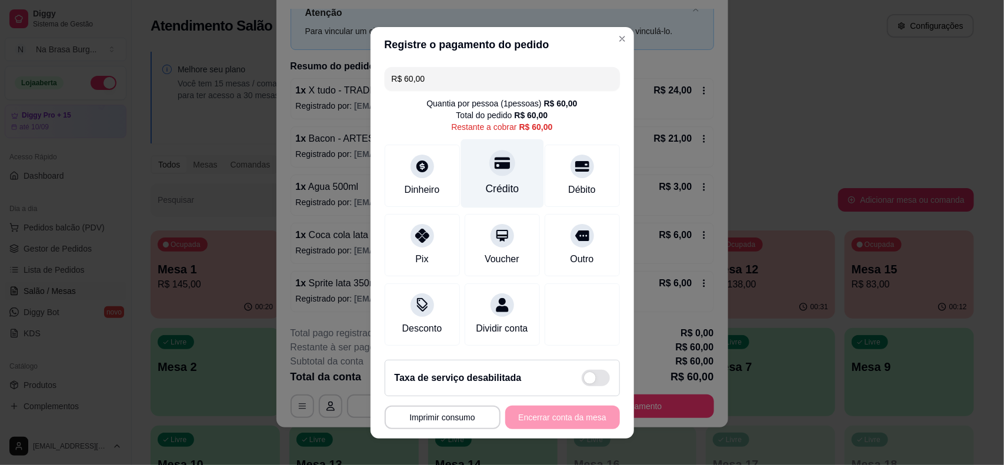
click at [497, 162] on div at bounding box center [502, 163] width 26 height 26
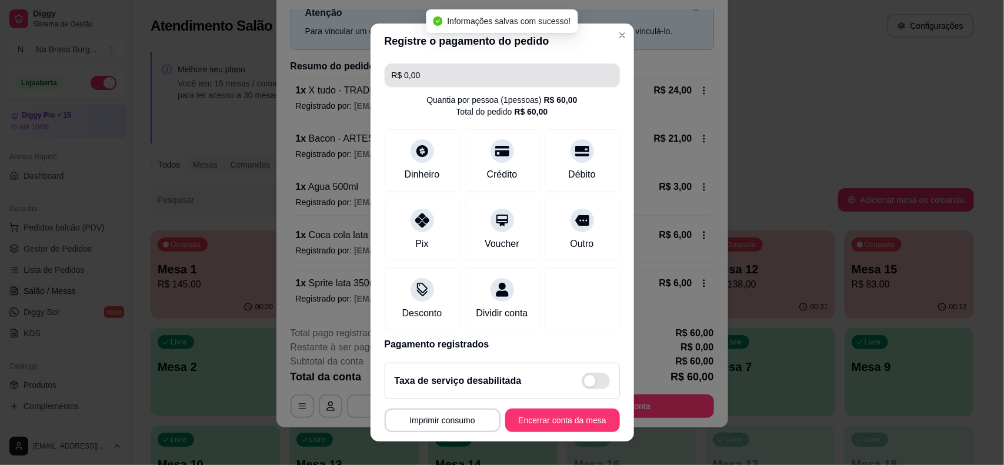
click at [486, 81] on input "R$ 0,00" at bounding box center [502, 76] width 221 height 24
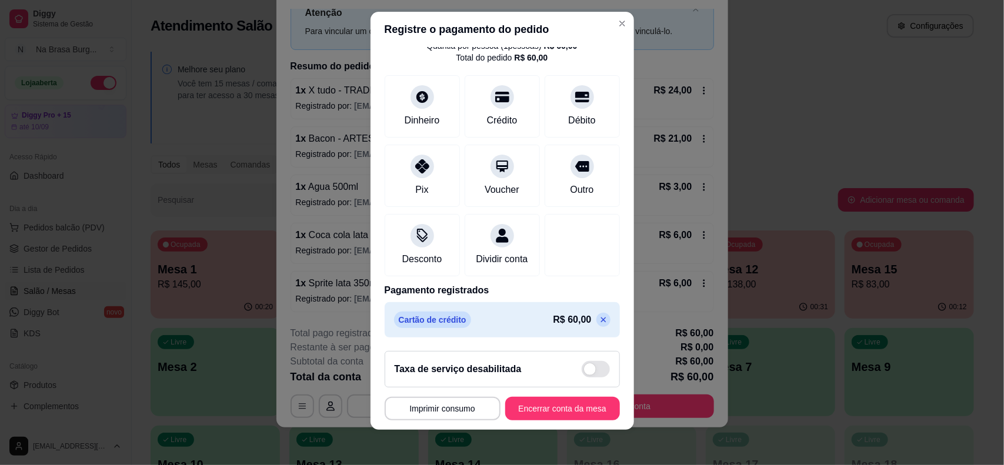
scroll to position [15, 0]
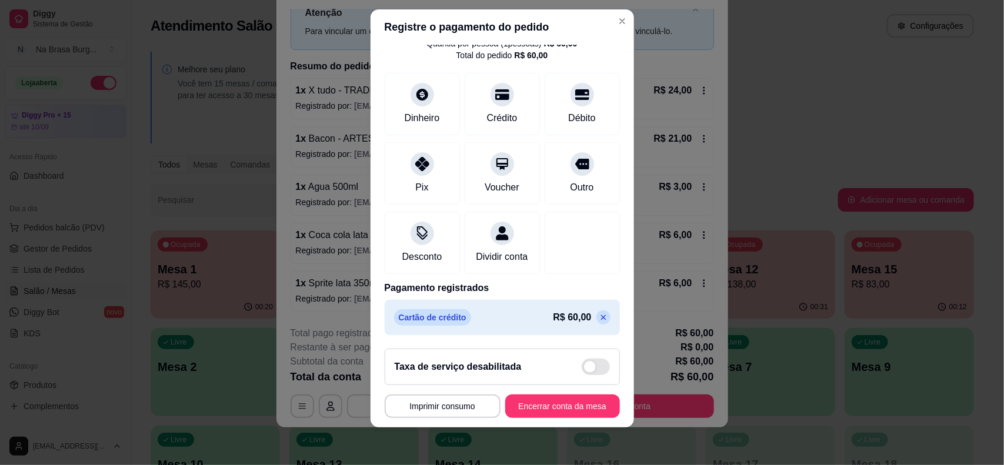
click at [599, 318] on icon at bounding box center [603, 317] width 9 height 9
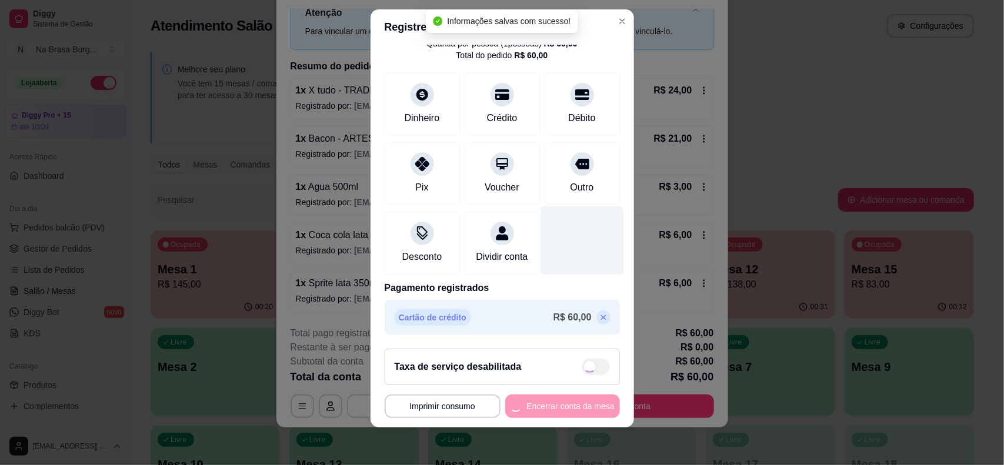
scroll to position [0, 0]
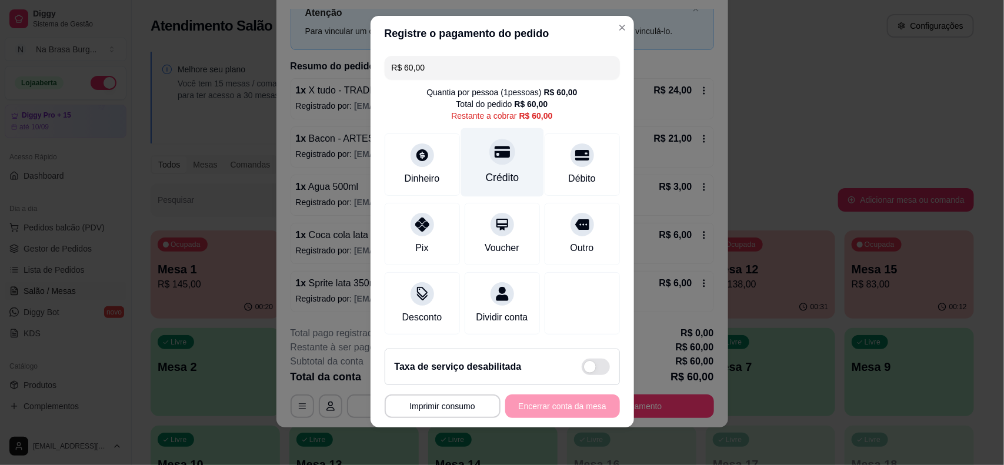
click at [493, 131] on div "Crédito" at bounding box center [502, 162] width 83 height 69
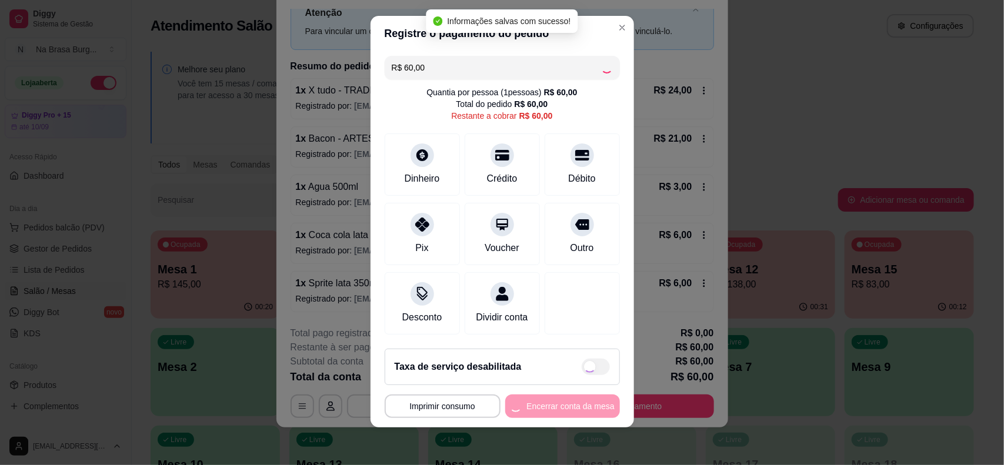
type input "R$ 0,00"
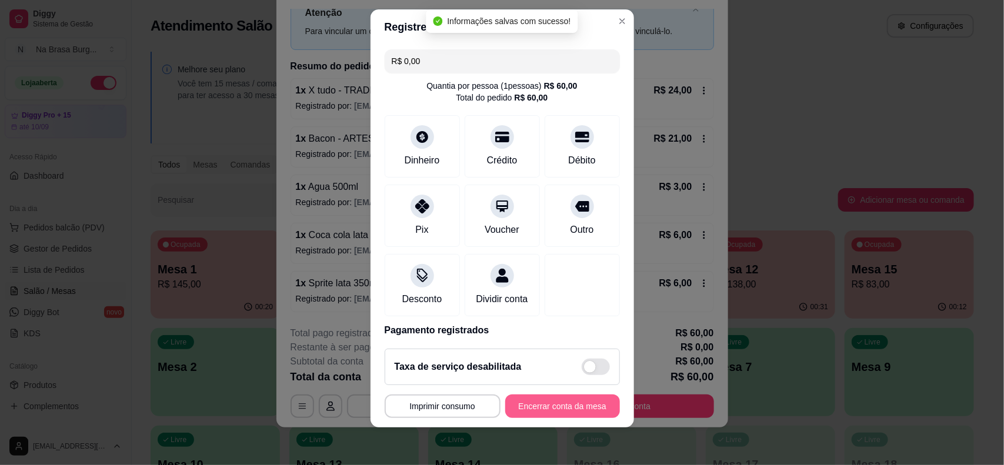
click at [574, 412] on button "Encerrar conta da mesa" at bounding box center [562, 407] width 115 height 24
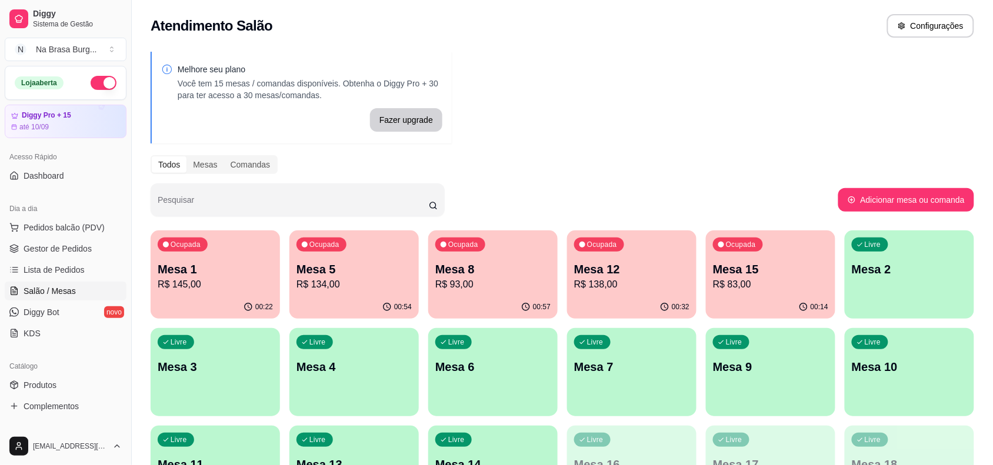
click at [472, 266] on p "Mesa 8" at bounding box center [492, 269] width 115 height 16
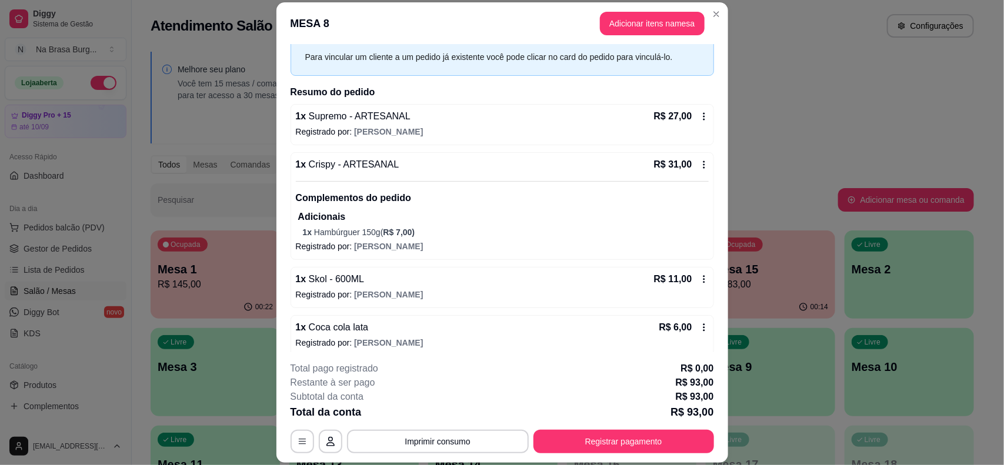
scroll to position [74, 0]
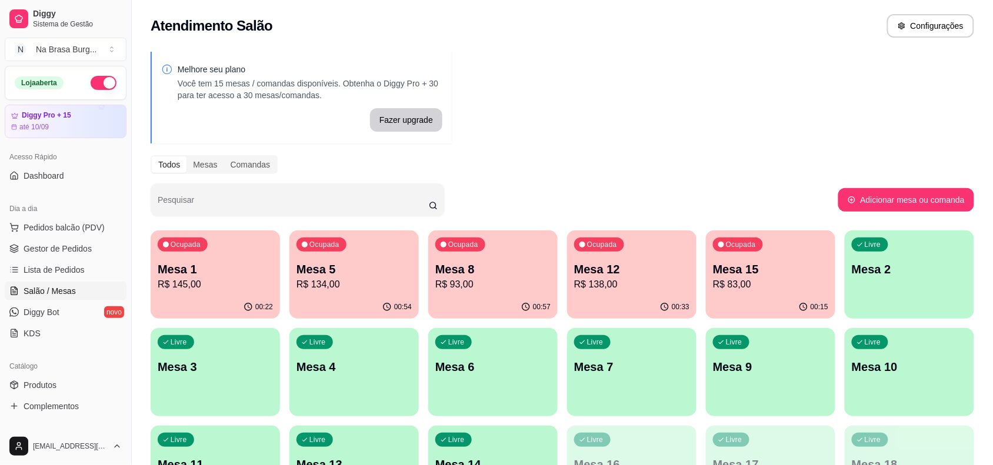
click at [633, 293] on div "Ocupada Mesa 12 R$ 138,00" at bounding box center [631, 263] width 129 height 65
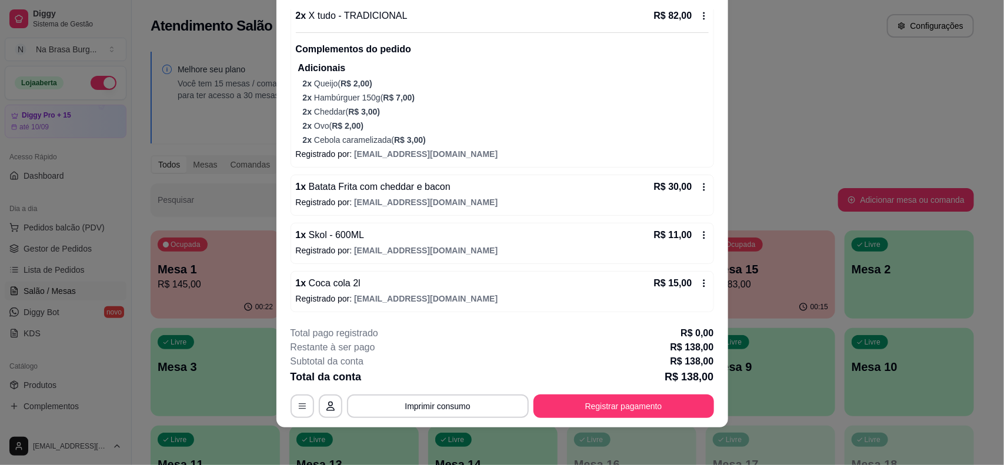
scroll to position [0, 0]
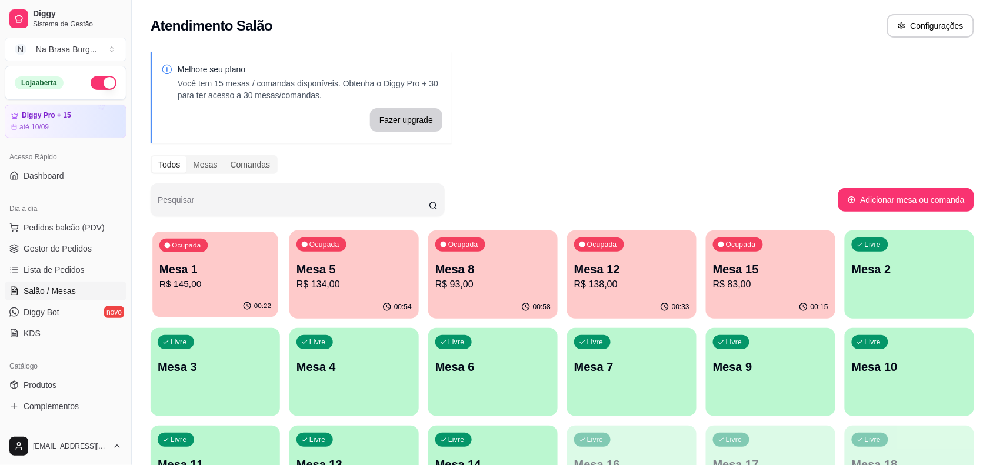
click at [242, 284] on p "R$ 145,00" at bounding box center [215, 285] width 112 height 14
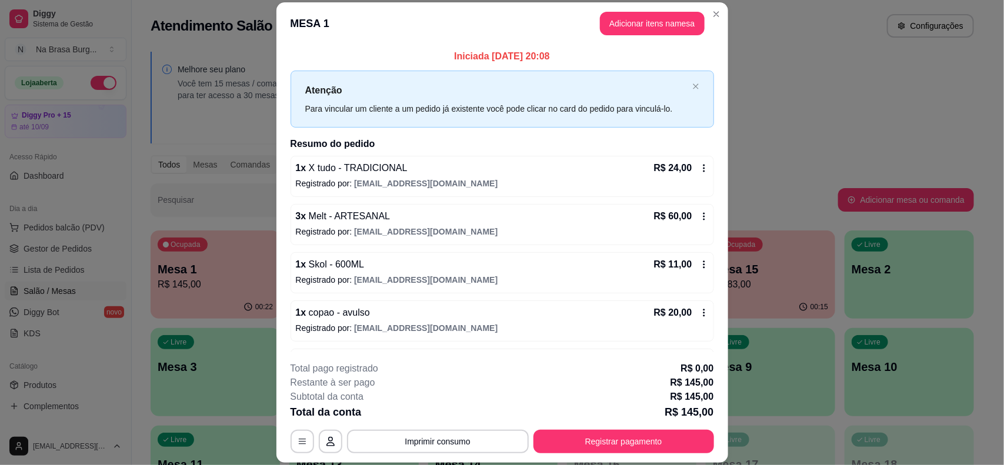
scroll to position [43, 0]
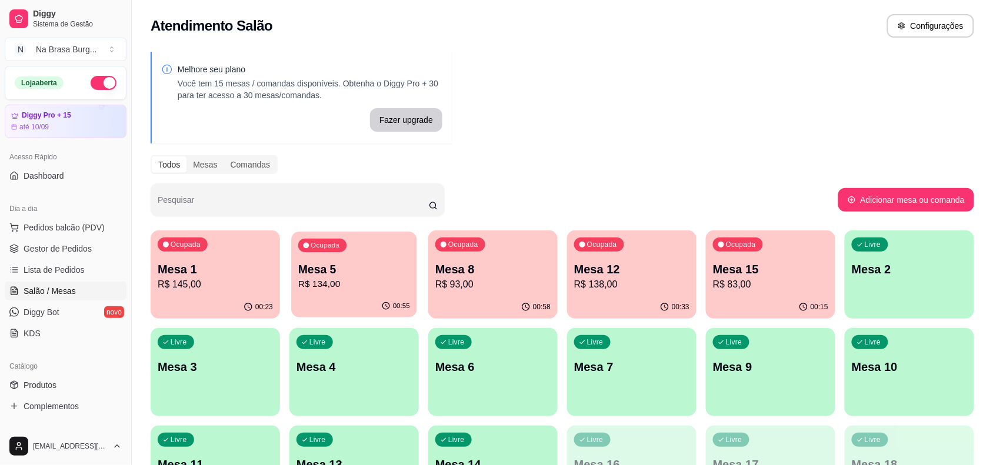
click at [324, 284] on p "R$ 134,00" at bounding box center [354, 285] width 112 height 14
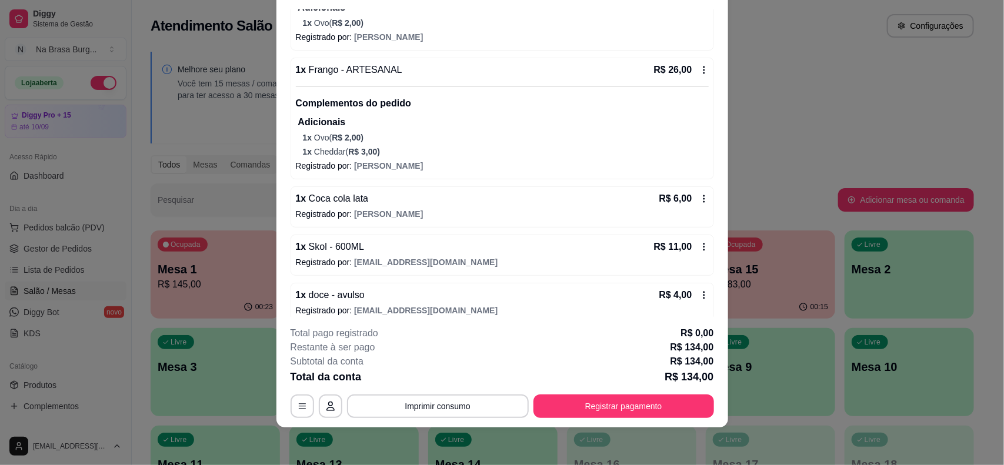
scroll to position [336, 0]
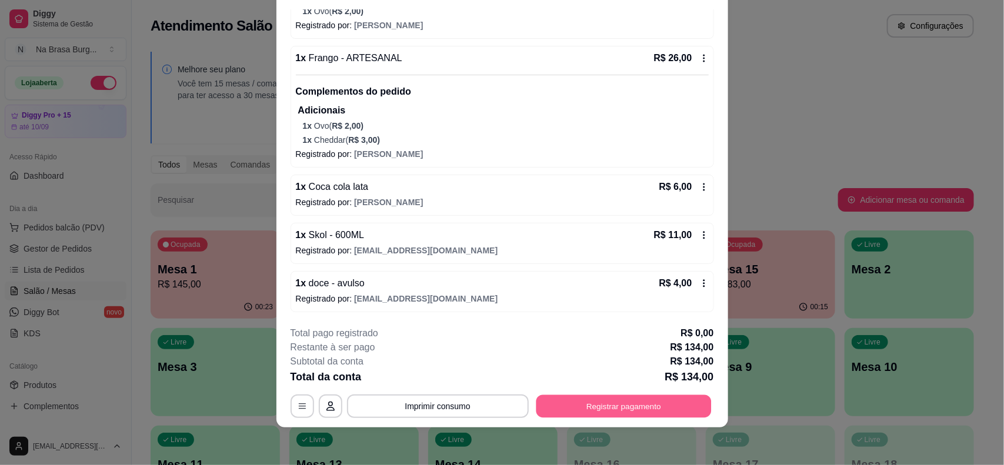
click at [621, 401] on button "Registrar pagamento" at bounding box center [623, 406] width 175 height 23
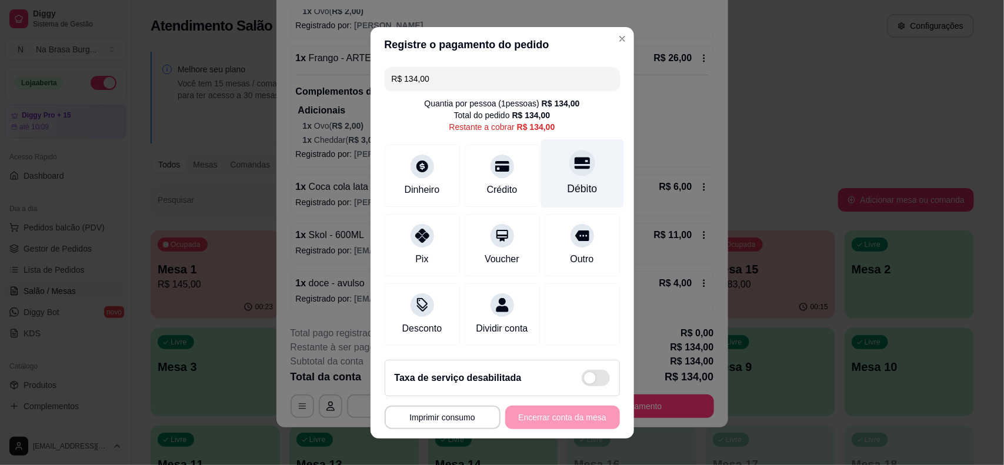
click at [567, 181] on div "Débito" at bounding box center [582, 188] width 30 height 15
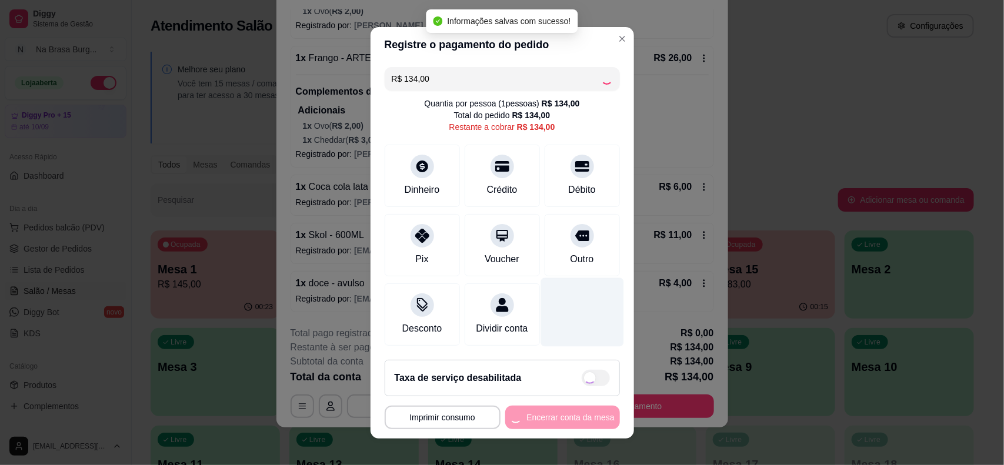
type input "R$ 0,00"
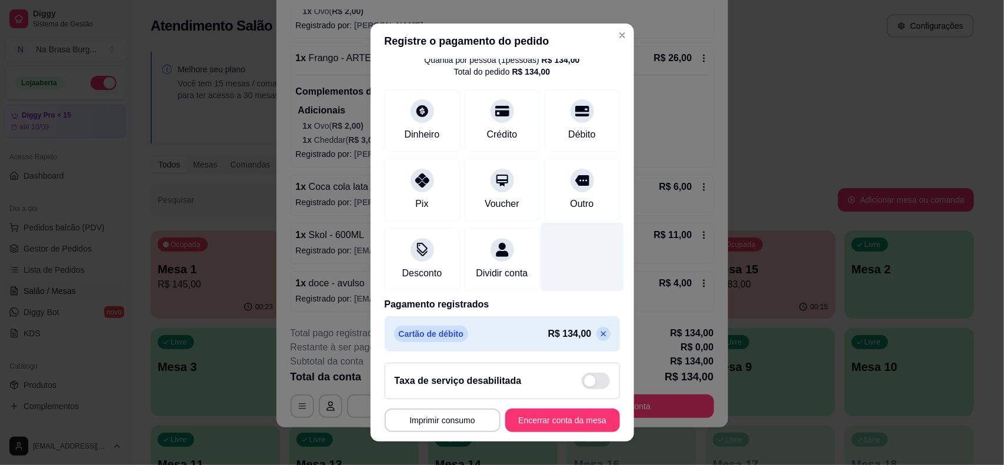
scroll to position [57, 0]
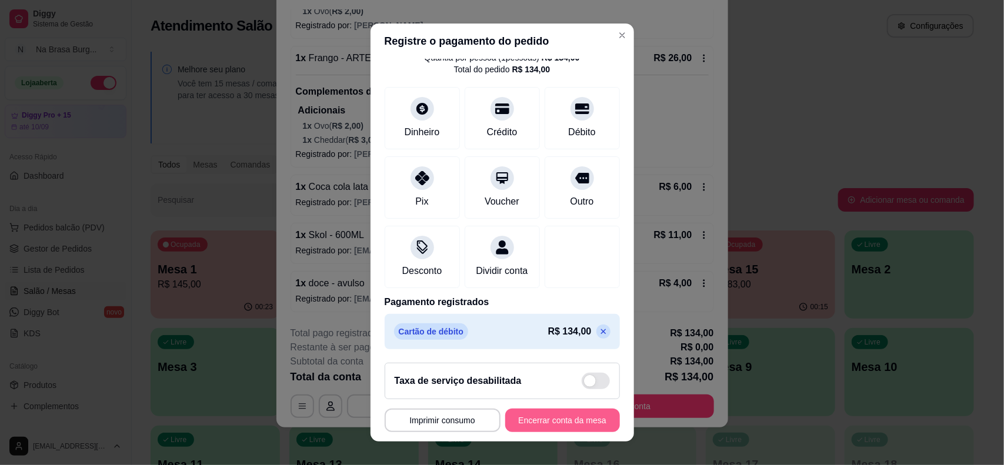
click at [548, 425] on button "Encerrar conta da mesa" at bounding box center [562, 421] width 115 height 24
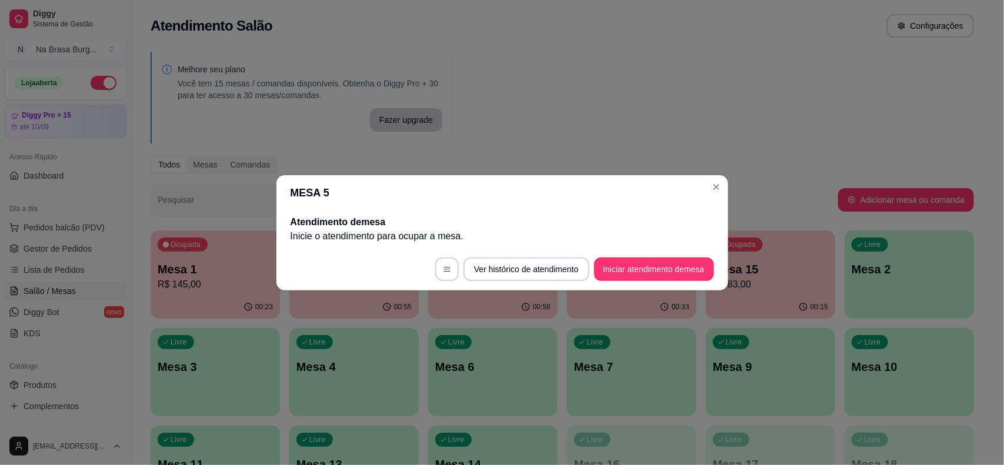
scroll to position [0, 0]
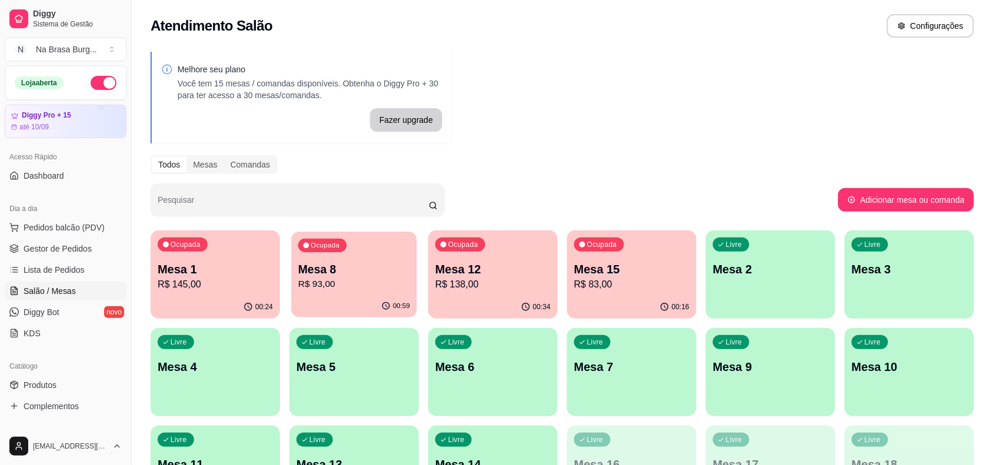
click at [392, 268] on p "Mesa 8" at bounding box center [354, 270] width 112 height 16
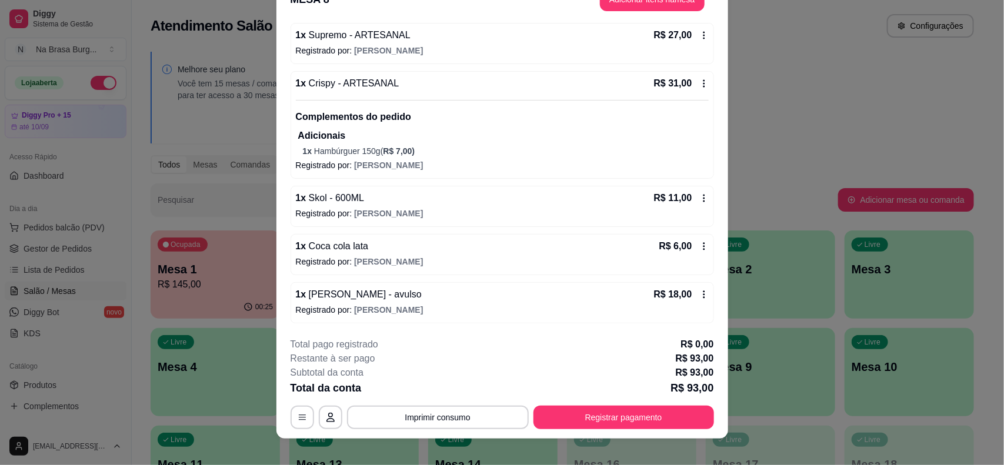
scroll to position [35, 0]
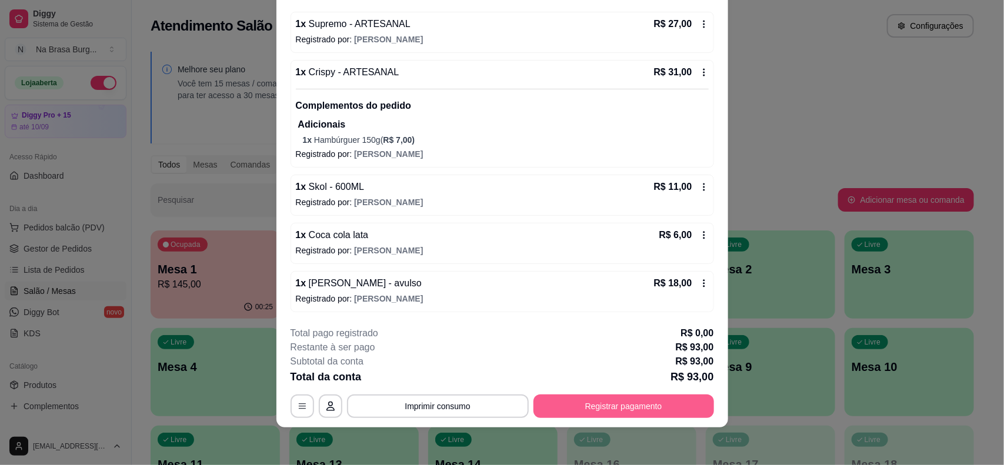
click at [613, 401] on button "Registrar pagamento" at bounding box center [623, 407] width 181 height 24
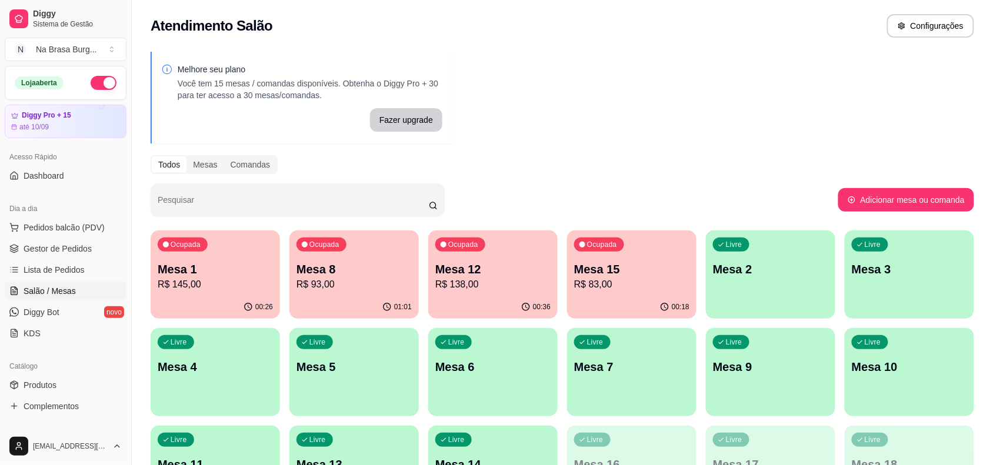
click at [360, 286] on p "R$ 93,00" at bounding box center [353, 285] width 115 height 14
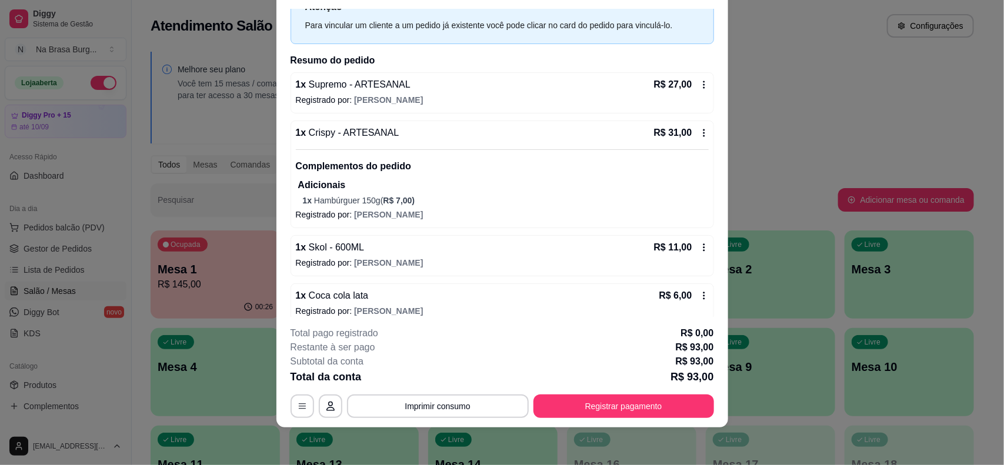
scroll to position [0, 0]
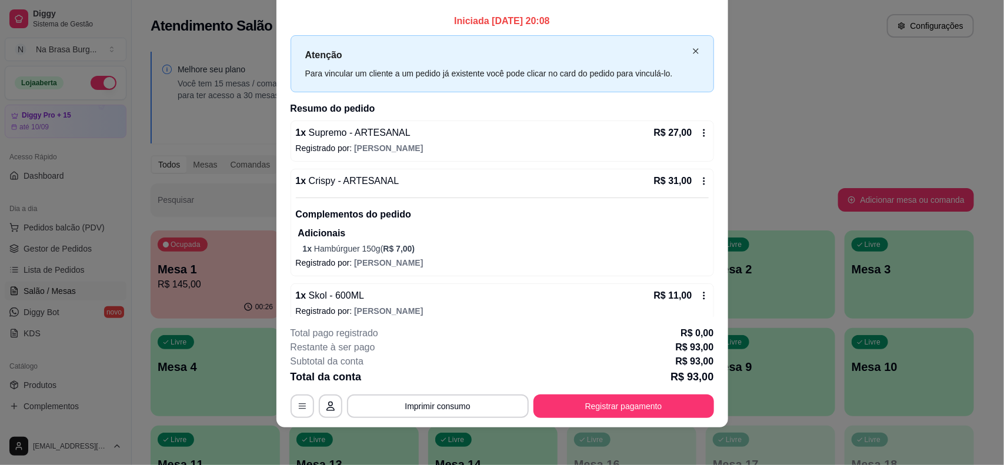
click at [692, 51] on icon "close" at bounding box center [695, 51] width 7 height 7
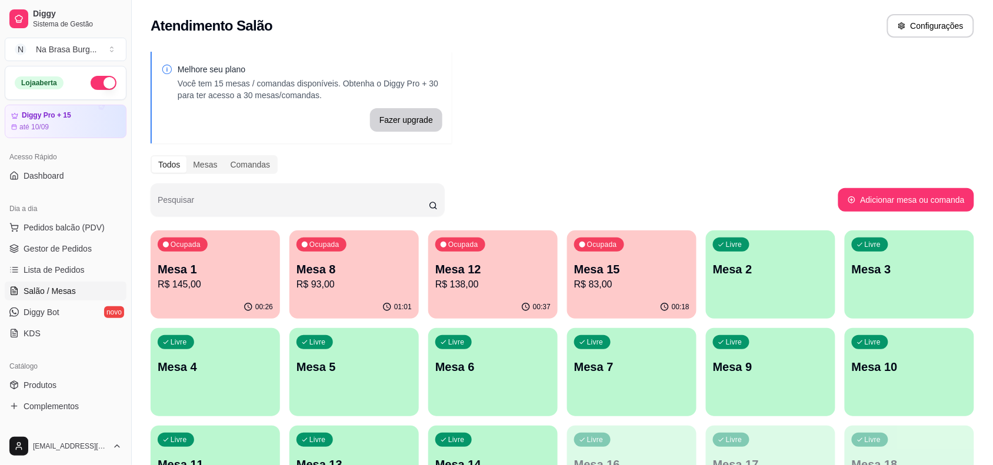
click at [616, 244] on p "Ocupada" at bounding box center [602, 244] width 30 height 9
click at [501, 279] on p "R$ 138,00" at bounding box center [493, 285] width 112 height 14
click at [346, 274] on p "Mesa 8" at bounding box center [354, 270] width 112 height 16
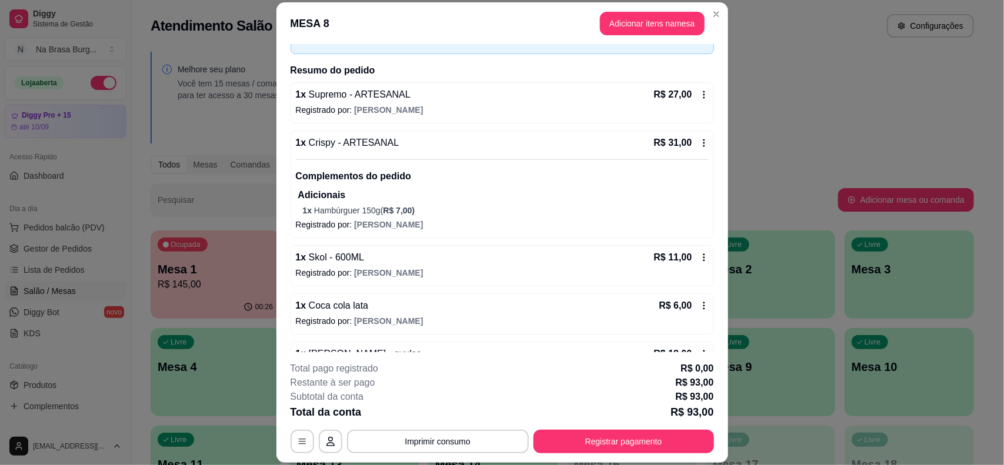
scroll to position [109, 0]
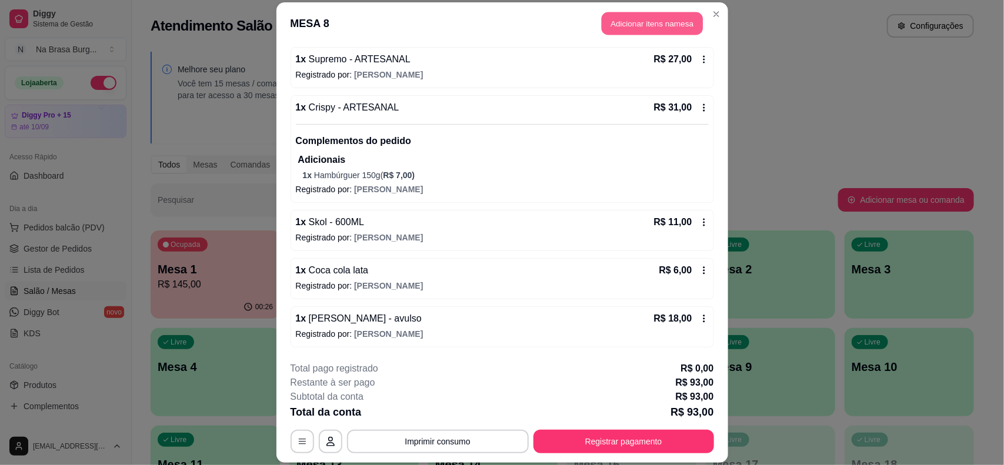
click at [644, 22] on button "Adicionar itens na mesa" at bounding box center [652, 23] width 101 height 23
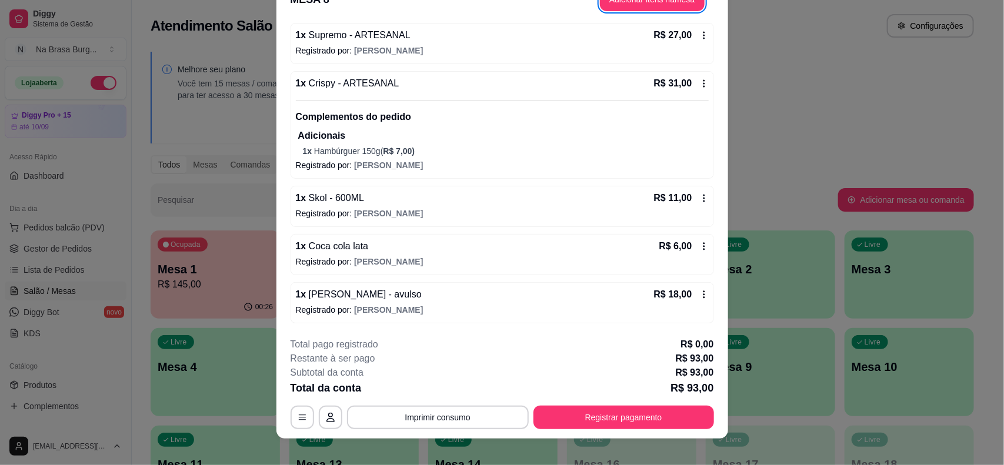
scroll to position [35, 0]
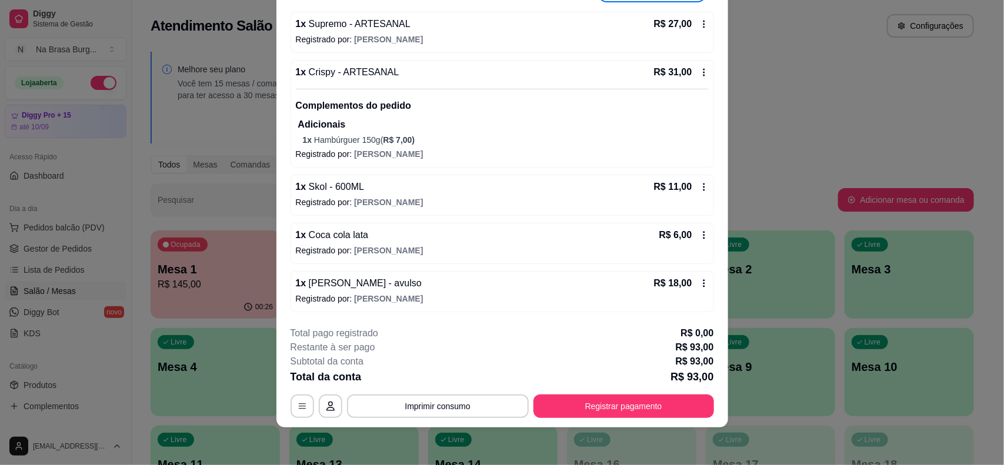
click at [618, 422] on footer "**********" at bounding box center [502, 372] width 452 height 111
click at [619, 415] on button "Registrar pagamento" at bounding box center [623, 407] width 181 height 24
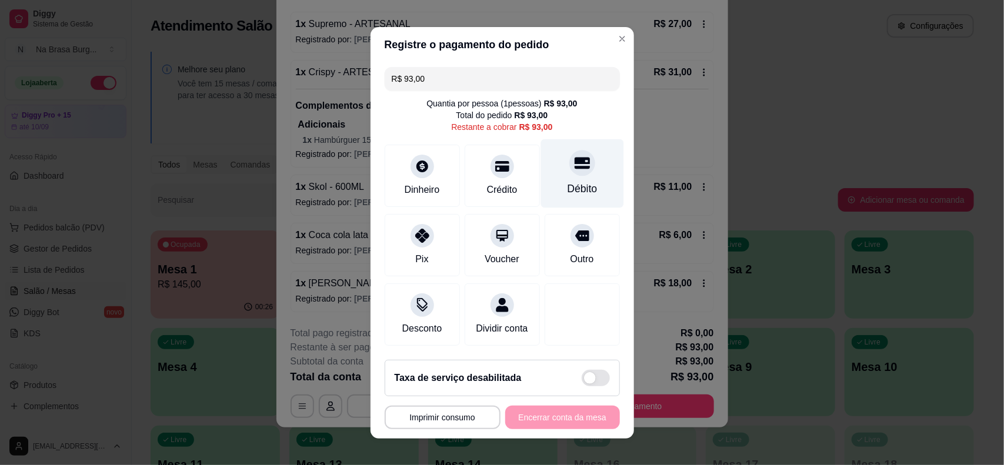
click at [571, 162] on div at bounding box center [582, 163] width 26 height 26
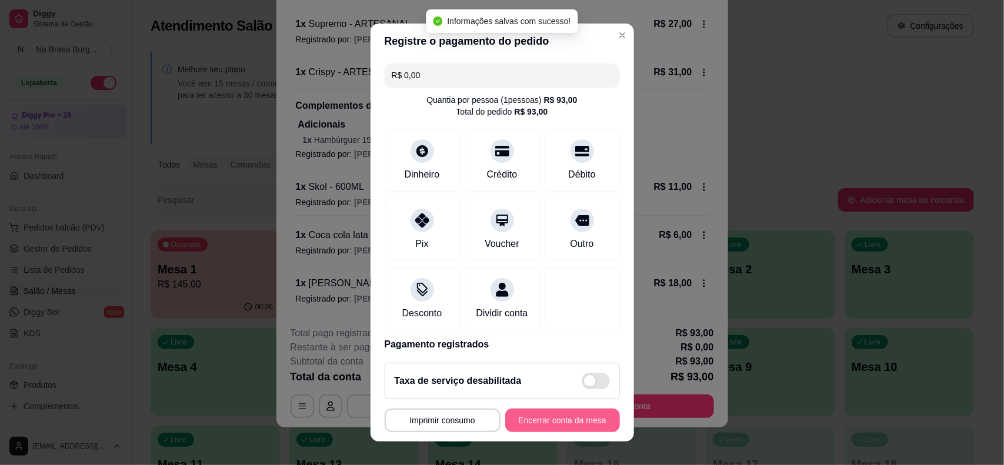
type input "R$ 0,00"
click at [540, 423] on button "Encerrar conta da mesa" at bounding box center [562, 420] width 111 height 23
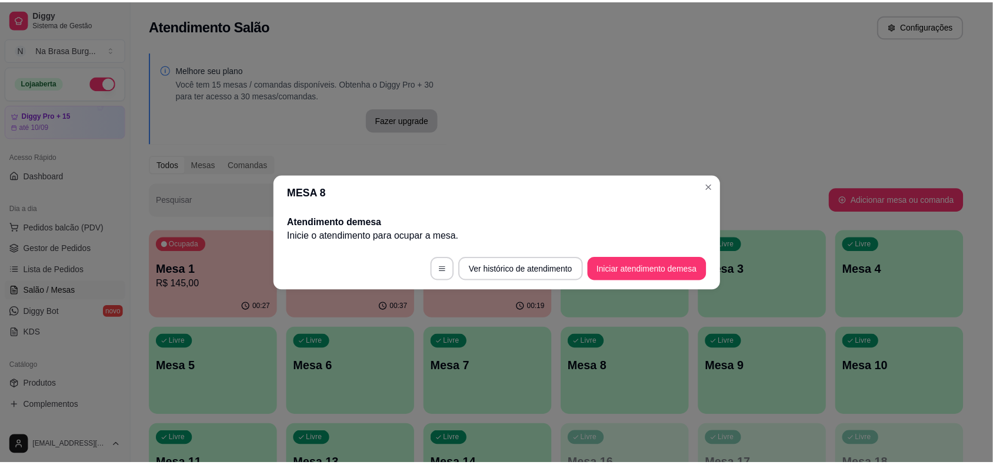
scroll to position [0, 0]
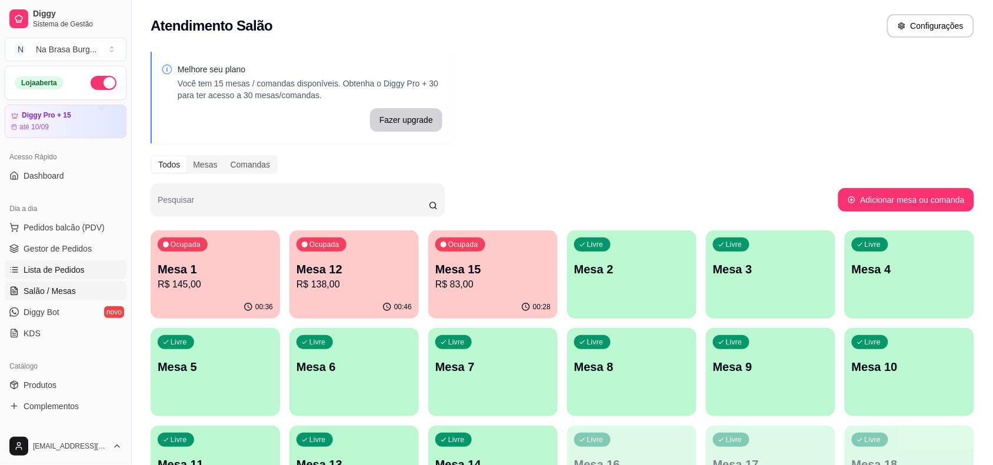
click at [65, 269] on span "Lista de Pedidos" at bounding box center [54, 270] width 61 height 12
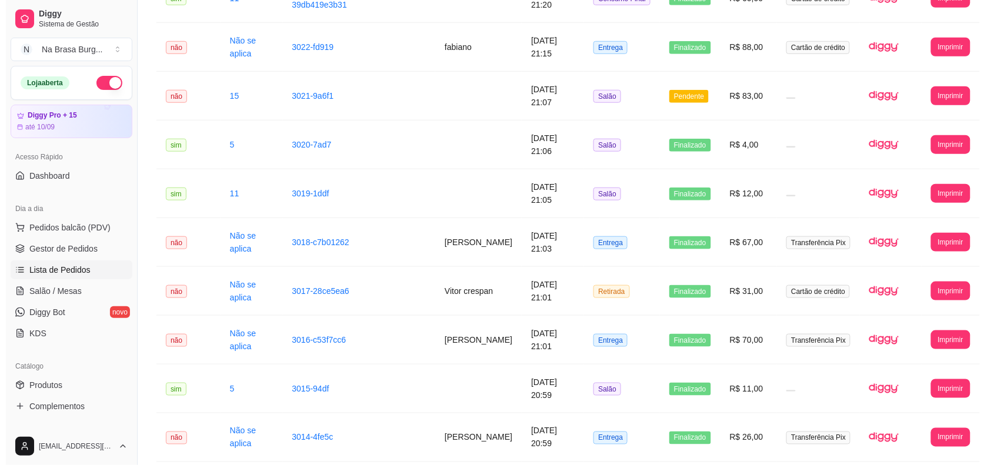
scroll to position [368, 0]
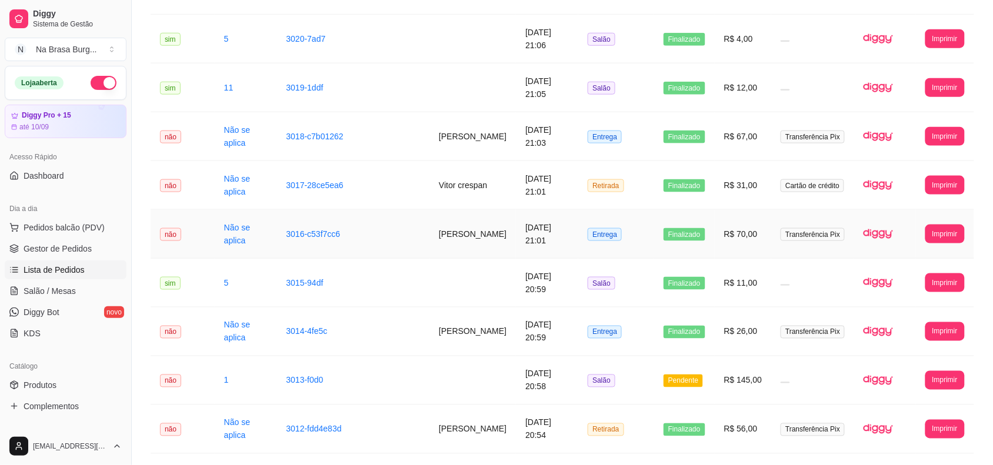
click at [493, 246] on td "[PERSON_NAME]" at bounding box center [472, 234] width 86 height 49
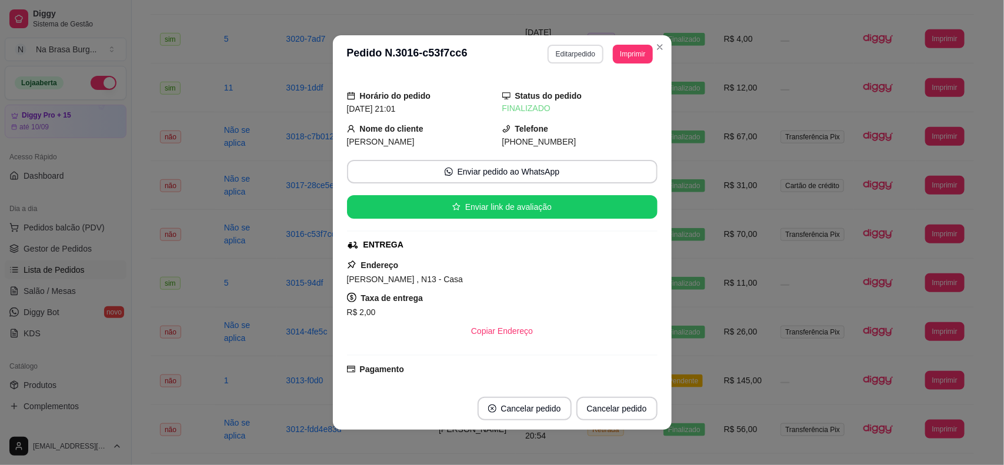
click at [572, 53] on button "Editar pedido" at bounding box center [576, 54] width 56 height 19
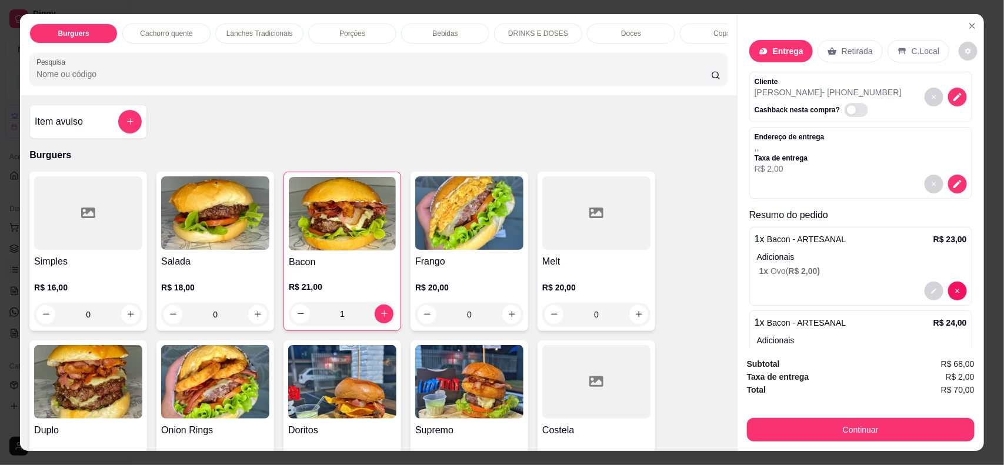
click at [449, 27] on div "Bebidas" at bounding box center [445, 34] width 88 height 20
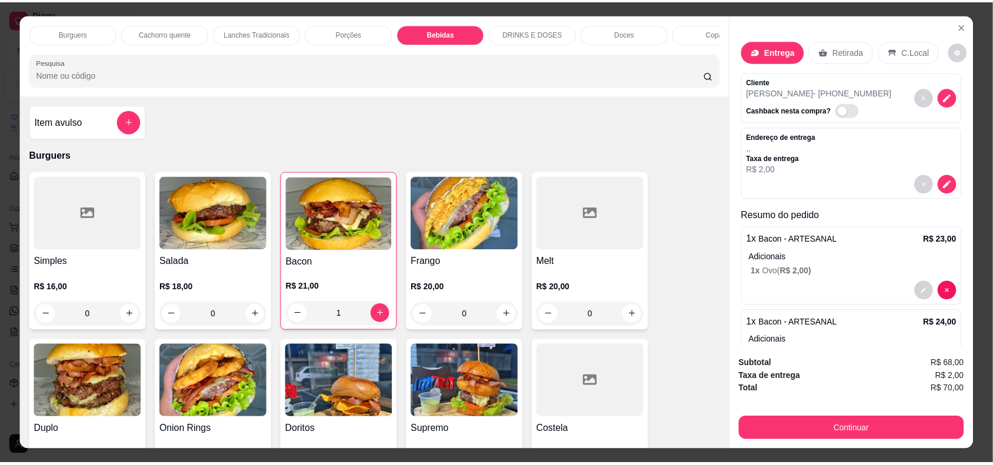
scroll to position [24, 0]
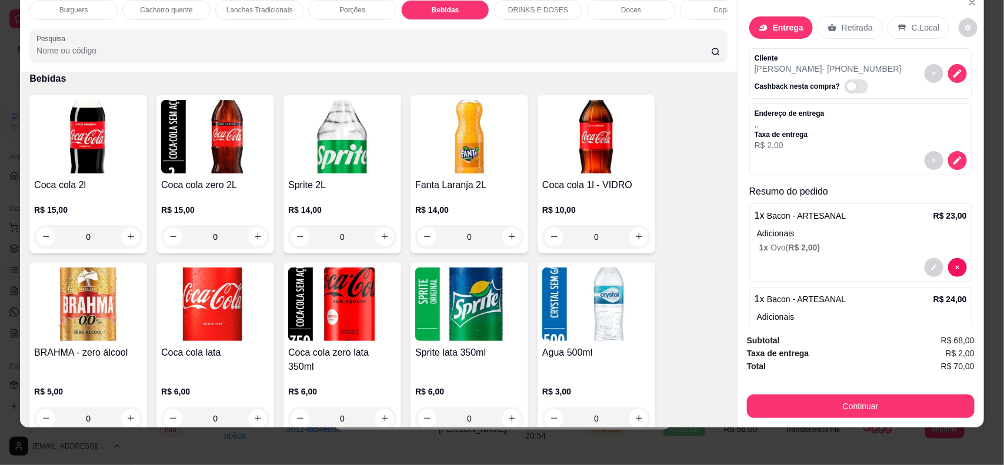
click at [199, 339] on img at bounding box center [215, 305] width 108 height 74
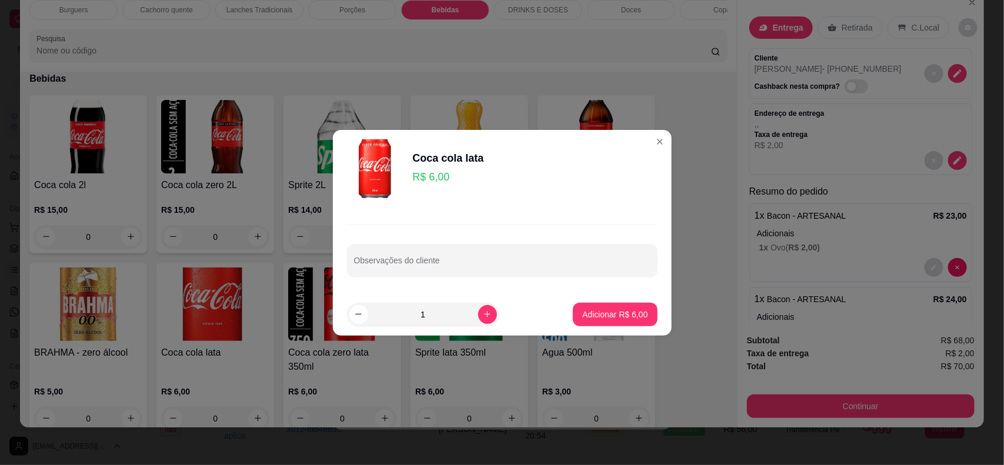
click at [485, 318] on button "increase-product-quantity" at bounding box center [487, 314] width 19 height 19
type input "2"
click at [639, 316] on button "Adicionar R$ 12,00" at bounding box center [612, 315] width 89 height 24
type input "2"
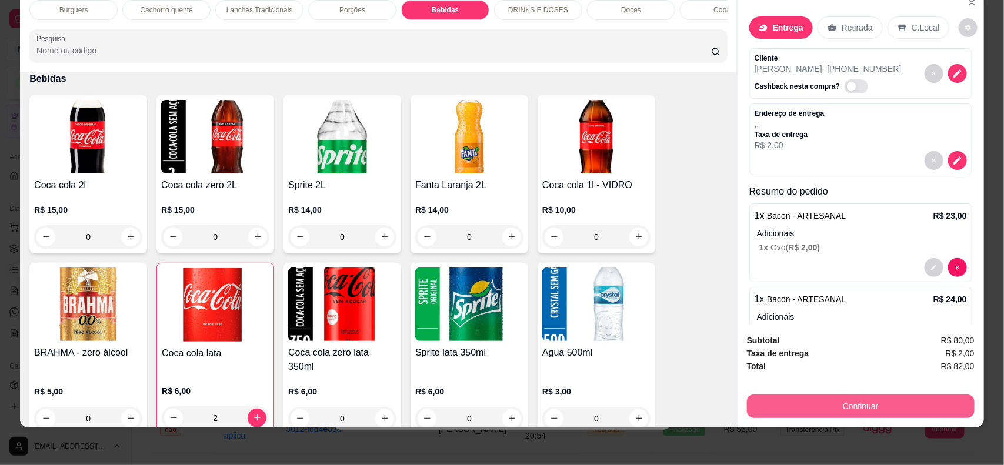
click at [815, 411] on button "Continuar" at bounding box center [861, 407] width 228 height 24
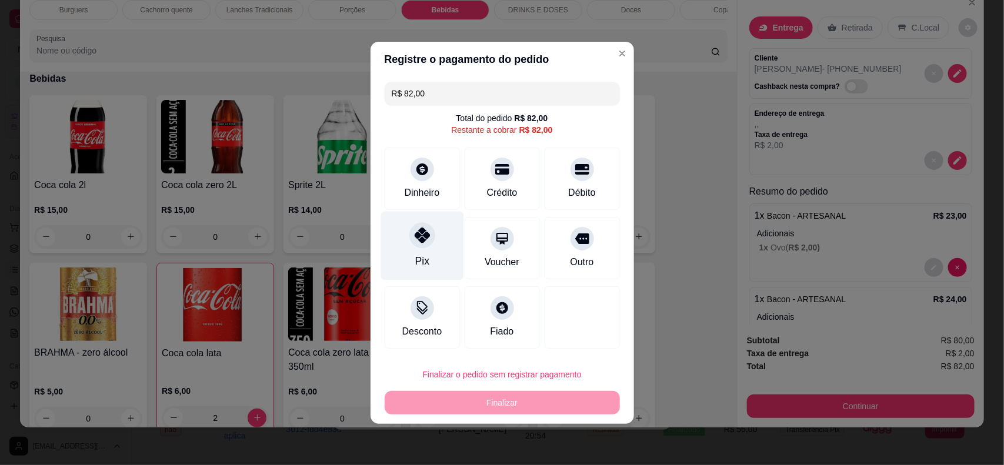
click at [423, 237] on icon at bounding box center [421, 235] width 15 height 15
type input "R$ 0,00"
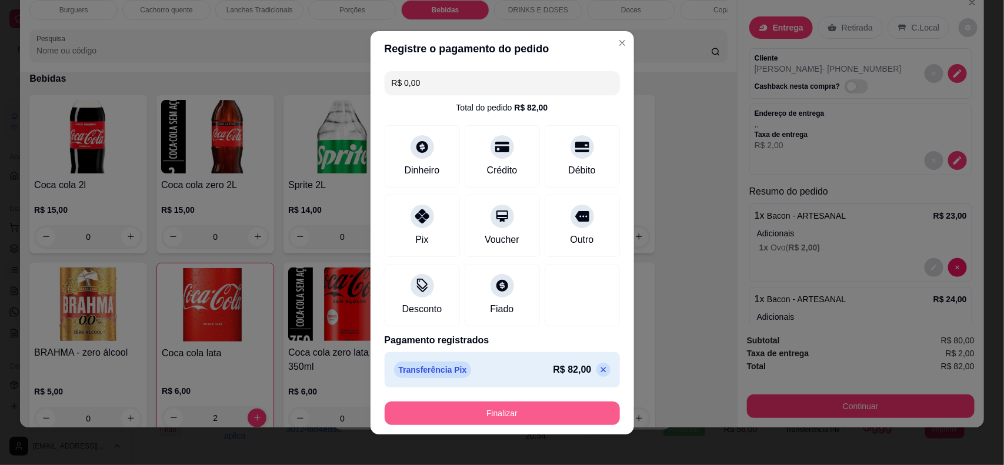
click at [566, 415] on button "Finalizar" at bounding box center [502, 414] width 235 height 24
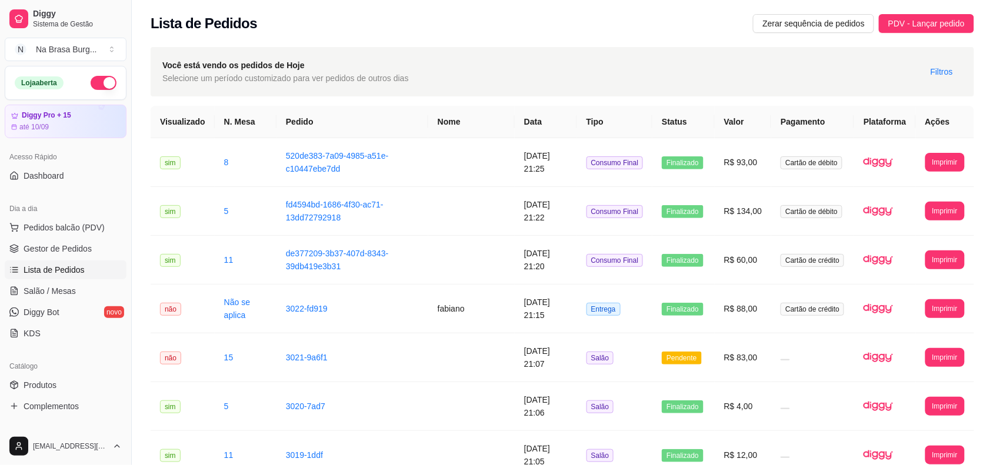
scroll to position [221, 0]
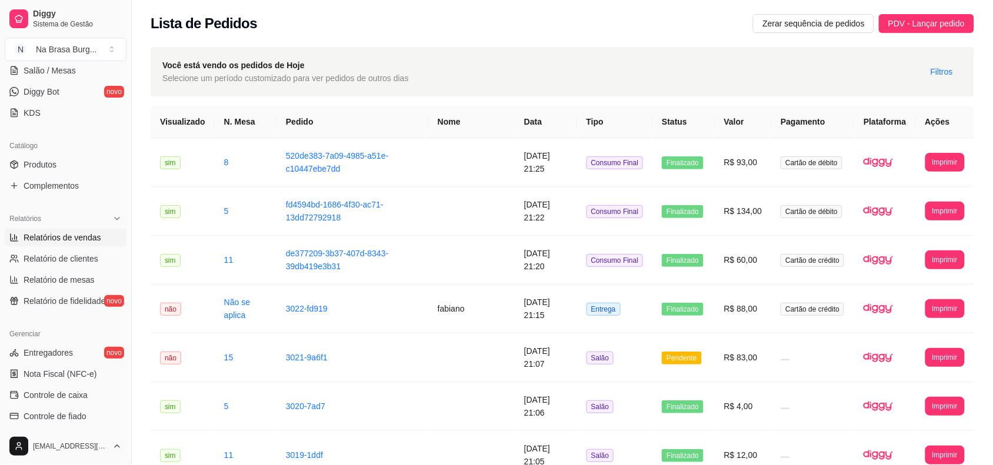
click at [78, 243] on span "Relatórios de vendas" at bounding box center [63, 238] width 78 height 12
select select "ALL"
select select "0"
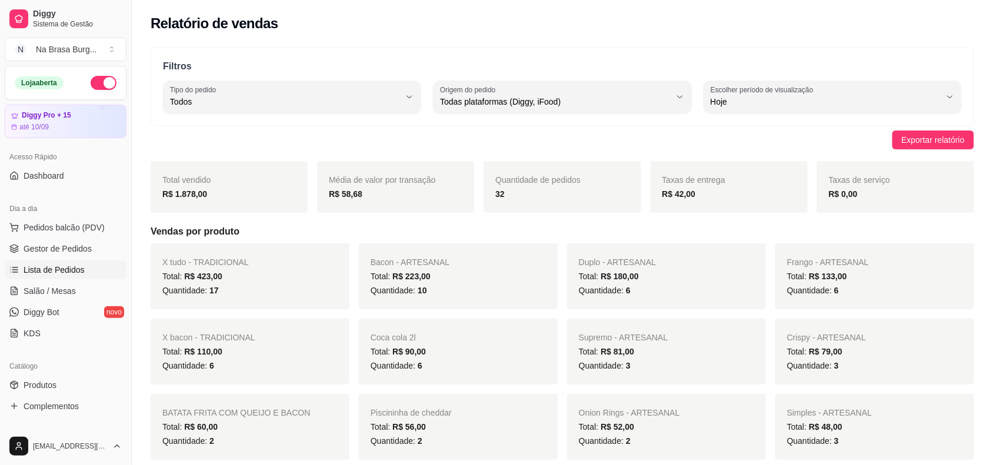
click at [72, 268] on span "Lista de Pedidos" at bounding box center [54, 270] width 61 height 12
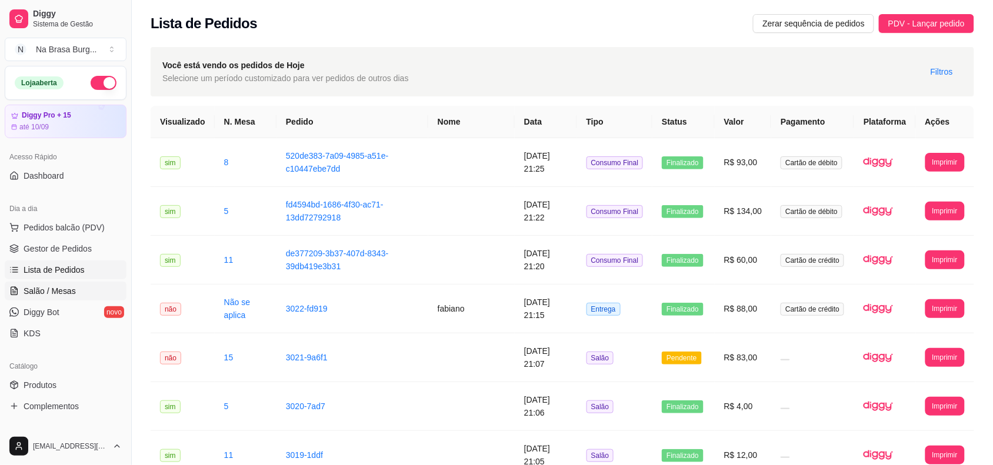
click at [72, 289] on span "Salão / Mesas" at bounding box center [50, 291] width 52 height 12
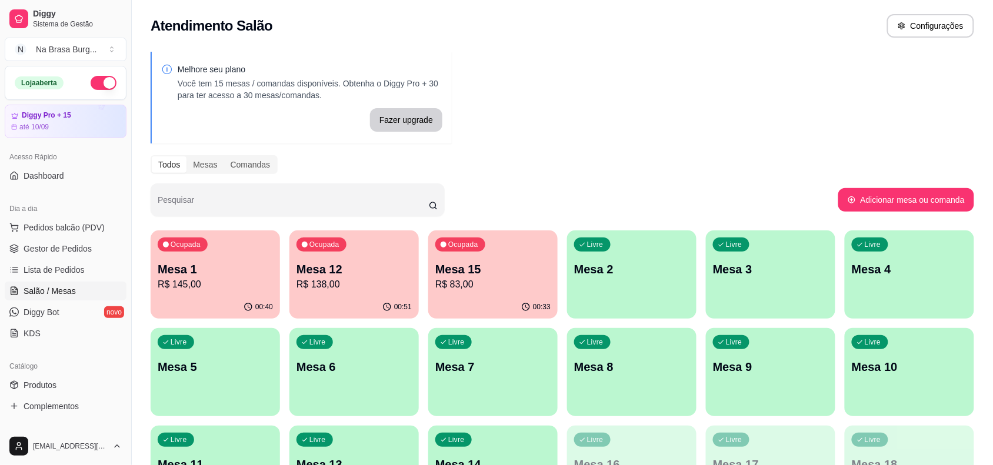
click at [456, 271] on p "Mesa 15" at bounding box center [492, 269] width 115 height 16
click at [328, 291] on p "R$ 138,00" at bounding box center [353, 285] width 115 height 14
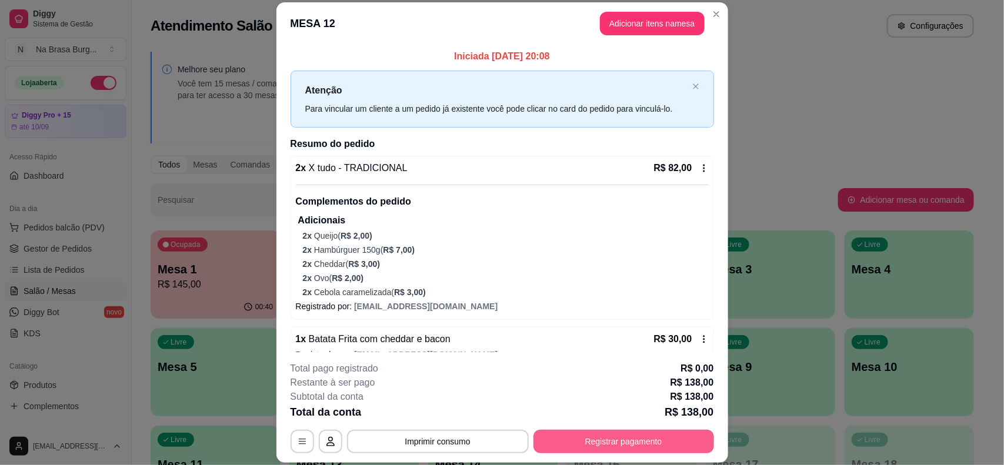
click at [612, 433] on button "Registrar pagamento" at bounding box center [623, 442] width 181 height 24
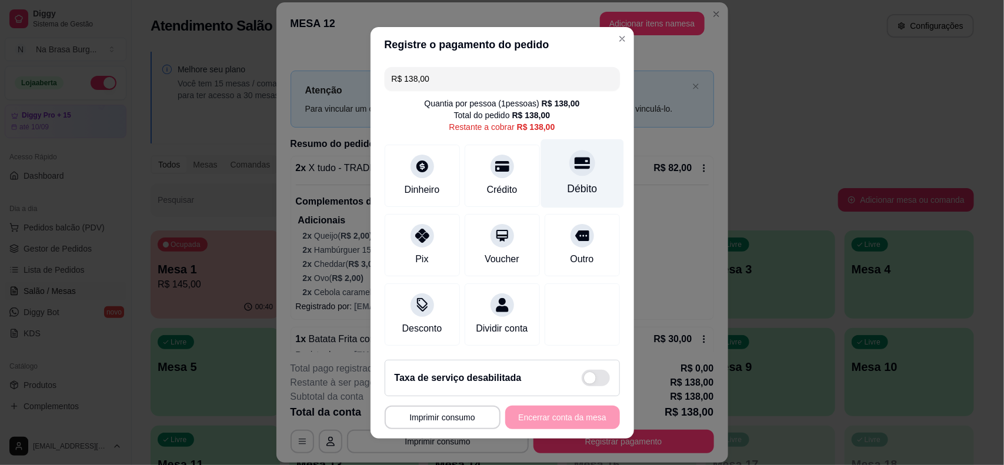
click at [569, 169] on div at bounding box center [582, 163] width 26 height 26
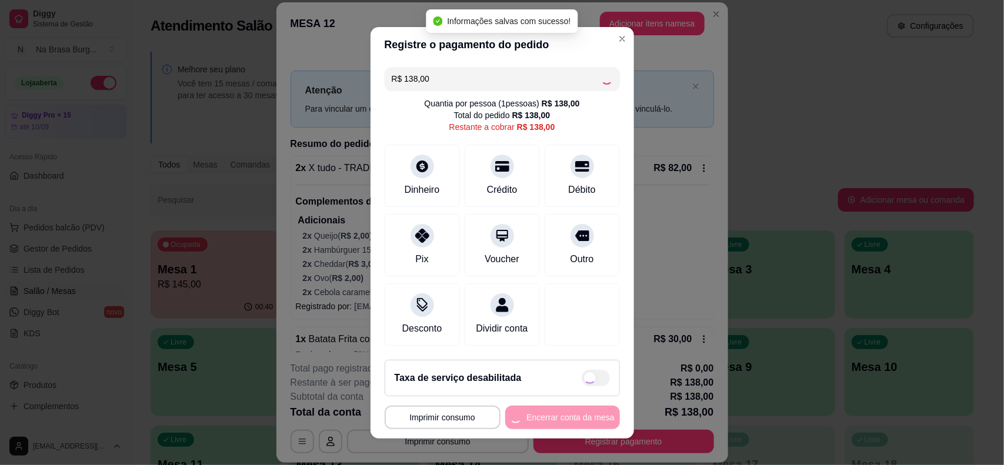
type input "R$ 0,00"
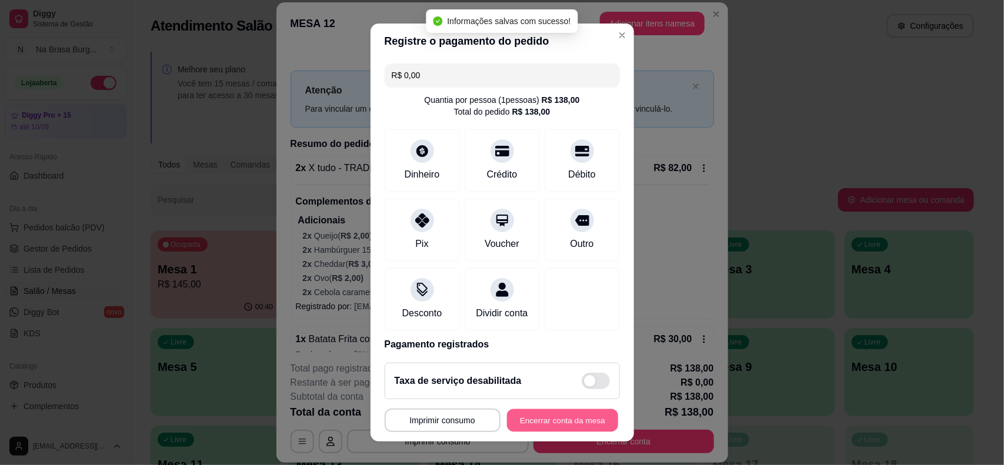
click at [524, 421] on button "Encerrar conta da mesa" at bounding box center [562, 420] width 111 height 23
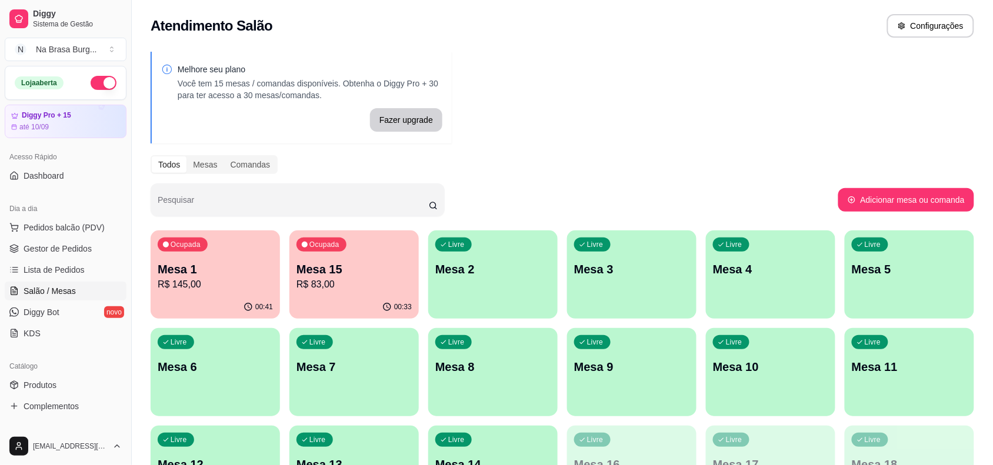
click at [209, 287] on p "R$ 145,00" at bounding box center [215, 285] width 115 height 14
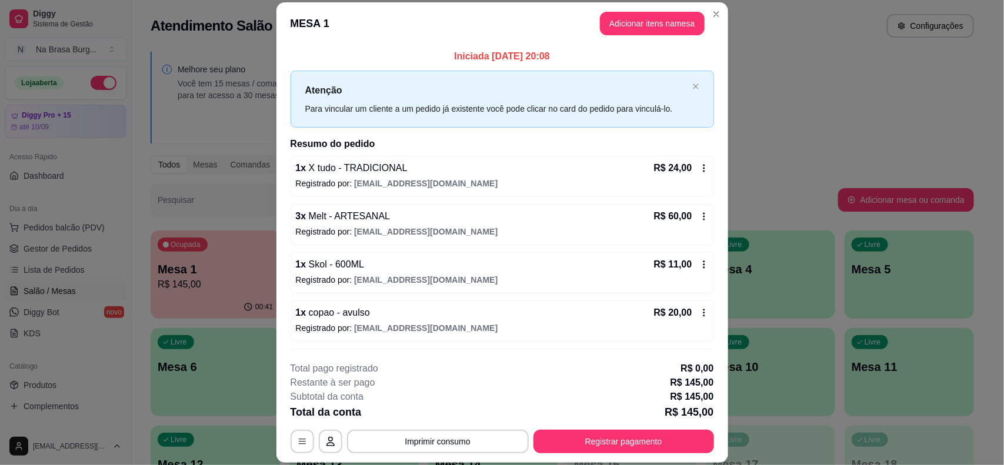
scroll to position [43, 0]
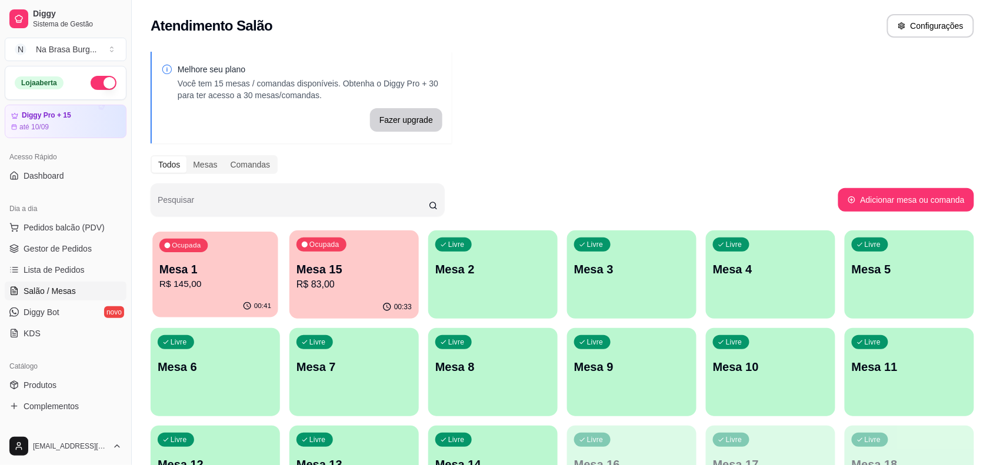
click at [192, 305] on div "00:41" at bounding box center [214, 306] width 125 height 22
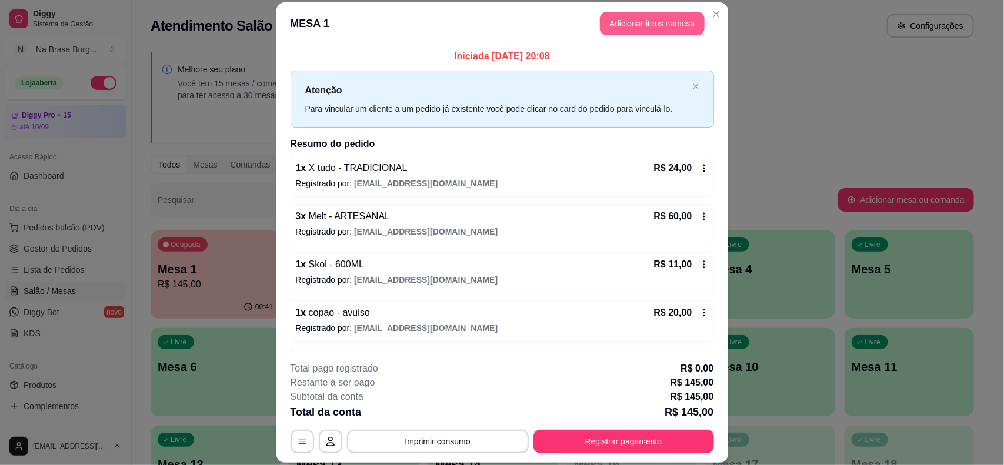
click at [628, 21] on button "Adicionar itens na mesa" at bounding box center [652, 24] width 105 height 24
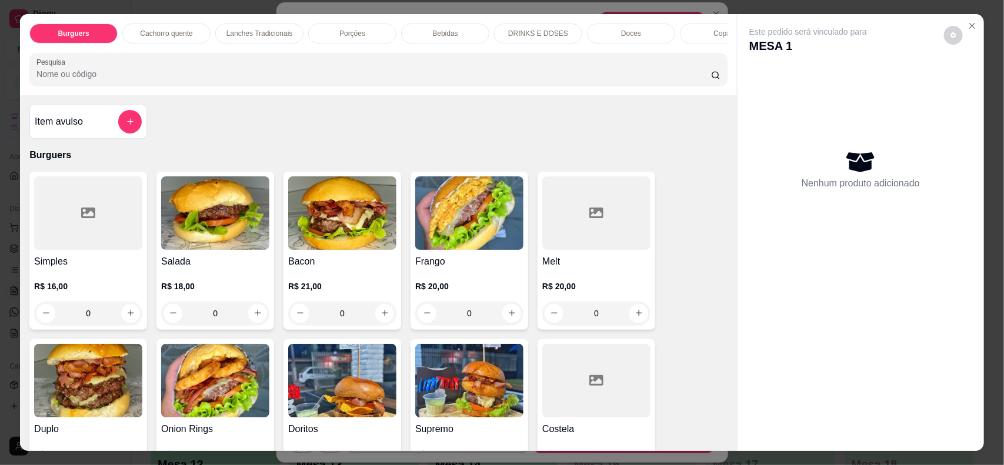
click at [450, 29] on p "Bebidas" at bounding box center [444, 33] width 25 height 9
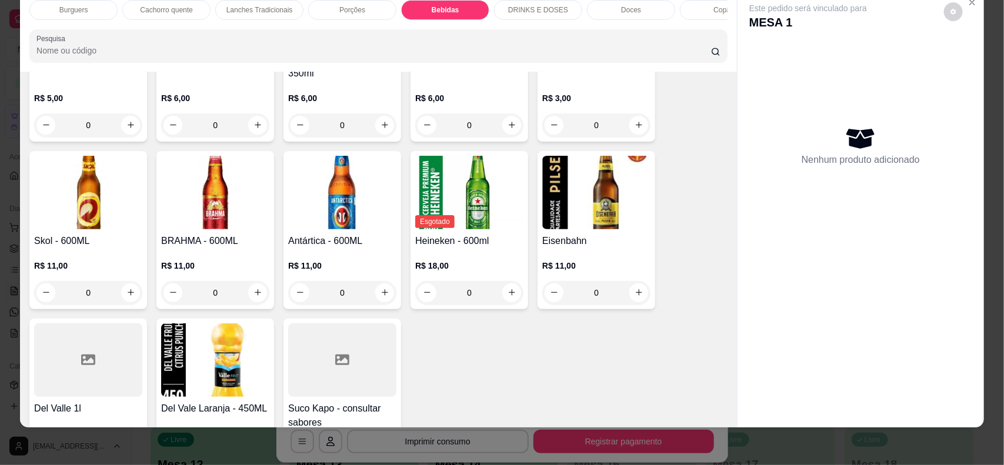
scroll to position [1716, 0]
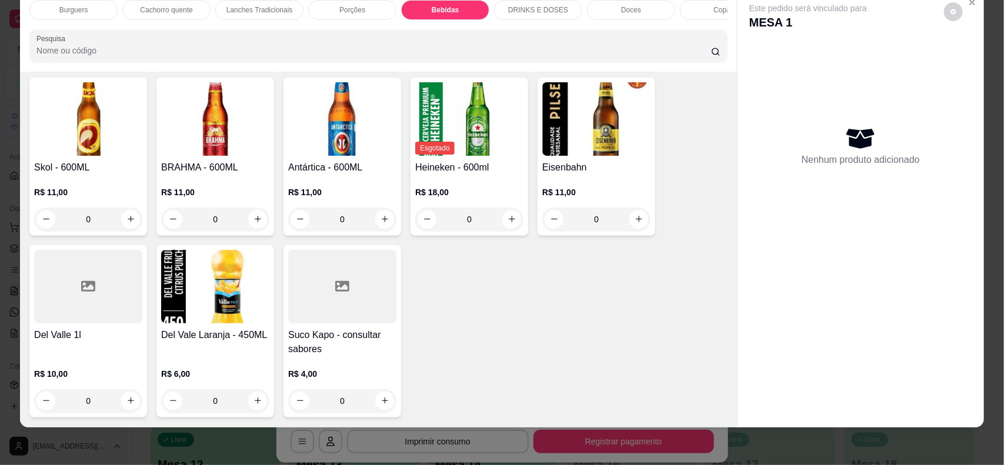
click at [212, 338] on h4 "Del Vale Laranja - 450ML" at bounding box center [215, 335] width 108 height 14
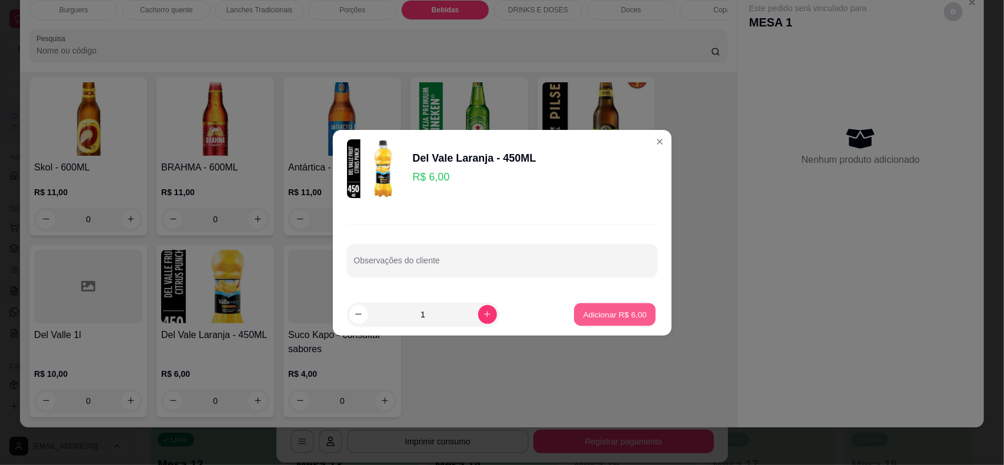
click at [631, 313] on p "Adicionar R$ 6,00" at bounding box center [615, 314] width 64 height 11
type input "1"
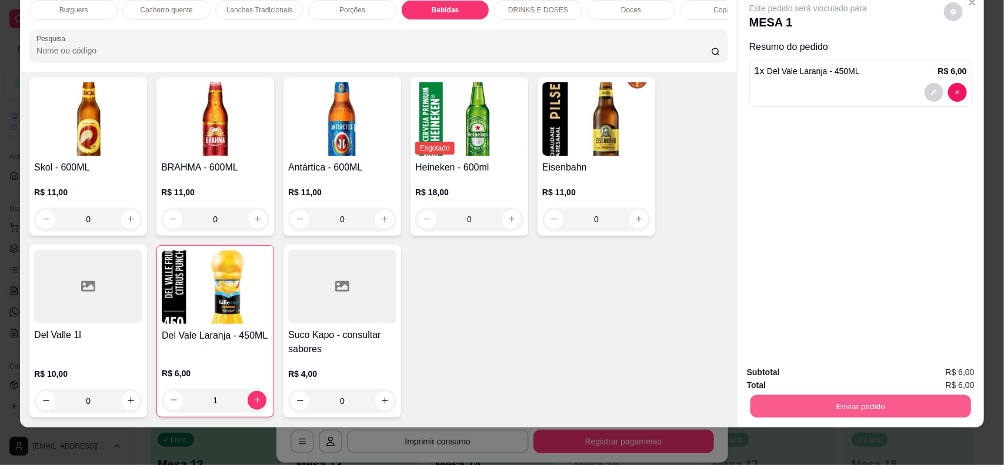
click at [759, 402] on button "Enviar pedido" at bounding box center [860, 406] width 221 height 23
click at [766, 376] on button "Não registrar e enviar pedido" at bounding box center [821, 377] width 122 height 22
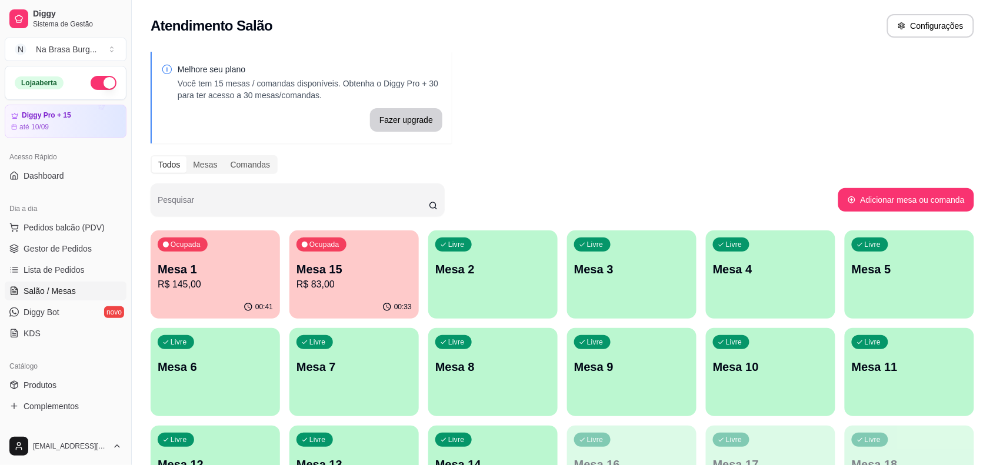
click at [72, 238] on ul "Pedidos balcão (PDV) Gestor de Pedidos Lista de Pedidos Salão / Mesas Diggy Bot…" at bounding box center [66, 280] width 122 height 125
click at [66, 232] on span "Pedidos balcão (PDV)" at bounding box center [64, 228] width 81 height 12
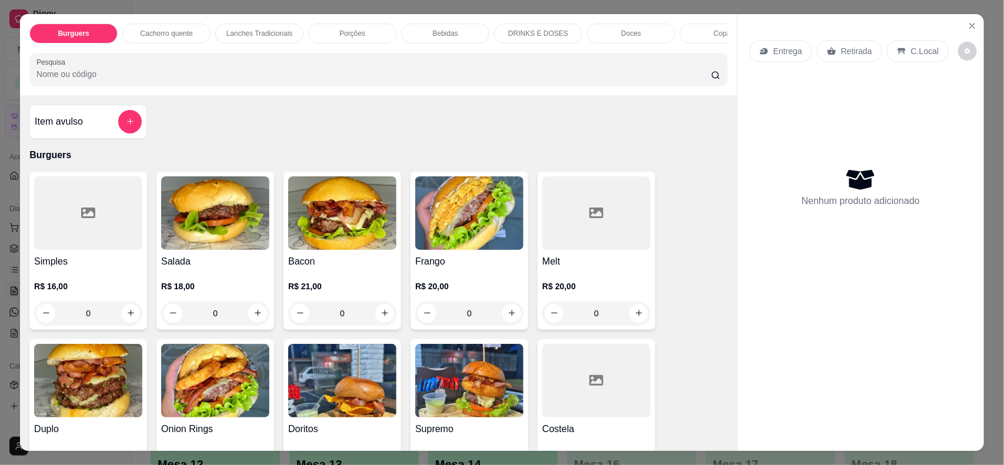
click at [441, 34] on p "Bebidas" at bounding box center [444, 33] width 25 height 9
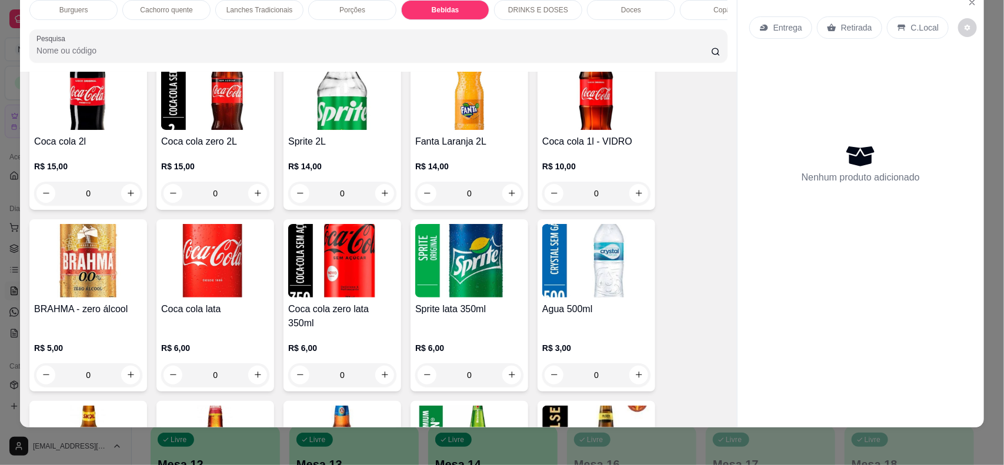
scroll to position [1422, 0]
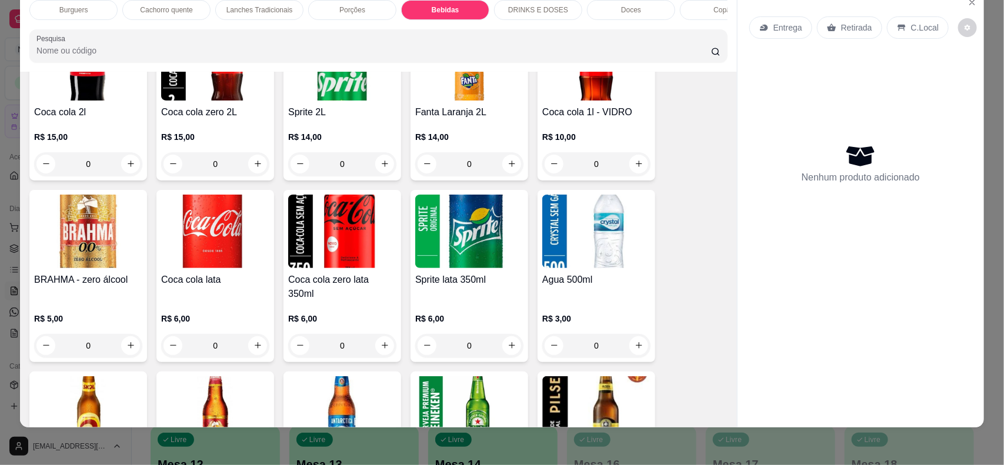
click at [109, 119] on h4 "Coca cola 2l" at bounding box center [88, 112] width 108 height 14
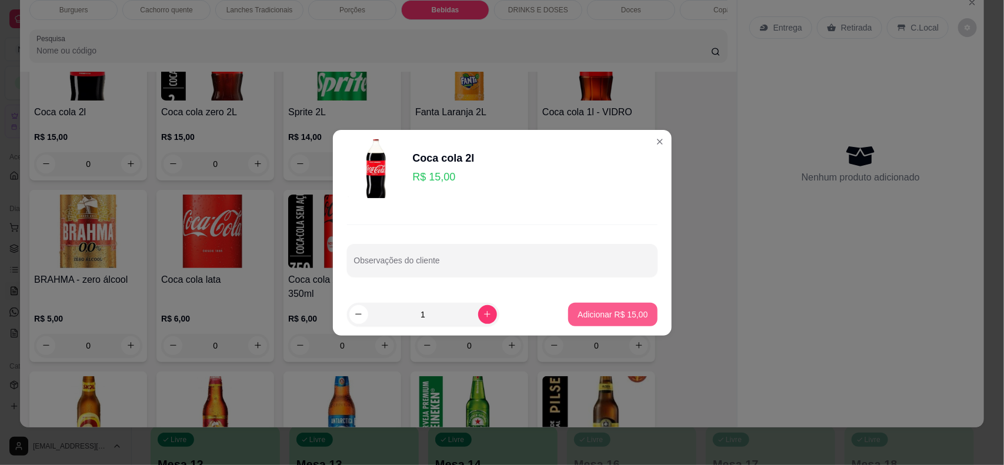
click at [583, 312] on p "Adicionar R$ 15,00" at bounding box center [613, 315] width 70 height 12
type input "1"
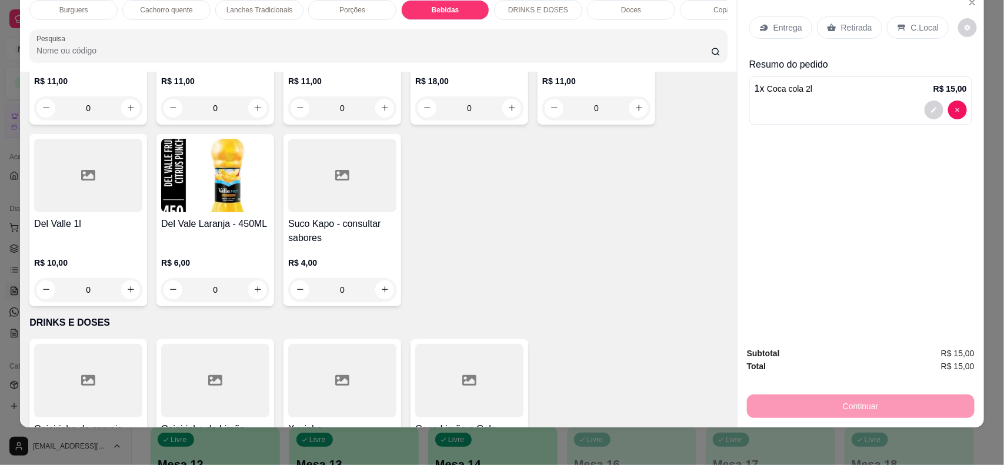
scroll to position [1863, 0]
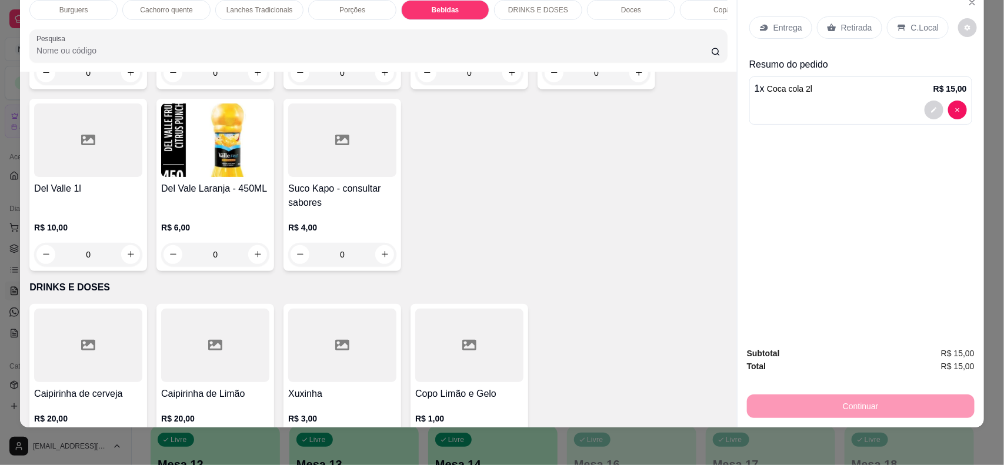
click at [838, 35] on div "Retirada" at bounding box center [849, 27] width 65 height 22
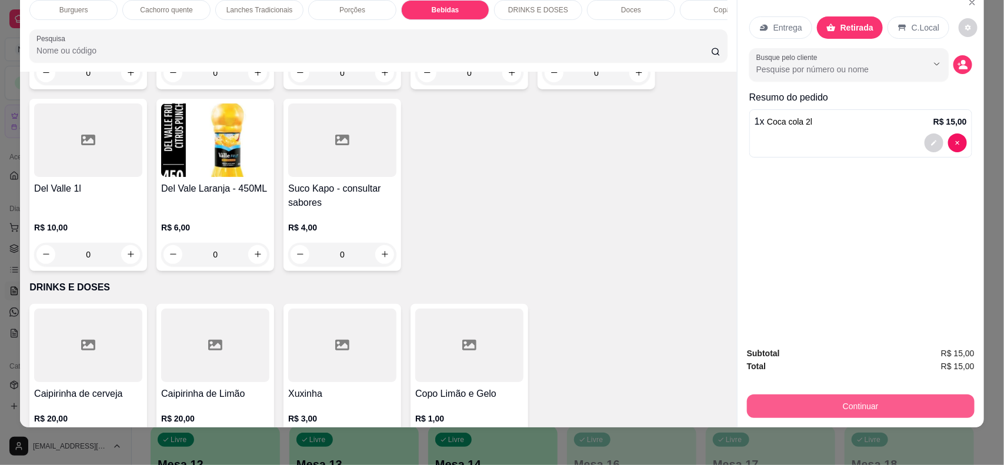
click at [840, 406] on button "Continuar" at bounding box center [861, 407] width 228 height 24
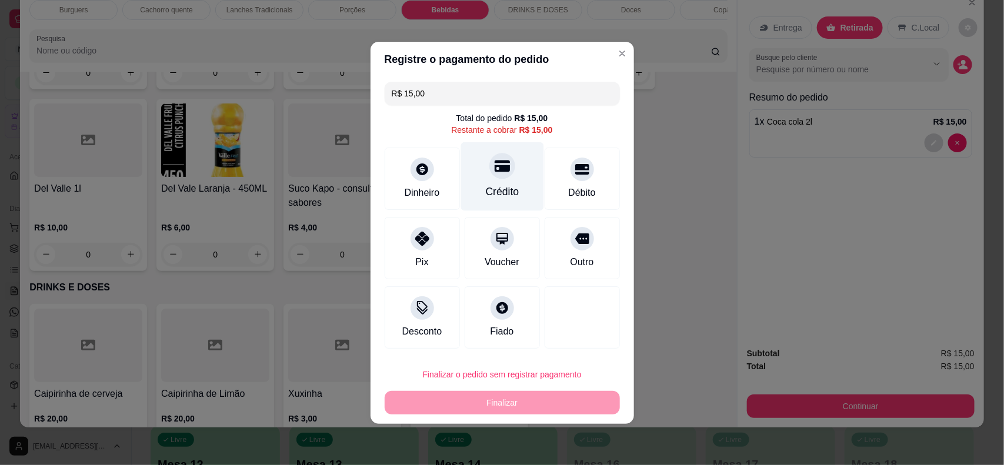
click at [501, 189] on div "Crédito" at bounding box center [502, 191] width 34 height 15
type input "R$ 0,00"
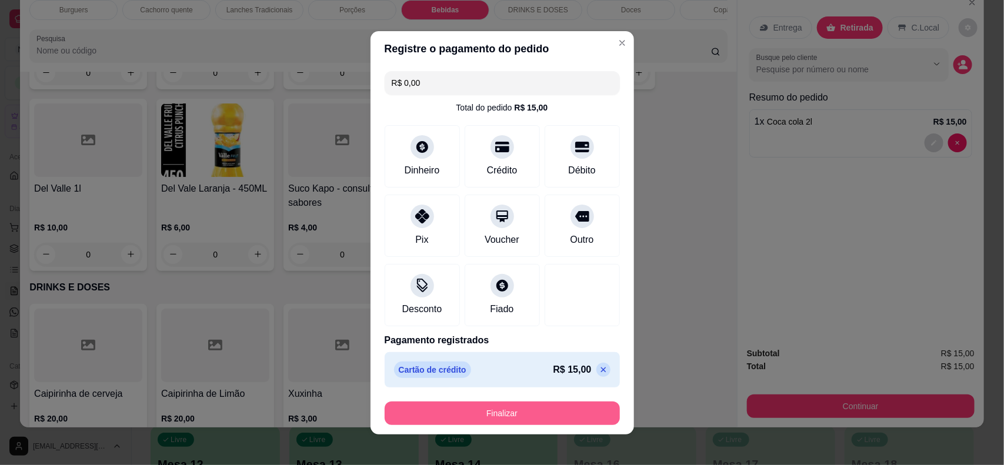
click at [541, 410] on button "Finalizar" at bounding box center [502, 414] width 235 height 24
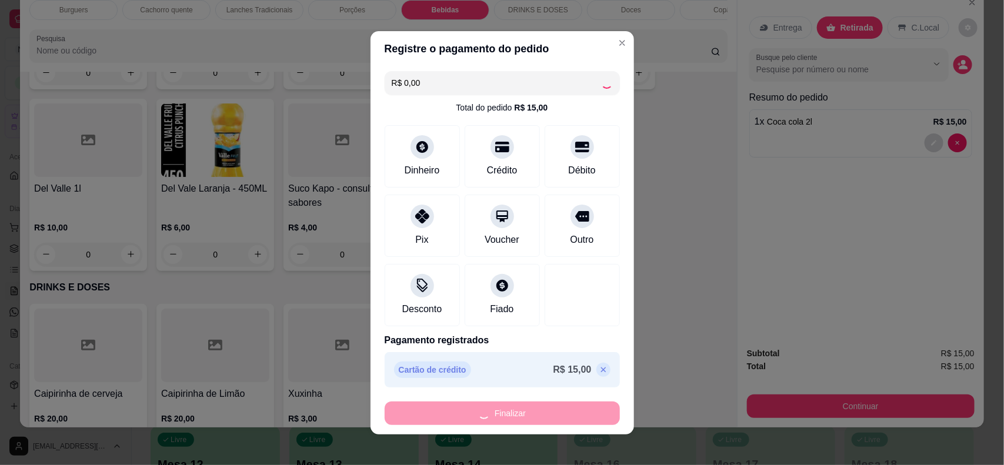
type input "0"
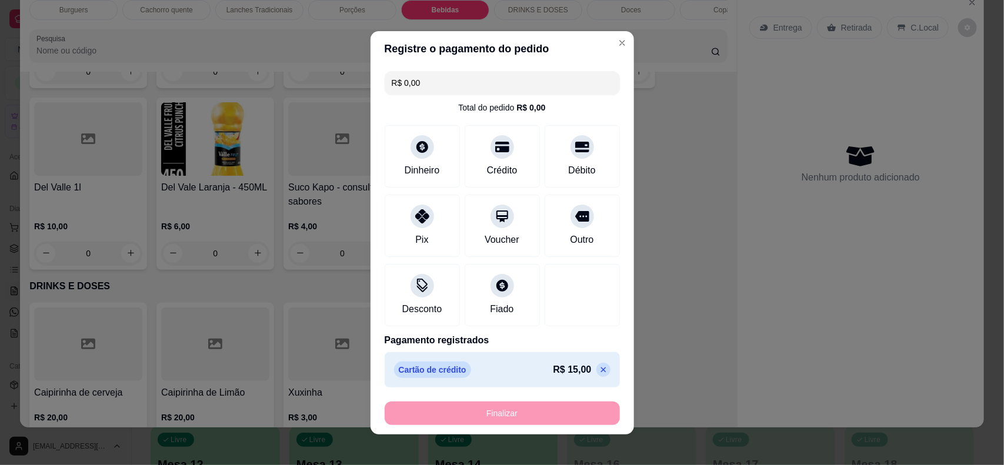
type input "-R$ 15,00"
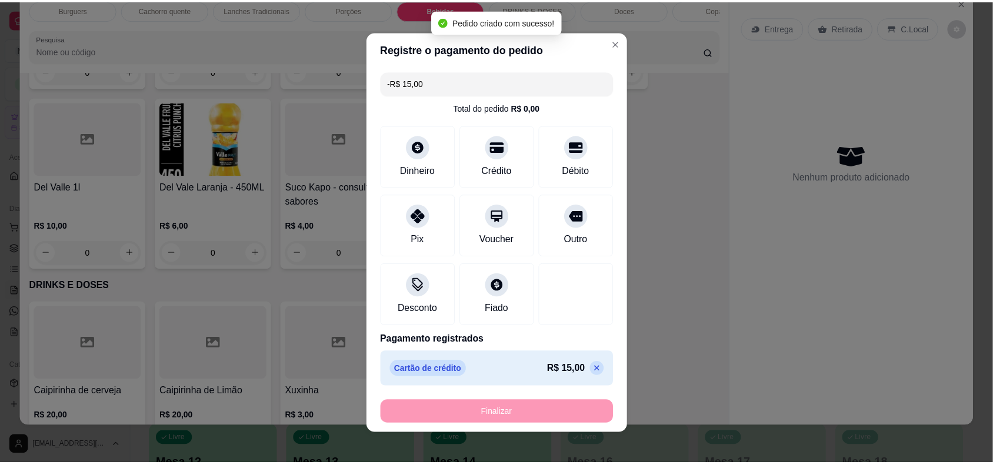
scroll to position [1862, 0]
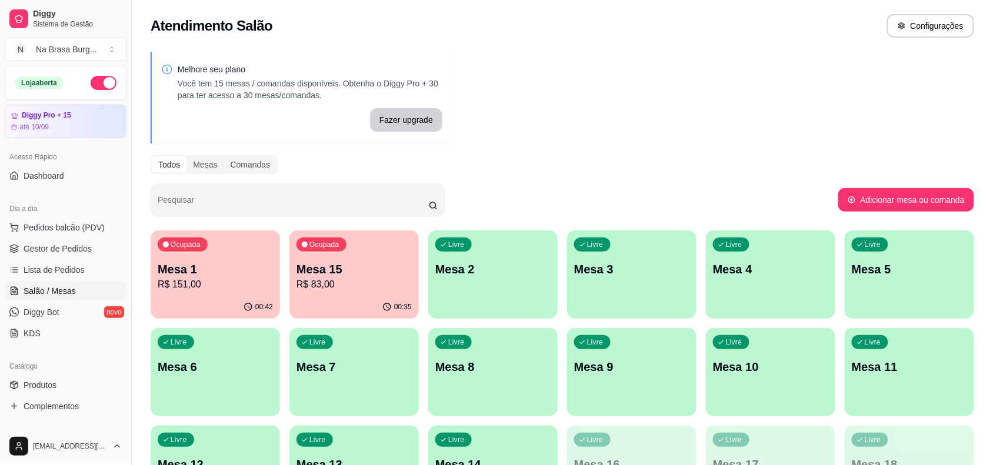
click at [245, 282] on p "R$ 151,00" at bounding box center [215, 285] width 115 height 14
click at [651, 185] on div "Pesquisar" at bounding box center [495, 200] width 688 height 33
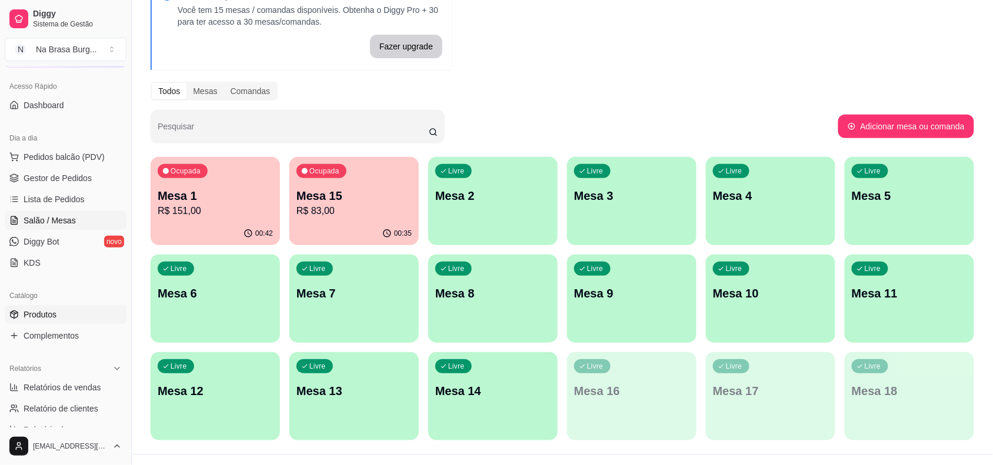
scroll to position [74, 0]
click at [65, 306] on link "Produtos" at bounding box center [66, 311] width 122 height 19
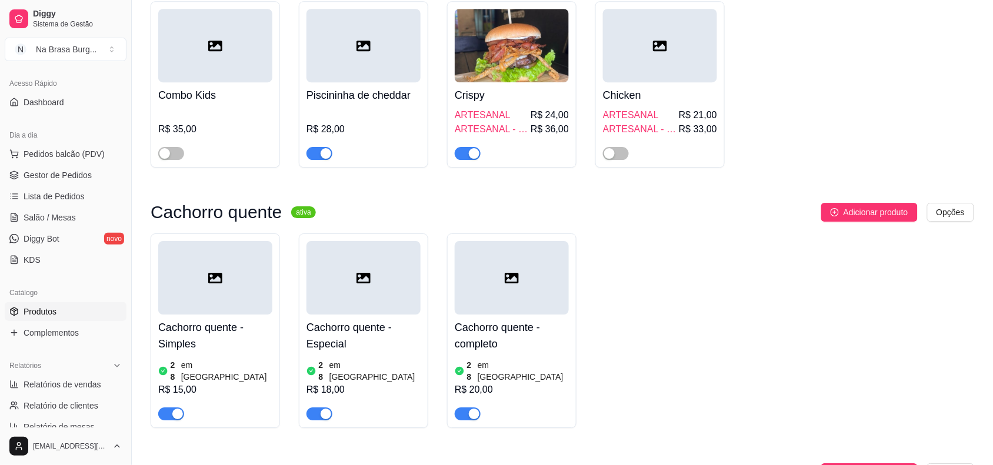
scroll to position [1029, 0]
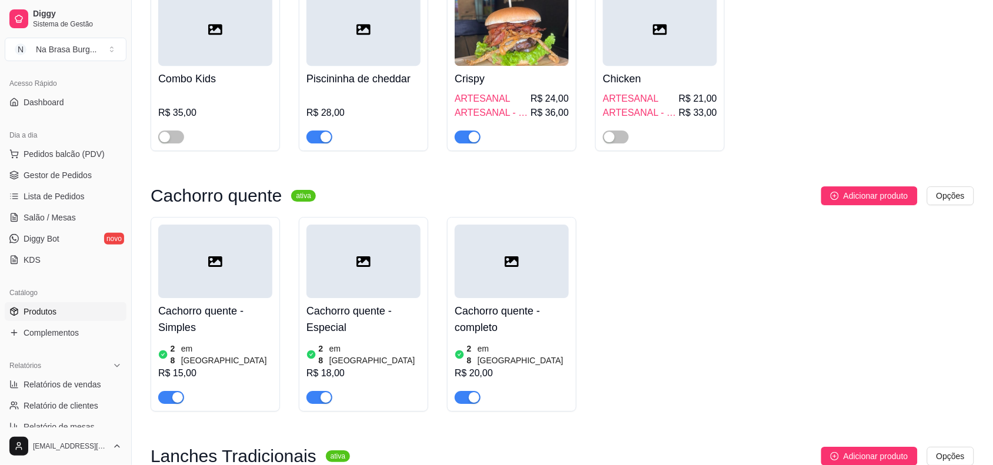
click at [224, 366] on div "R$ 15,00" at bounding box center [215, 373] width 114 height 14
click at [176, 392] on div "button" at bounding box center [177, 397] width 11 height 11
click at [316, 391] on span "button" at bounding box center [319, 397] width 26 height 13
click at [469, 392] on div "button" at bounding box center [474, 397] width 11 height 11
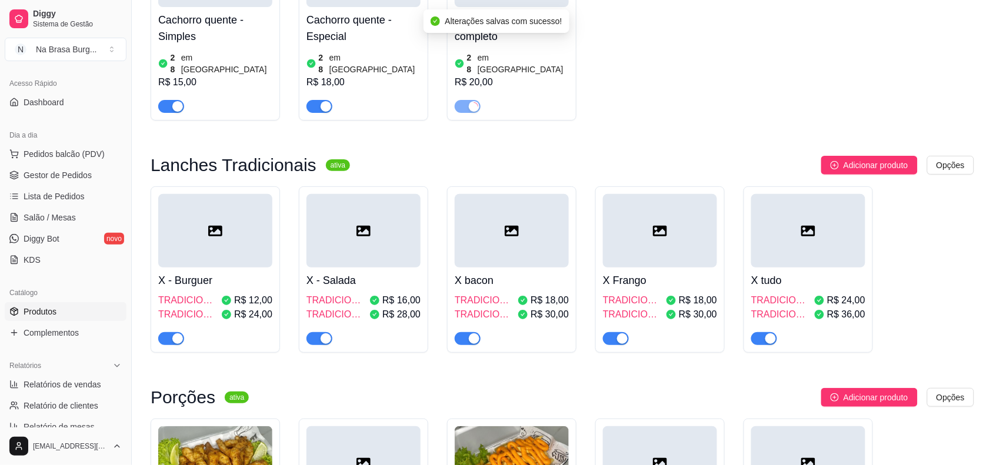
scroll to position [1323, 0]
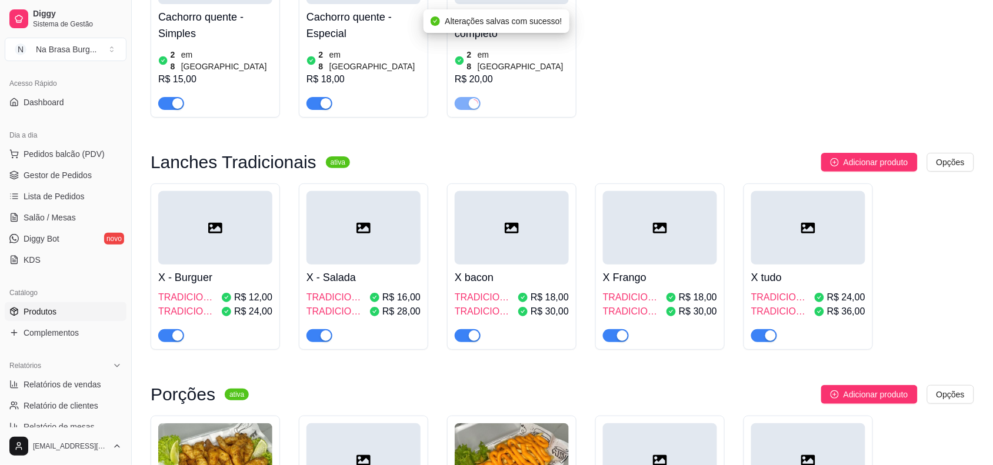
click at [172, 331] on div "button" at bounding box center [177, 336] width 11 height 11
click at [329, 331] on div "button" at bounding box center [326, 336] width 11 height 11
click at [472, 331] on div "button" at bounding box center [474, 336] width 11 height 11
click at [612, 329] on span "button" at bounding box center [616, 335] width 26 height 13
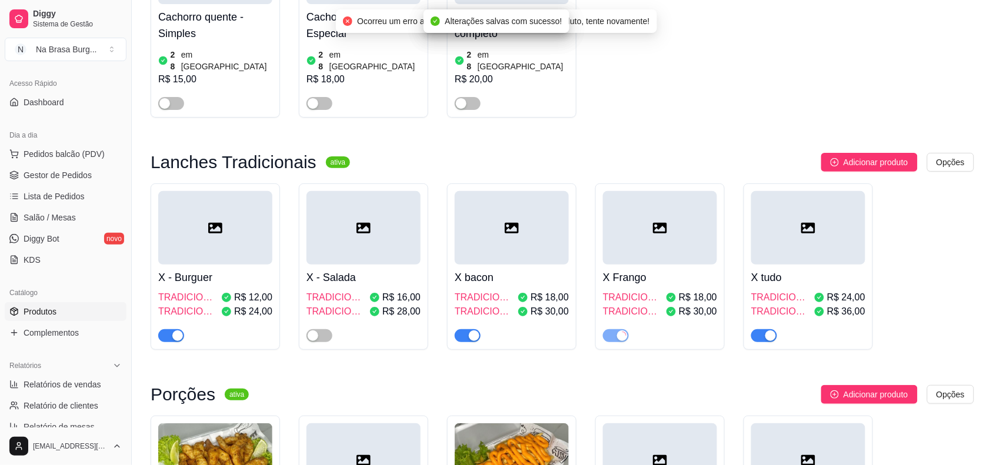
click at [772, 331] on div "button" at bounding box center [770, 336] width 11 height 11
click at [169, 329] on span "button" at bounding box center [171, 335] width 26 height 13
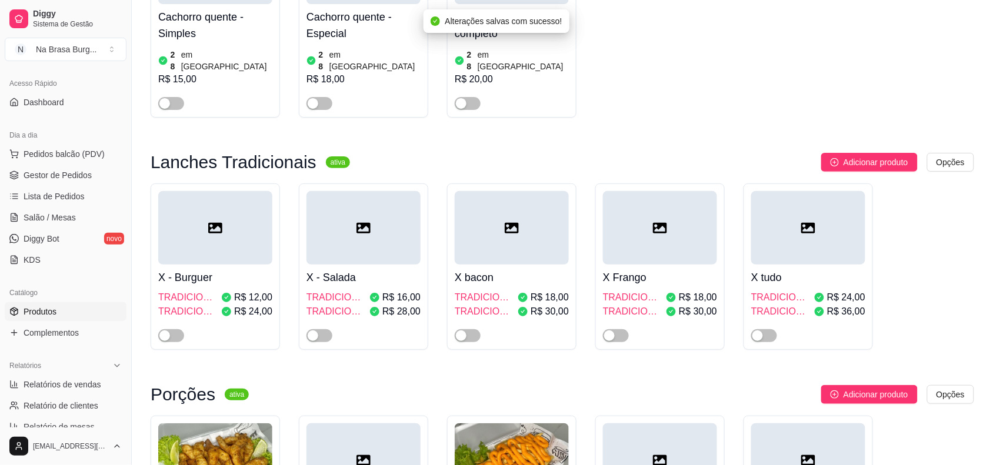
scroll to position [1544, 0]
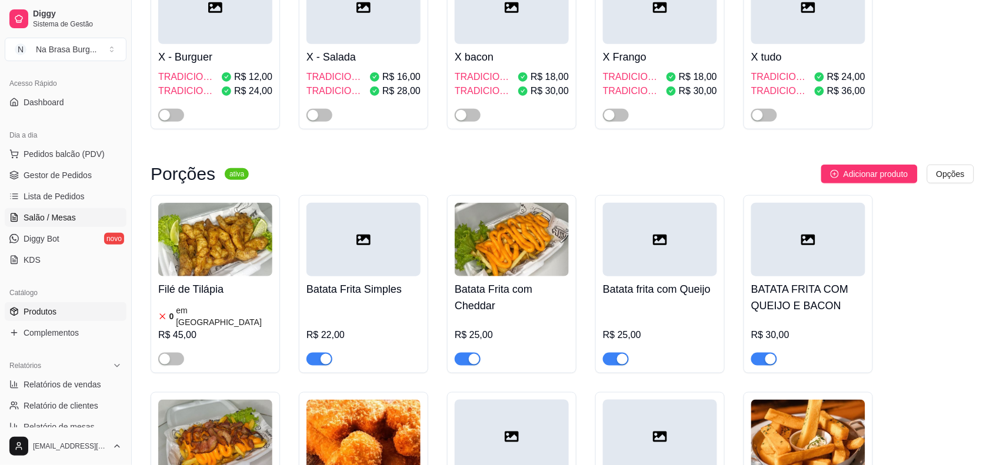
click at [66, 216] on span "Salão / Mesas" at bounding box center [50, 218] width 52 height 12
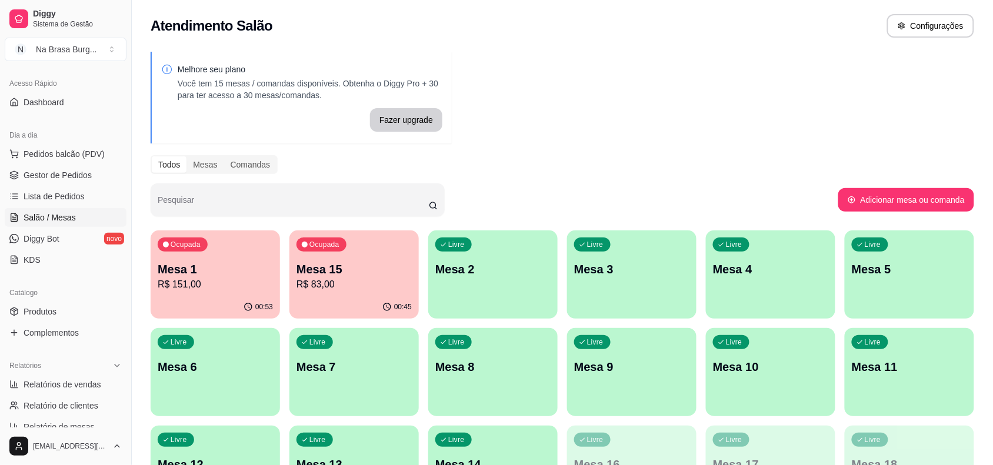
click at [858, 256] on div "Livre Mesa 5" at bounding box center [909, 268] width 129 height 74
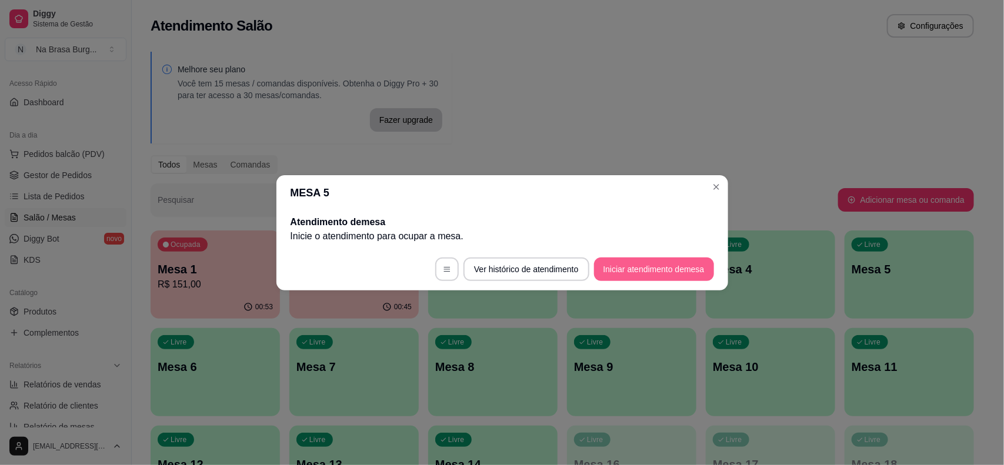
click at [660, 268] on button "Iniciar atendimento de mesa" at bounding box center [654, 270] width 120 height 24
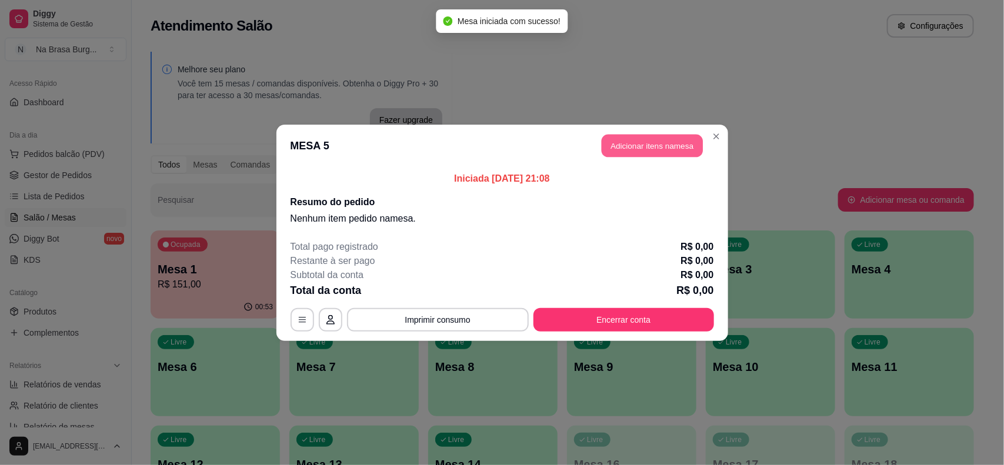
click at [631, 147] on button "Adicionar itens na mesa" at bounding box center [652, 145] width 101 height 23
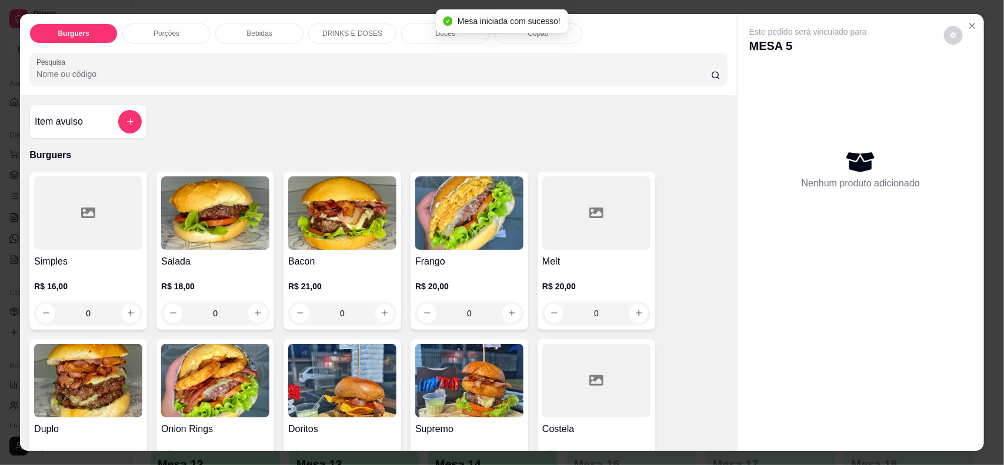
click at [118, 240] on div at bounding box center [88, 213] width 108 height 74
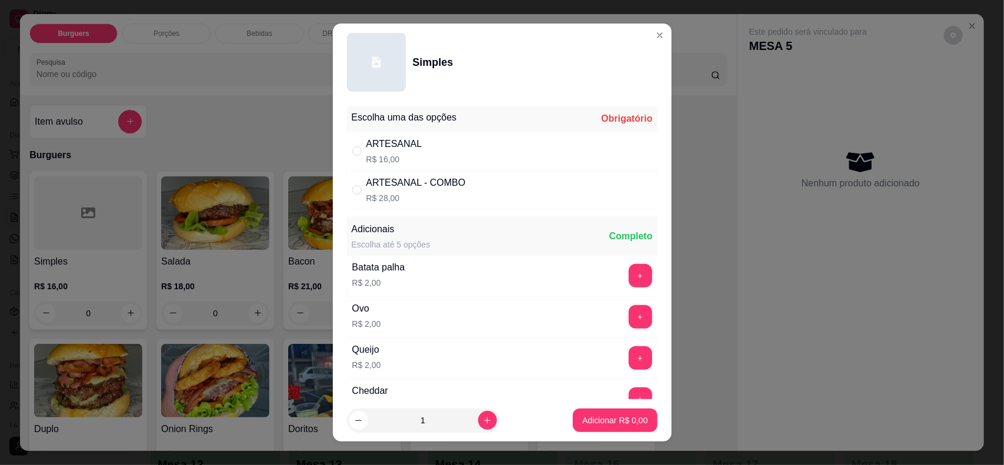
click at [460, 163] on div "ARTESANAL R$ 16,00" at bounding box center [502, 151] width 311 height 39
radio input "true"
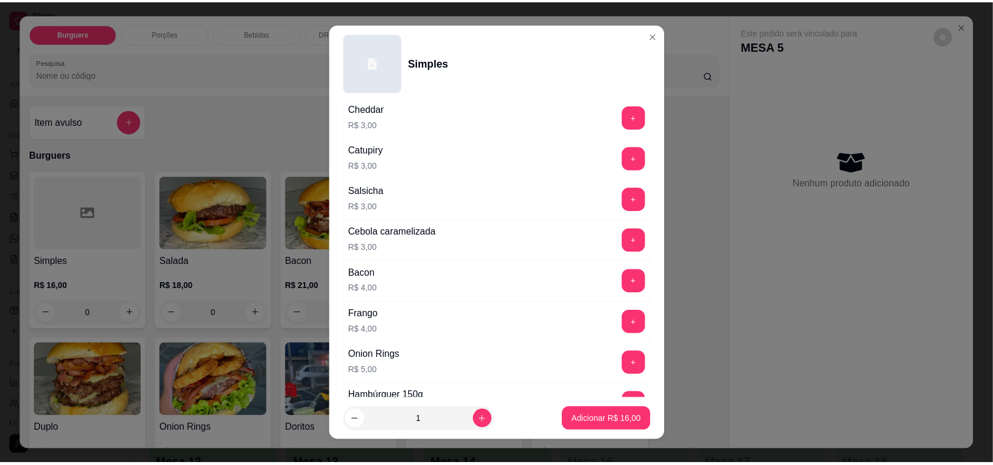
scroll to position [294, 0]
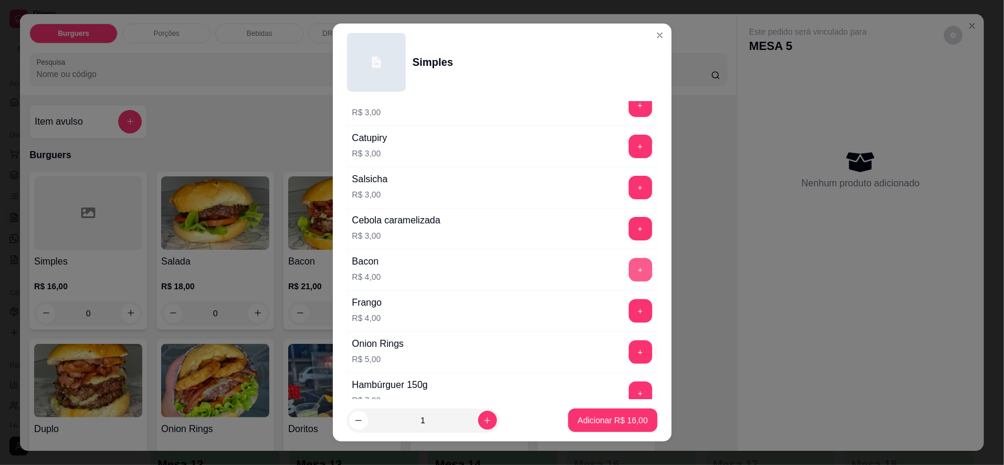
click at [629, 273] on button "+" at bounding box center [641, 270] width 24 height 24
click at [609, 421] on p "Adicionar R$ 20,00" at bounding box center [613, 421] width 70 height 12
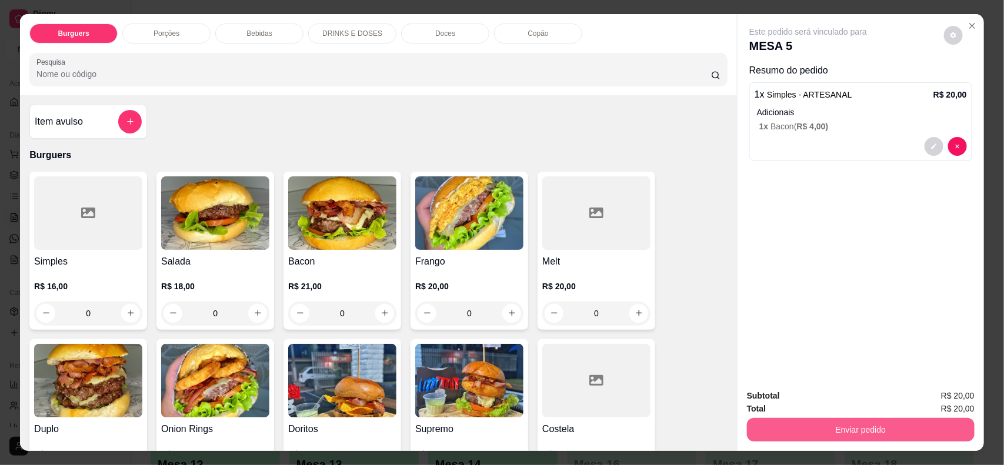
click at [850, 419] on button "Enviar pedido" at bounding box center [861, 430] width 228 height 24
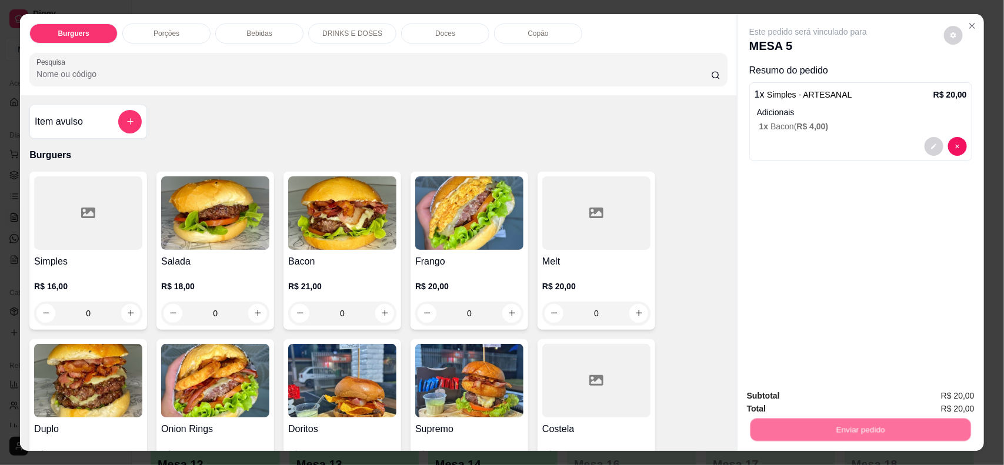
click at [816, 395] on button "Não registrar e enviar pedido" at bounding box center [821, 401] width 122 height 22
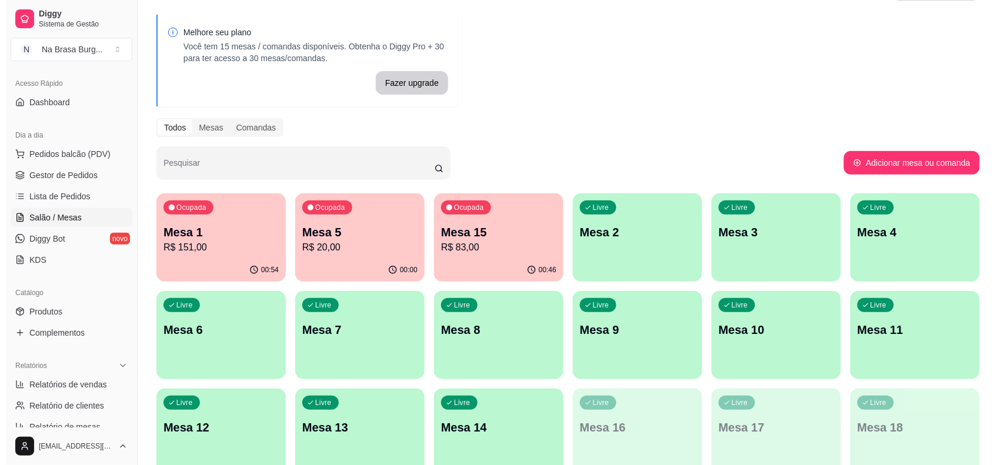
scroll to position [74, 0]
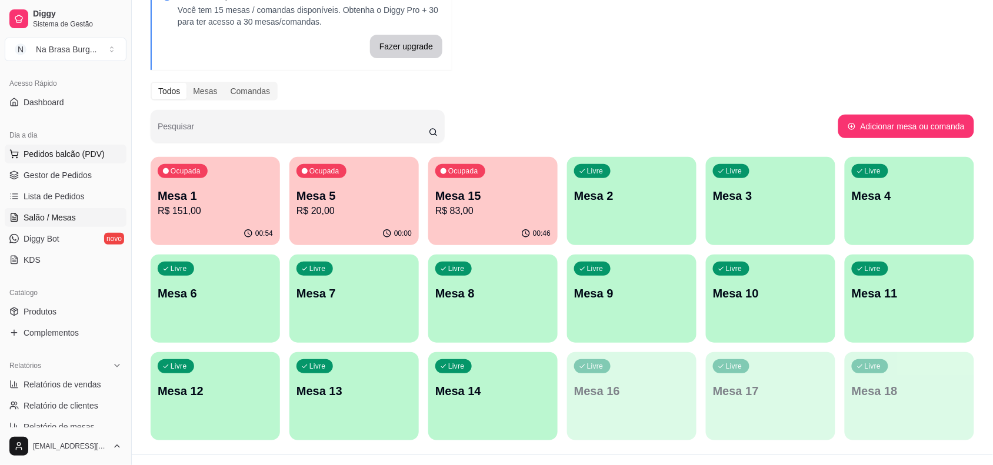
click at [87, 148] on span "Pedidos balcão (PDV)" at bounding box center [64, 154] width 81 height 12
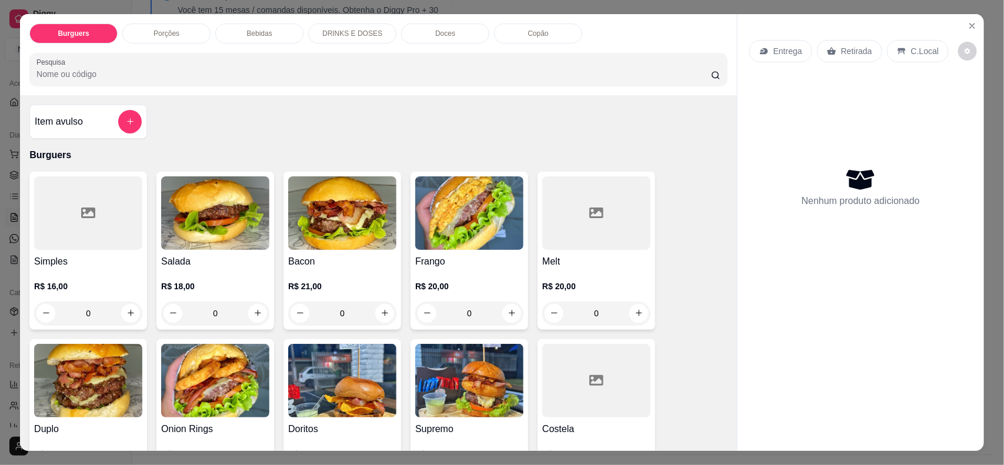
click at [245, 212] on img at bounding box center [215, 213] width 108 height 74
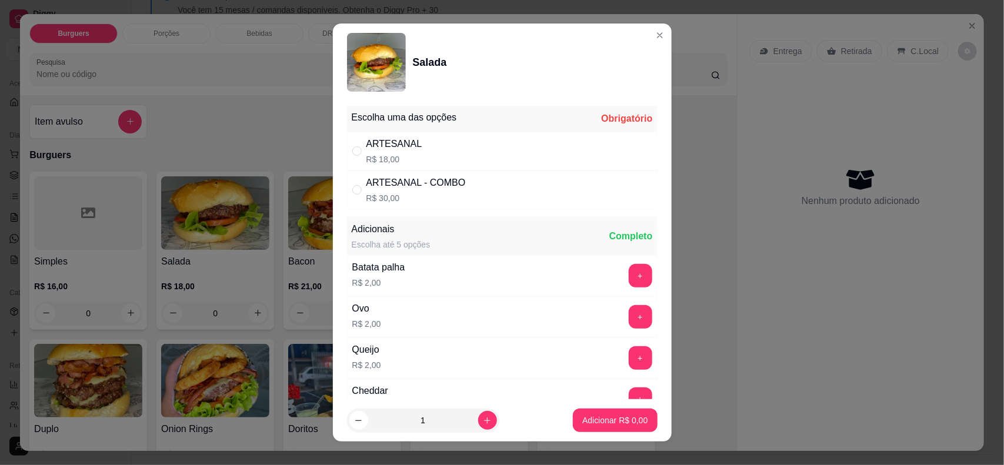
click at [401, 162] on p "R$ 18,00" at bounding box center [394, 160] width 56 height 12
click at [418, 181] on div "ARTESANAL - COMBO" at bounding box center [415, 183] width 99 height 14
radio input "false"
radio input "true"
click at [592, 425] on p "Adicionar R$ 30,00" at bounding box center [613, 421] width 70 height 12
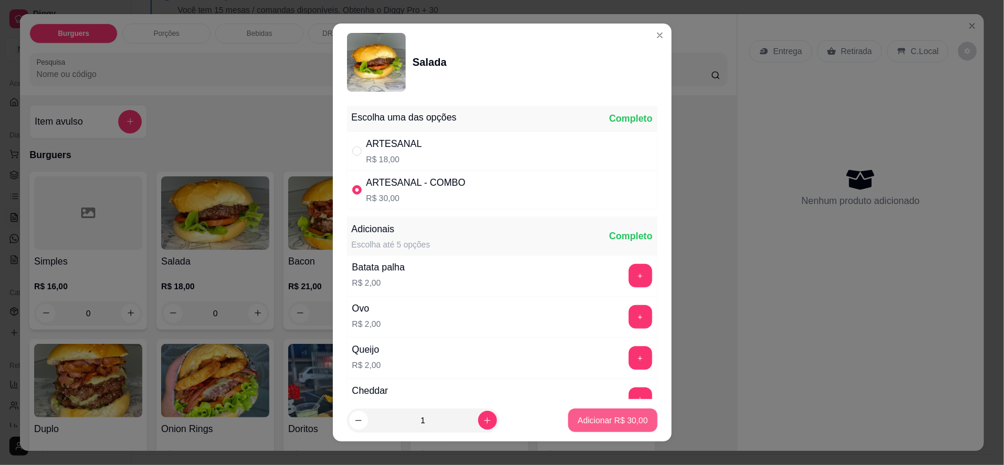
type input "1"
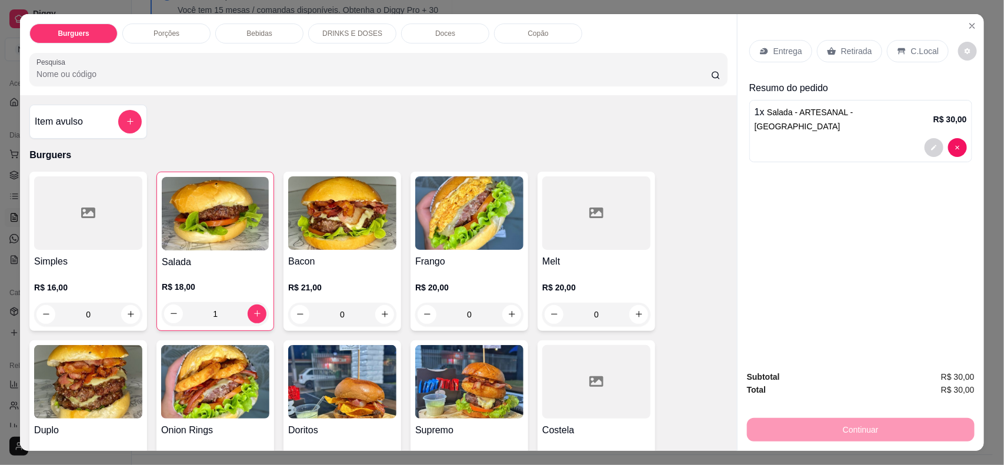
click at [773, 54] on p "Entrega" at bounding box center [787, 51] width 29 height 12
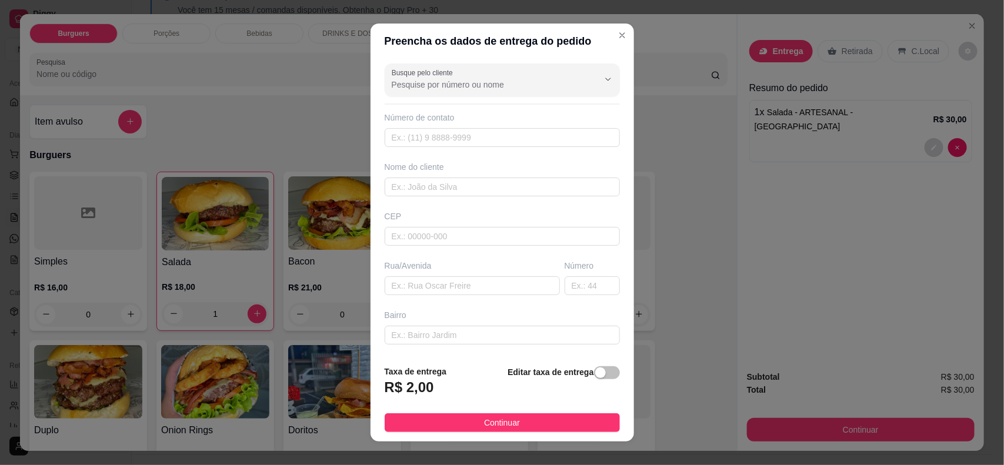
click at [494, 172] on div "Nome do cliente" at bounding box center [502, 167] width 235 height 12
click at [499, 185] on input "text" at bounding box center [502, 187] width 235 height 19
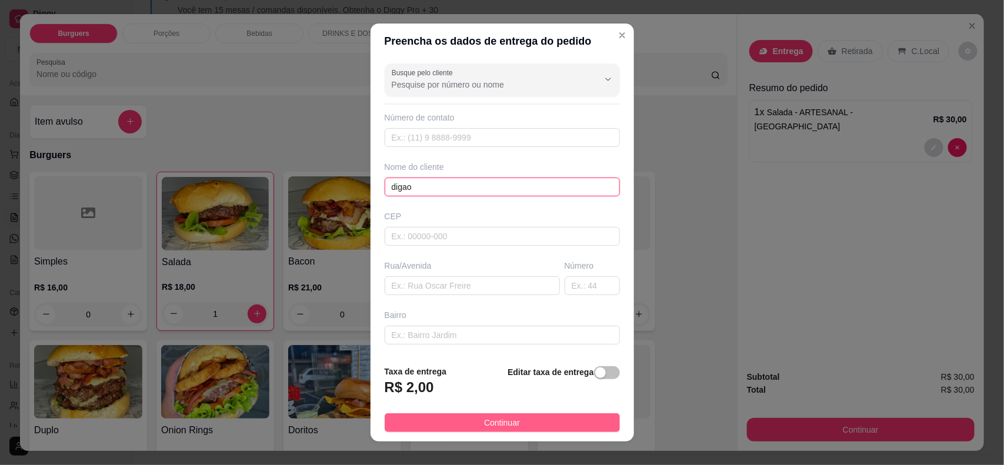
type input "digao"
click at [413, 415] on button "Continuar" at bounding box center [502, 422] width 235 height 19
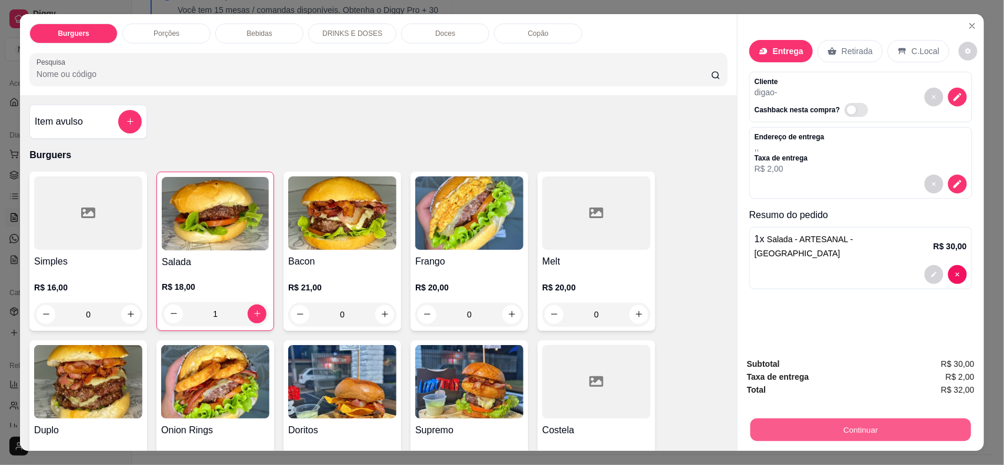
click at [792, 430] on button "Continuar" at bounding box center [860, 430] width 221 height 23
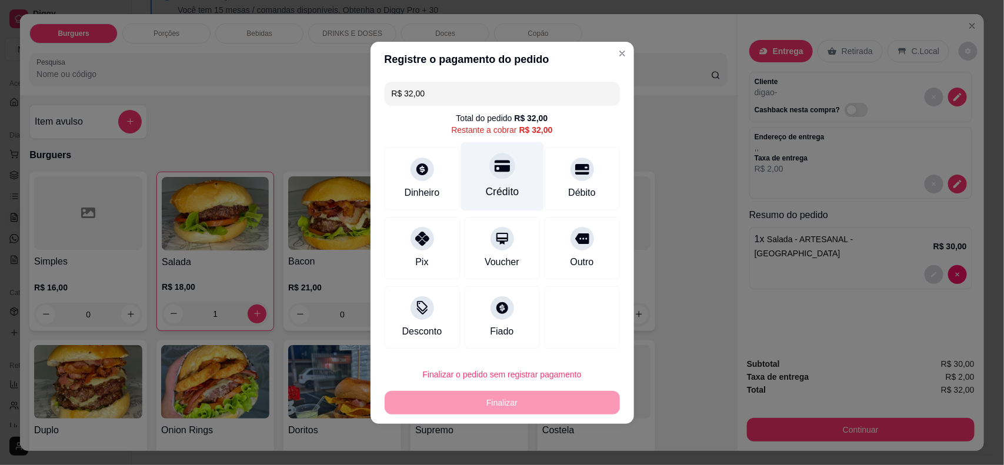
click at [478, 186] on div "Crédito" at bounding box center [502, 176] width 83 height 69
type input "R$ 0,00"
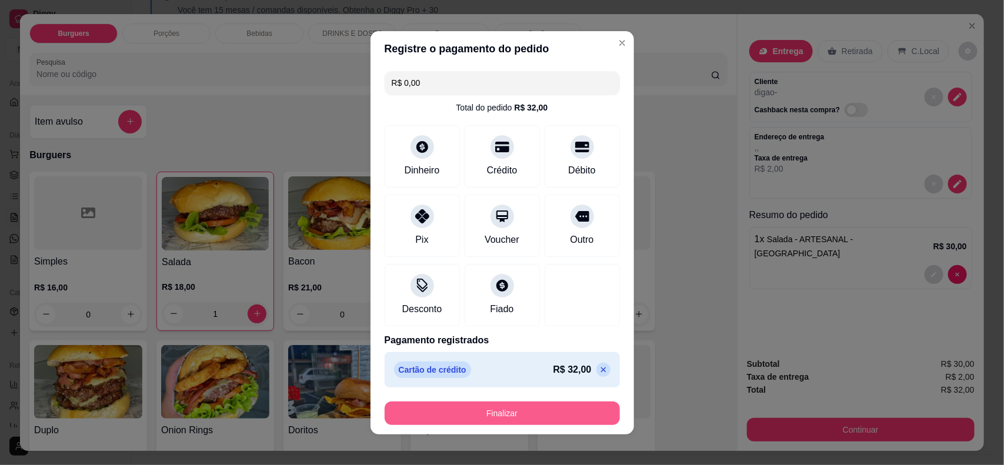
click at [509, 412] on button "Finalizar" at bounding box center [502, 414] width 235 height 24
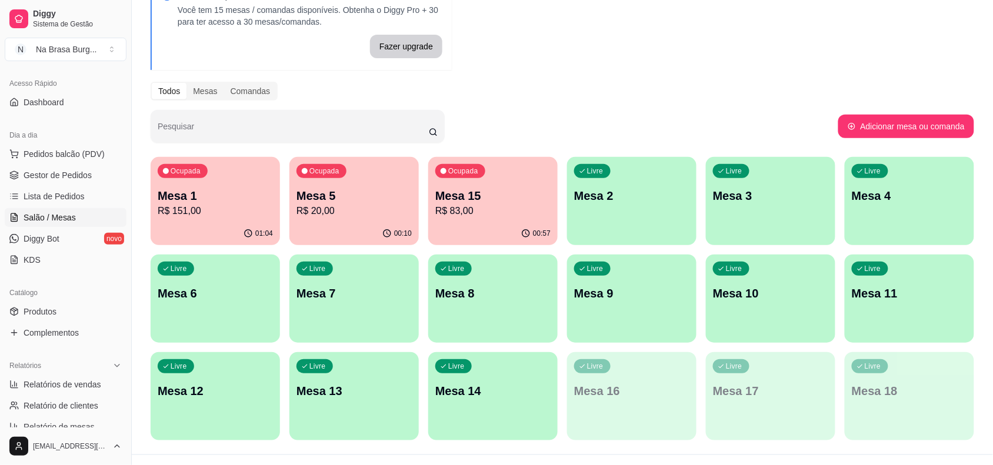
click at [231, 185] on div "Ocupada Mesa 1 R$ 151,00" at bounding box center [215, 189] width 129 height 65
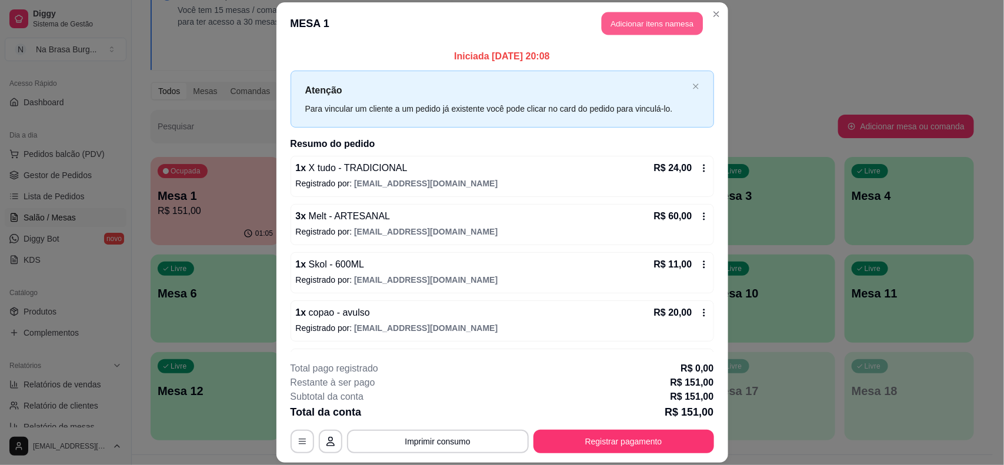
click at [650, 18] on button "Adicionar itens na mesa" at bounding box center [652, 23] width 101 height 23
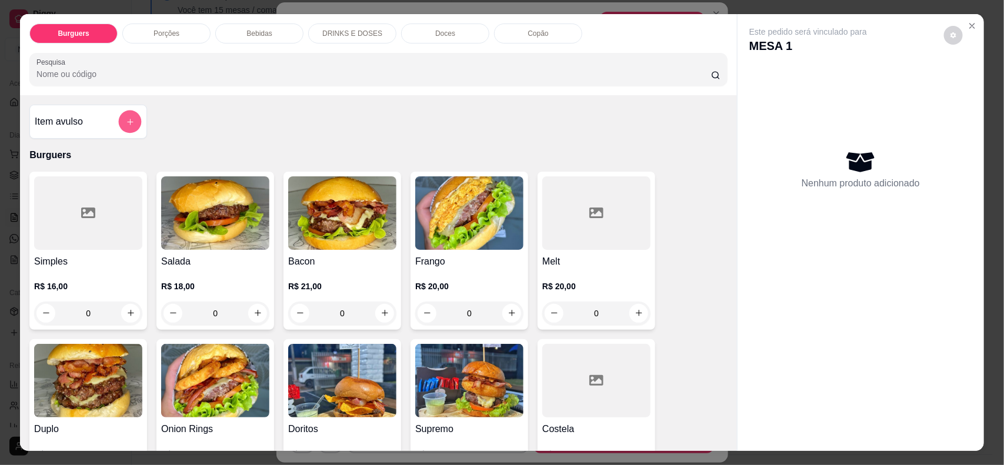
click at [119, 125] on button "add-separate-item" at bounding box center [130, 121] width 23 height 23
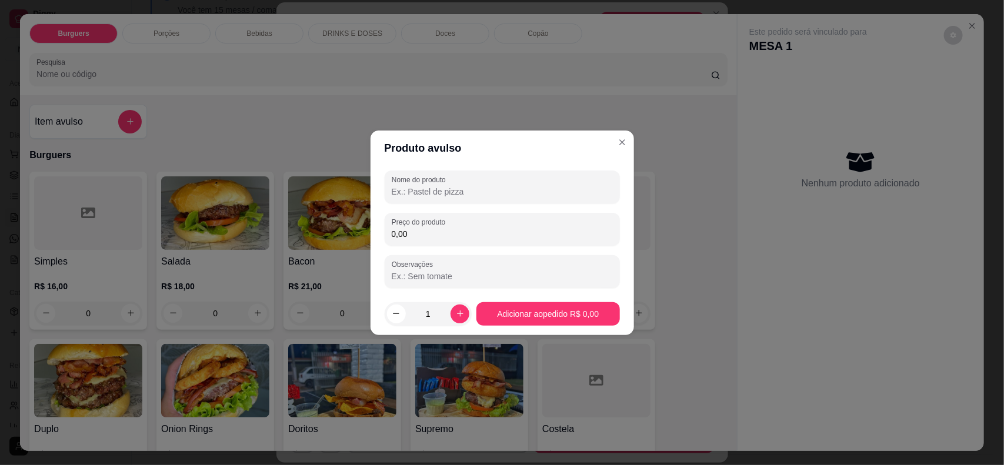
click at [436, 195] on input "Nome do produto" at bounding box center [502, 192] width 221 height 12
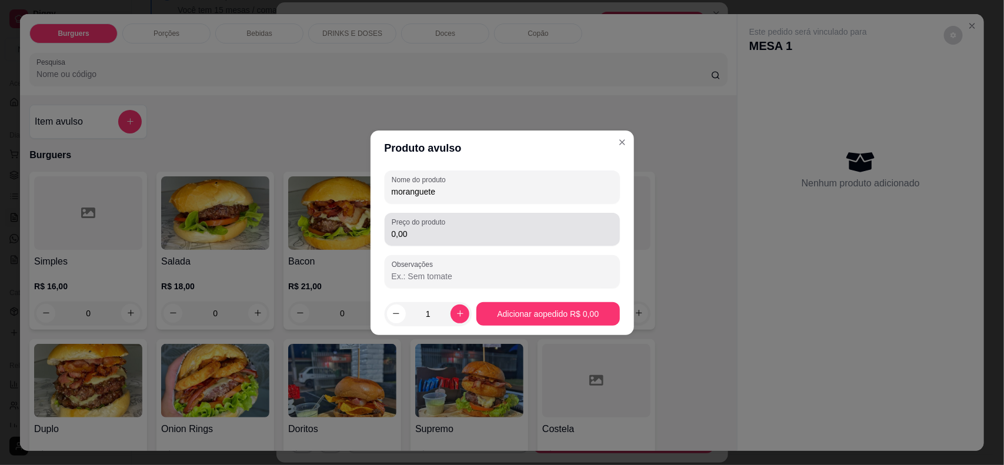
type input "moranguete"
click at [443, 227] on div "0,00" at bounding box center [502, 230] width 221 height 24
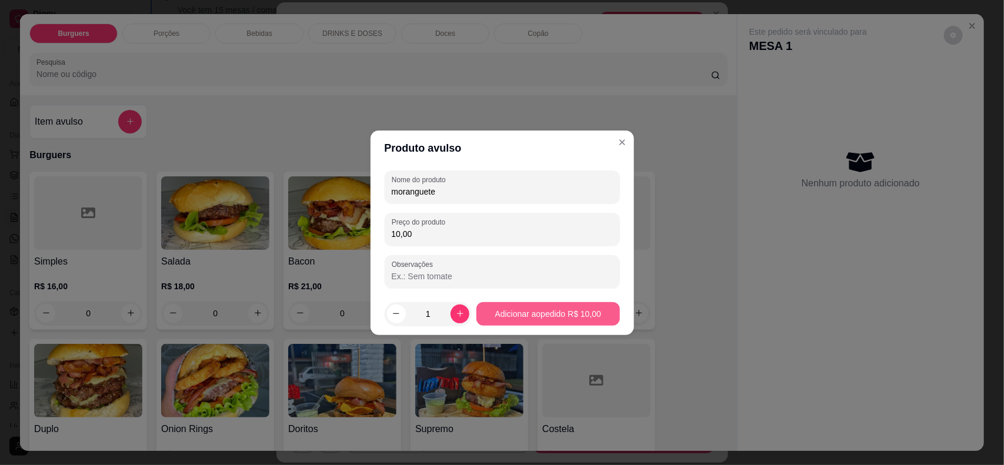
type input "10,00"
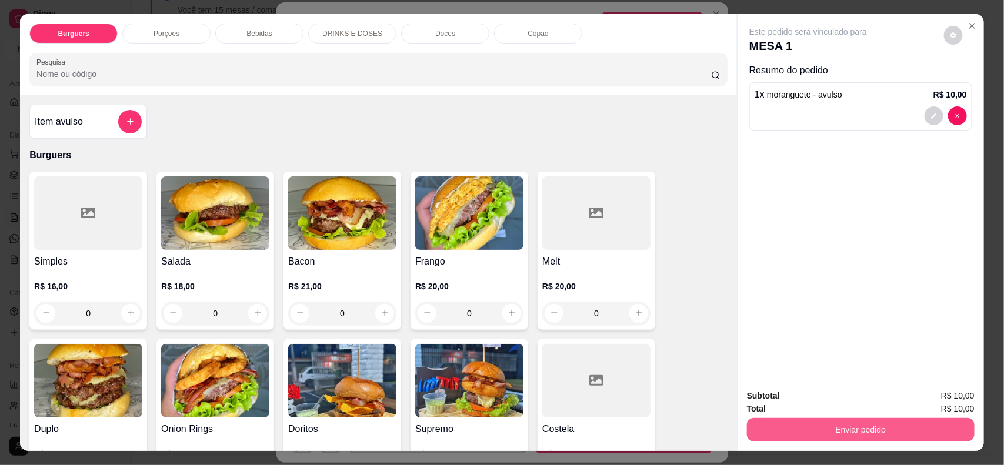
click at [786, 428] on button "Enviar pedido" at bounding box center [861, 430] width 228 height 24
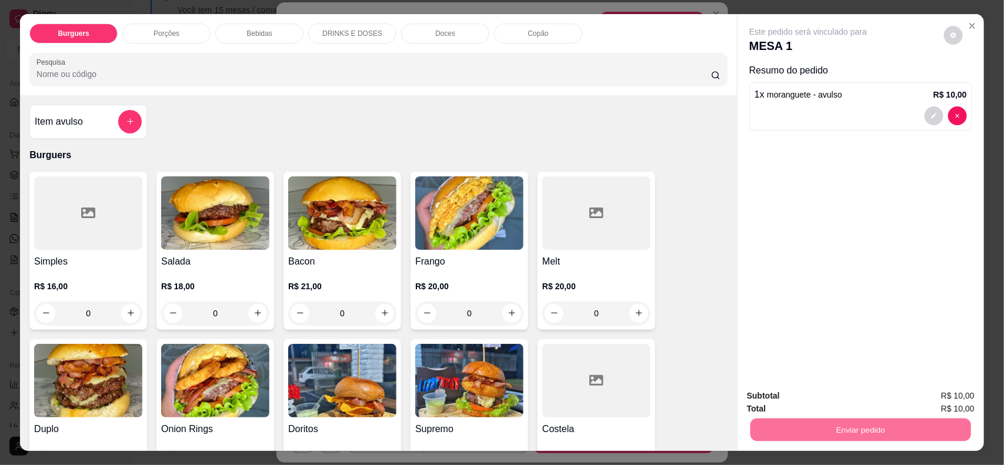
click at [796, 409] on button "Não registrar e enviar pedido" at bounding box center [821, 402] width 119 height 22
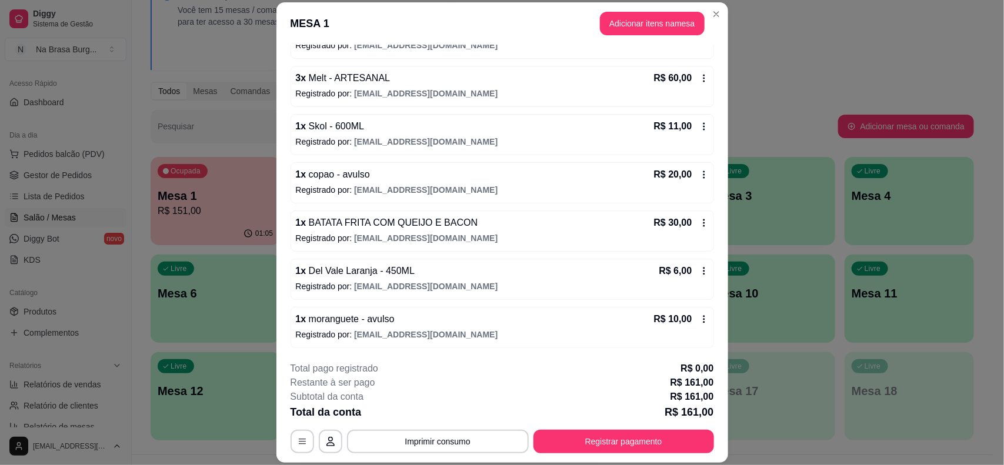
scroll to position [140, 0]
click at [707, 306] on div "Iniciada [DATE] 20:08 Atenção Para vincular um cliente a um pedido já existente…" at bounding box center [502, 199] width 452 height 308
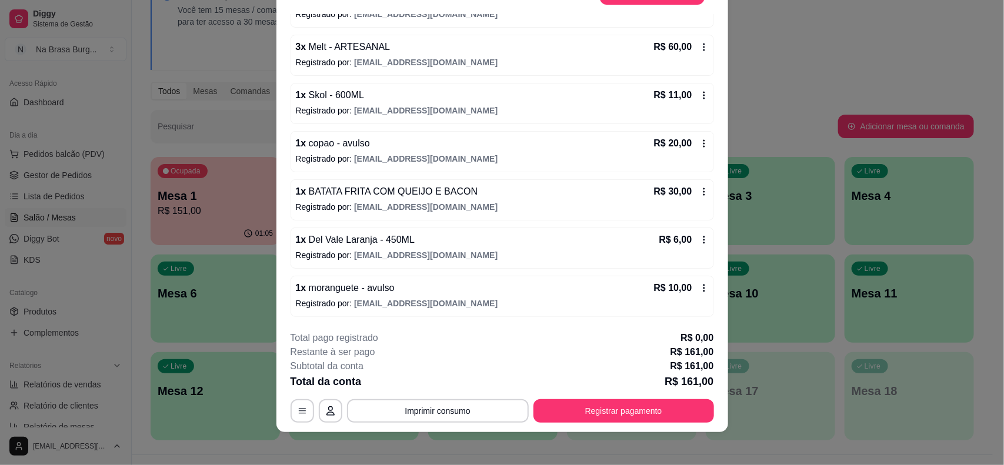
scroll to position [35, 0]
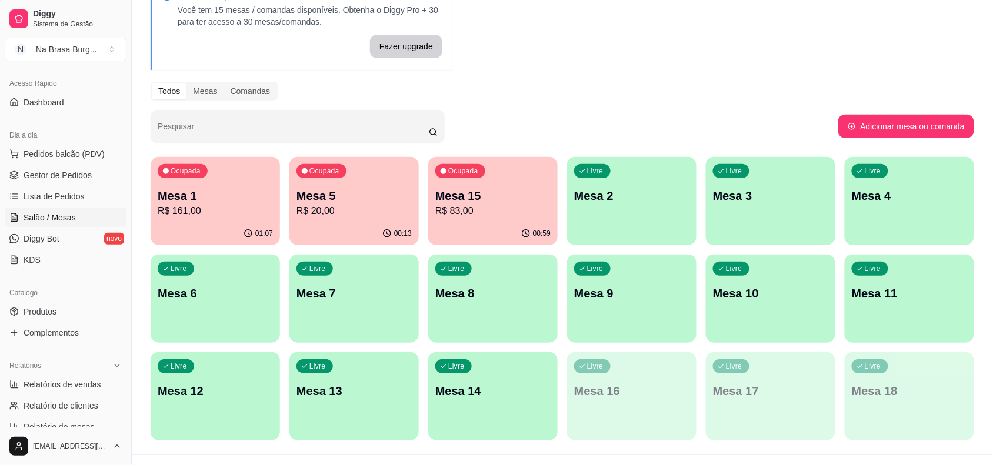
click at [204, 215] on p "R$ 161,00" at bounding box center [215, 211] width 115 height 14
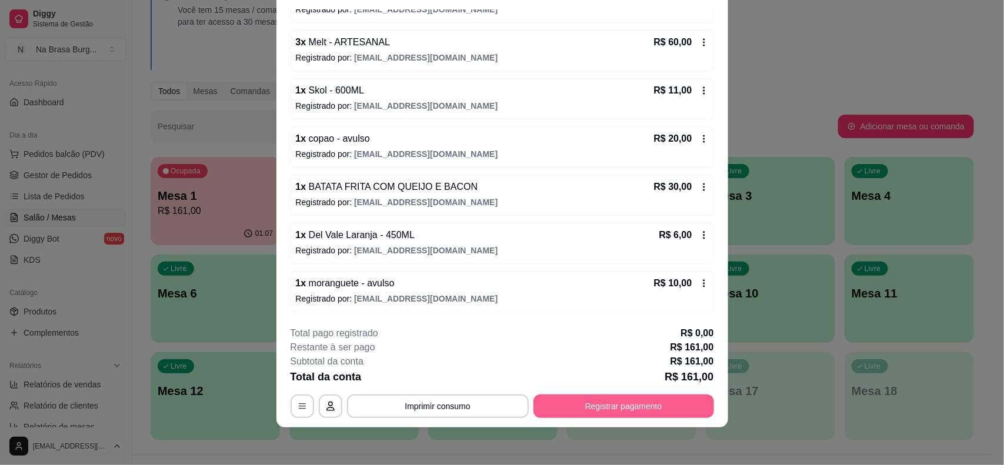
click at [618, 409] on button "Registrar pagamento" at bounding box center [623, 407] width 181 height 24
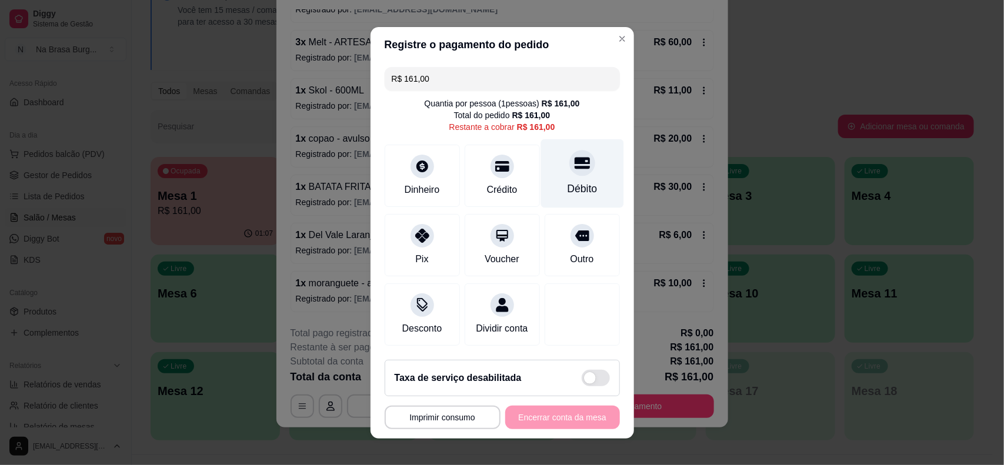
click at [574, 160] on icon at bounding box center [581, 163] width 15 height 12
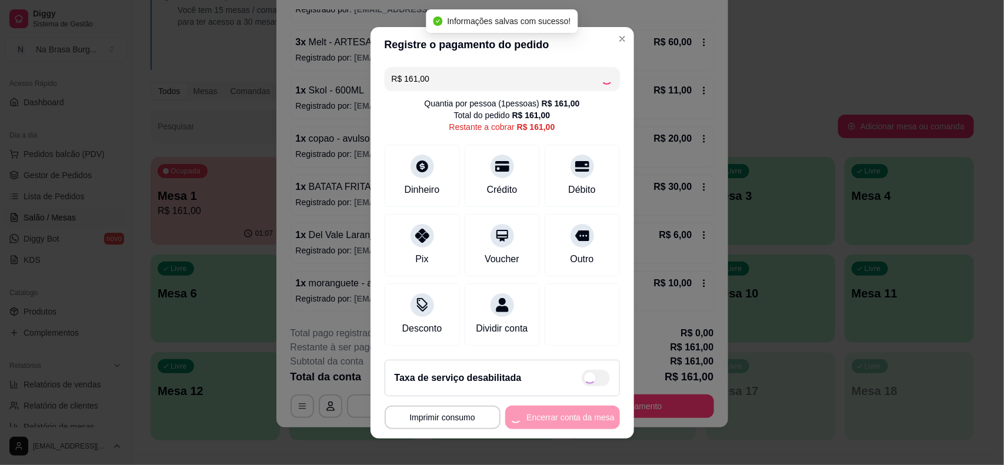
type input "R$ 0,00"
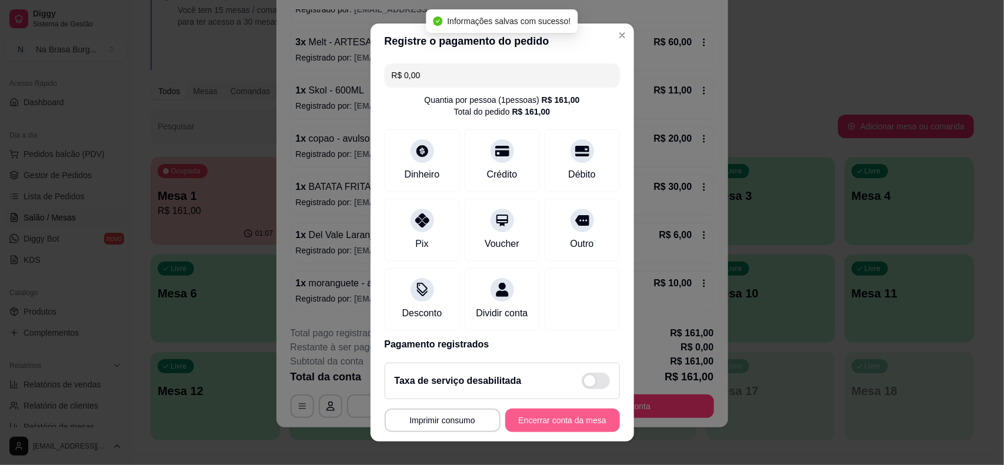
click at [559, 427] on button "Encerrar conta da mesa" at bounding box center [562, 421] width 115 height 24
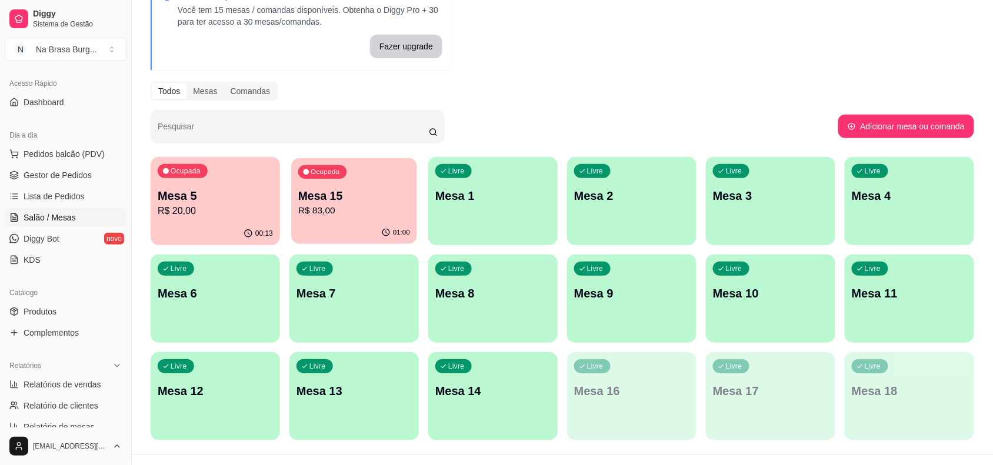
click at [412, 202] on div "Ocupada Mesa 15 R$ 83,00" at bounding box center [353, 190] width 125 height 64
click at [174, 192] on p "Mesa 5" at bounding box center [215, 196] width 115 height 16
click at [342, 193] on p "Mesa 15" at bounding box center [353, 196] width 115 height 16
click at [196, 210] on p "R$ 20,00" at bounding box center [215, 211] width 115 height 14
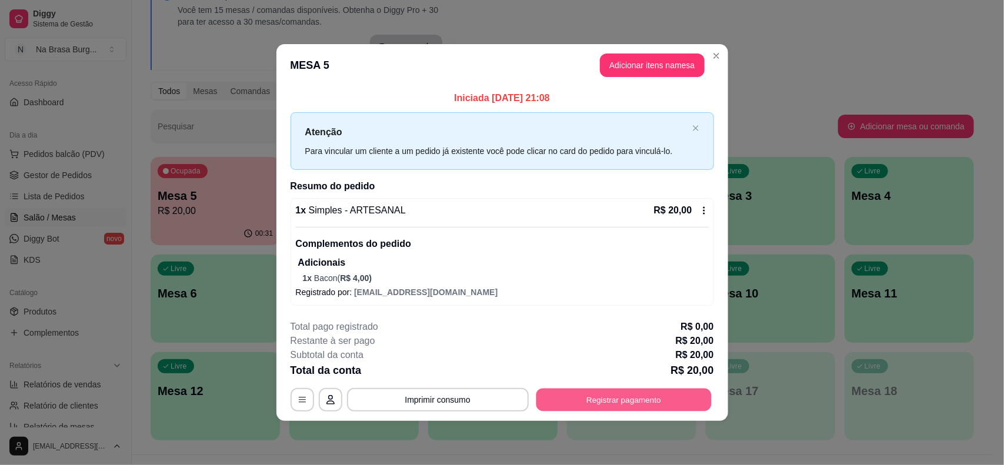
click at [663, 407] on button "Registrar pagamento" at bounding box center [623, 399] width 175 height 23
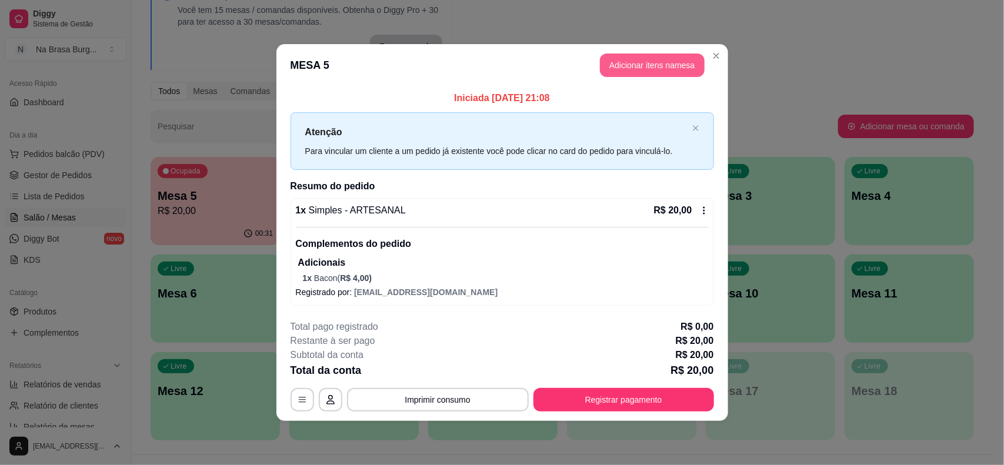
click at [630, 63] on button "Adicionar itens na mesa" at bounding box center [652, 66] width 105 height 24
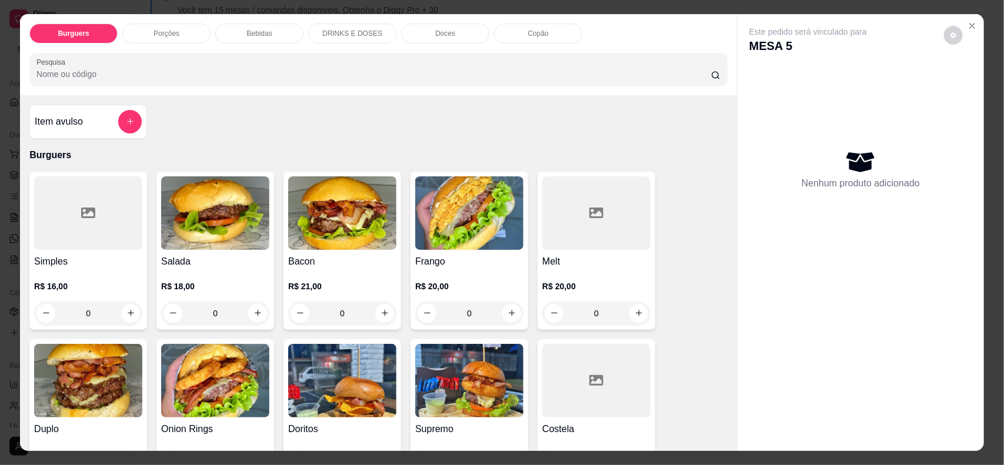
click at [232, 31] on div "Bebidas" at bounding box center [259, 34] width 88 height 20
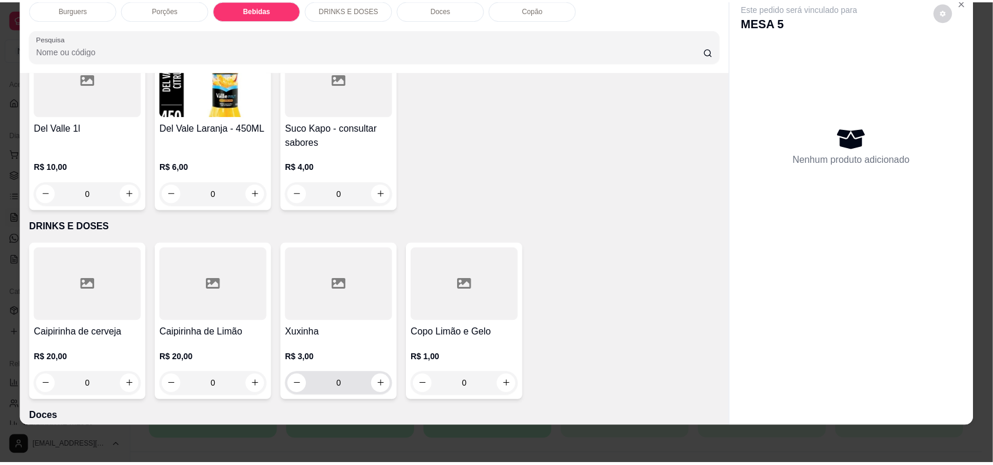
scroll to position [1393, 0]
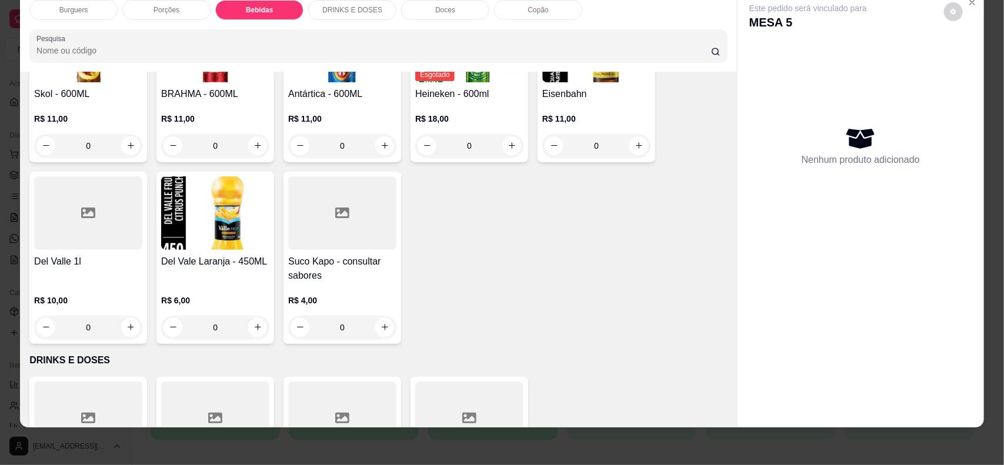
click at [333, 255] on h4 "Suco Kapo - consultar sabores" at bounding box center [342, 269] width 108 height 28
click at [601, 311] on p "Adicionar R$ 4,00" at bounding box center [614, 315] width 65 height 12
type input "1"
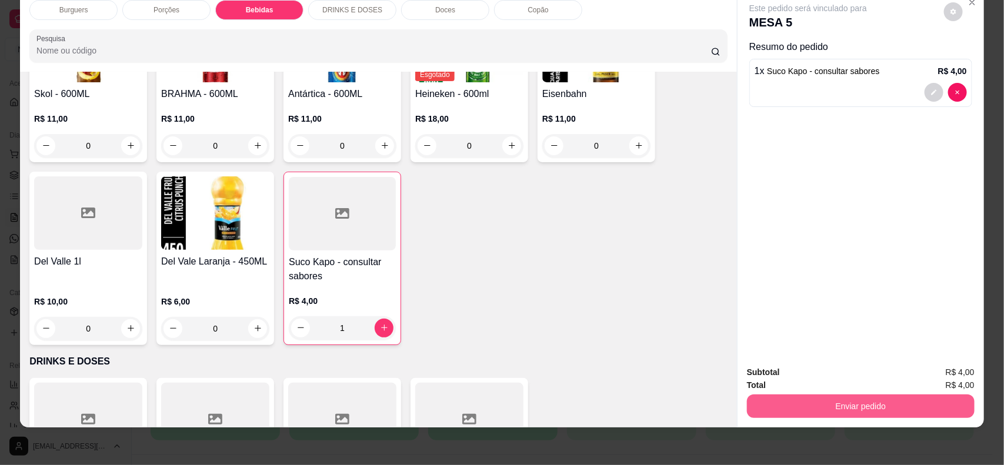
click at [829, 416] on button "Enviar pedido" at bounding box center [861, 407] width 228 height 24
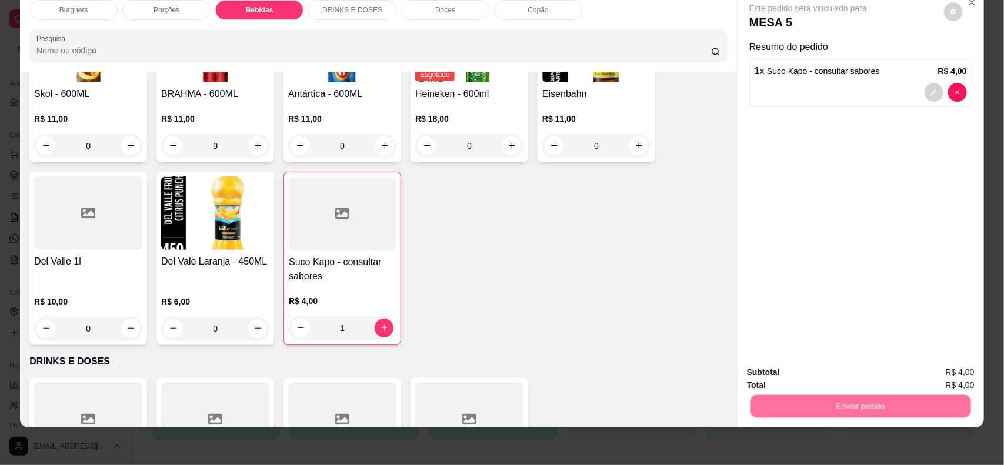
click at [832, 386] on button "Não registrar e enviar pedido" at bounding box center [821, 377] width 122 height 22
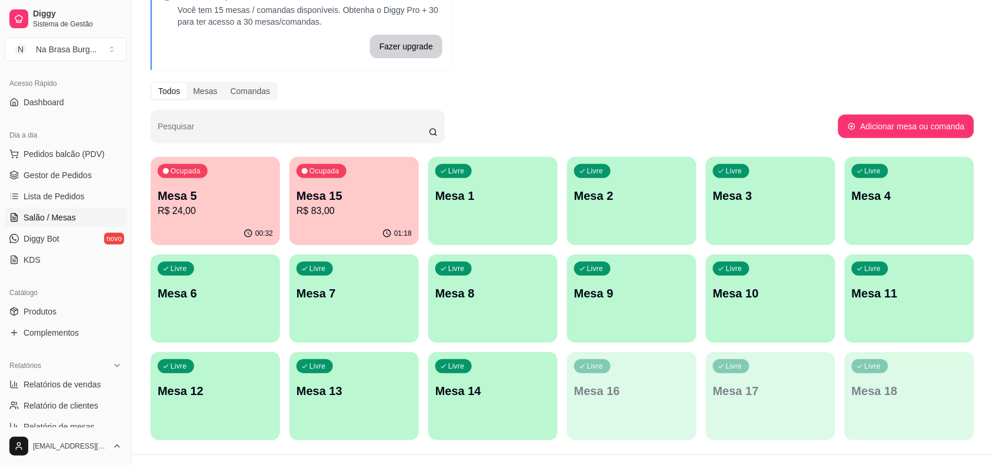
click at [369, 186] on div "Ocupada Mesa 15 R$ 83,00" at bounding box center [353, 189] width 129 height 65
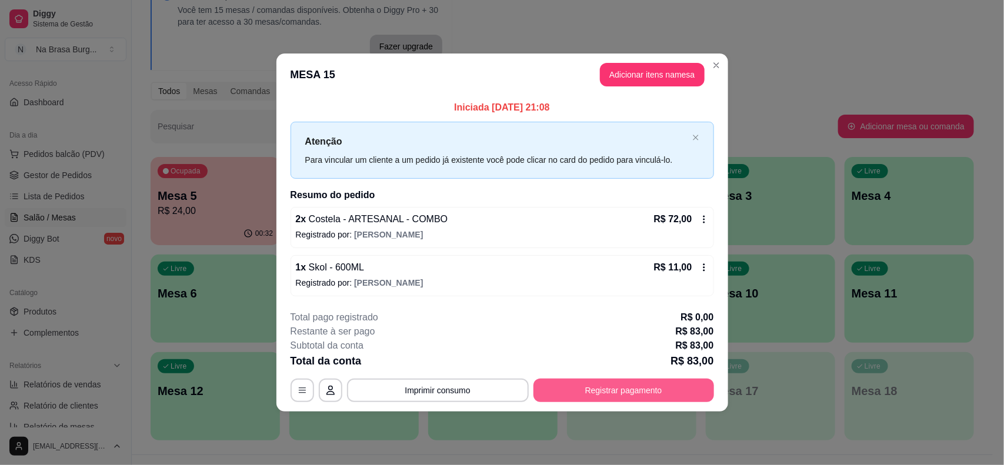
click at [654, 383] on button "Registrar pagamento" at bounding box center [623, 391] width 181 height 24
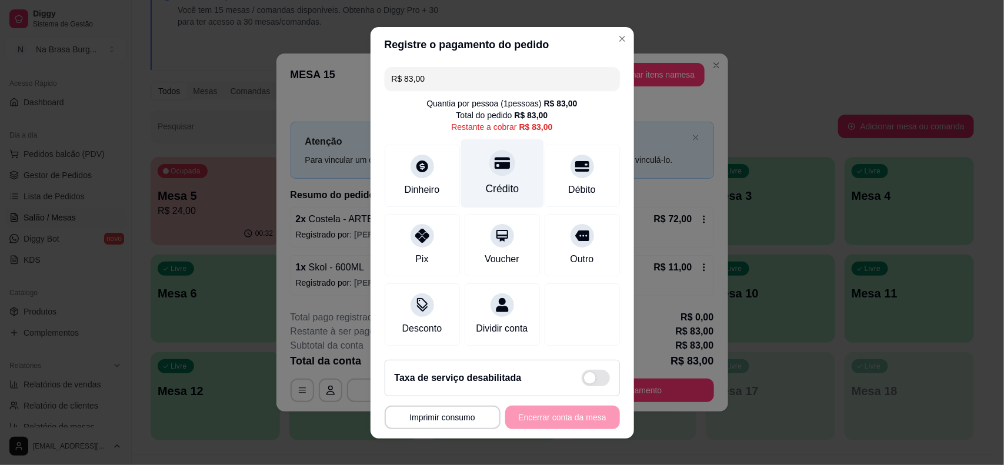
click at [510, 189] on div "Crédito" at bounding box center [502, 173] width 83 height 69
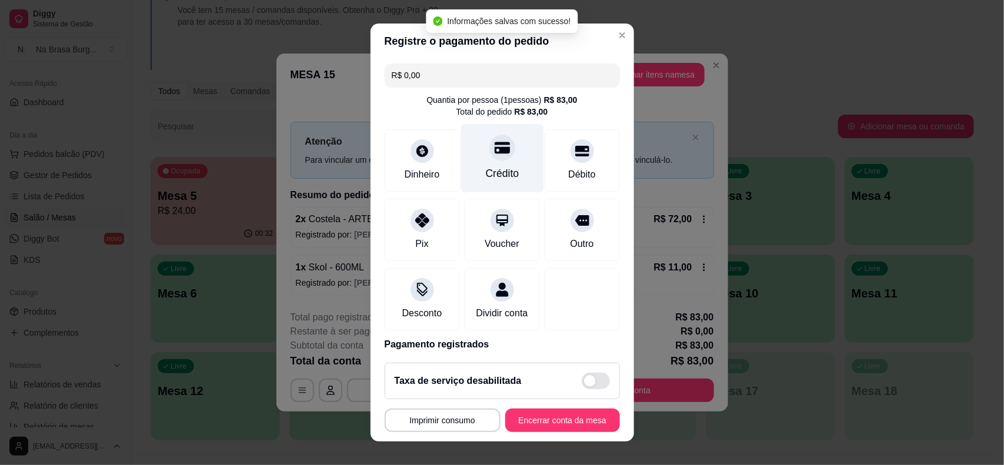
type input "R$ 0,00"
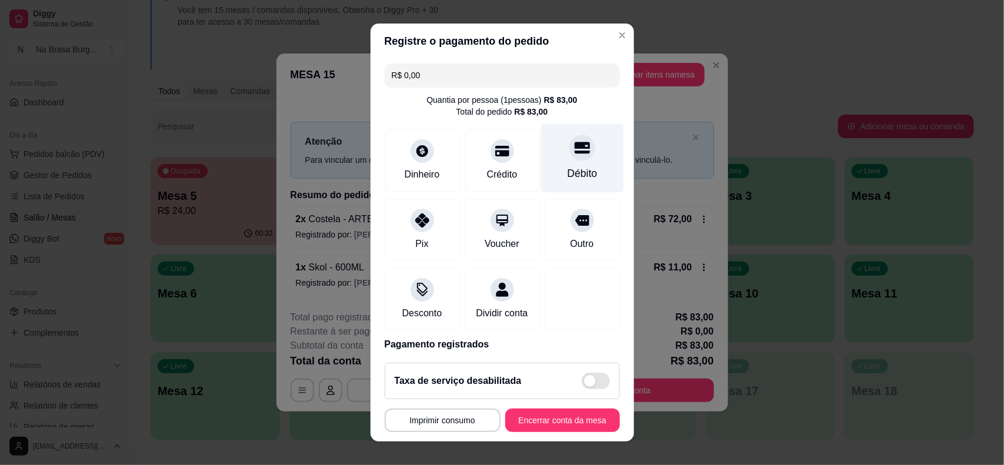
click at [574, 152] on icon at bounding box center [581, 147] width 15 height 15
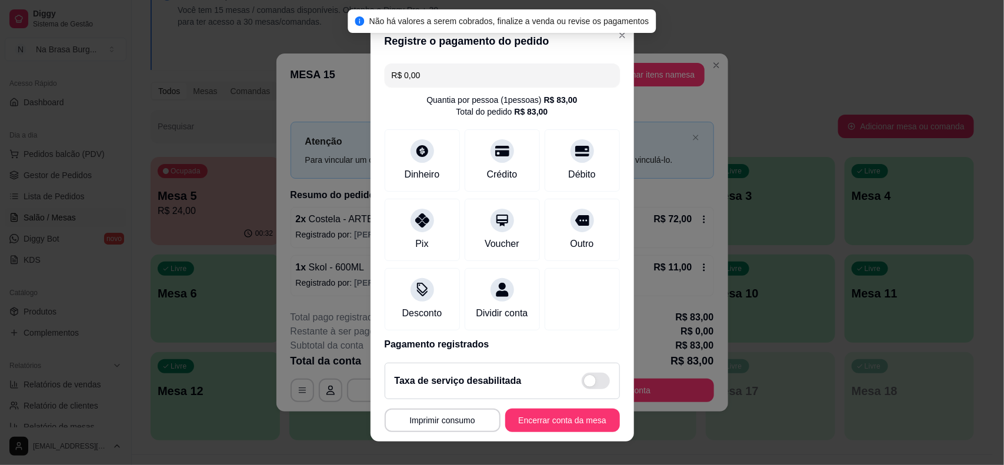
click at [566, 407] on footer "**********" at bounding box center [502, 397] width 263 height 88
click at [566, 415] on button "Encerrar conta da mesa" at bounding box center [562, 421] width 115 height 24
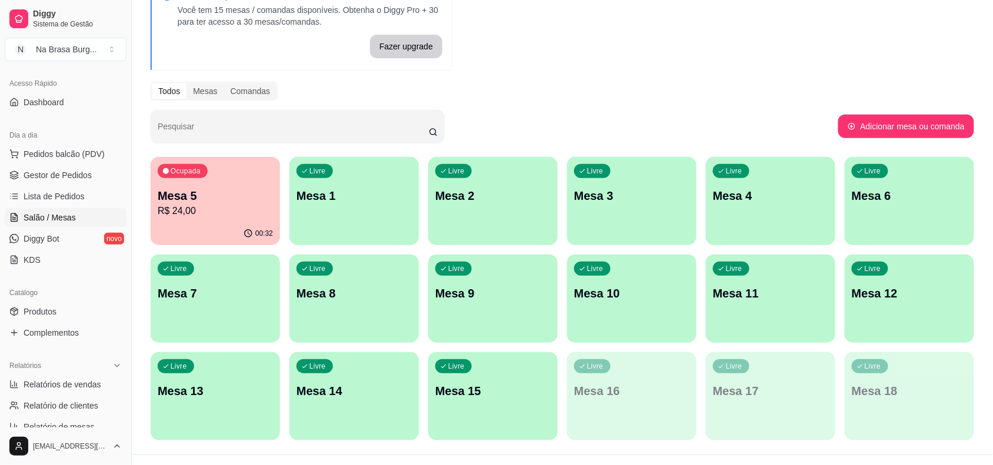
click at [205, 192] on p "Mesa 5" at bounding box center [215, 196] width 115 height 16
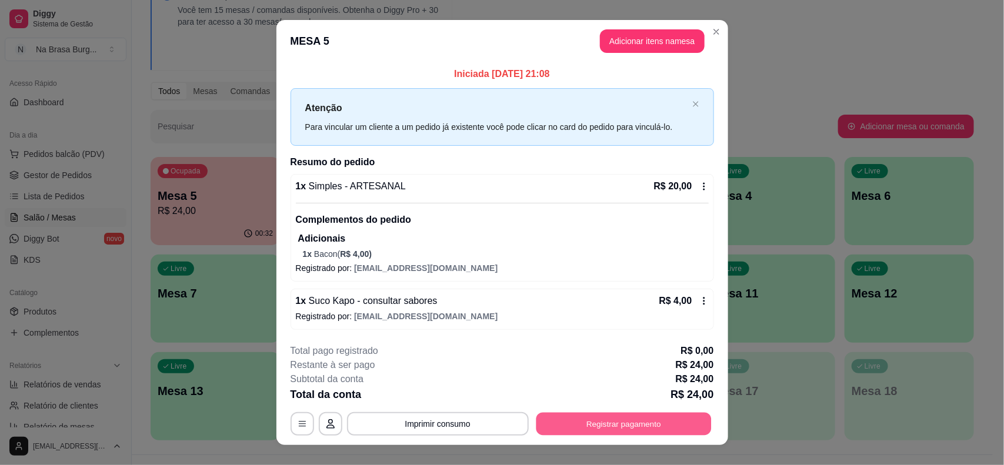
click at [623, 419] on button "Registrar pagamento" at bounding box center [623, 423] width 175 height 23
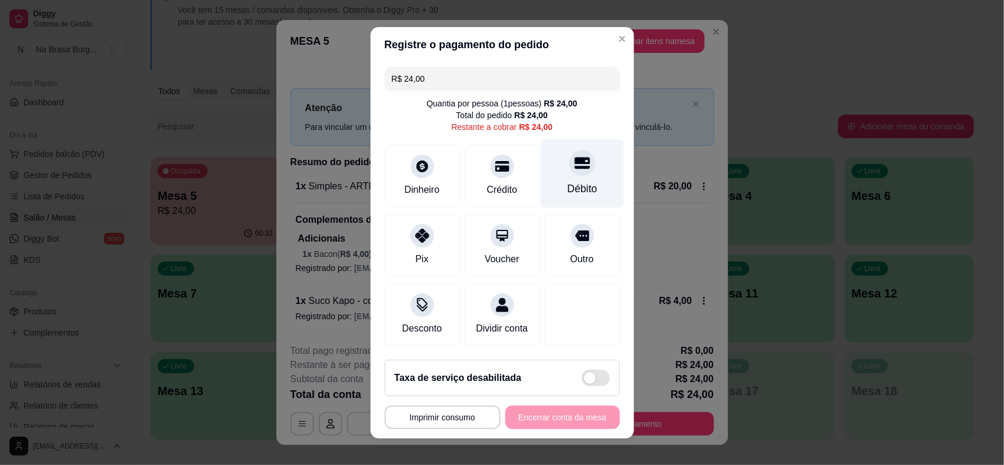
click at [552, 174] on div "Débito" at bounding box center [582, 173] width 83 height 69
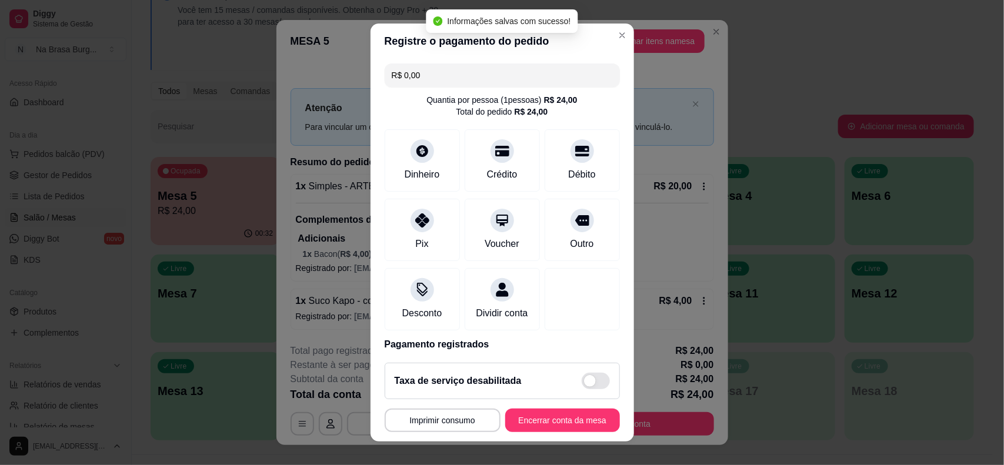
type input "R$ 0,00"
click at [566, 422] on button "Encerrar conta da mesa" at bounding box center [562, 421] width 115 height 24
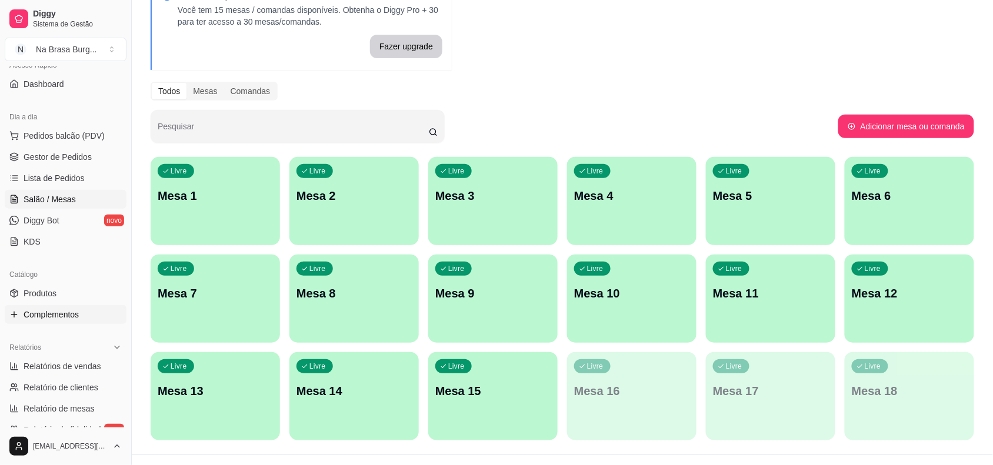
scroll to position [147, 0]
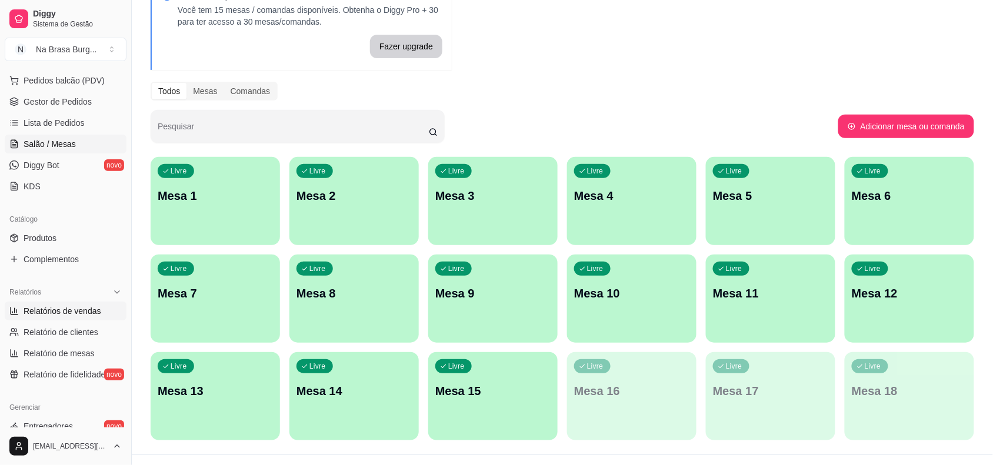
click at [74, 308] on span "Relatórios de vendas" at bounding box center [63, 311] width 78 height 12
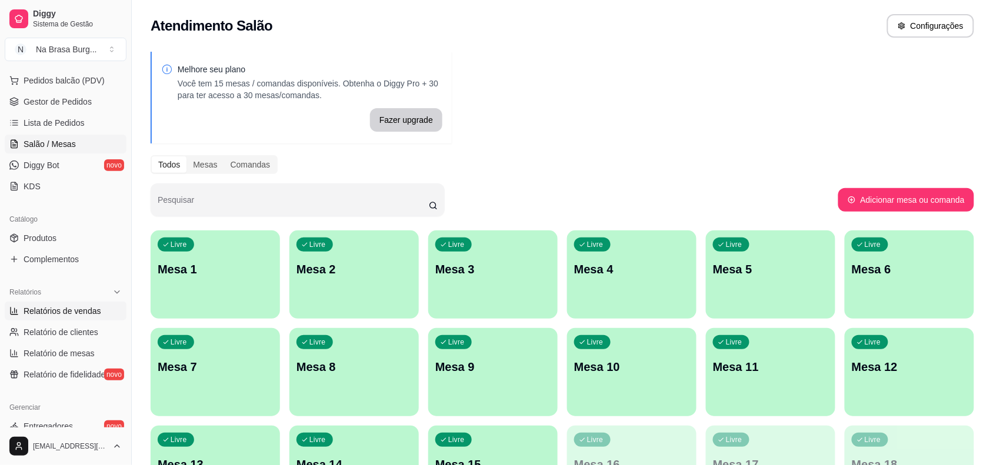
select select "ALL"
select select "0"
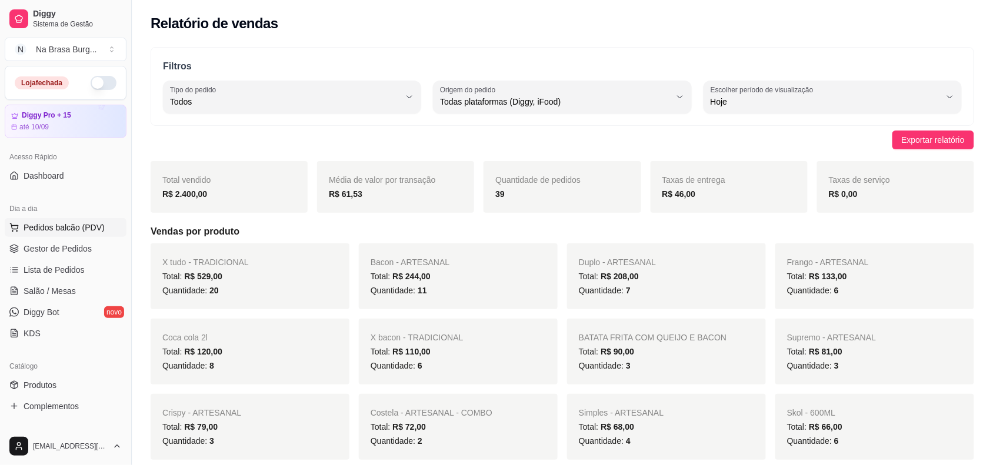
click at [75, 221] on button "Pedidos balcão (PDV)" at bounding box center [66, 227] width 122 height 19
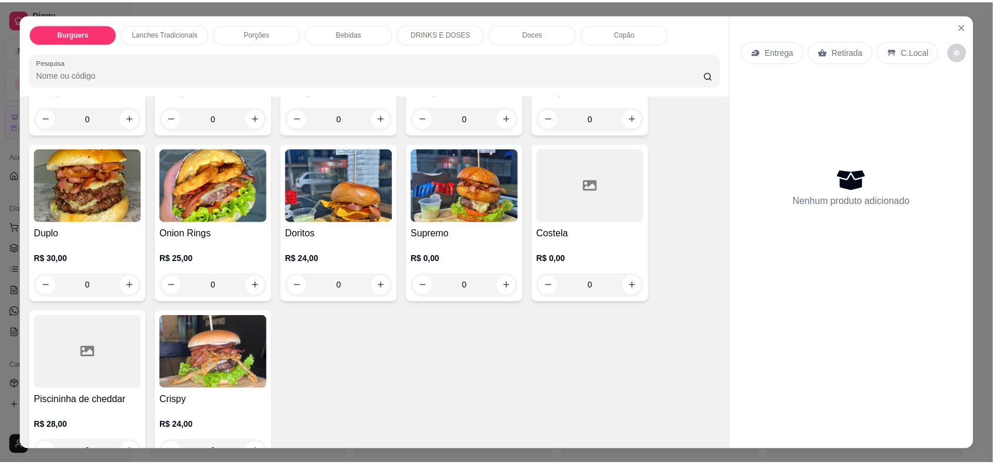
scroll to position [221, 0]
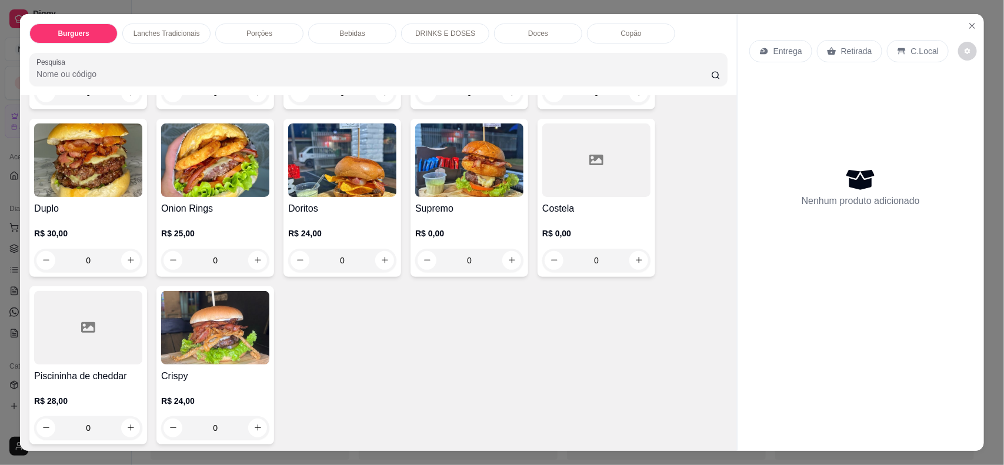
click at [225, 142] on img at bounding box center [215, 161] width 108 height 74
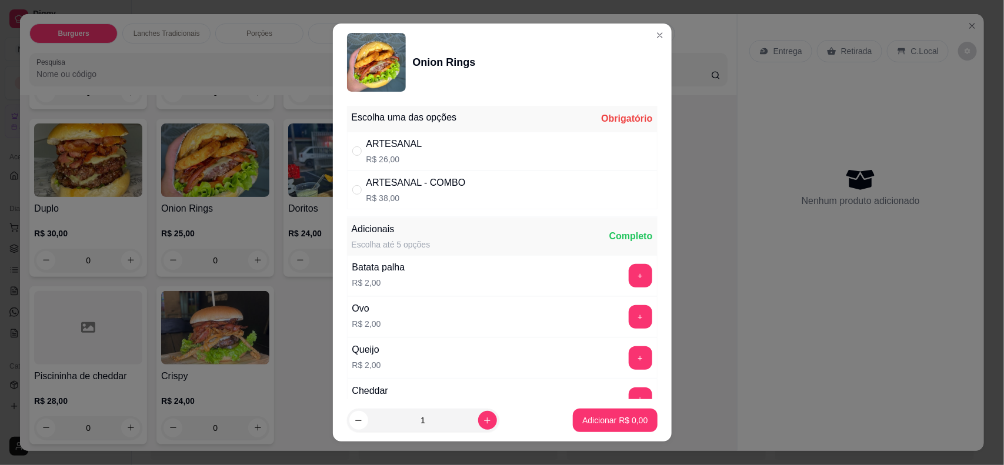
click at [472, 161] on div "ARTESANAL R$ 26,00" at bounding box center [502, 151] width 311 height 39
radio input "true"
click at [592, 423] on p "Adicionar R$ 26,00" at bounding box center [613, 421] width 70 height 12
type input "1"
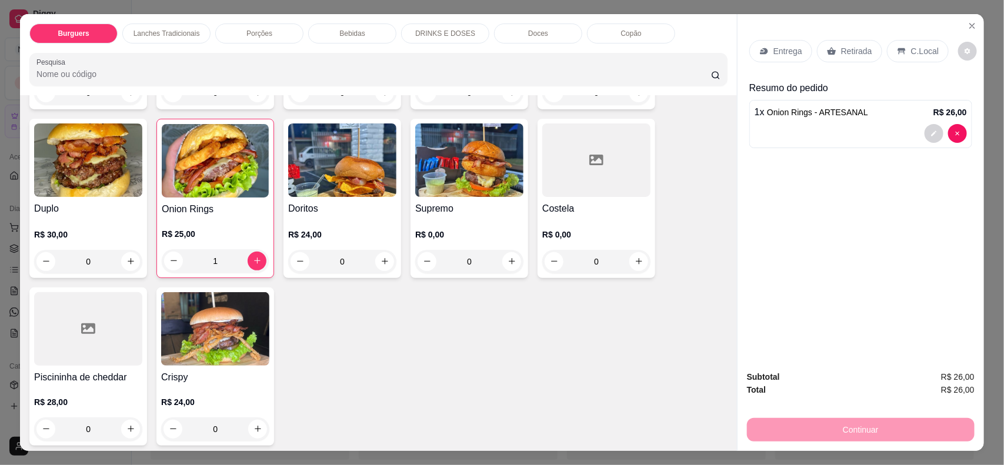
click at [92, 202] on h4 "Duplo" at bounding box center [88, 209] width 108 height 14
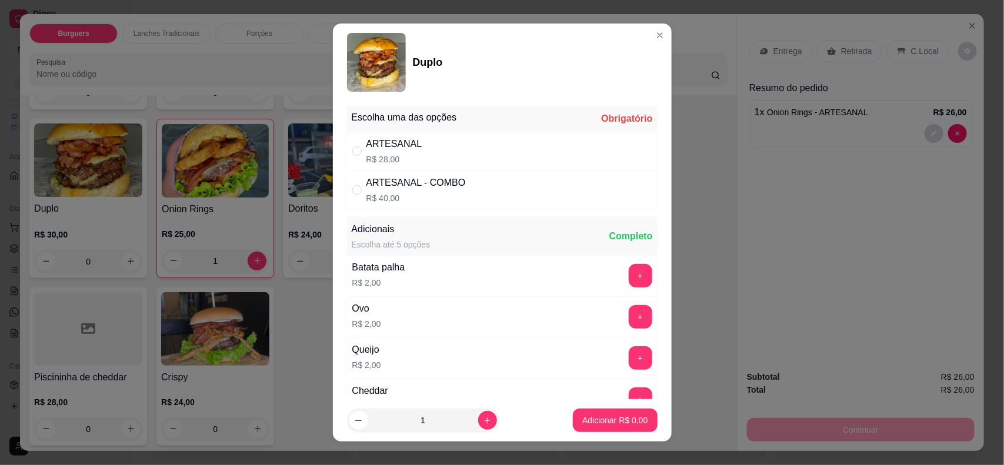
click at [486, 152] on div "ARTESANAL R$ 28,00" at bounding box center [502, 151] width 311 height 39
radio input "true"
click at [606, 415] on p "Adicionar R$ 28,00" at bounding box center [613, 421] width 70 height 12
type input "1"
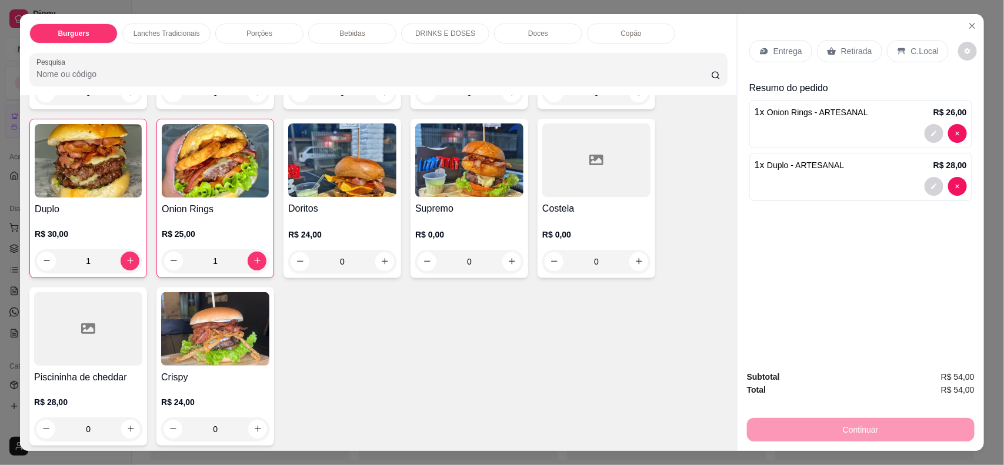
click at [841, 44] on div "Retirada" at bounding box center [849, 51] width 65 height 22
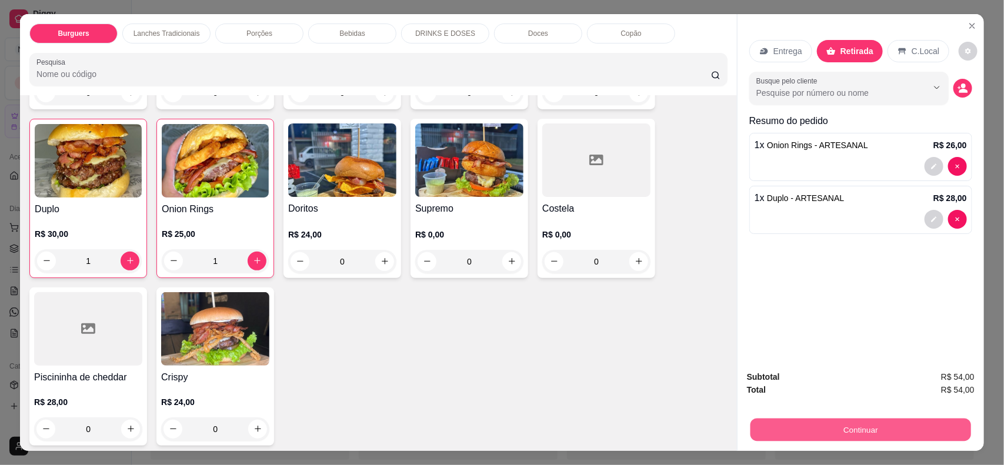
click at [878, 426] on button "Continuar" at bounding box center [860, 430] width 221 height 23
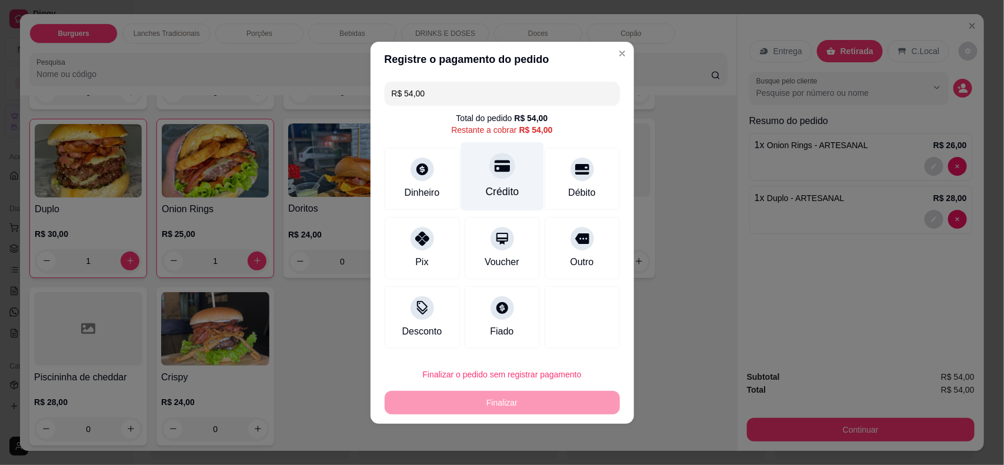
click at [489, 178] on div "Crédito" at bounding box center [502, 176] width 83 height 69
type input "R$ 0,00"
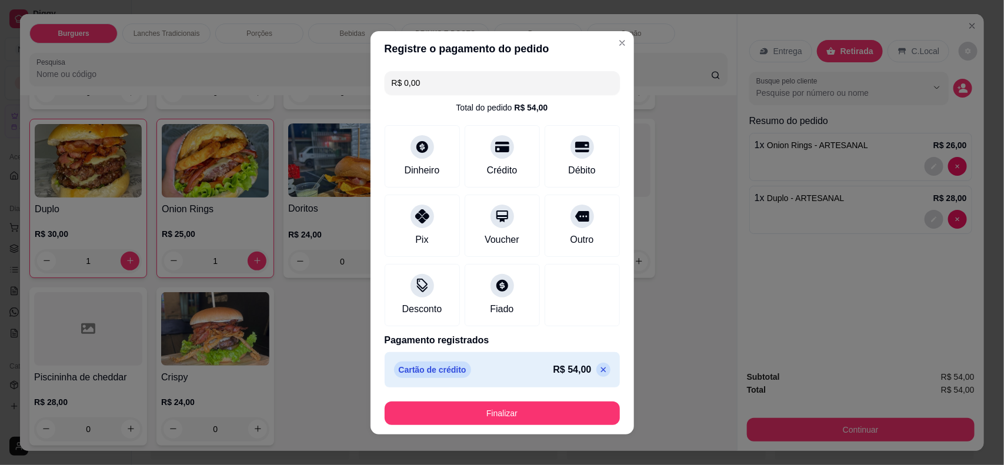
click at [562, 418] on button "Finalizar" at bounding box center [502, 414] width 235 height 24
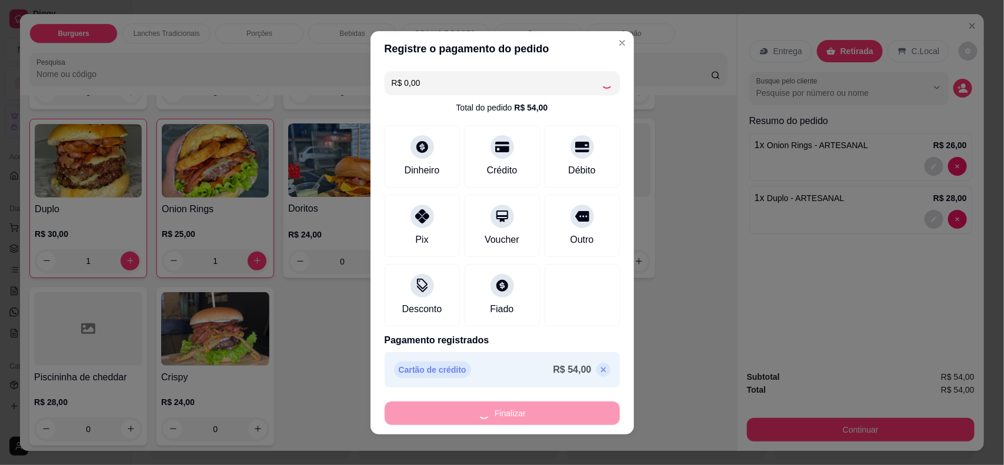
type input "0"
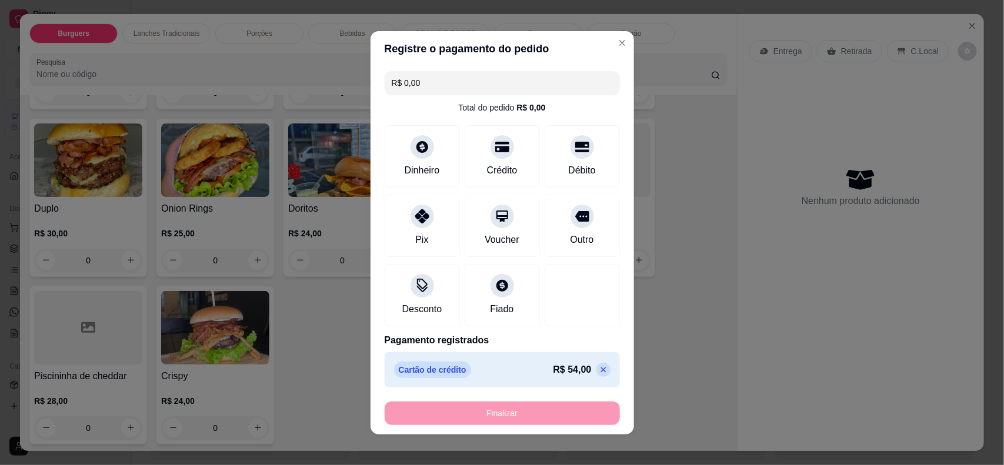
type input "-R$ 54,00"
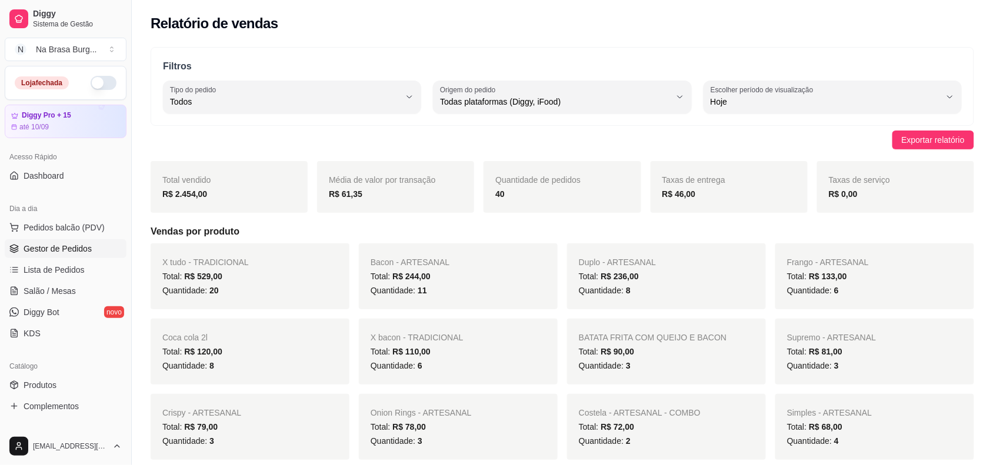
click at [69, 256] on link "Gestor de Pedidos" at bounding box center [66, 248] width 122 height 19
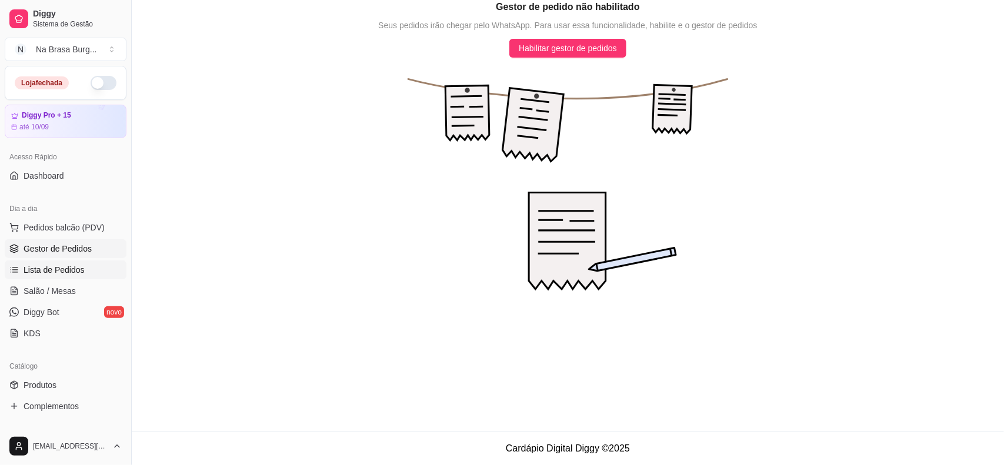
click at [77, 272] on span "Lista de Pedidos" at bounding box center [54, 270] width 61 height 12
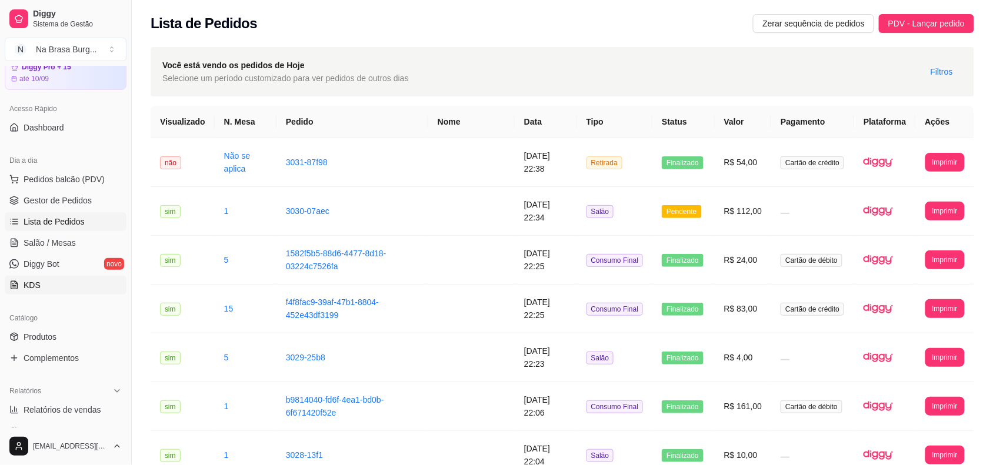
scroll to position [74, 0]
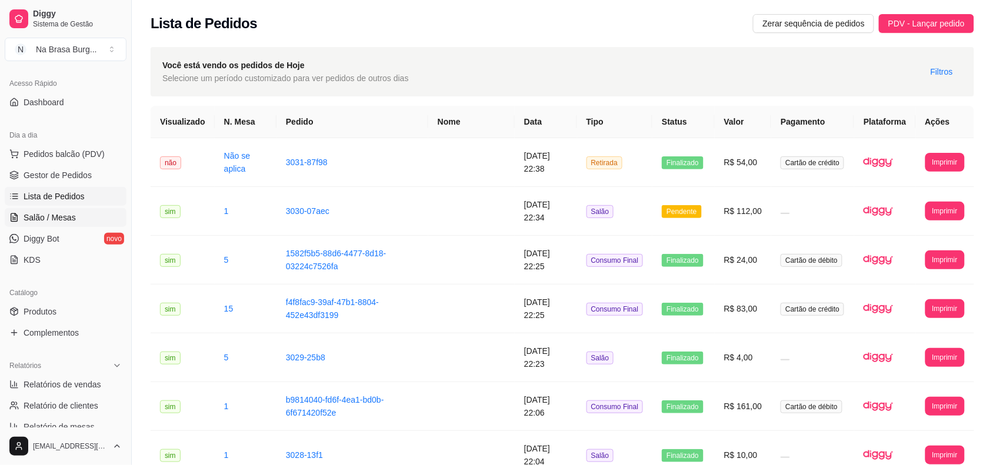
click at [78, 225] on link "Salão / Mesas" at bounding box center [66, 217] width 122 height 19
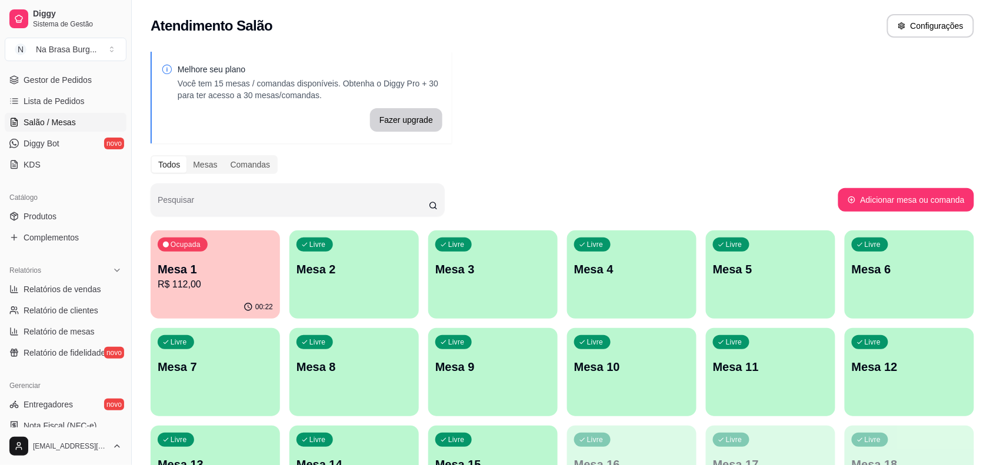
scroll to position [221, 0]
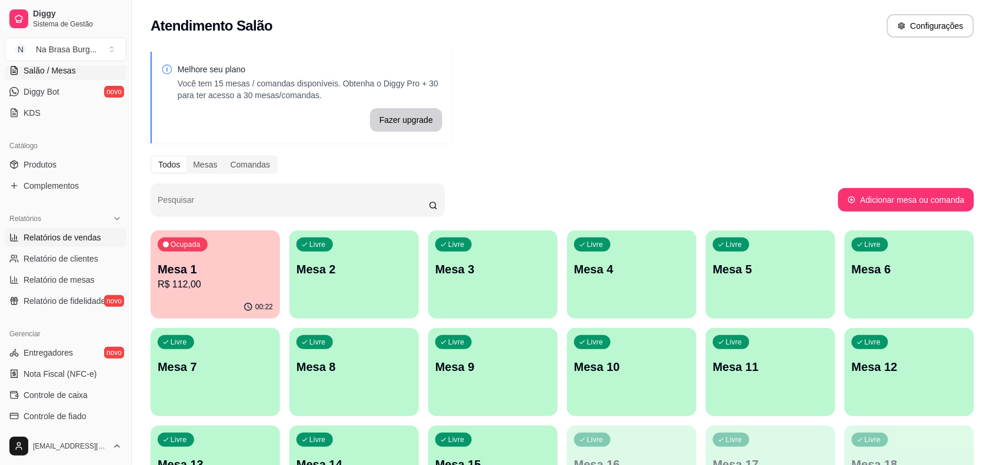
click at [81, 235] on span "Relatórios de vendas" at bounding box center [63, 238] width 78 height 12
select select "ALL"
select select "0"
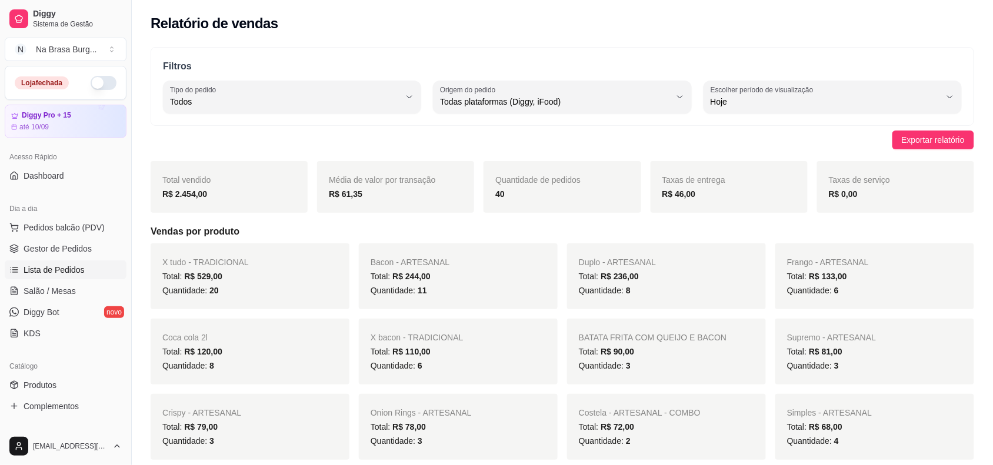
click at [86, 275] on link "Lista de Pedidos" at bounding box center [66, 270] width 122 height 19
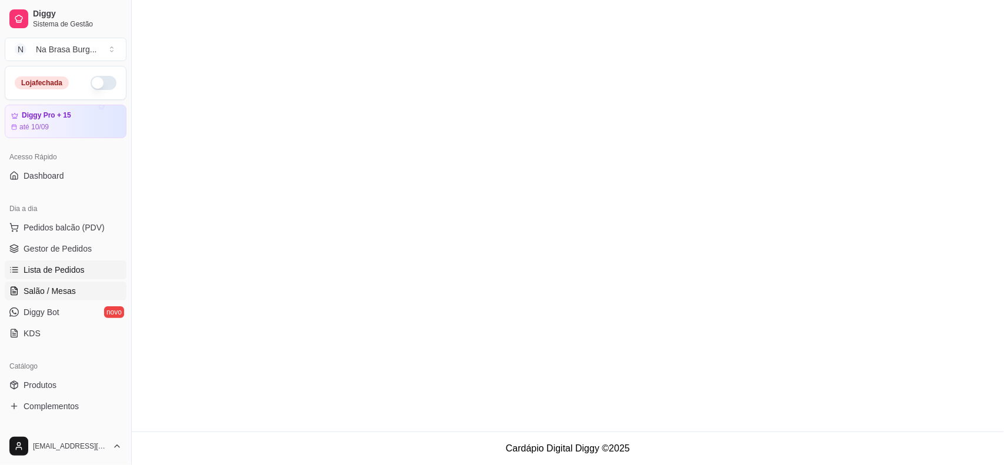
click at [87, 285] on link "Salão / Mesas" at bounding box center [66, 291] width 122 height 19
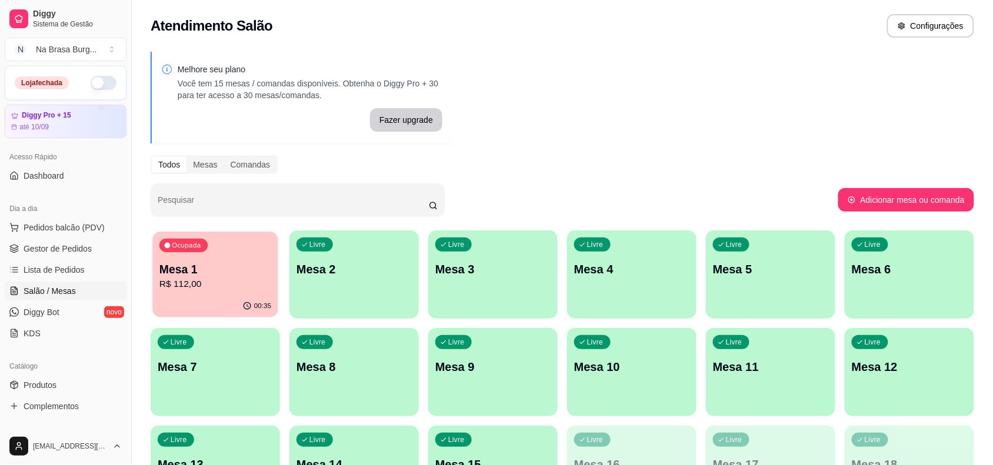
click at [172, 242] on p "Ocupada" at bounding box center [186, 245] width 29 height 9
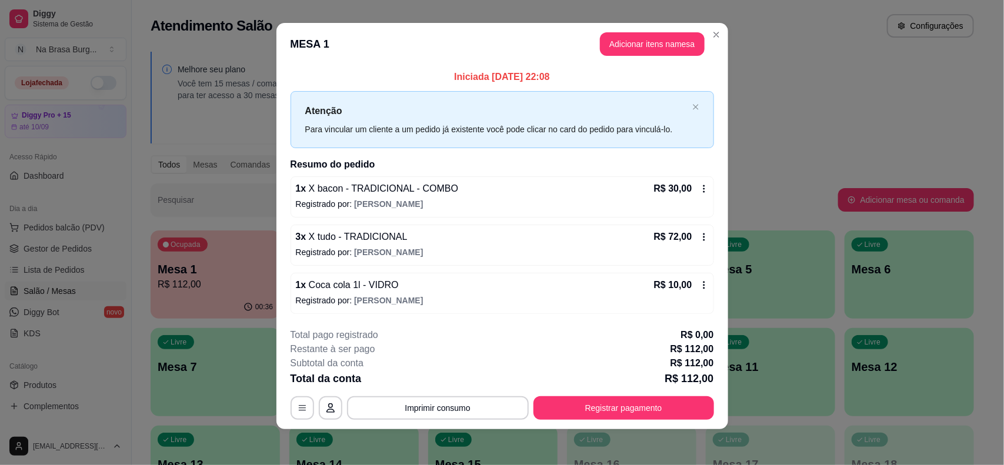
scroll to position [9, 0]
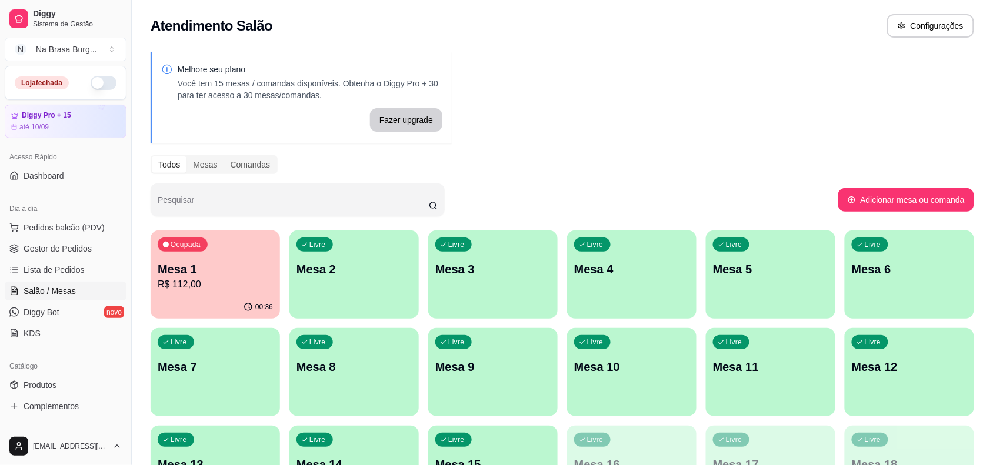
click at [244, 306] on icon "button" at bounding box center [247, 306] width 9 height 9
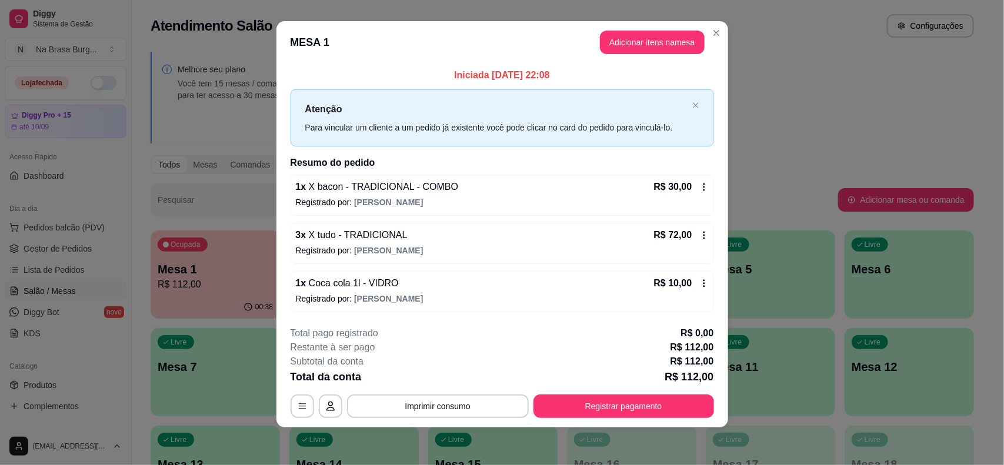
click at [605, 403] on button "Registrar pagamento" at bounding box center [623, 407] width 181 height 24
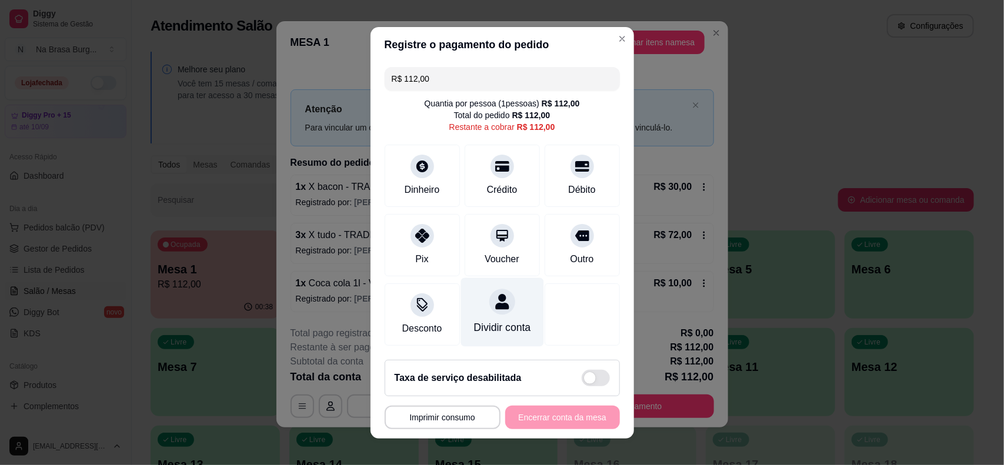
click at [483, 311] on div "Dividir conta" at bounding box center [502, 312] width 83 height 69
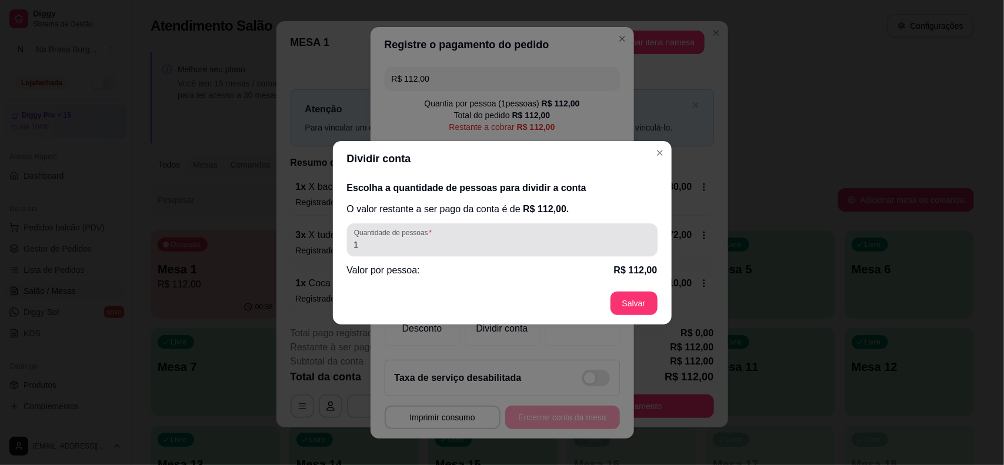
click at [487, 232] on div "1" at bounding box center [502, 240] width 296 height 24
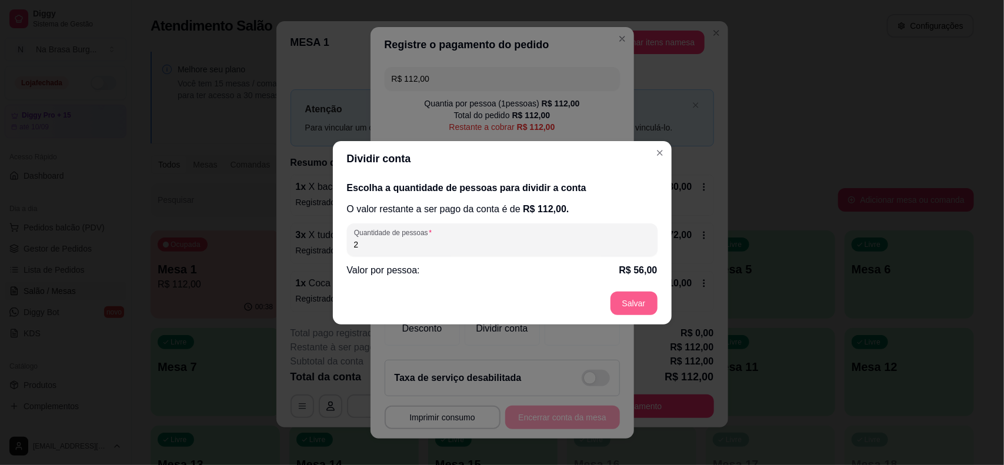
type input "2"
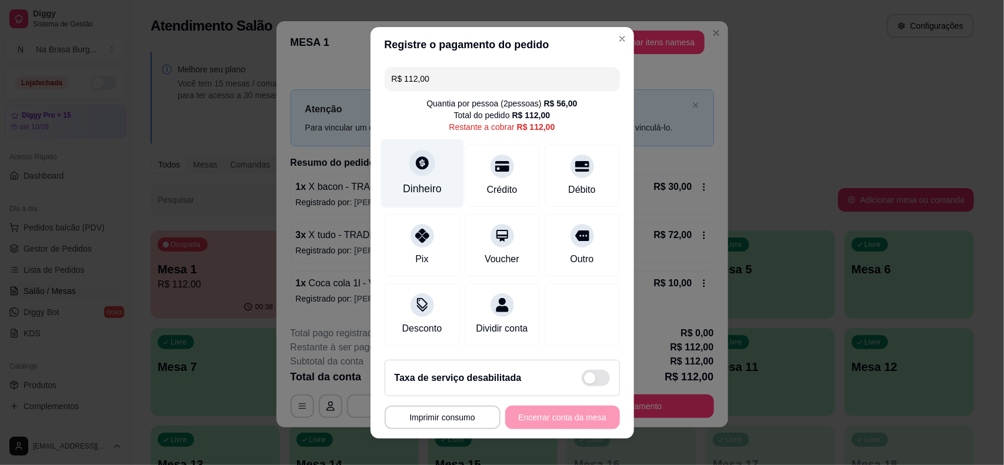
click at [409, 171] on div at bounding box center [422, 163] width 26 height 26
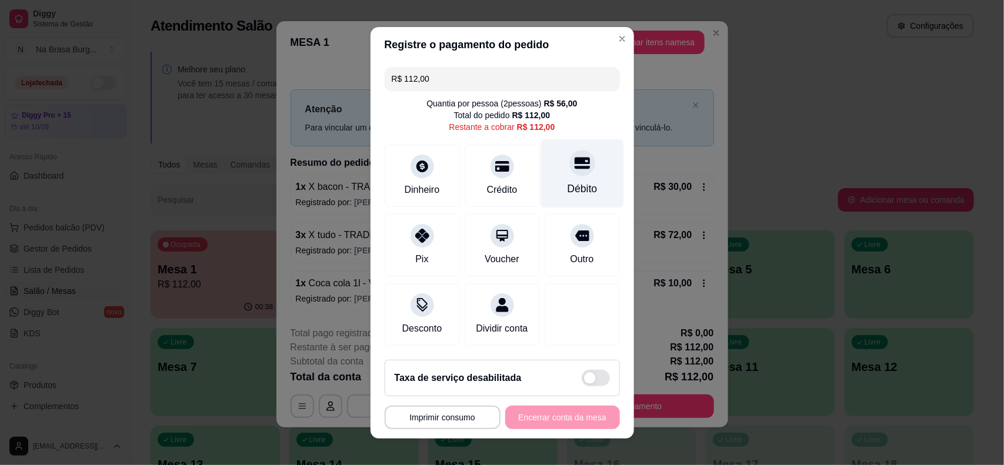
click at [569, 183] on div "Débito" at bounding box center [582, 188] width 30 height 15
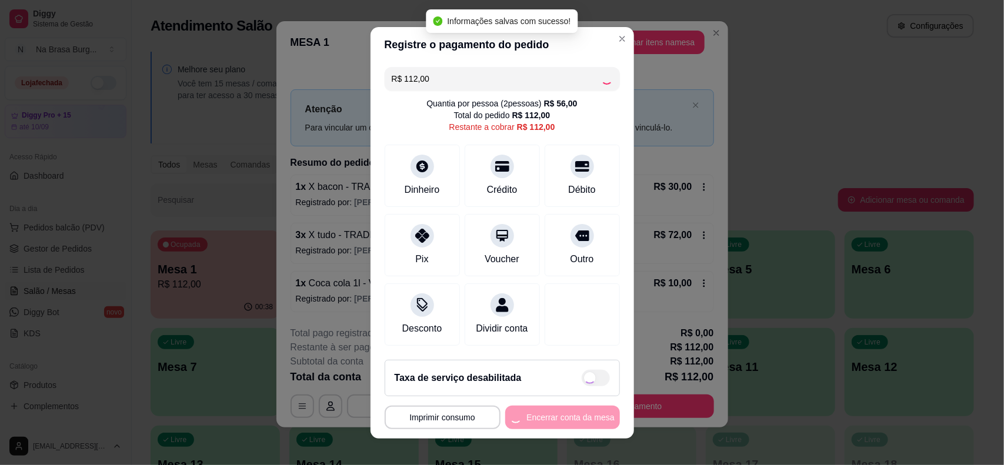
type input "R$ 0,00"
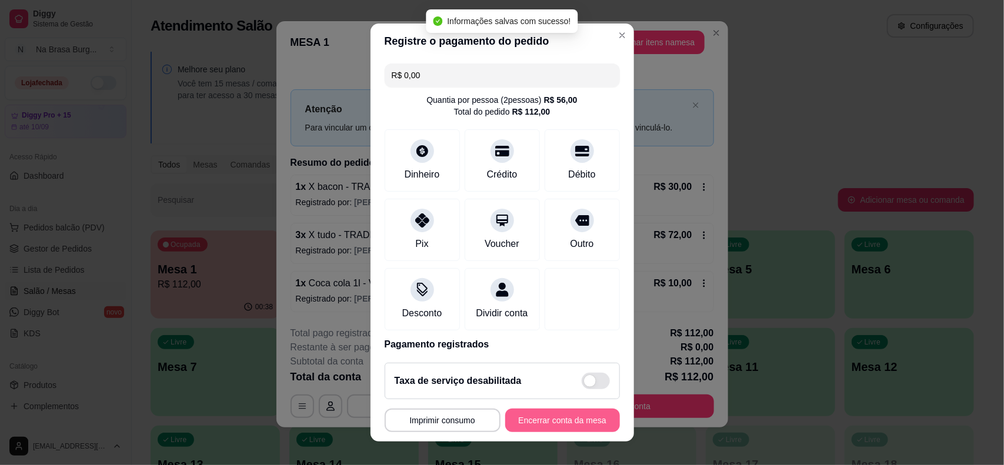
click at [541, 422] on button "Encerrar conta da mesa" at bounding box center [562, 421] width 115 height 24
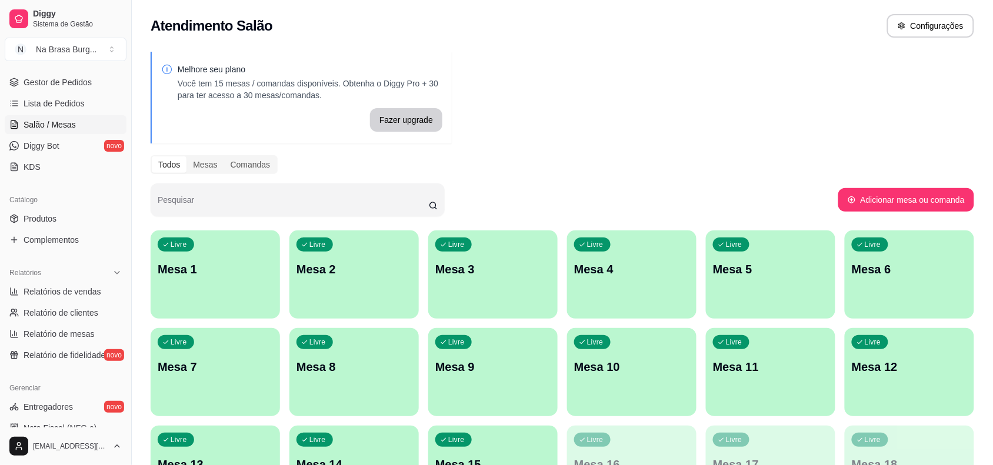
scroll to position [221, 0]
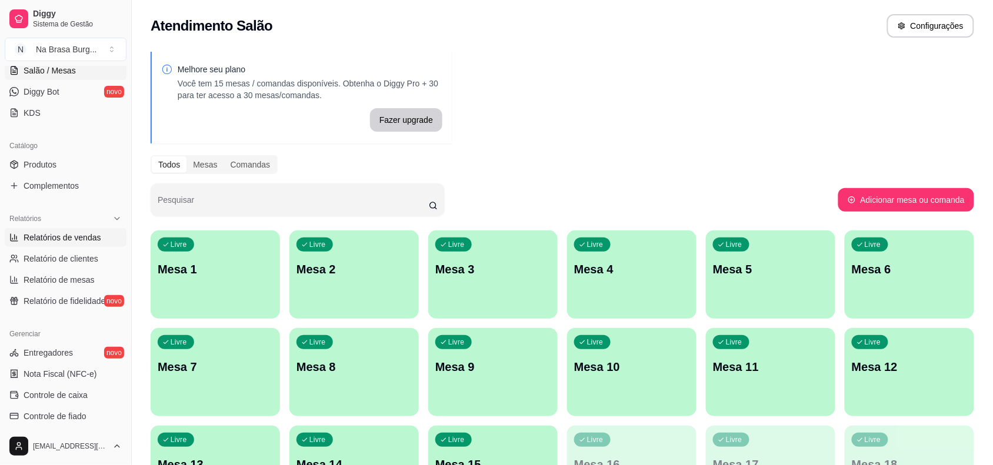
click at [89, 239] on span "Relatórios de vendas" at bounding box center [63, 238] width 78 height 12
select select "ALL"
select select "0"
